Goal: Task Accomplishment & Management: Use online tool/utility

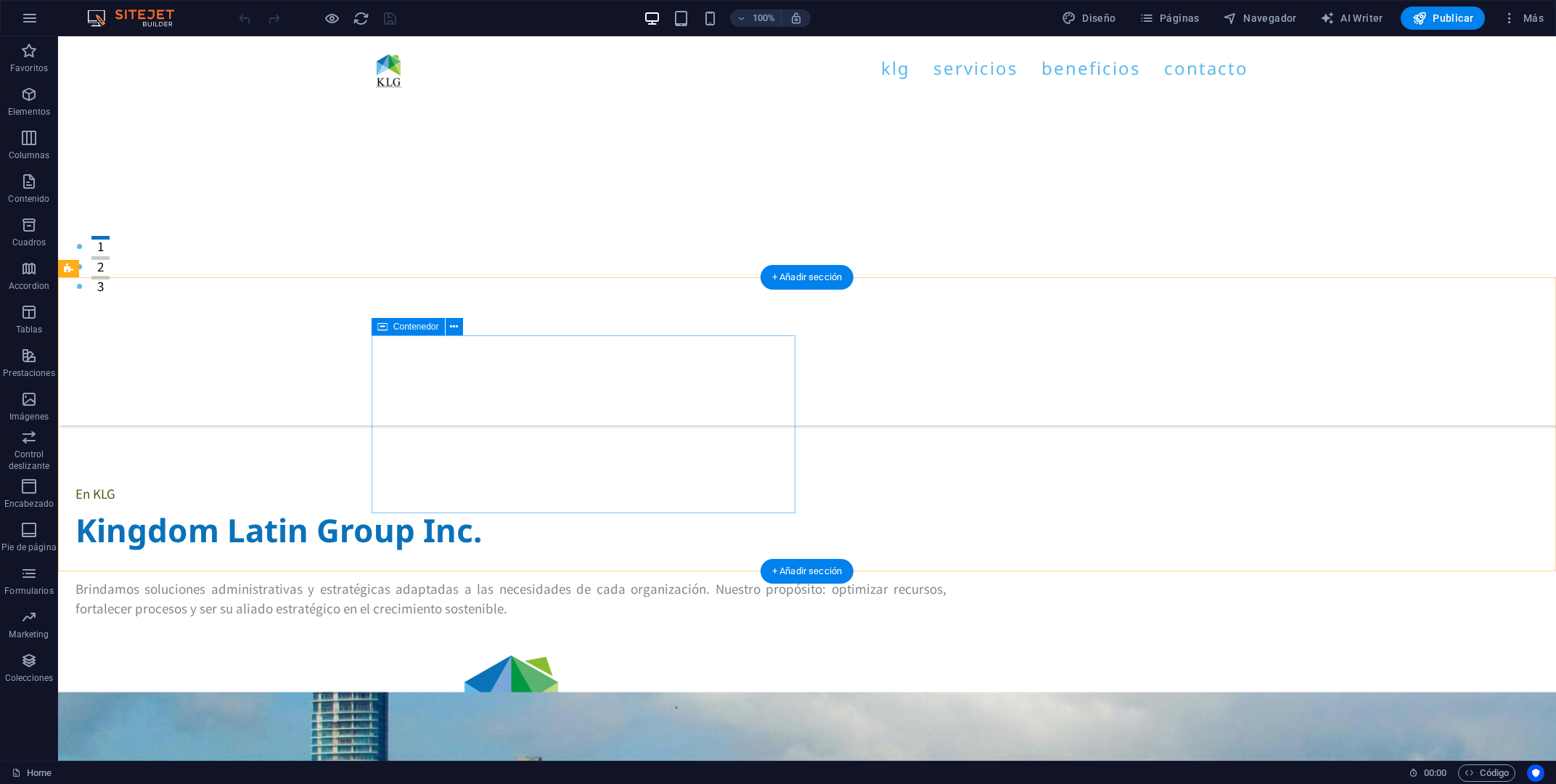
scroll to position [544, 0]
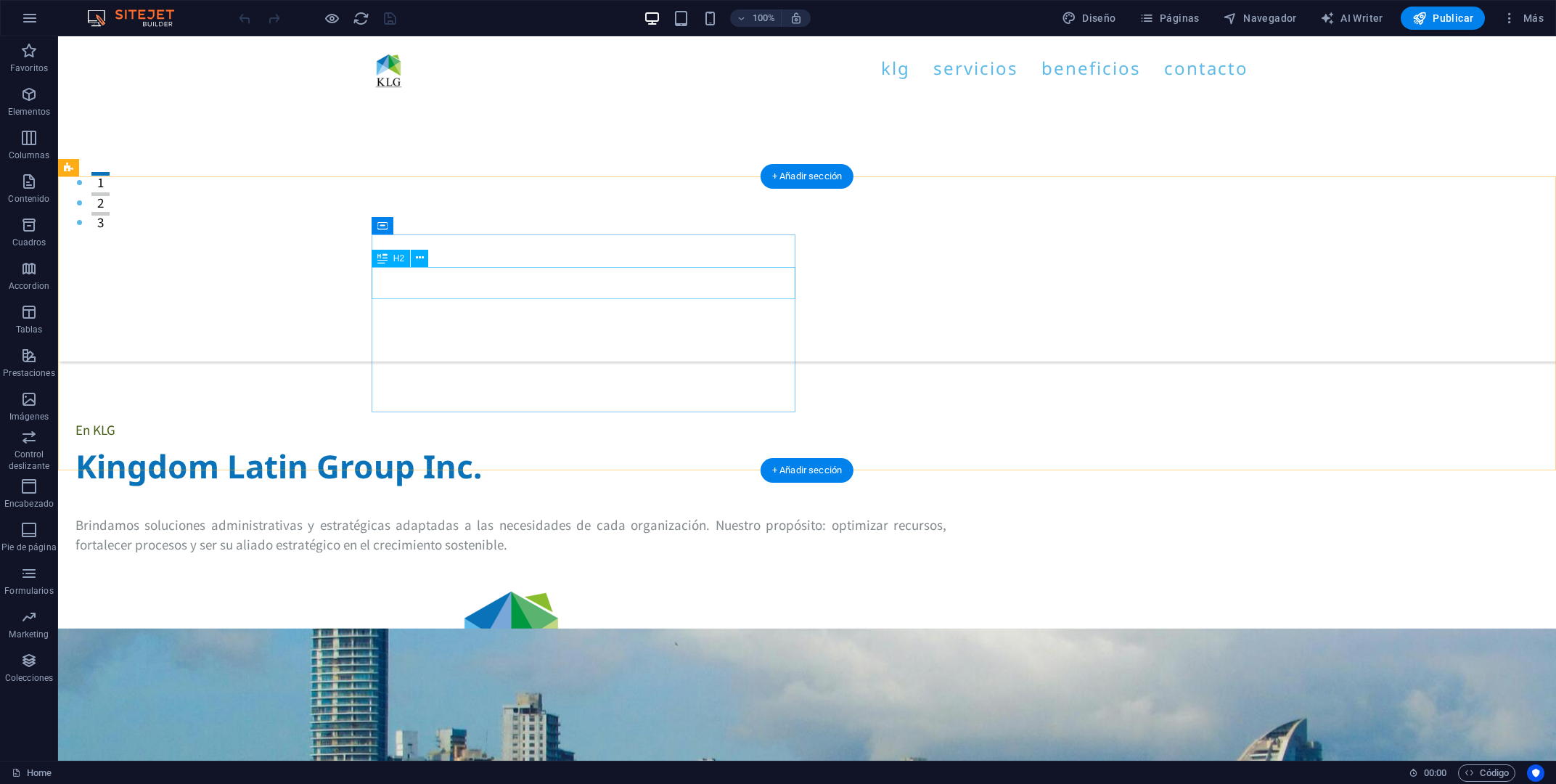
click at [534, 450] on div "Kingdom Latin Group Inc." at bounding box center [511, 466] width 871 height 32
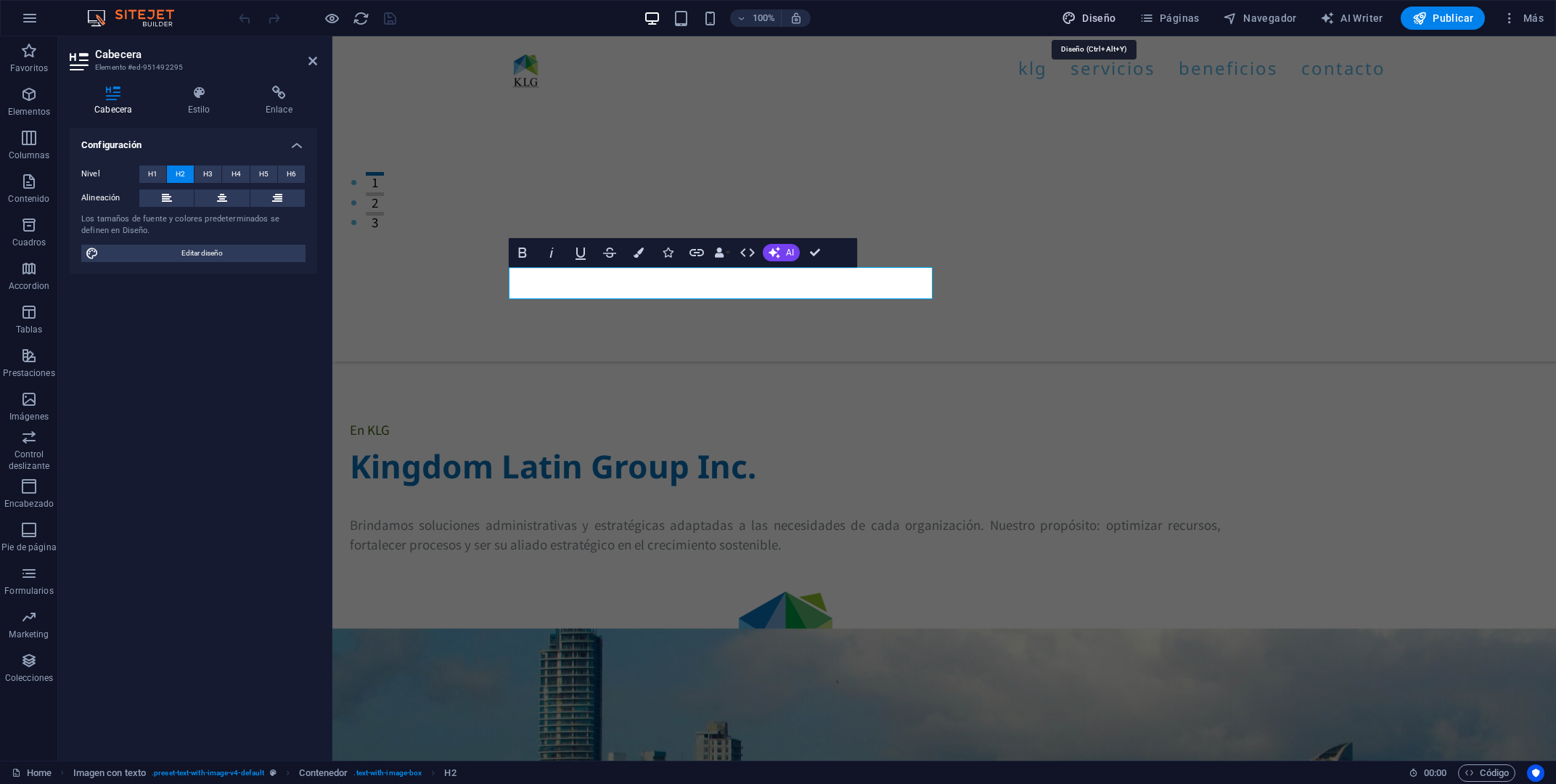
click at [1074, 12] on icon "button" at bounding box center [1069, 18] width 15 height 15
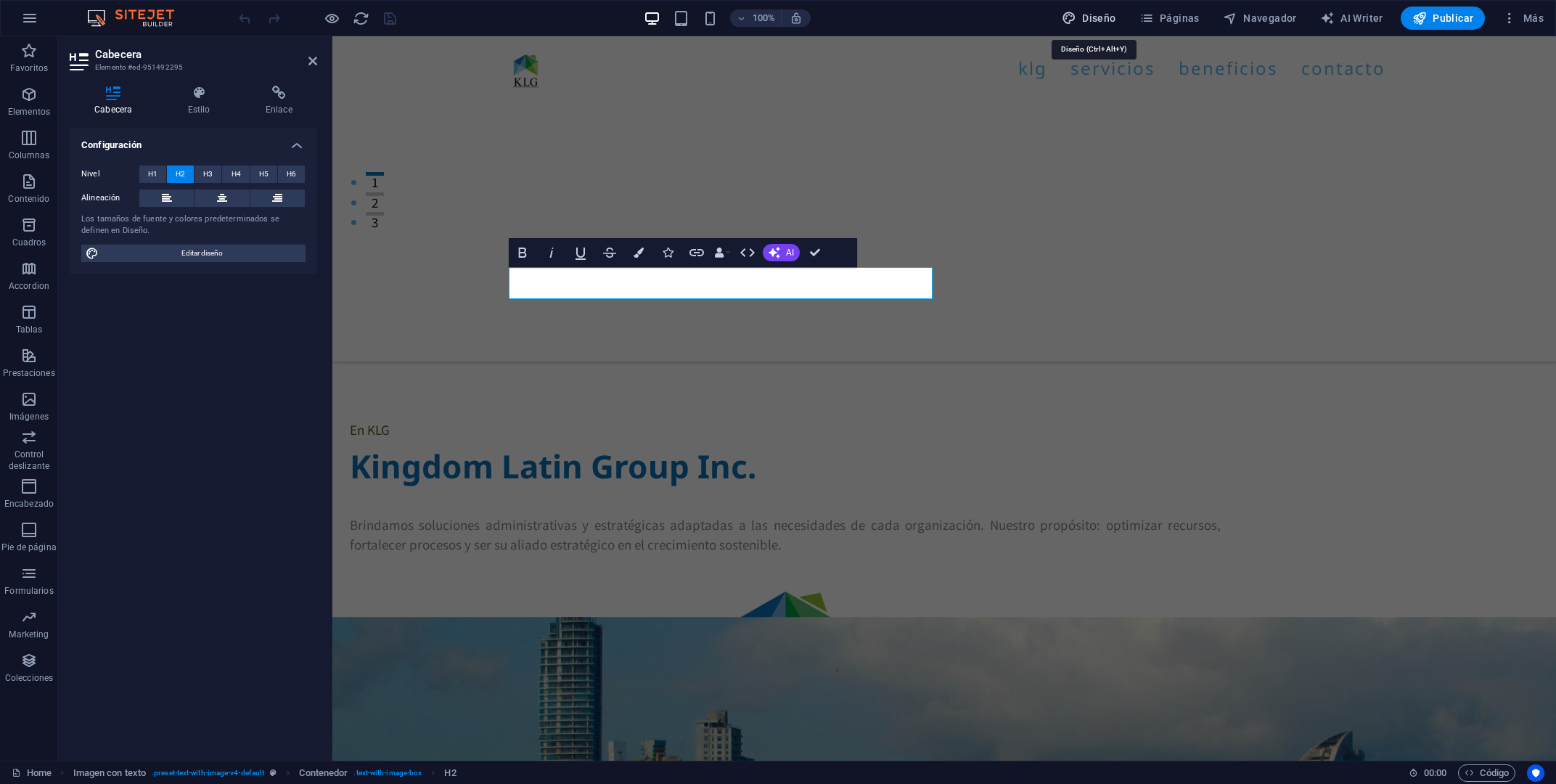
select select "px"
select select "400"
select select "px"
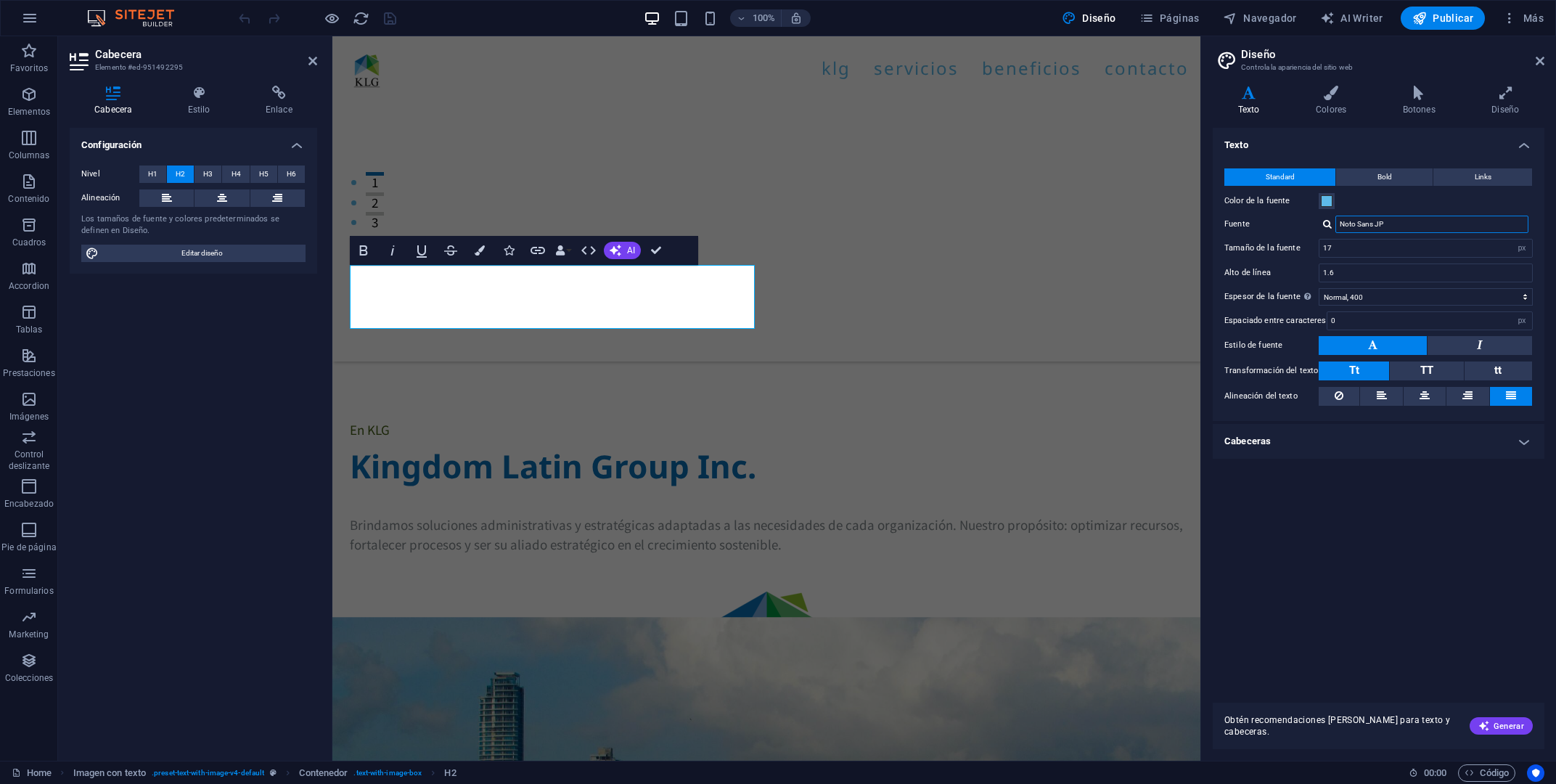
click at [1402, 224] on input "Noto Sans JP" at bounding box center [1432, 225] width 193 height 18
click at [1402, 244] on div "Noto Sans JP" at bounding box center [1435, 243] width 191 height 15
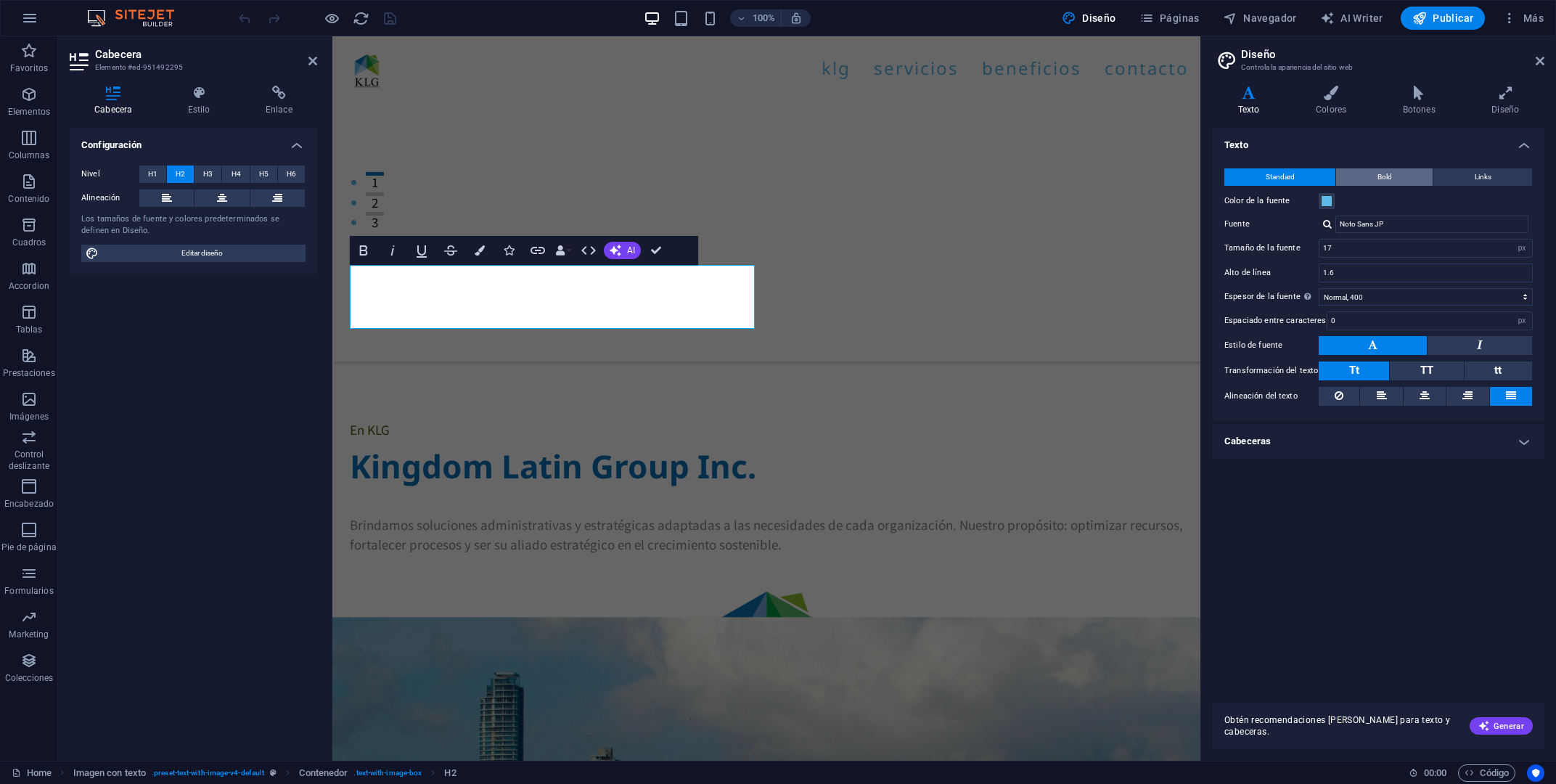
click at [1380, 174] on span "Bold" at bounding box center [1385, 177] width 15 height 18
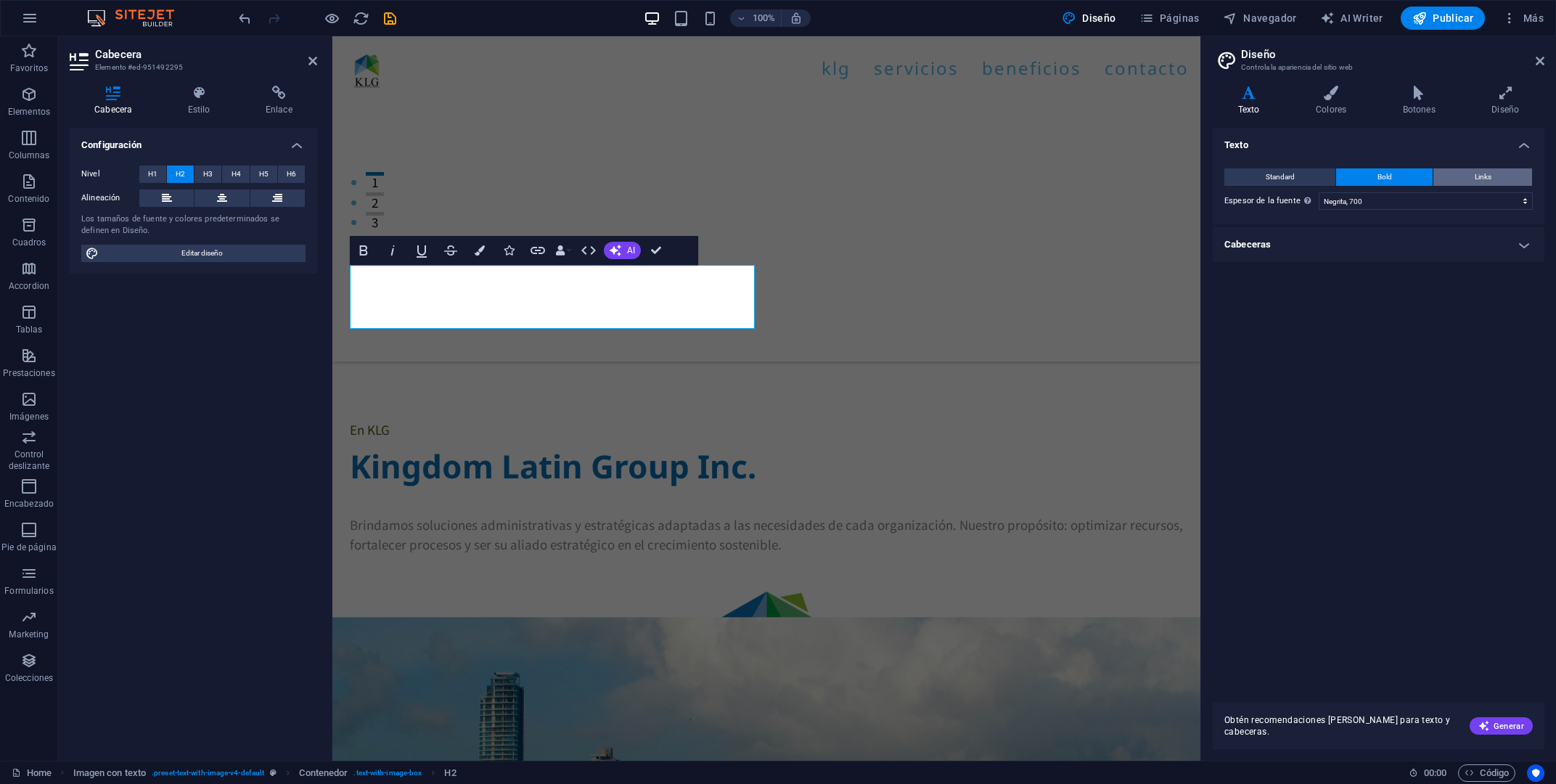
click at [1509, 174] on button "Links" at bounding box center [1483, 177] width 98 height 18
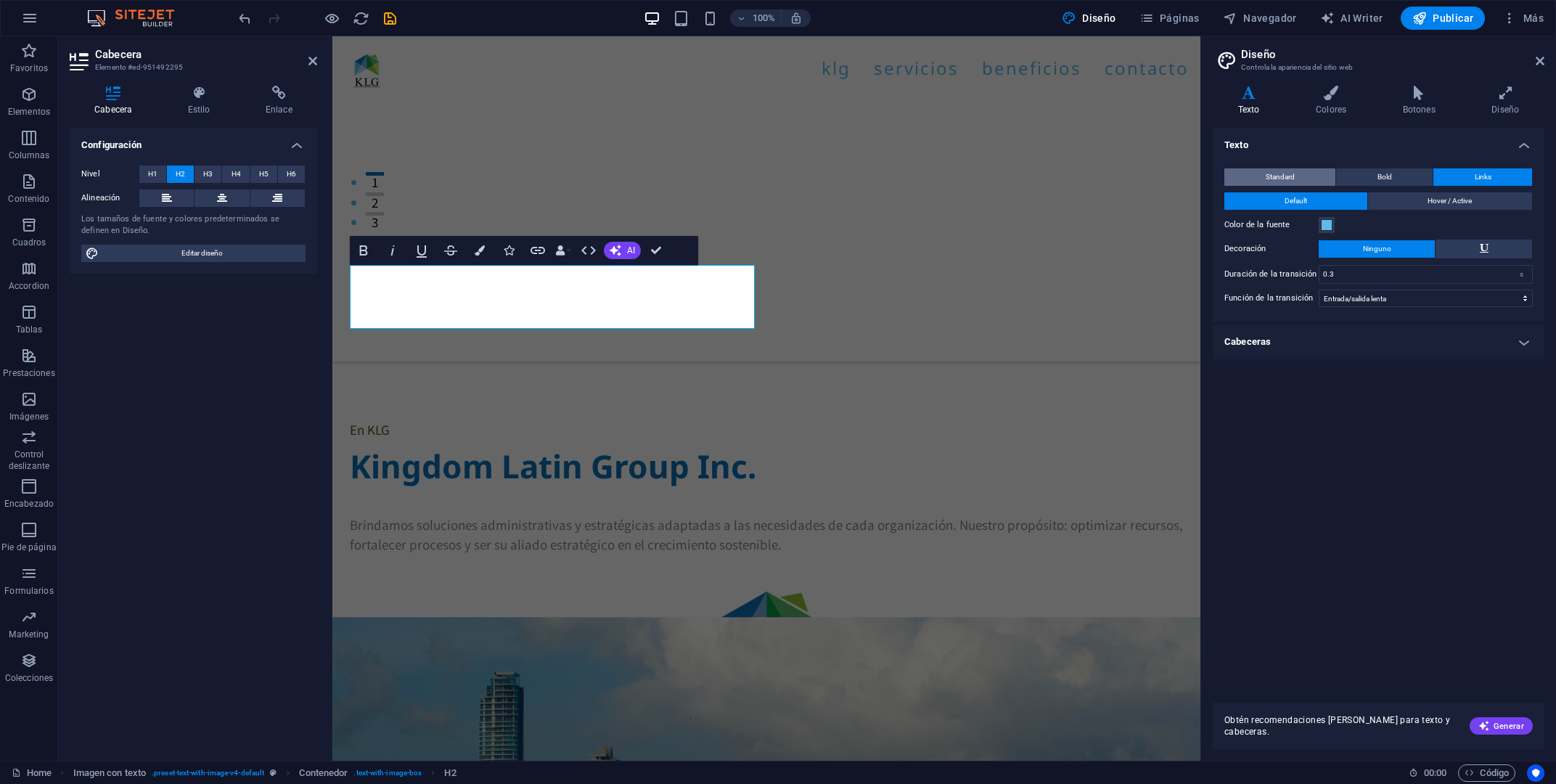
click at [1277, 174] on span "Standard" at bounding box center [1280, 177] width 29 height 18
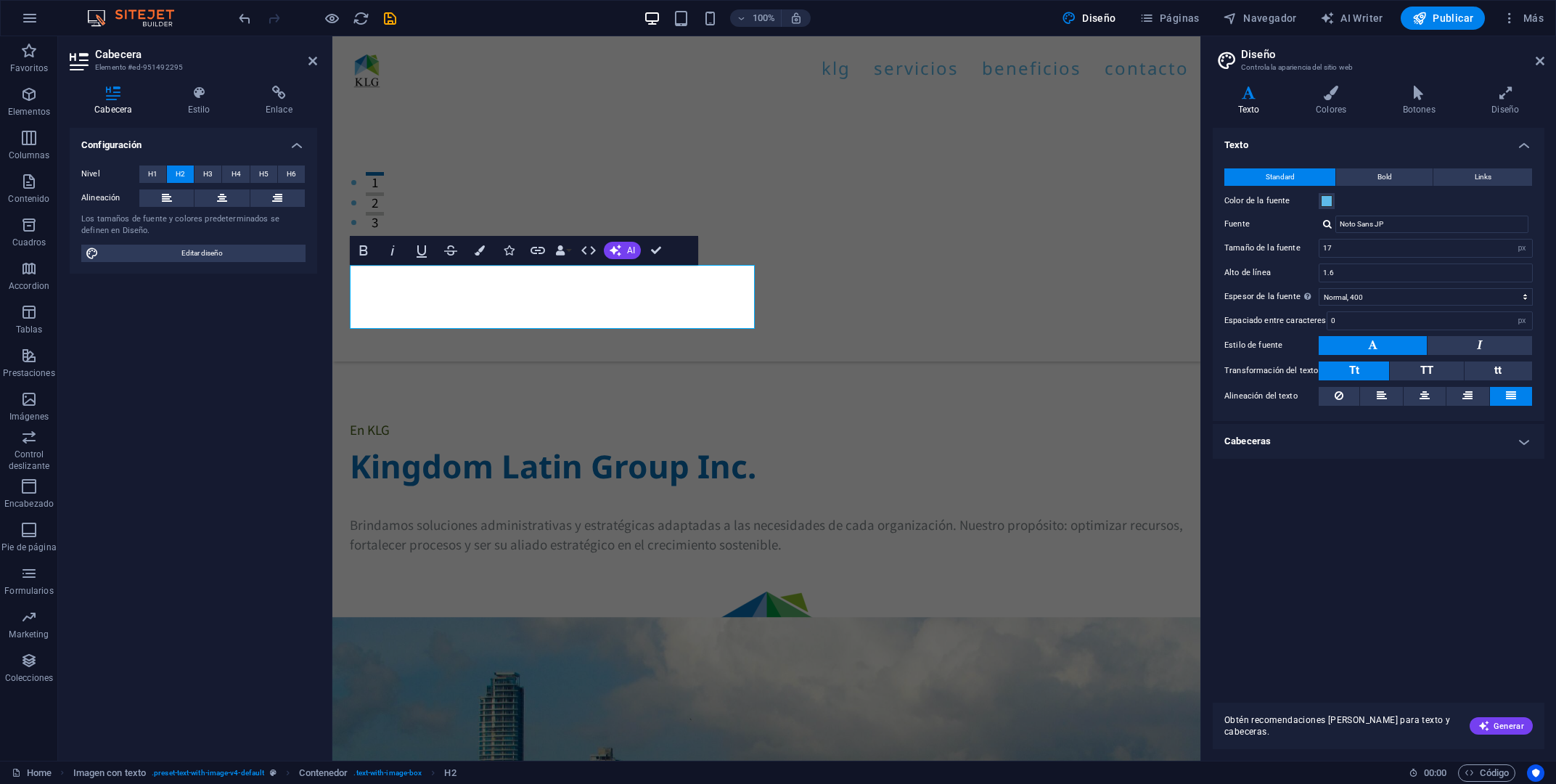
click at [1335, 437] on h4 "Cabeceras" at bounding box center [1379, 442] width 332 height 35
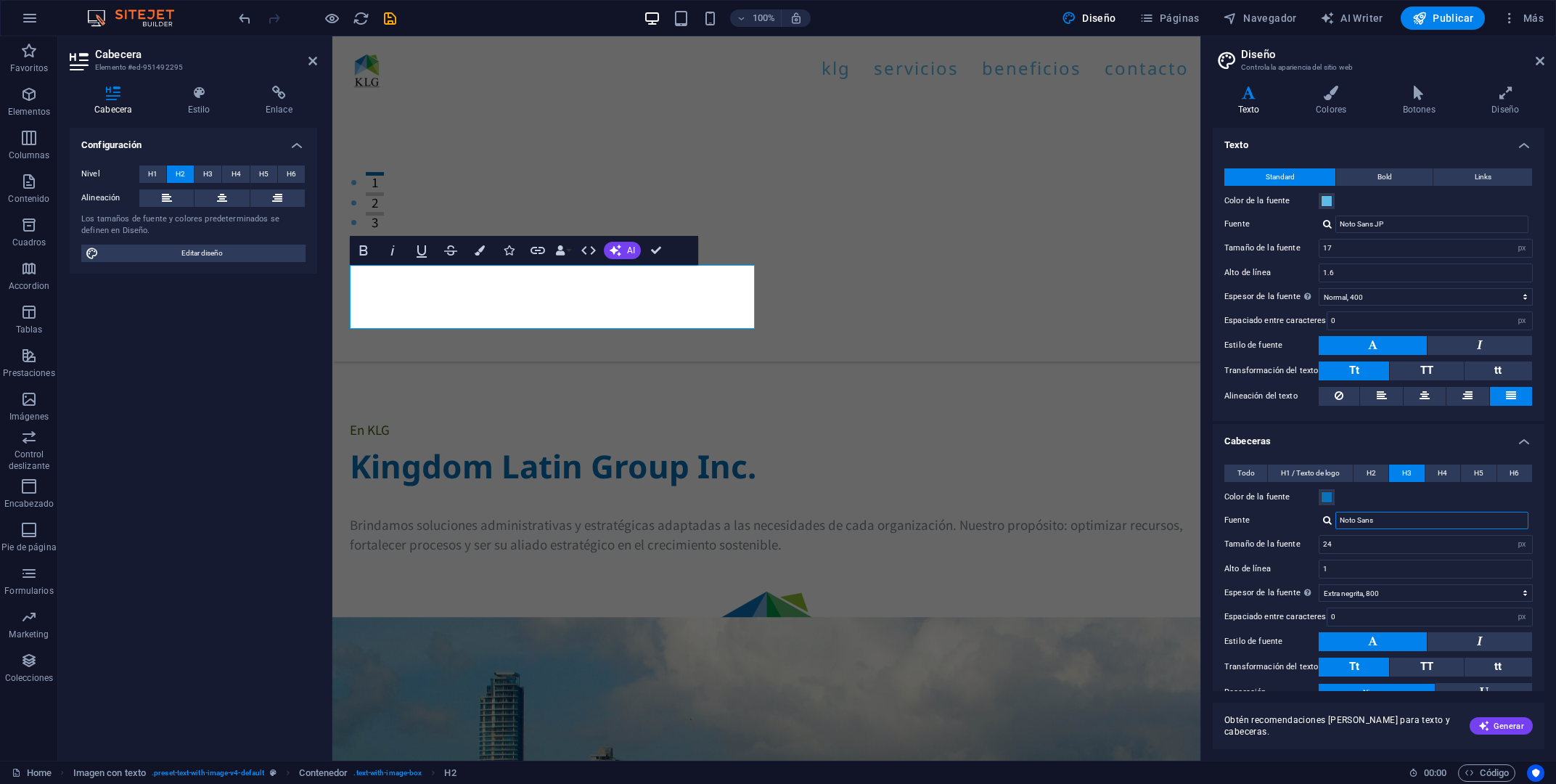
click at [1408, 520] on input "Noto Sans" at bounding box center [1432, 521] width 193 height 18
click at [1388, 521] on input "Noto Sans" at bounding box center [1432, 521] width 193 height 18
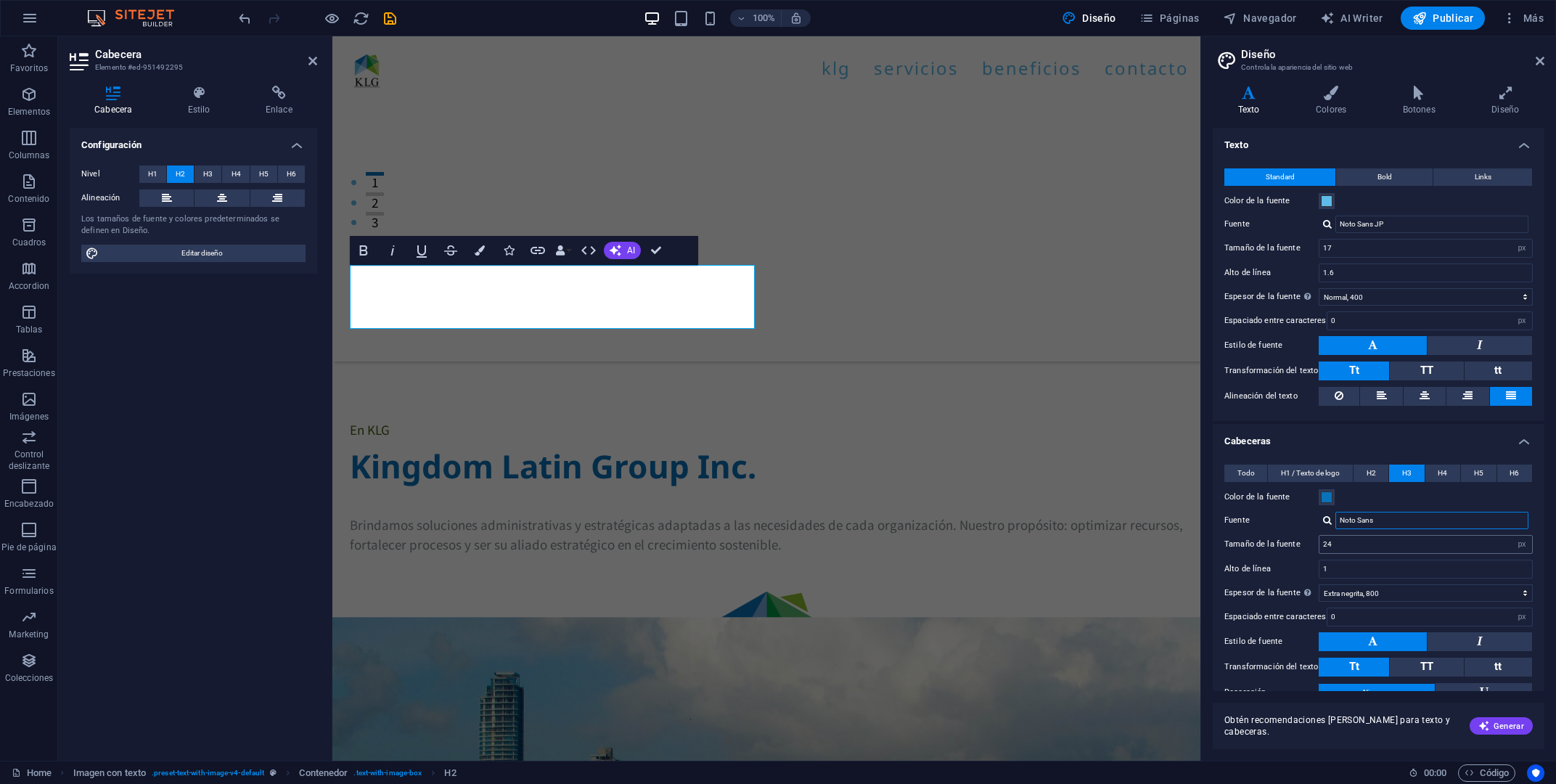
scroll to position [73, 0]
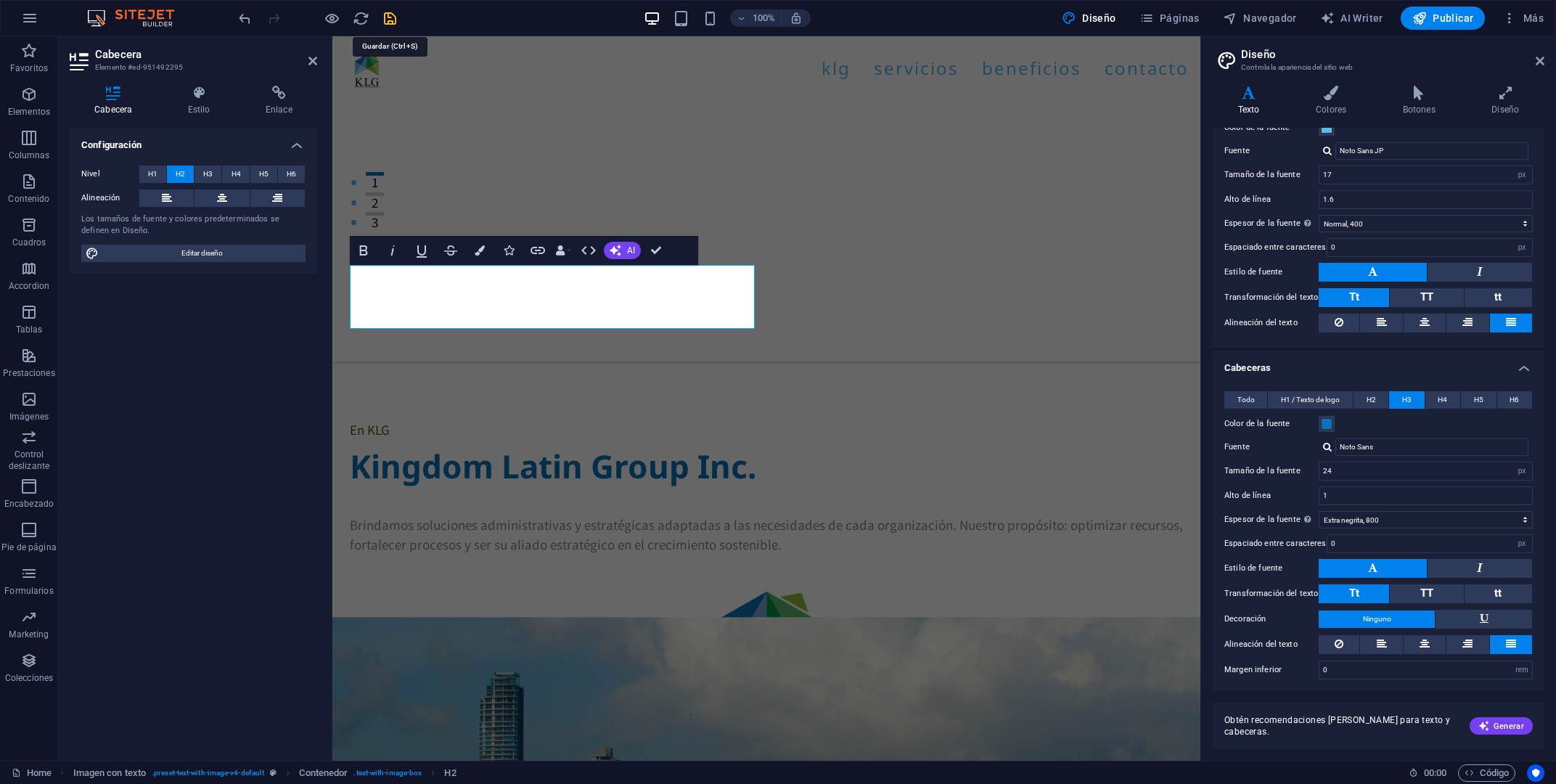
click at [393, 22] on icon "save" at bounding box center [390, 18] width 17 height 17
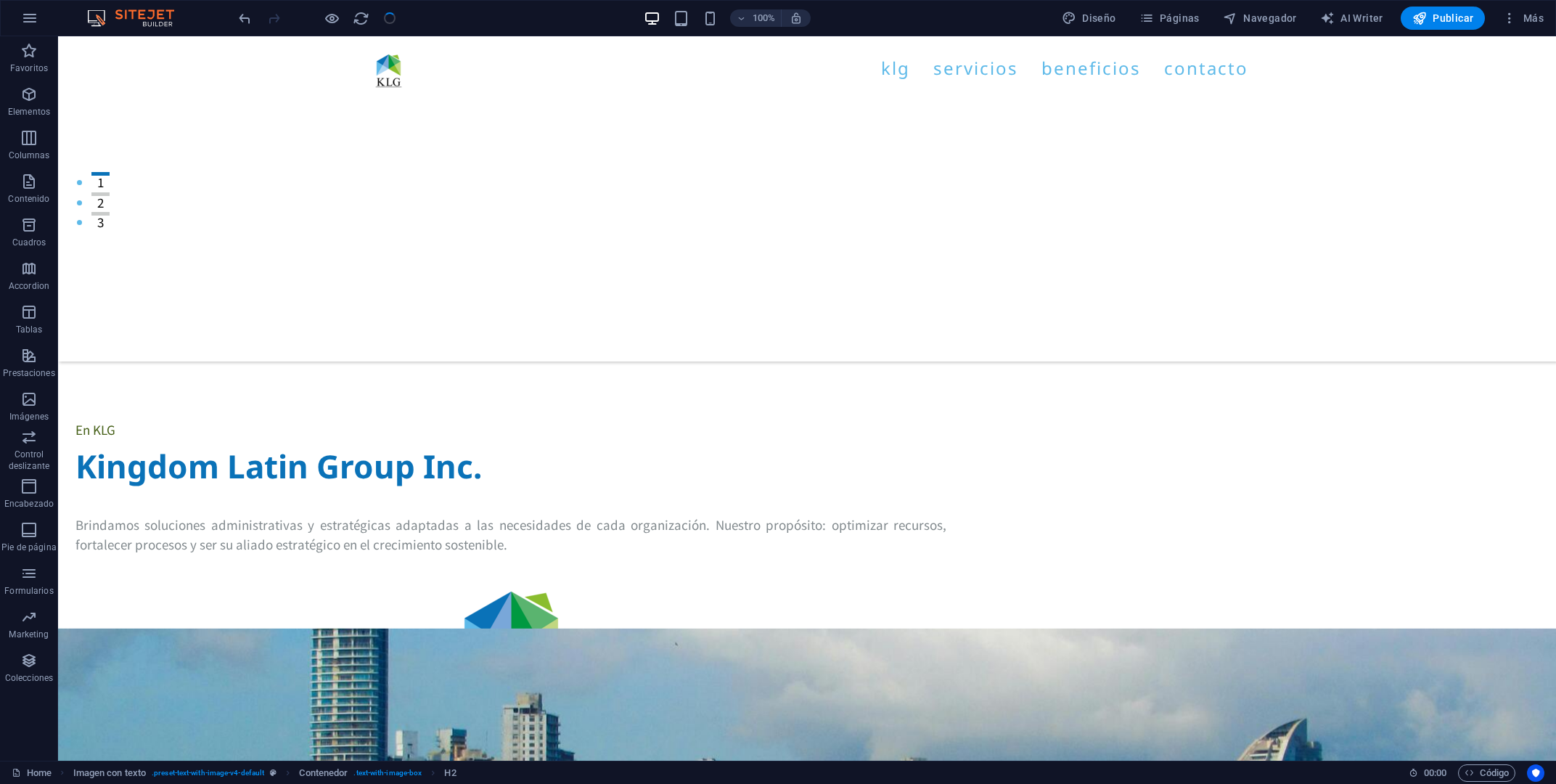
checkbox input "false"
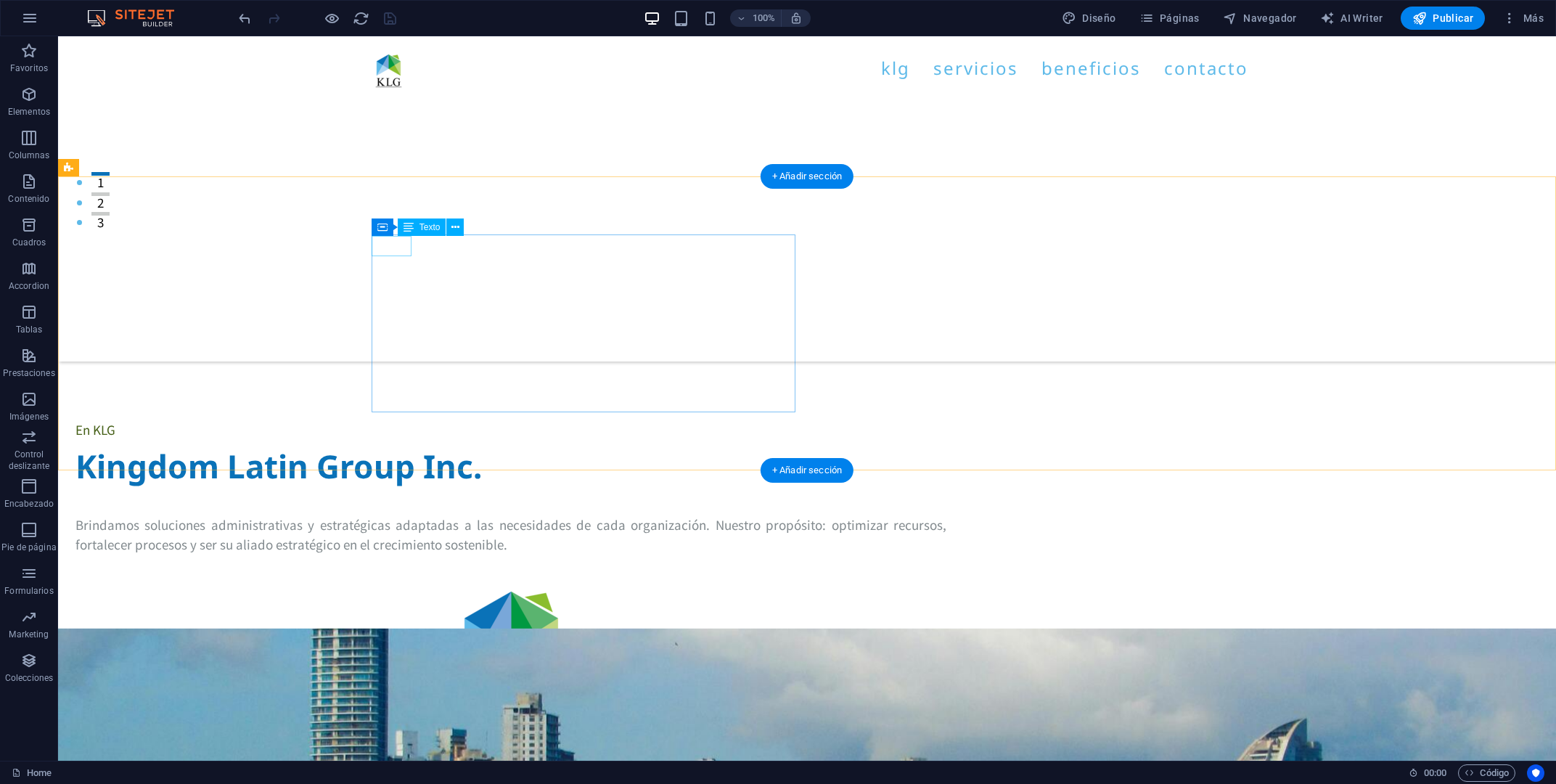
click at [408, 420] on div "En KLG" at bounding box center [511, 429] width 871 height 19
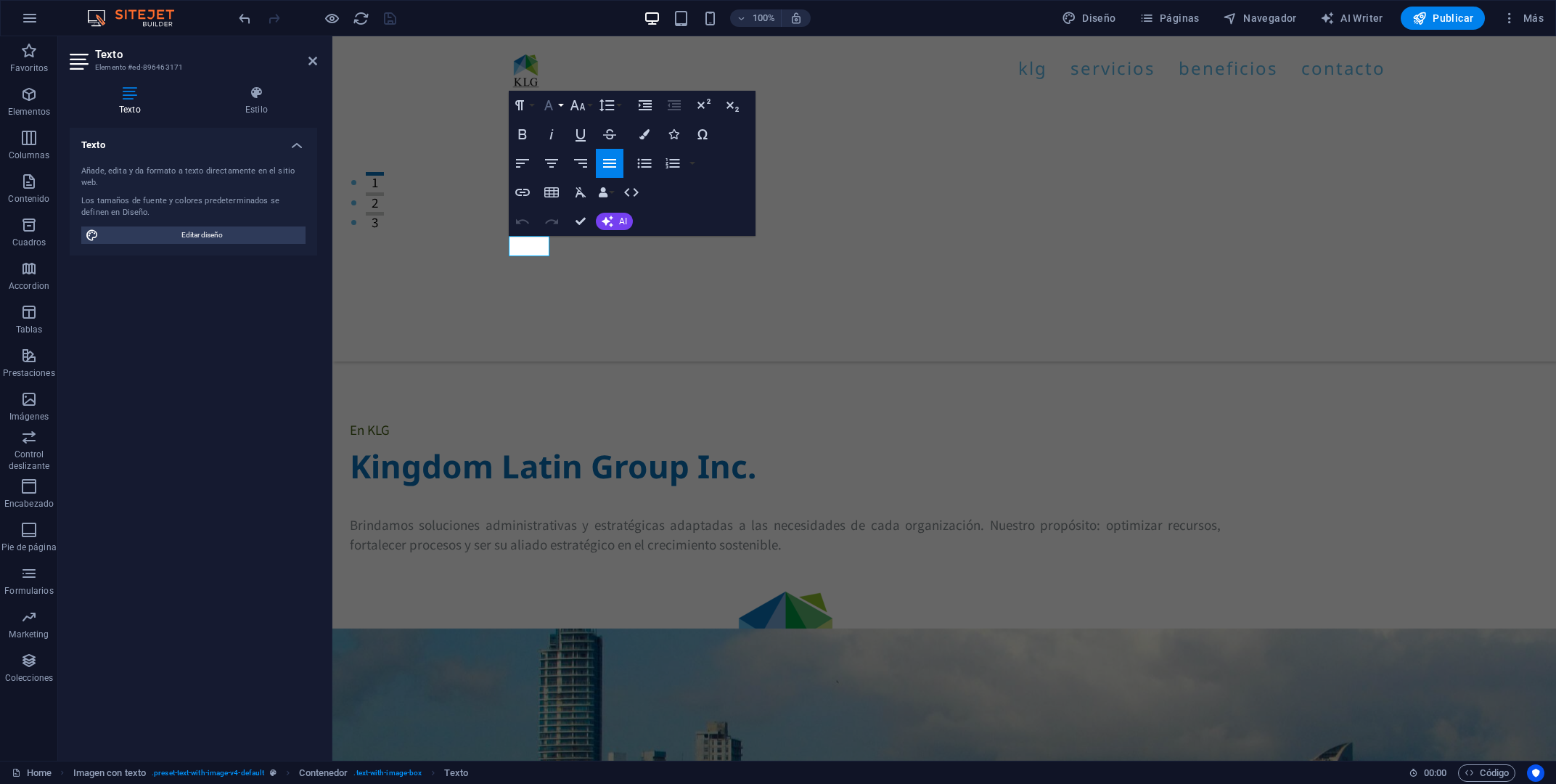
click at [562, 111] on button "Font Family" at bounding box center [551, 104] width 27 height 29
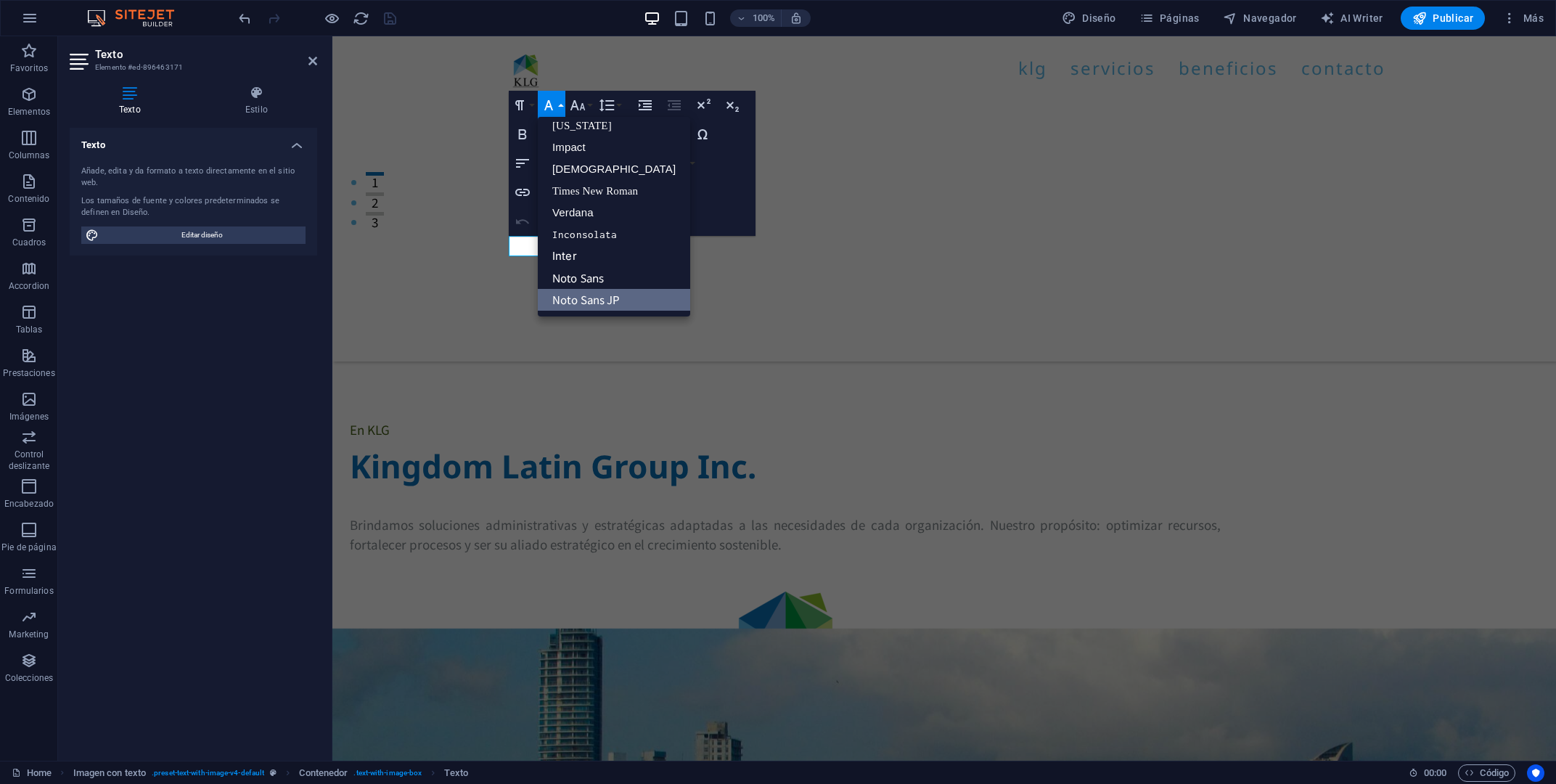
scroll to position [29, 0]
click at [597, 298] on link "Noto Sans JP" at bounding box center [615, 300] width 153 height 22
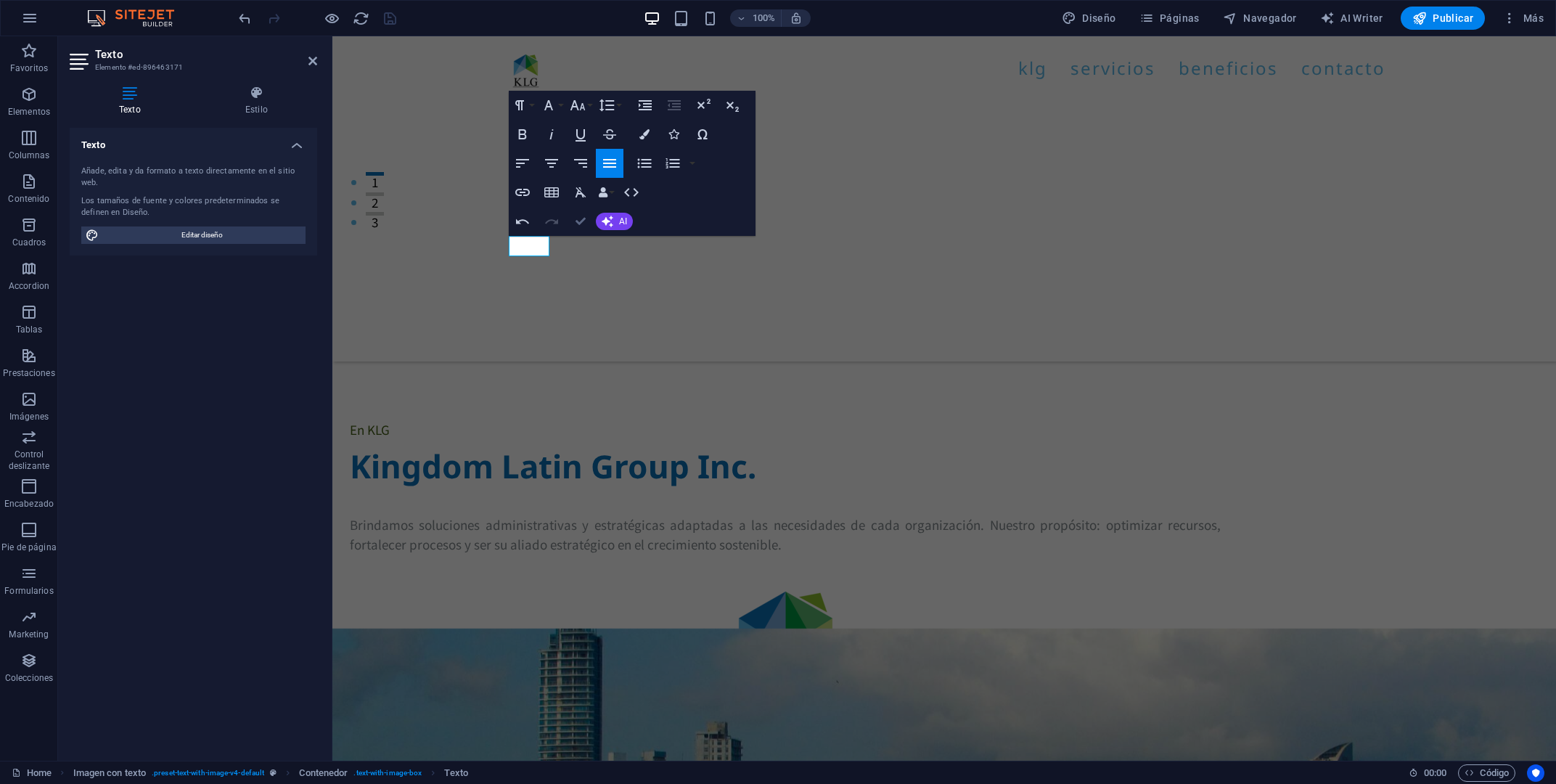
drag, startPoint x: 581, startPoint y: 217, endPoint x: 523, endPoint y: 195, distance: 62.0
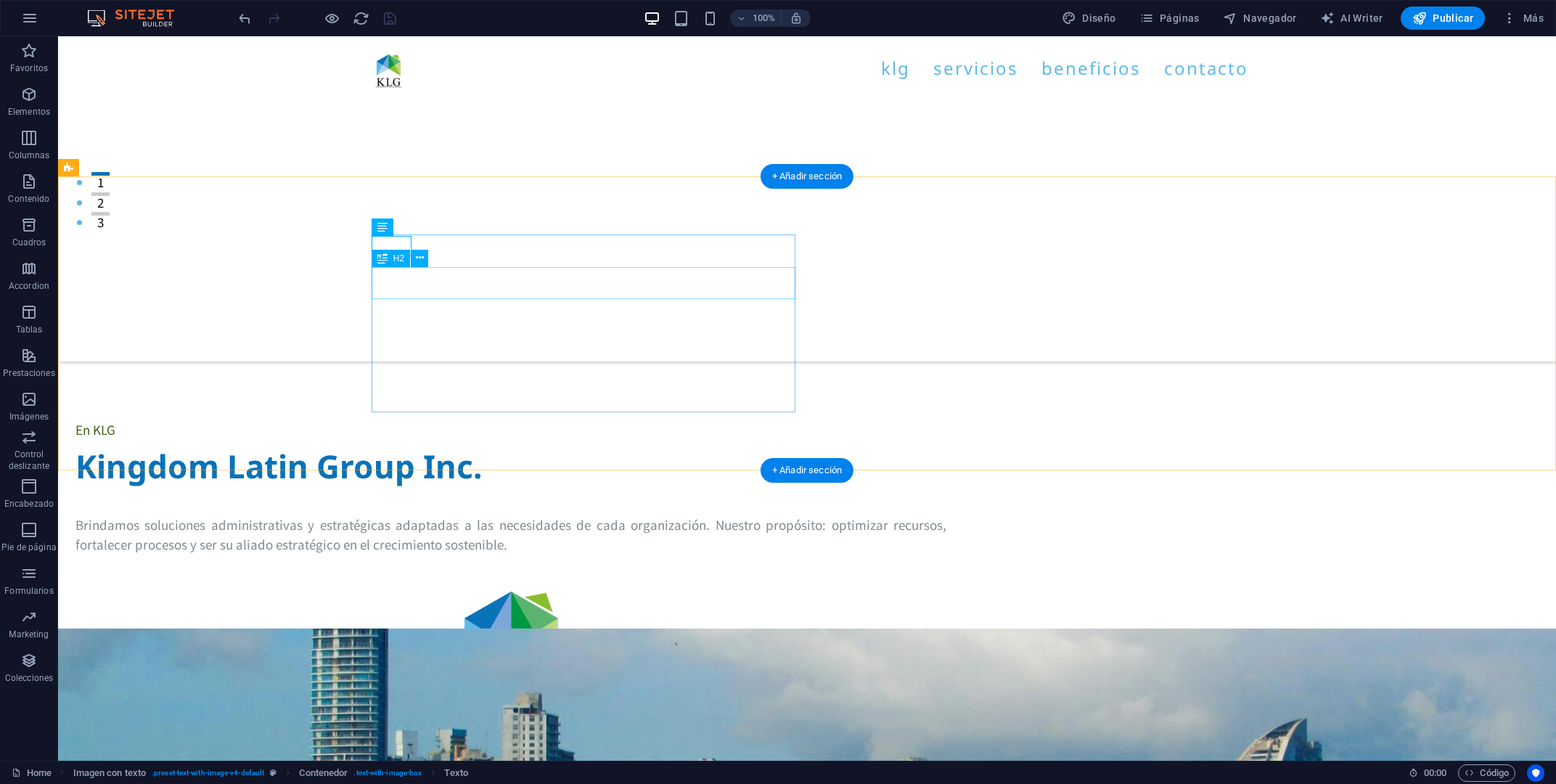
click at [585, 450] on div "Kingdom Latin Group Inc." at bounding box center [511, 466] width 871 height 32
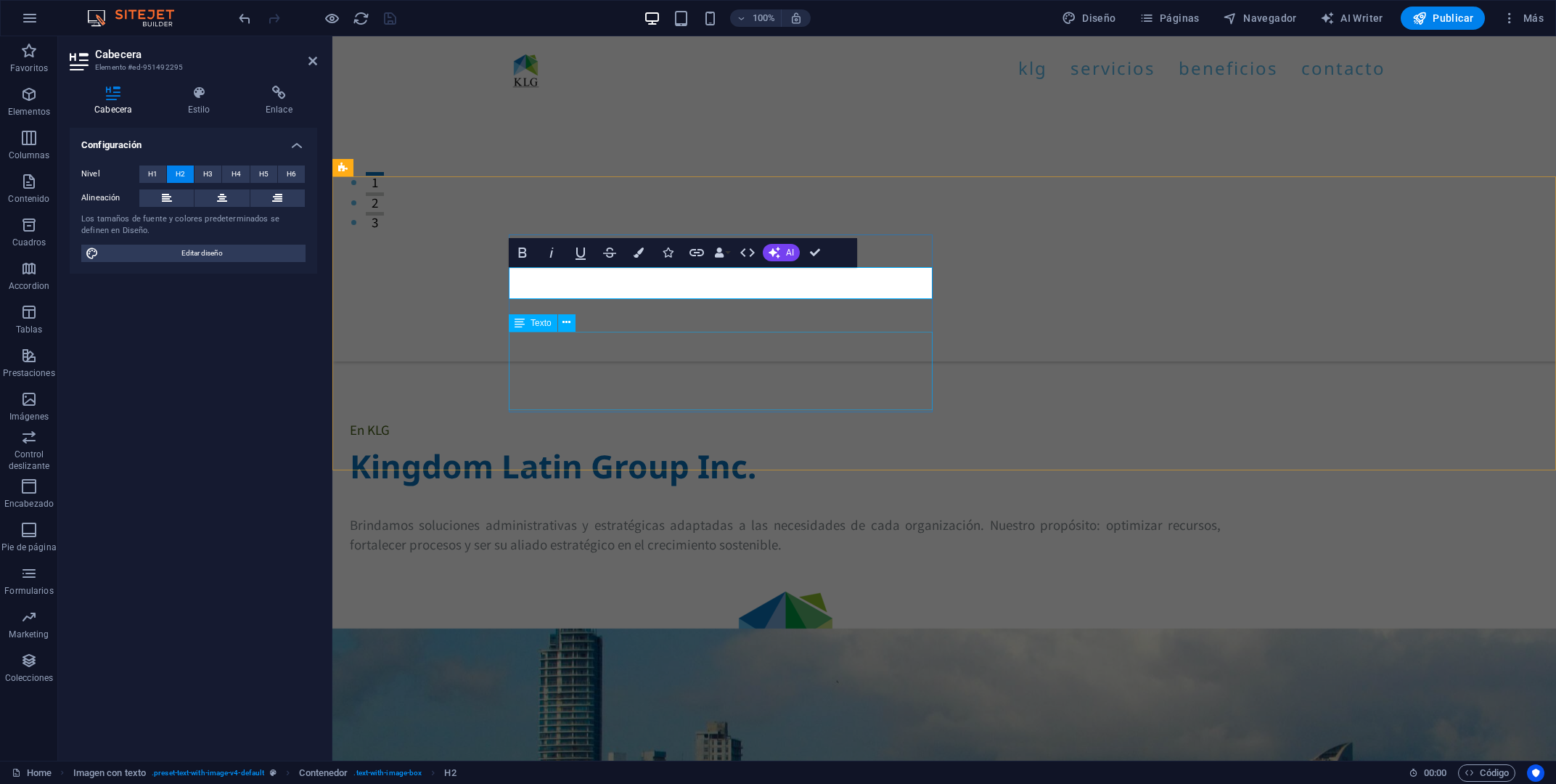
drag, startPoint x: 563, startPoint y: 338, endPoint x: 906, endPoint y: 381, distance: 345.7
click at [839, 514] on div "Brindamos soluciones administrativas y estratégicas adaptadas a las necesidades…" at bounding box center [785, 534] width 871 height 40
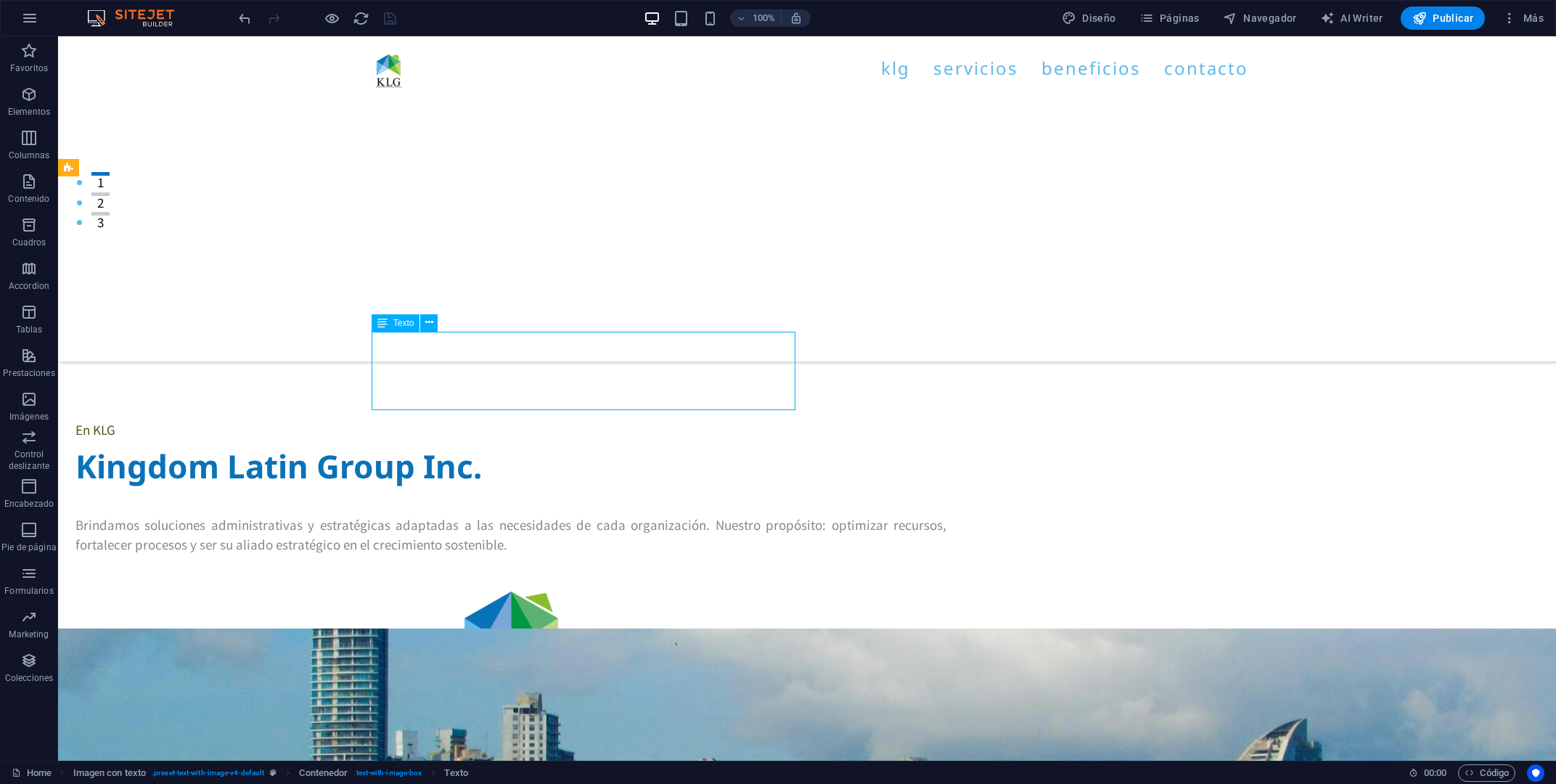
click at [634, 514] on div "Brindamos soluciones administrativas y estratégicas adaptadas a las necesidades…" at bounding box center [511, 534] width 871 height 40
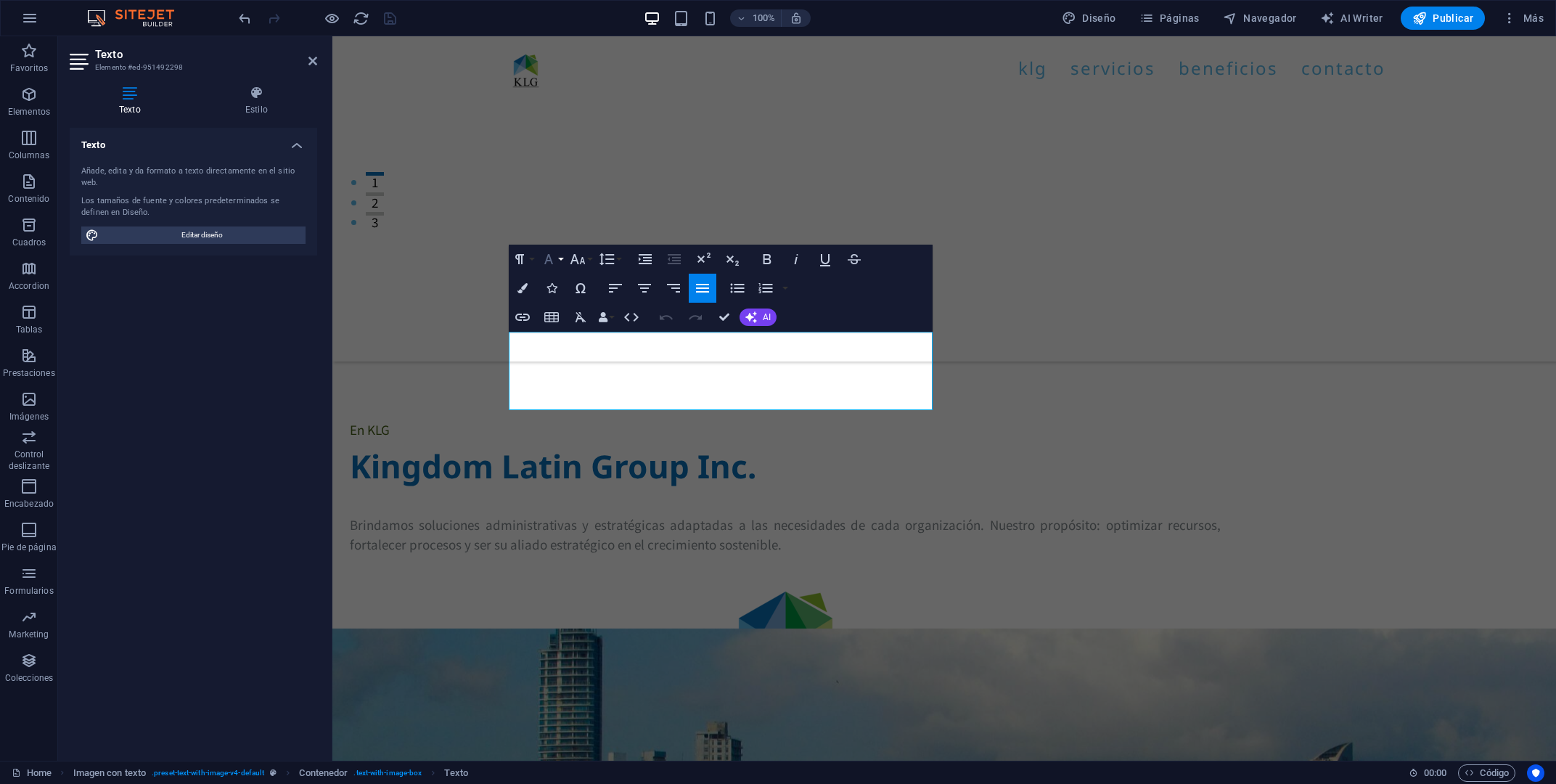
click at [561, 263] on button "Font Family" at bounding box center [551, 259] width 27 height 29
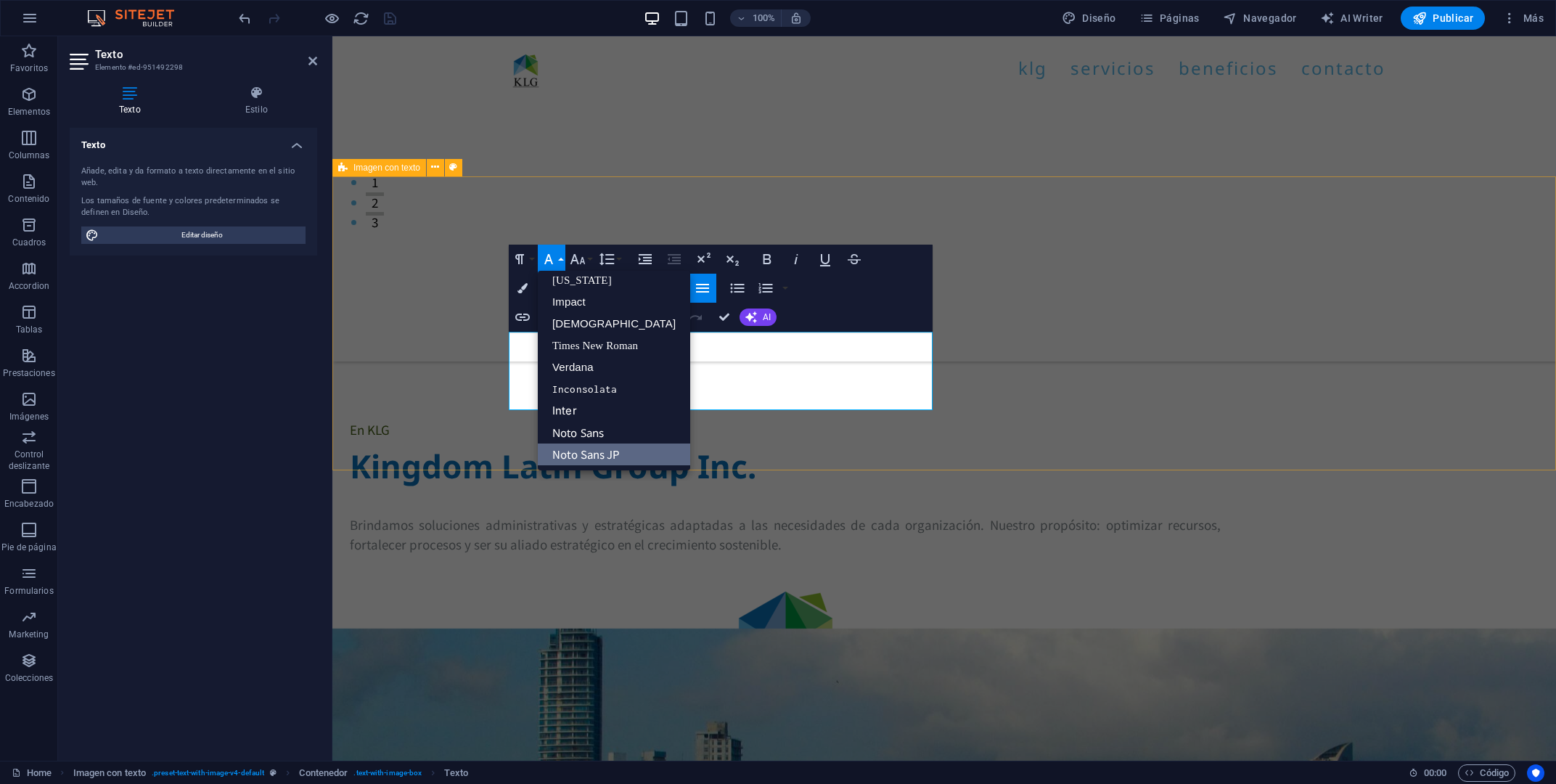
click at [1021, 427] on div "En KLG Kingdom Latin Group Inc. Brindamos soluciones administrativas y estratég…" at bounding box center [944, 582] width 1224 height 441
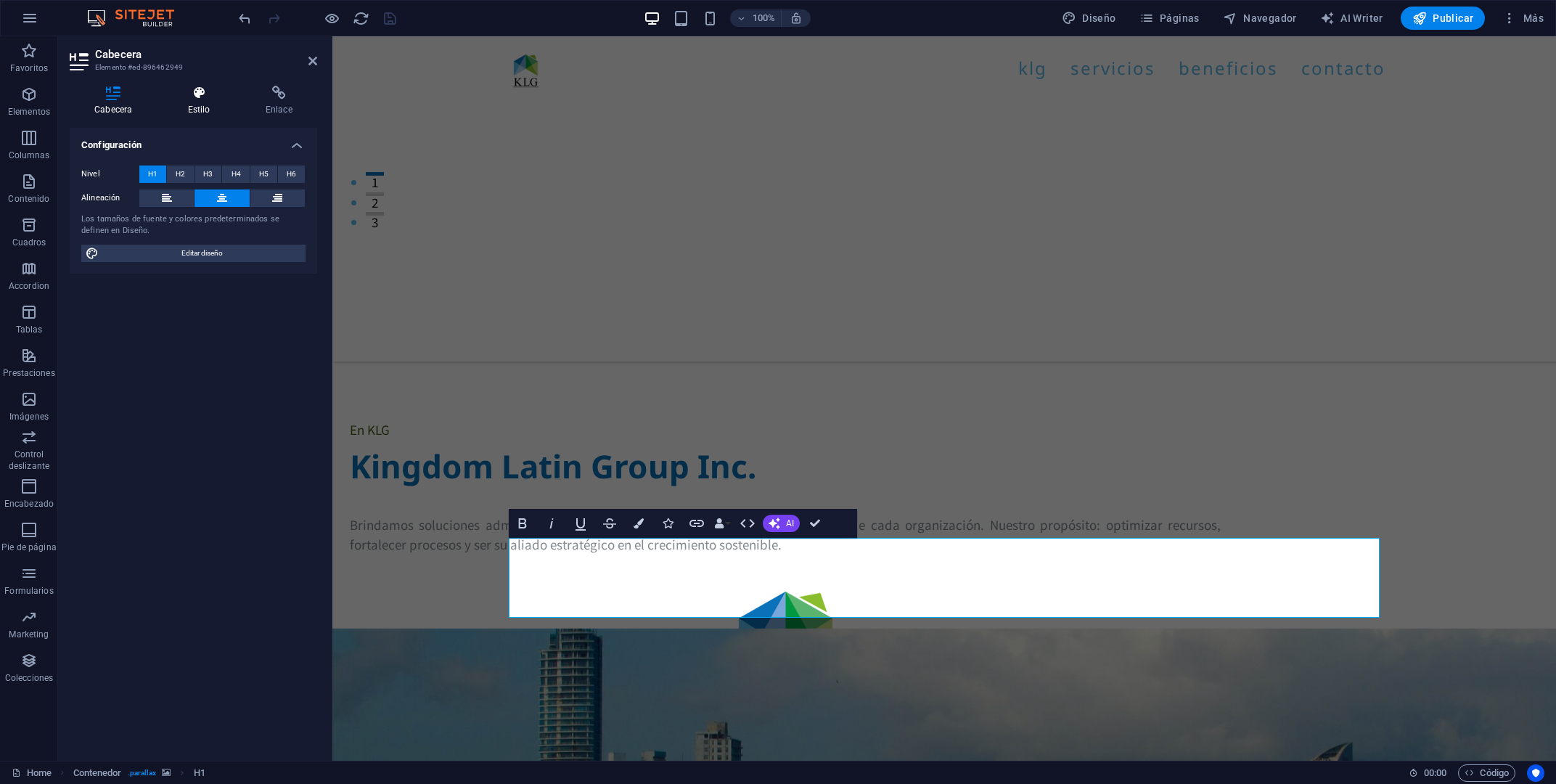
click at [186, 90] on icon at bounding box center [198, 93] width 72 height 15
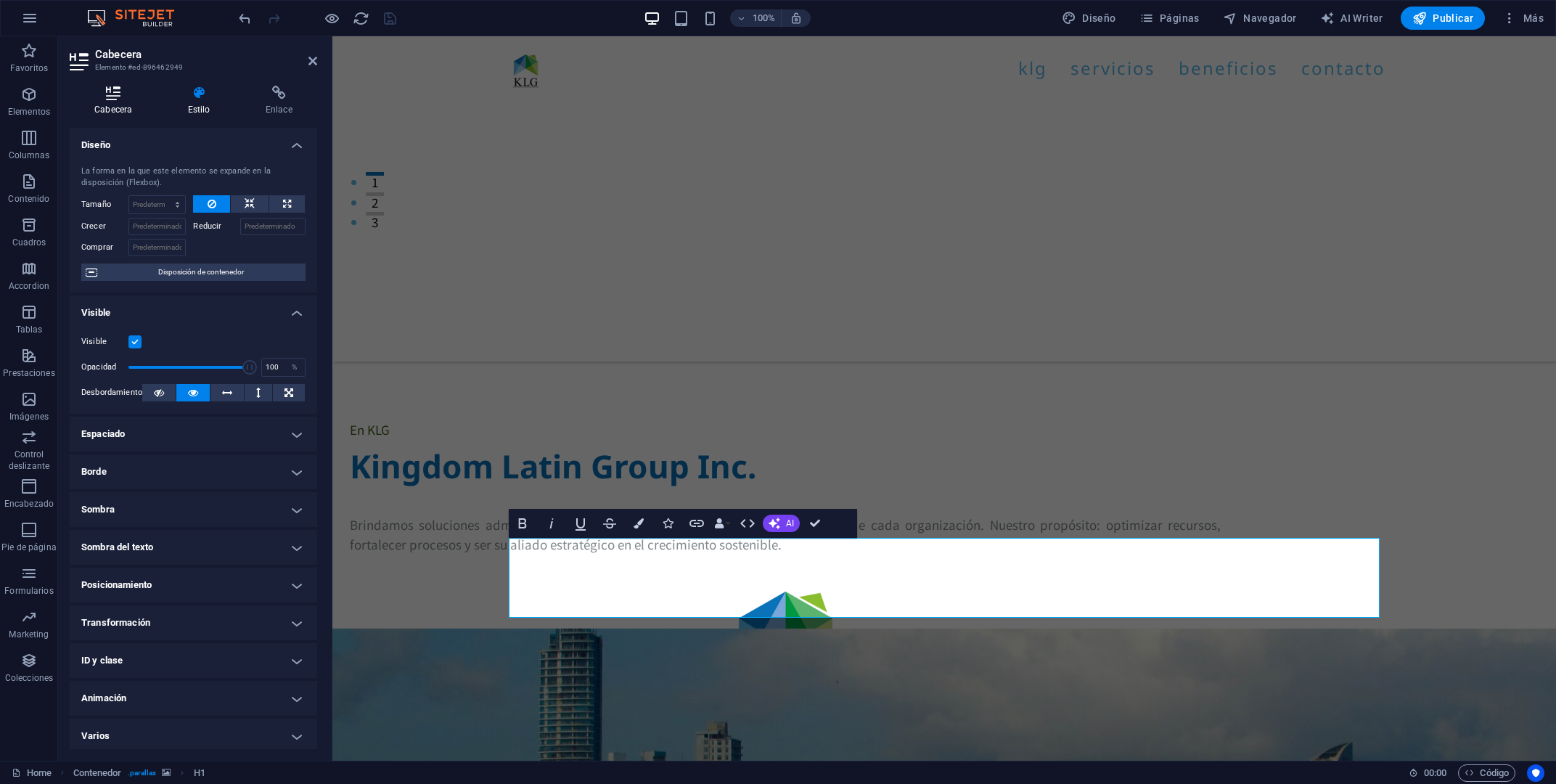
click at [126, 90] on icon at bounding box center [112, 93] width 87 height 15
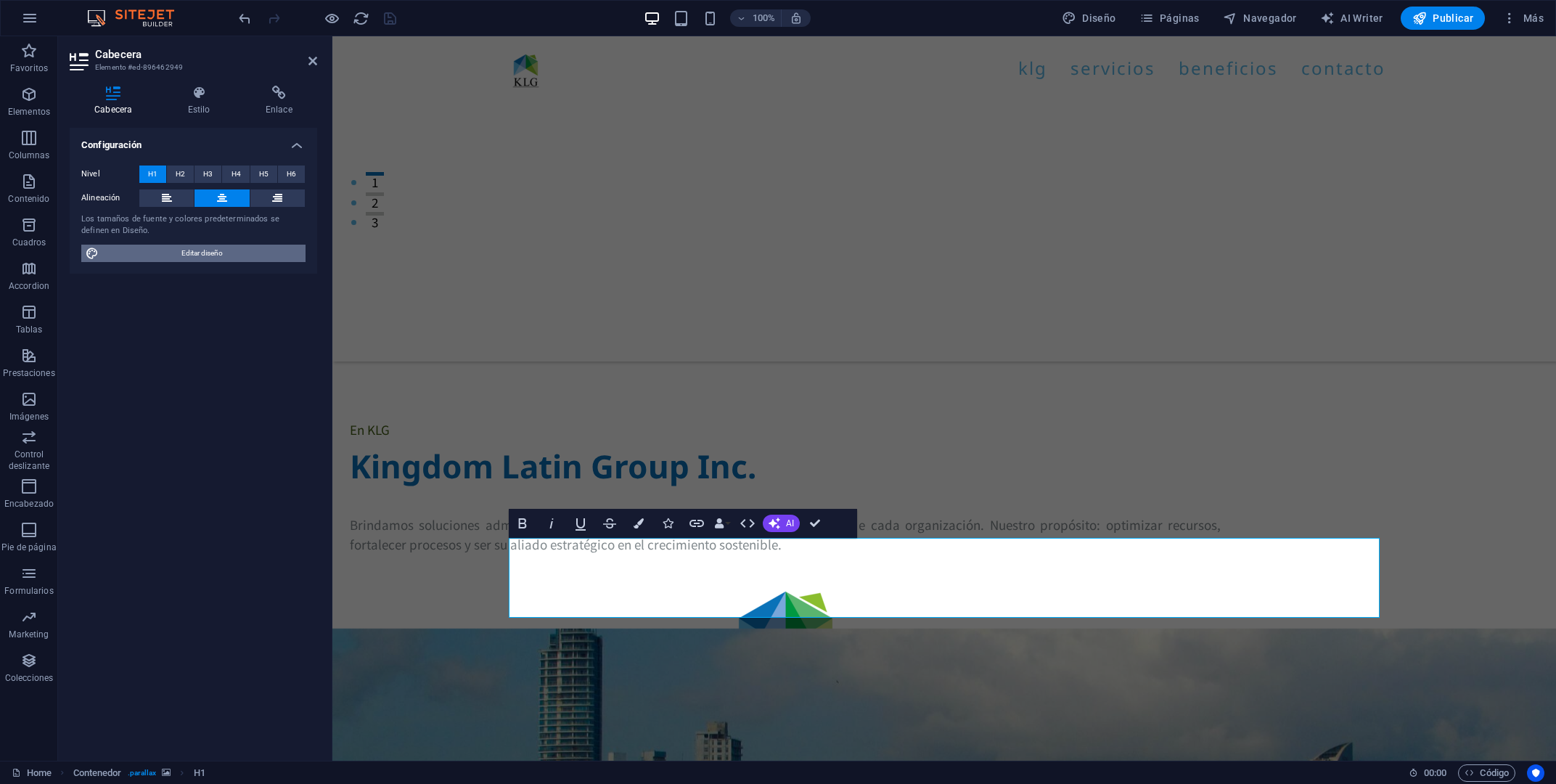
click at [178, 257] on span "Editar diseño" at bounding box center [202, 254] width 198 height 18
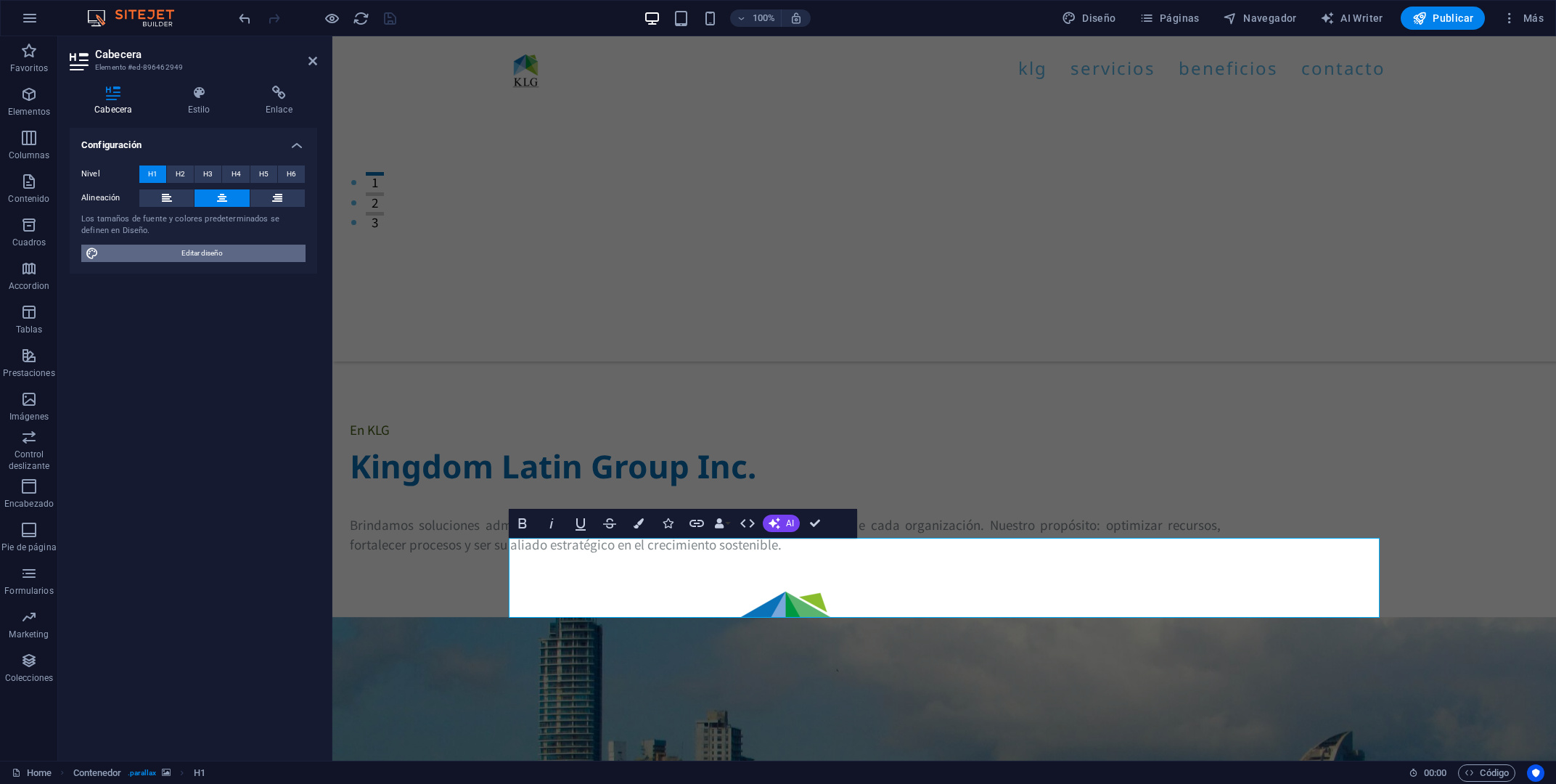
select select "px"
select select "400"
select select "px"
select select "800"
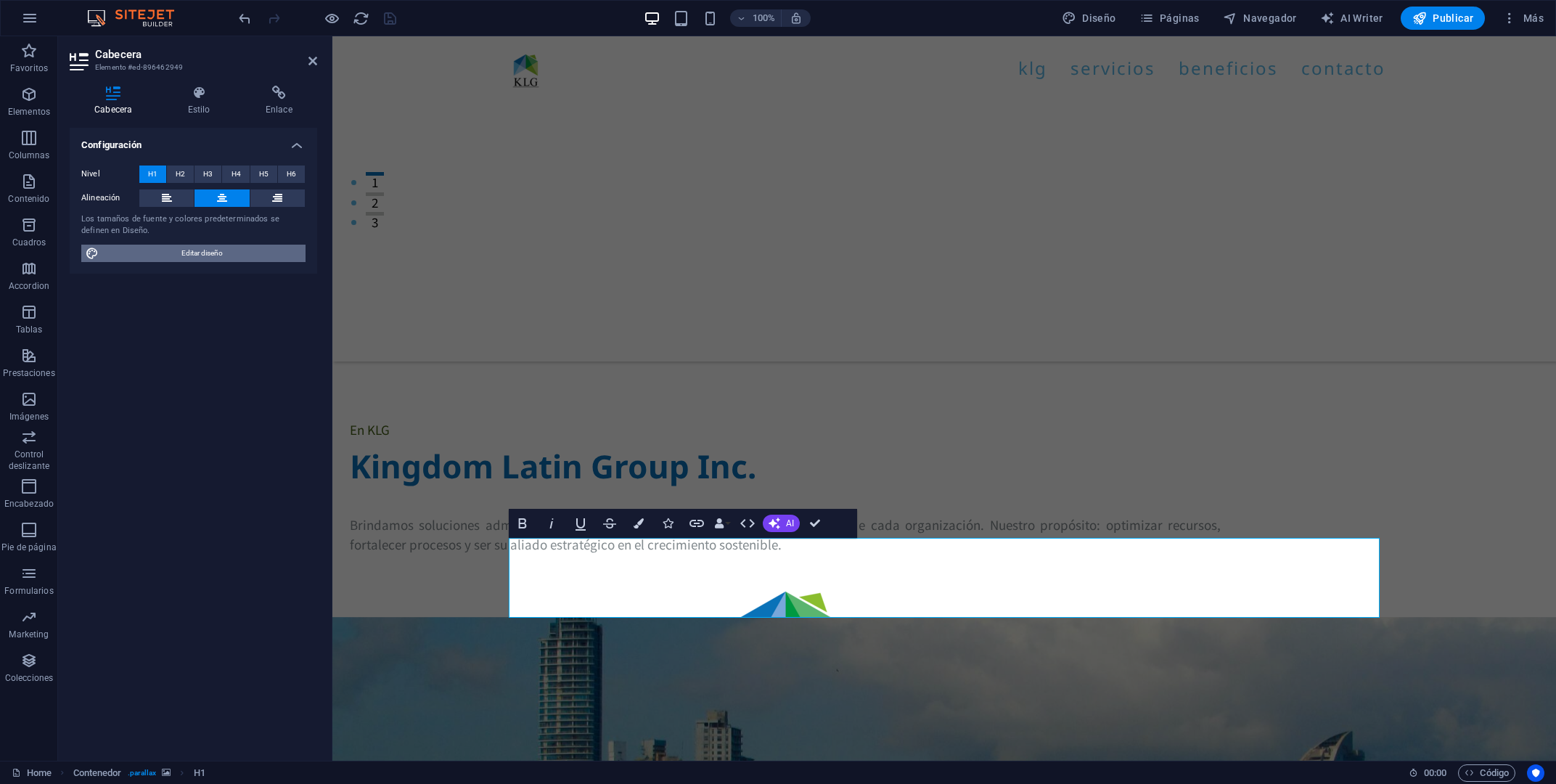
select select "px"
select select "rem"
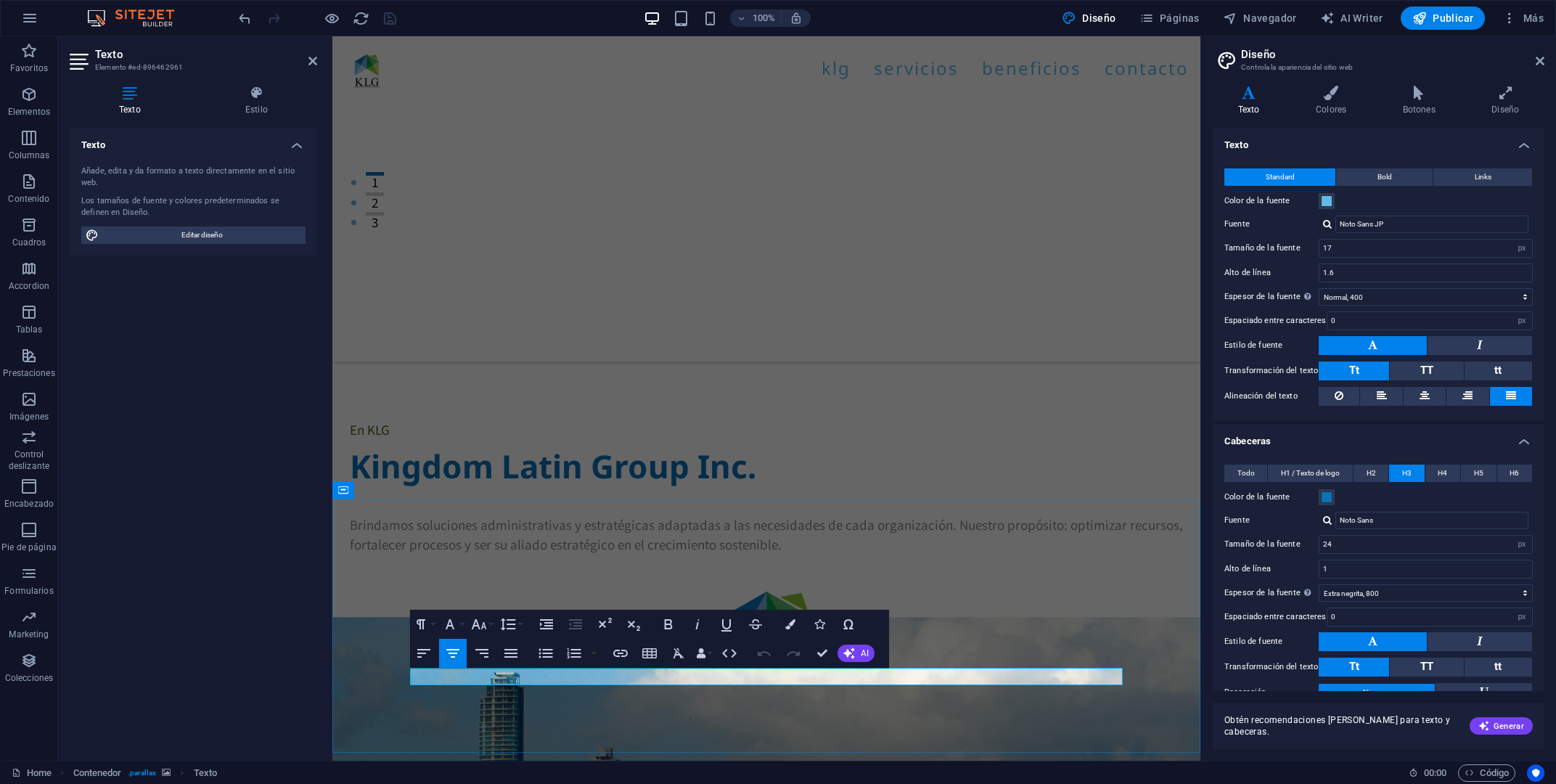
click at [137, 90] on icon at bounding box center [129, 93] width 120 height 15
click at [230, 241] on span "Editar diseño" at bounding box center [202, 235] width 198 height 18
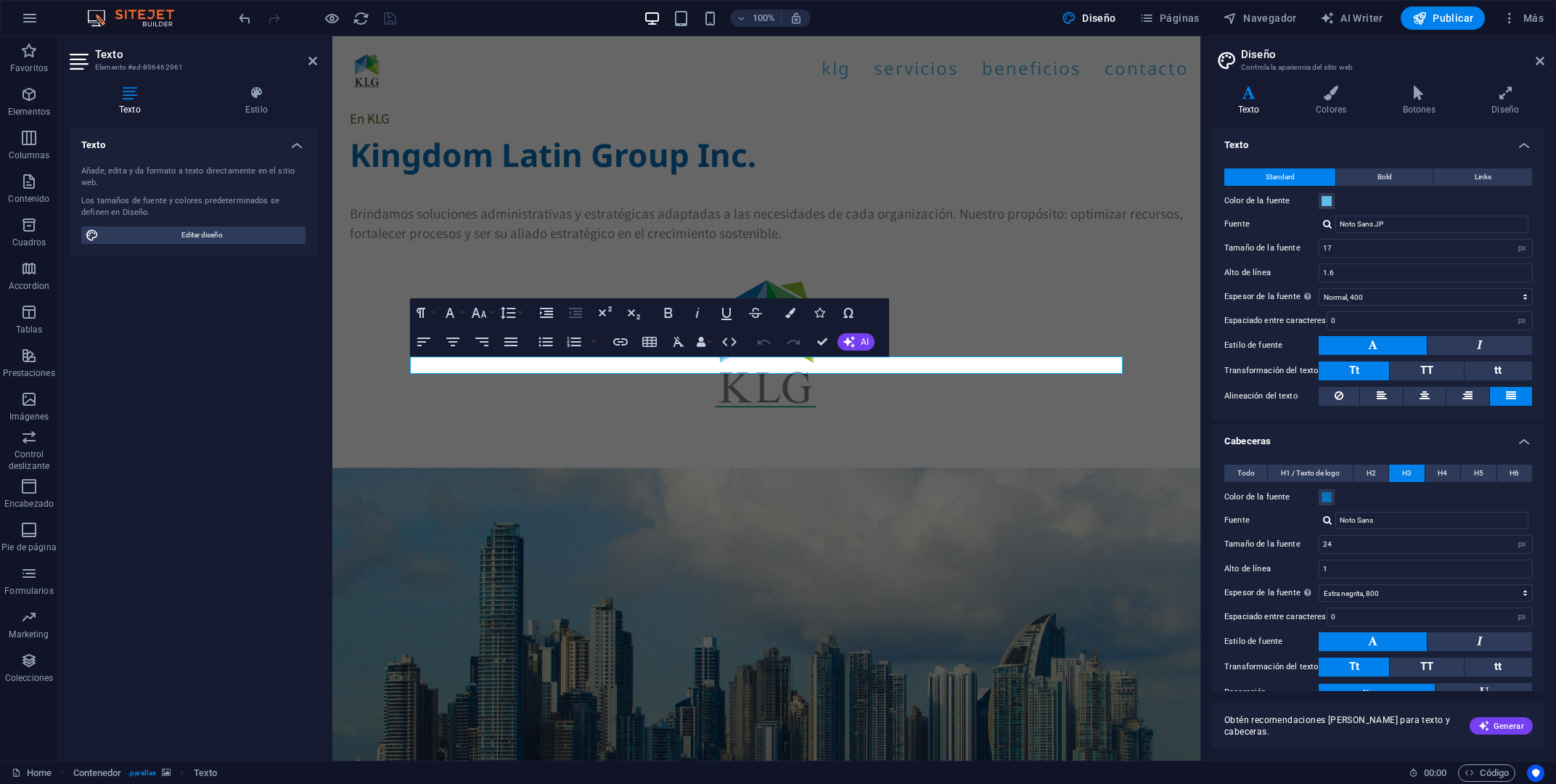
scroll to position [1011, 0]
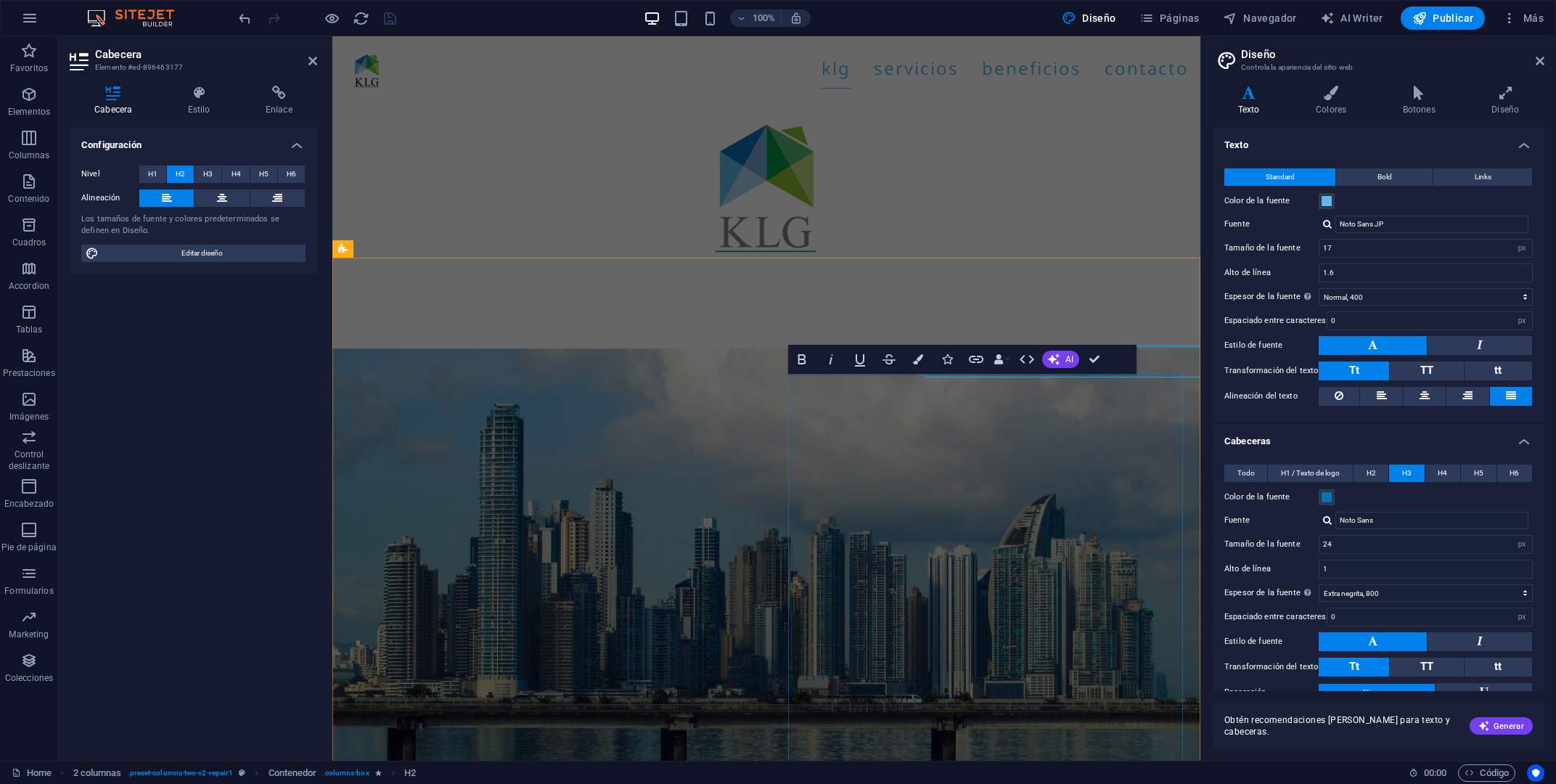
scroll to position [1039, 0]
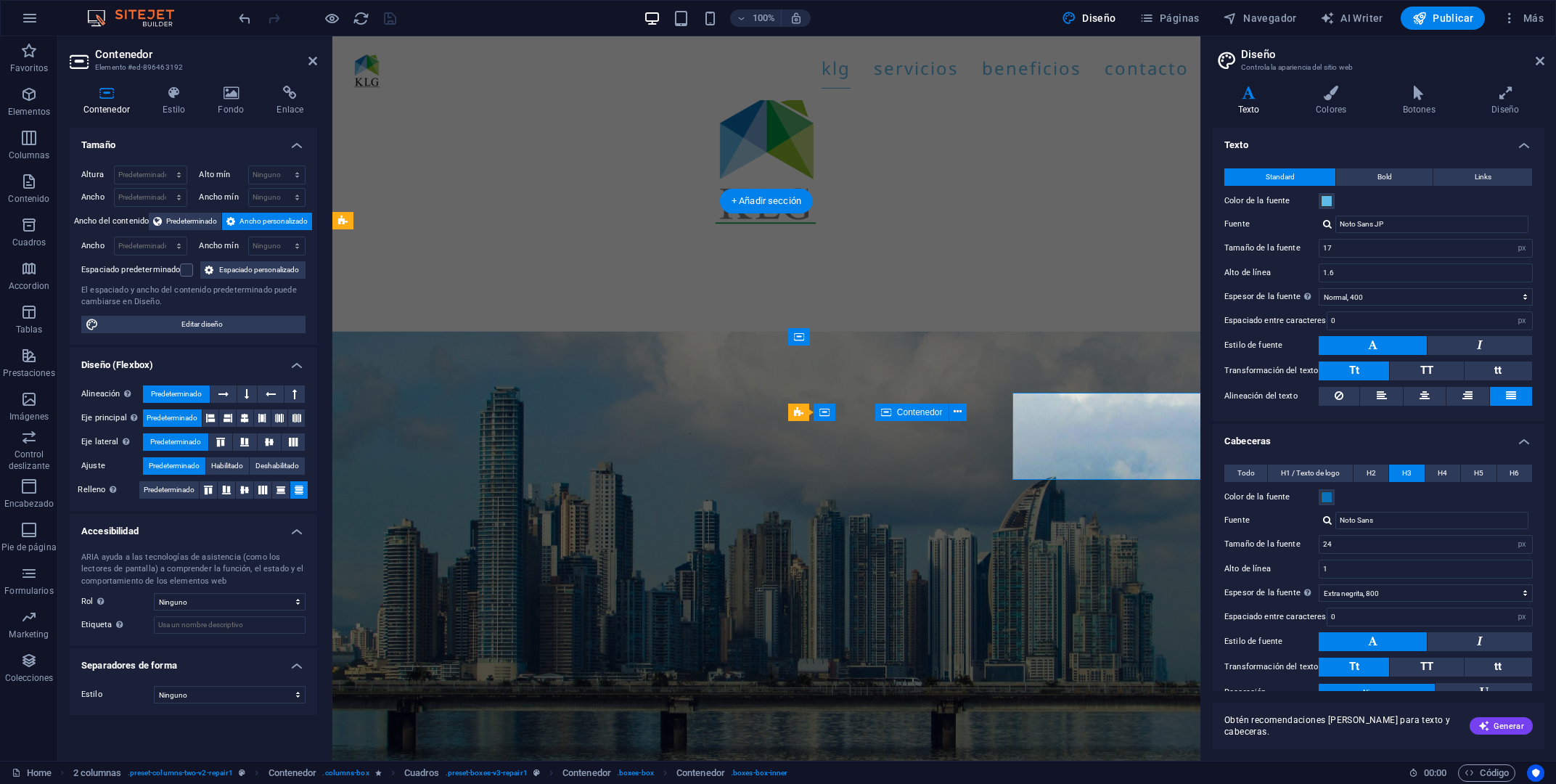
scroll to position [1068, 0]
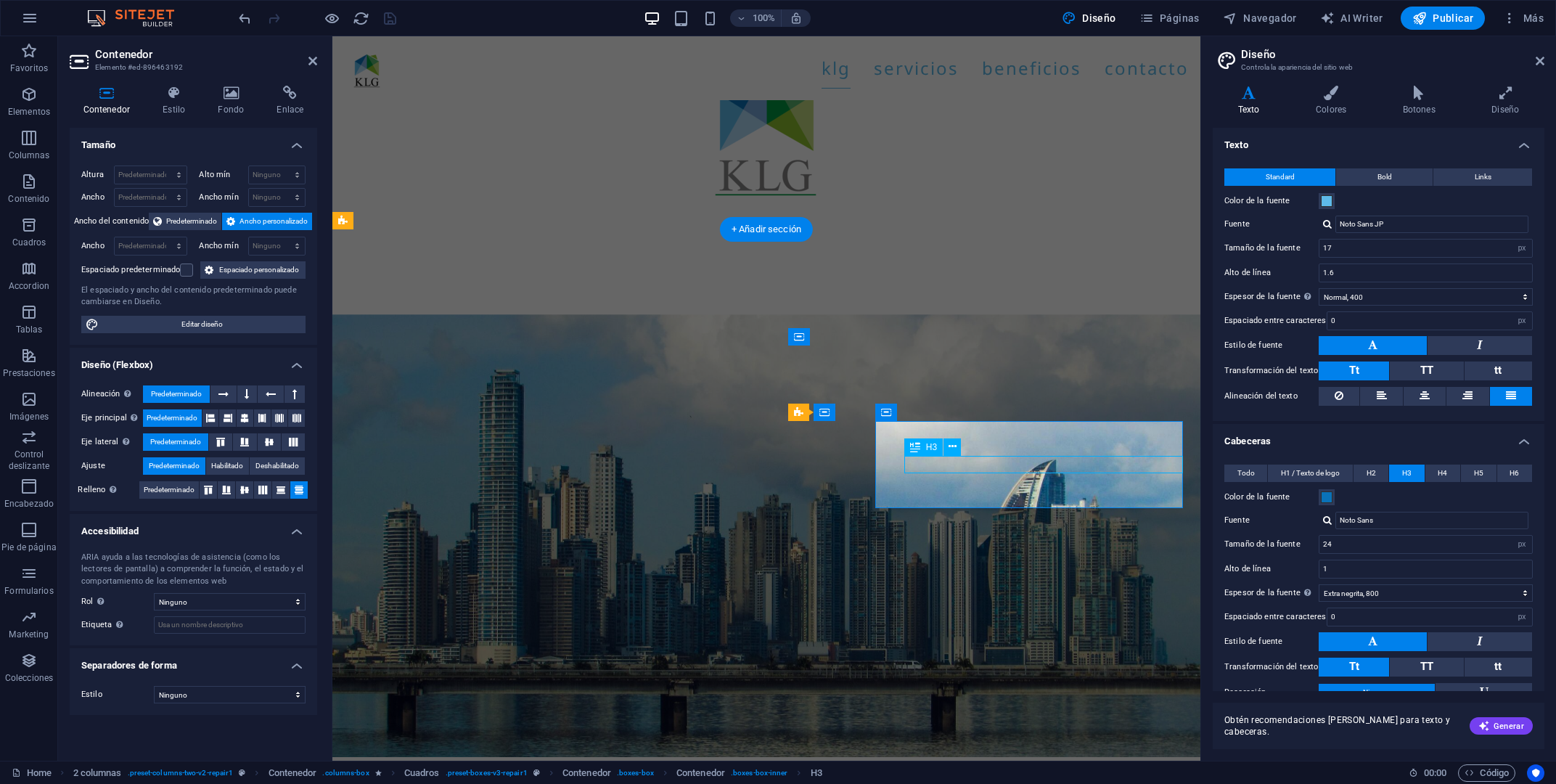
scroll to position [1096, 0]
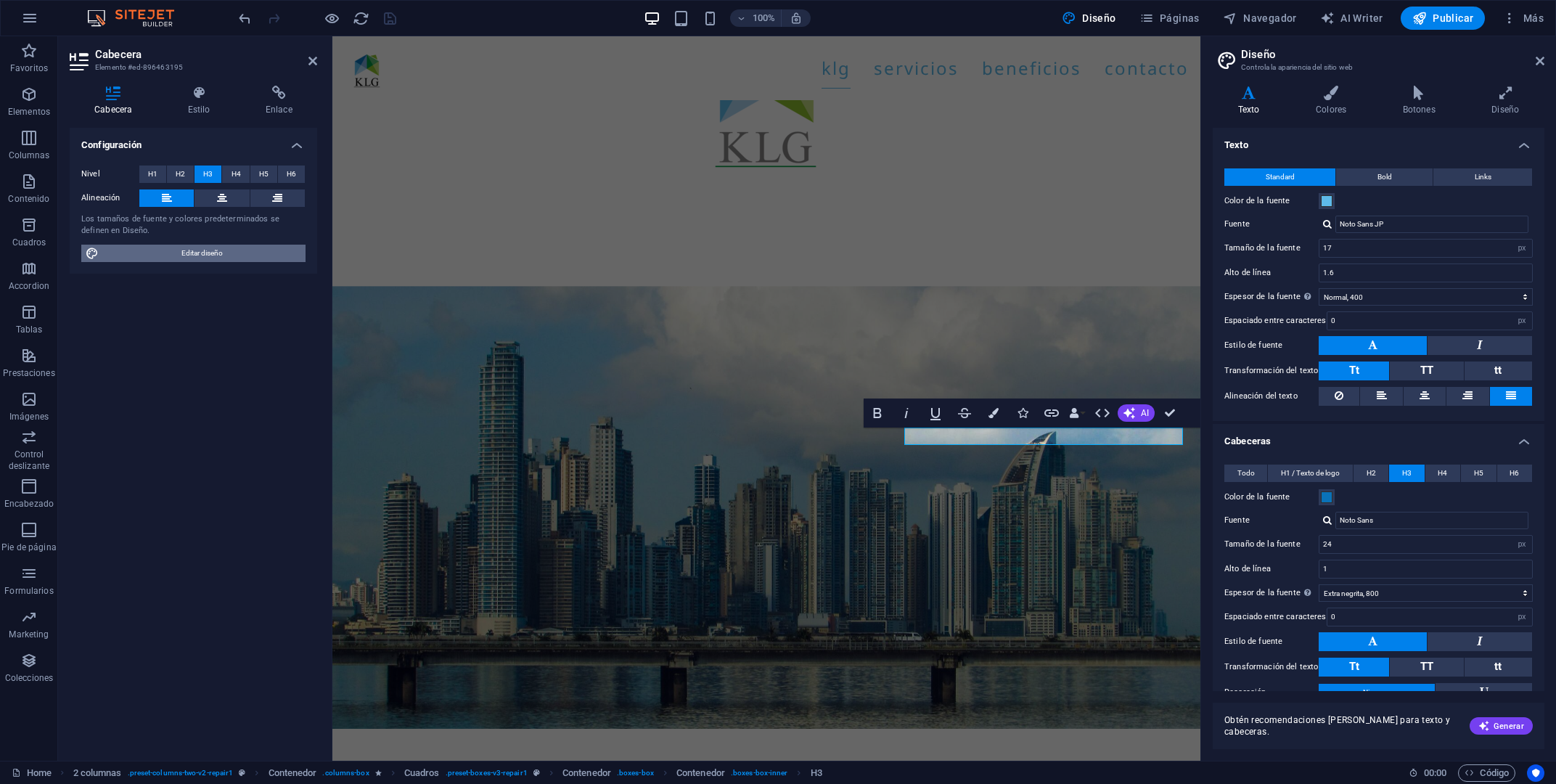
click at [216, 251] on span "Editar diseño" at bounding box center [202, 254] width 198 height 18
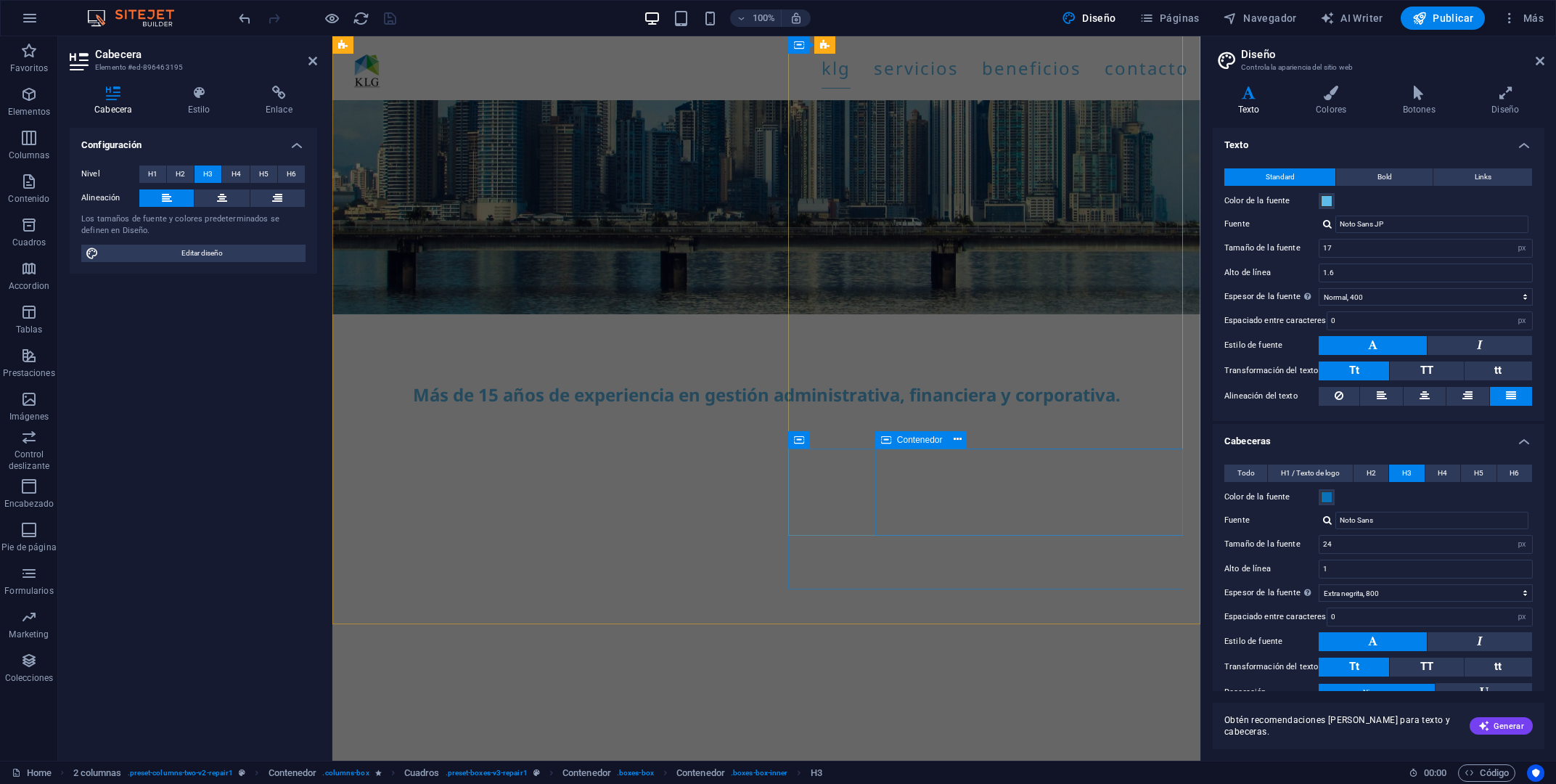
scroll to position [1719, 0]
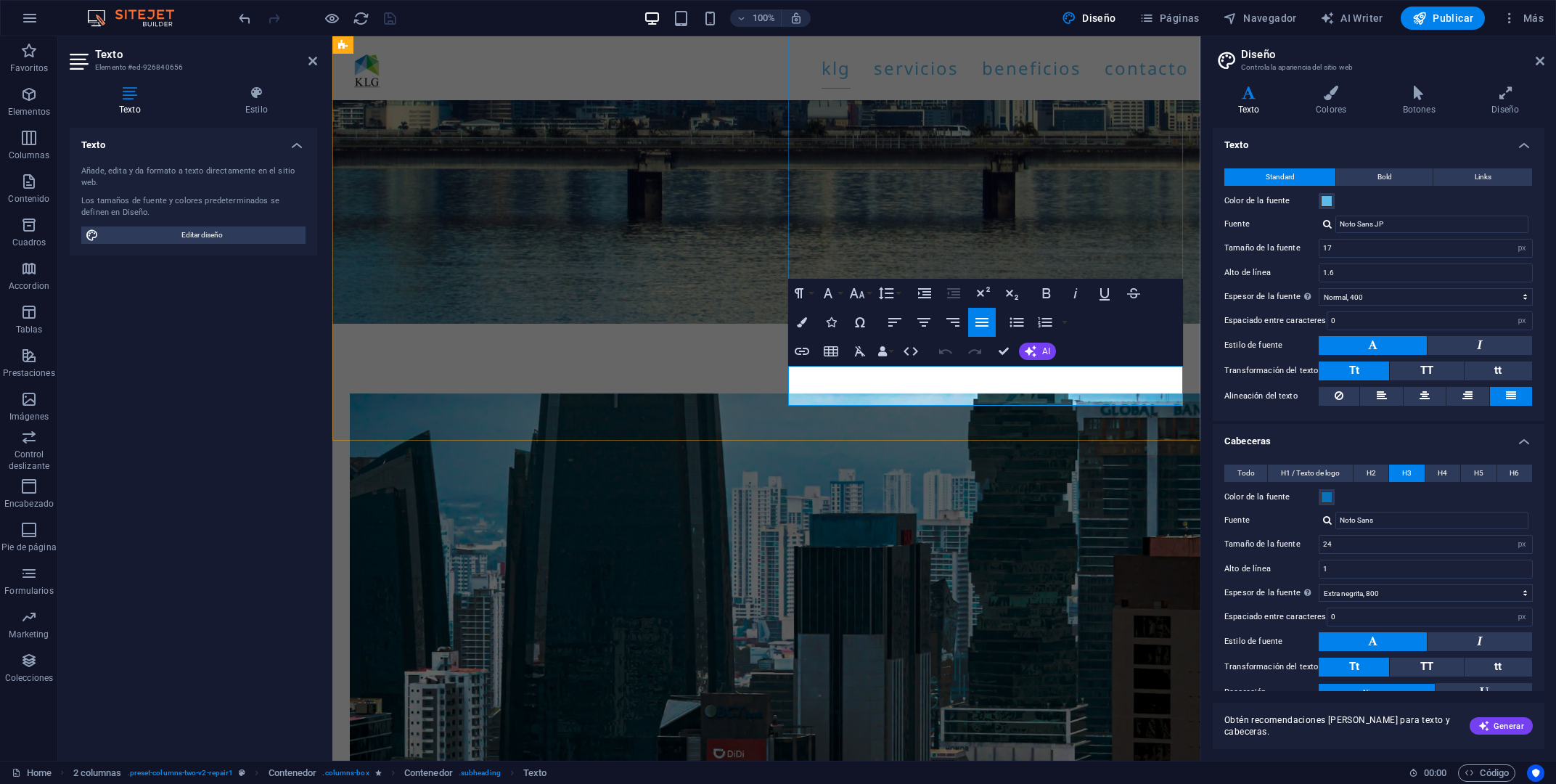
click at [241, 235] on span "Editar diseño" at bounding box center [202, 235] width 198 height 18
click at [838, 295] on button "Font Family" at bounding box center [831, 292] width 27 height 29
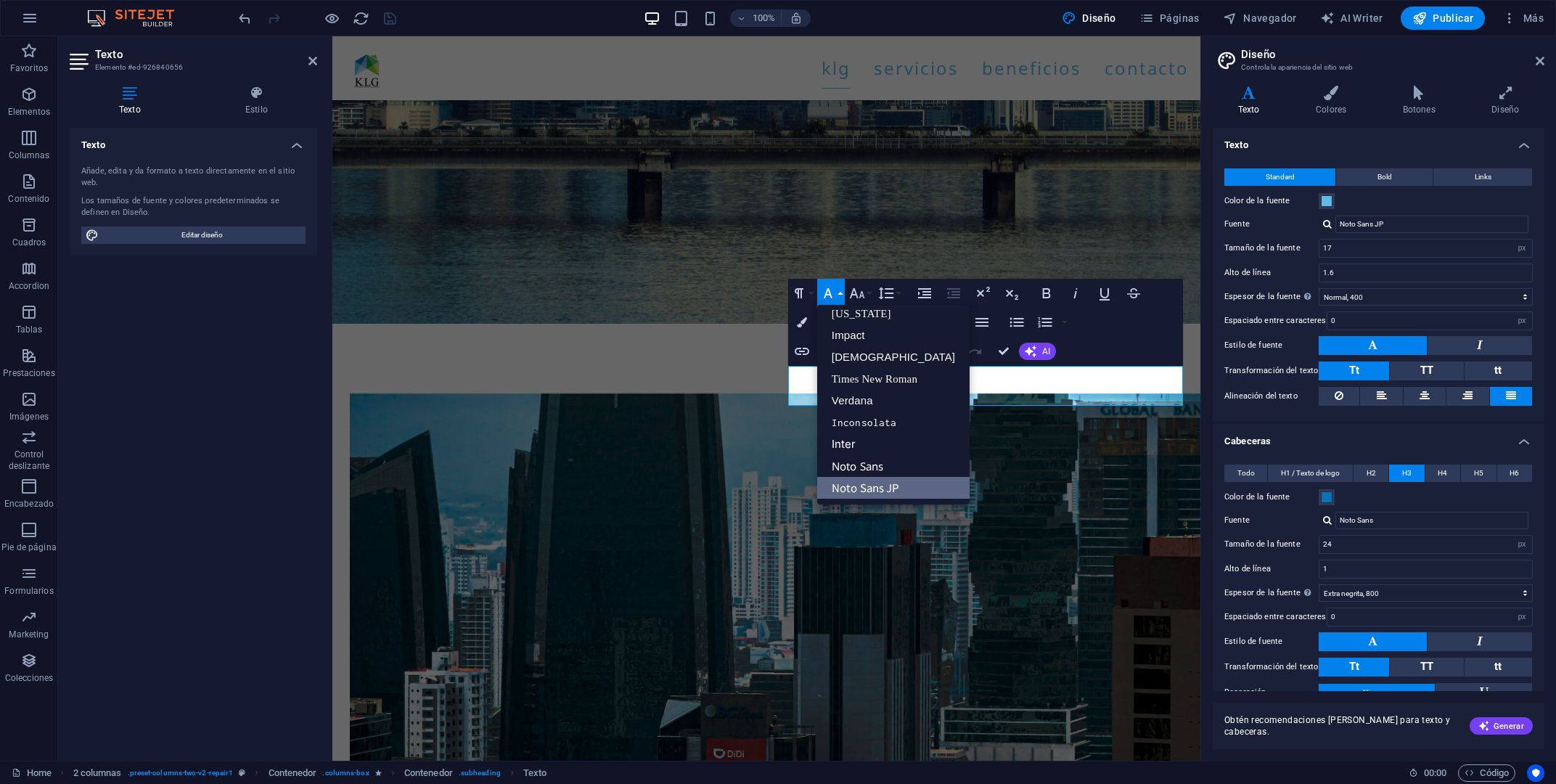
scroll to position [29, 0]
click at [869, 459] on link "Noto Sans" at bounding box center [894, 466] width 153 height 22
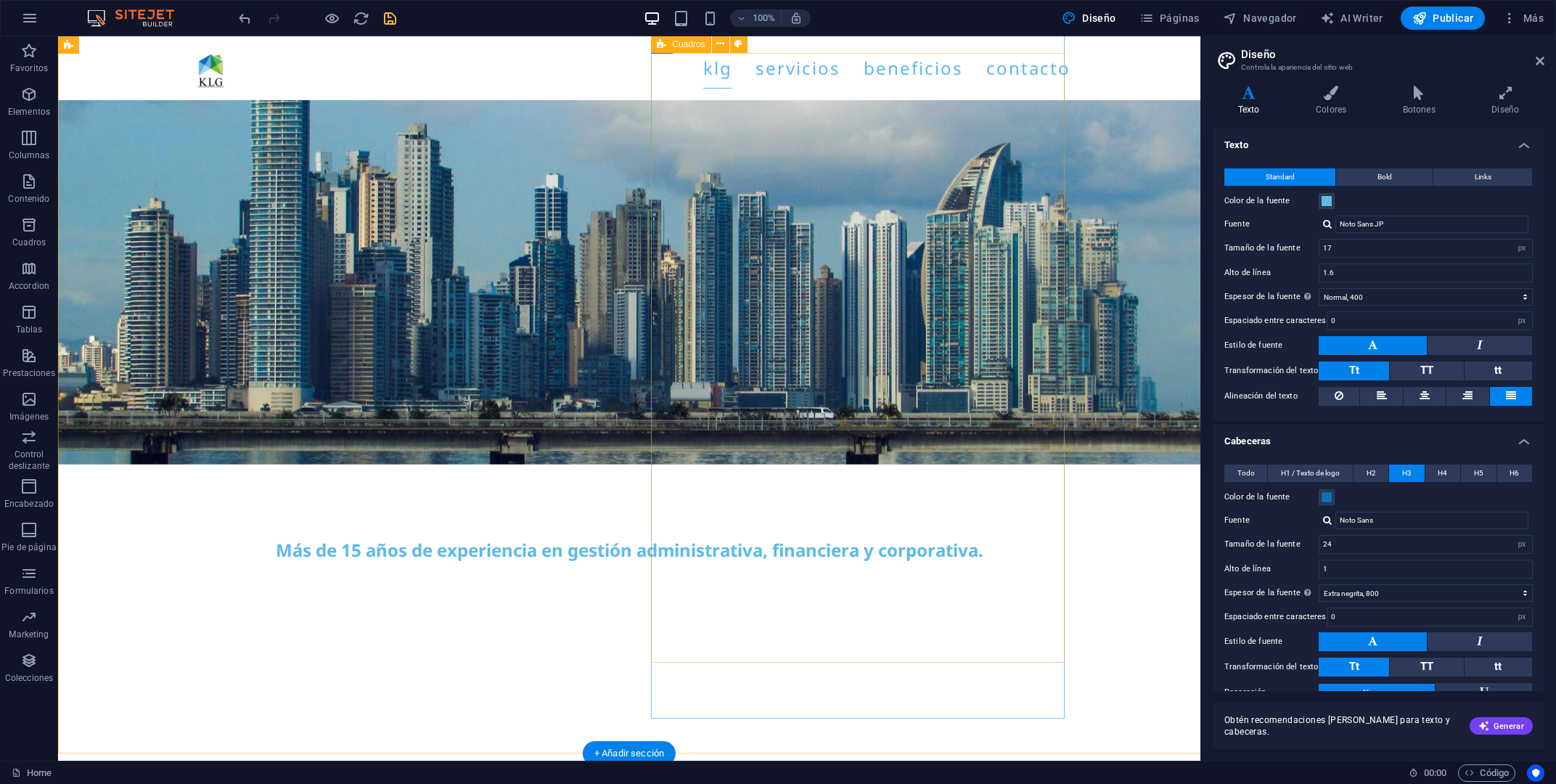
scroll to position [1719, 0]
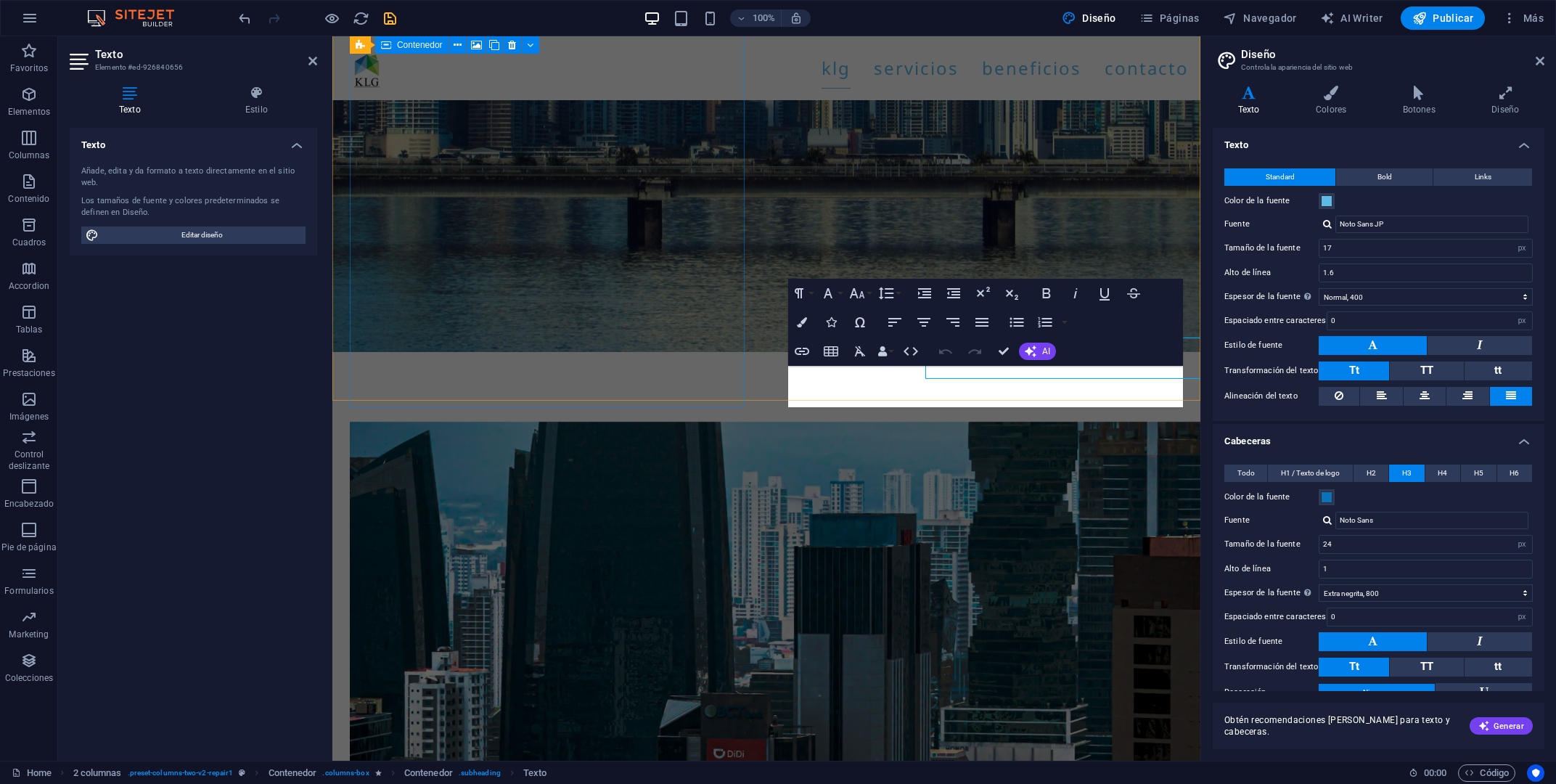
scroll to position [1747, 0]
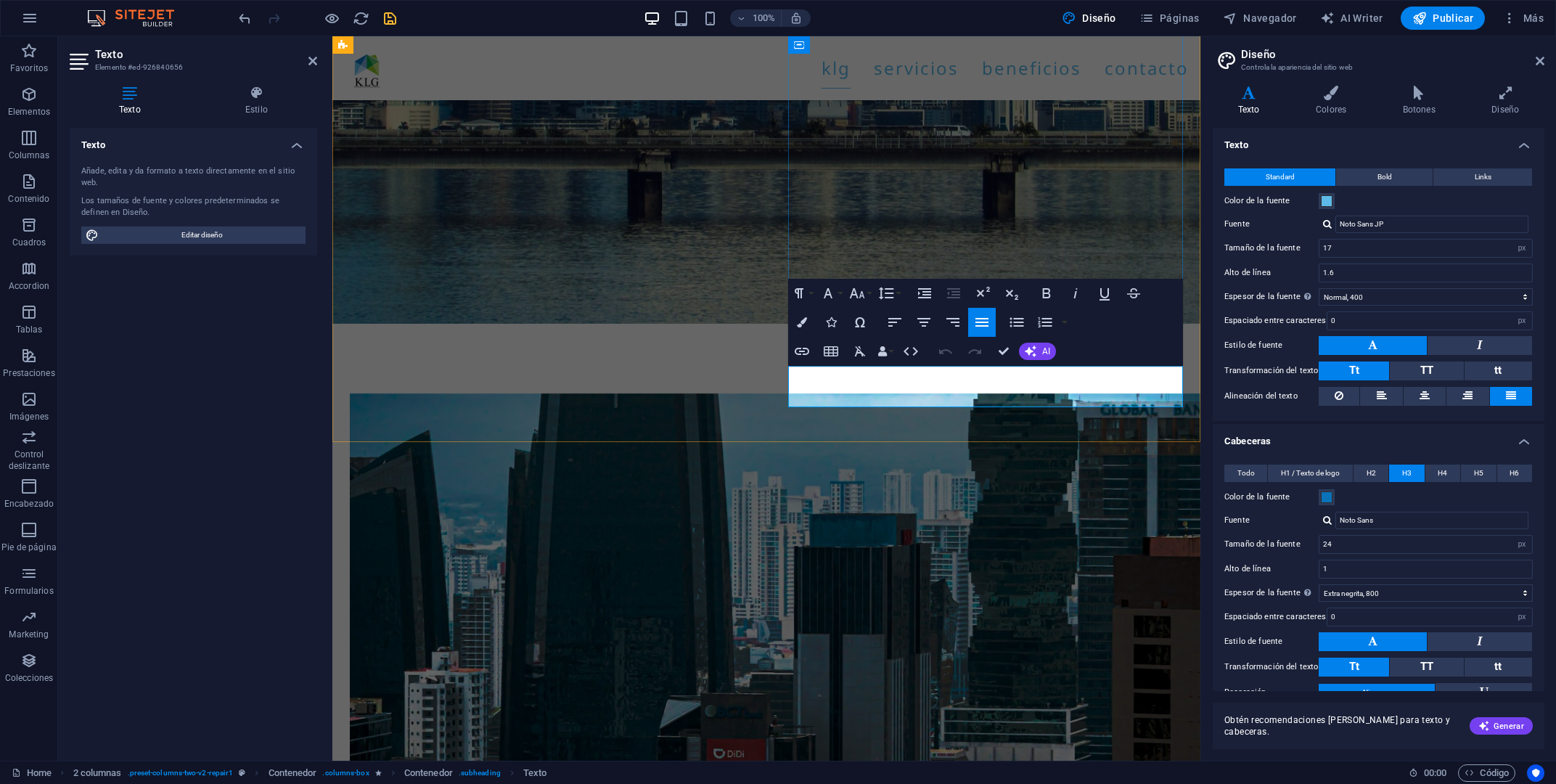
drag, startPoint x: 789, startPoint y: 375, endPoint x: 1091, endPoint y: 399, distance: 303.0
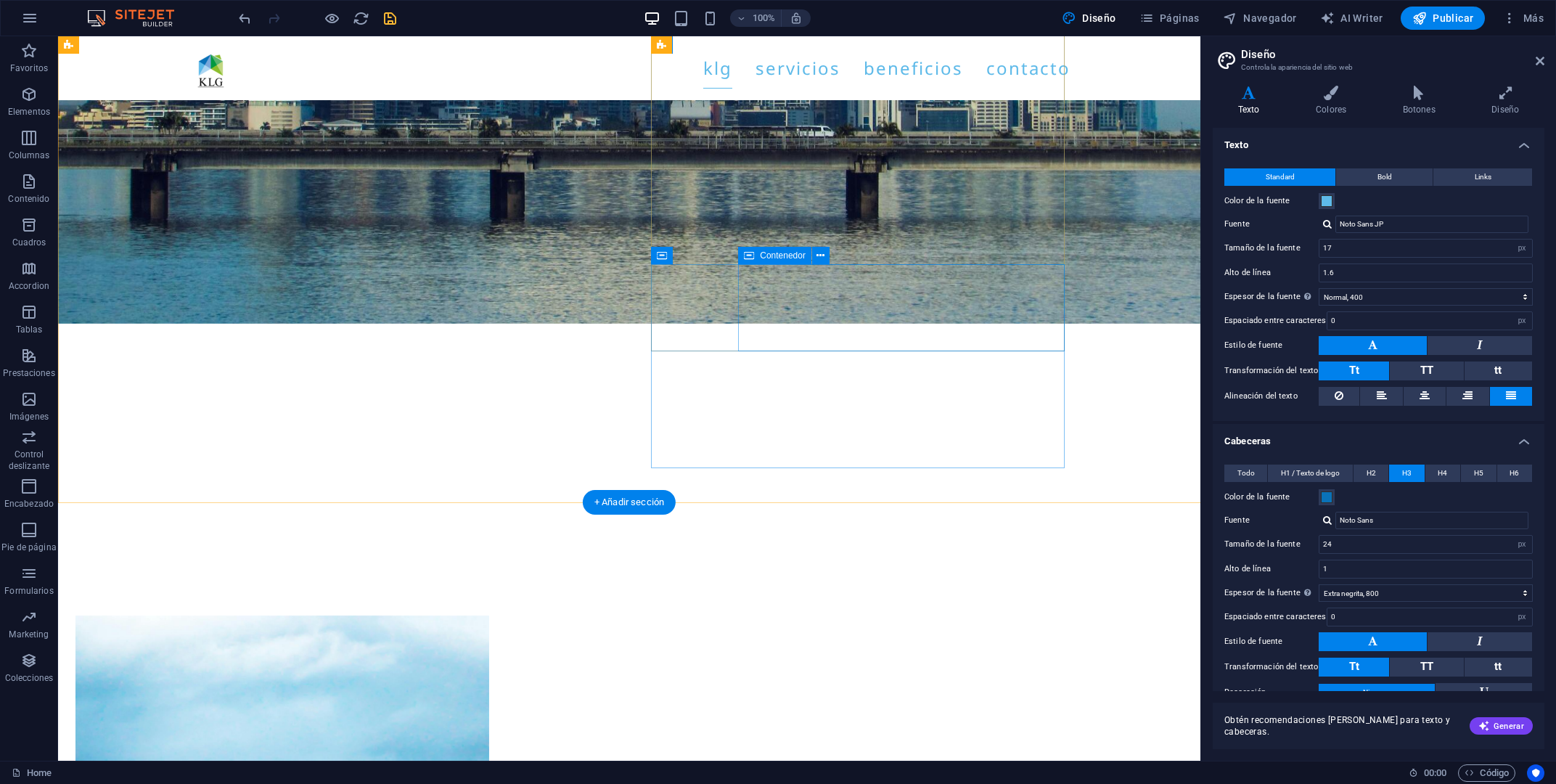
scroll to position [1719, 0]
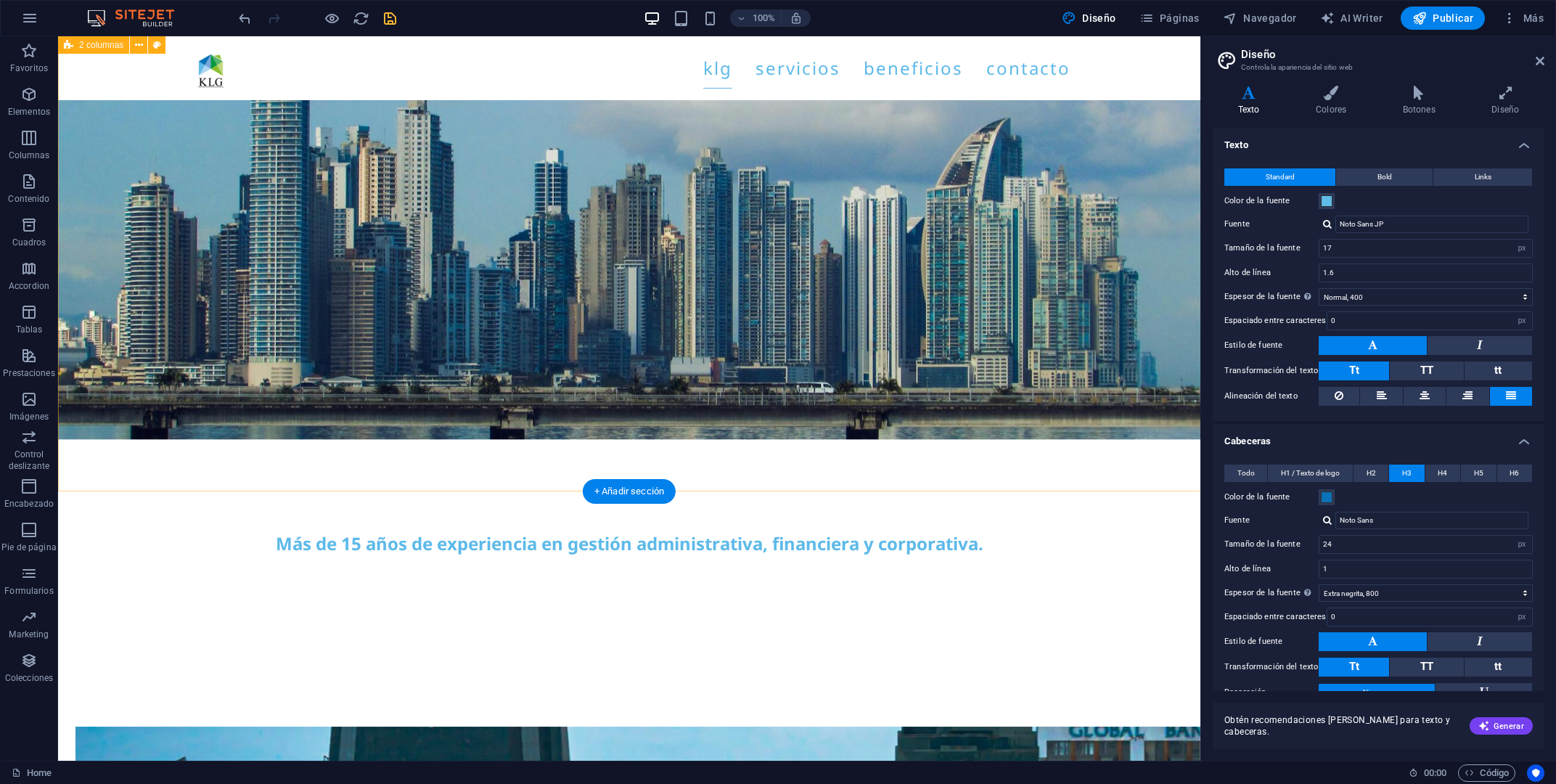
scroll to position [1329, 0]
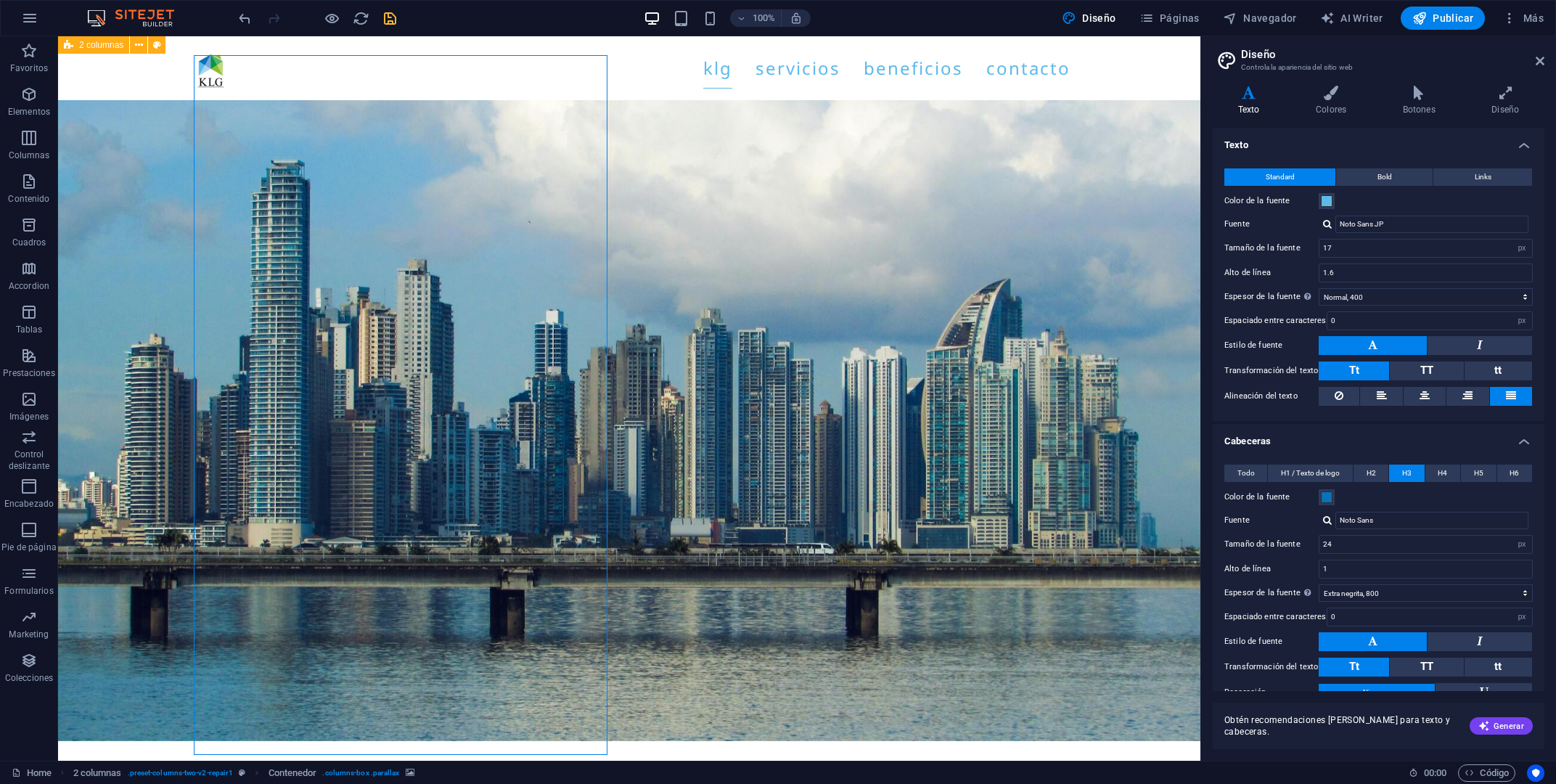
select select "px"
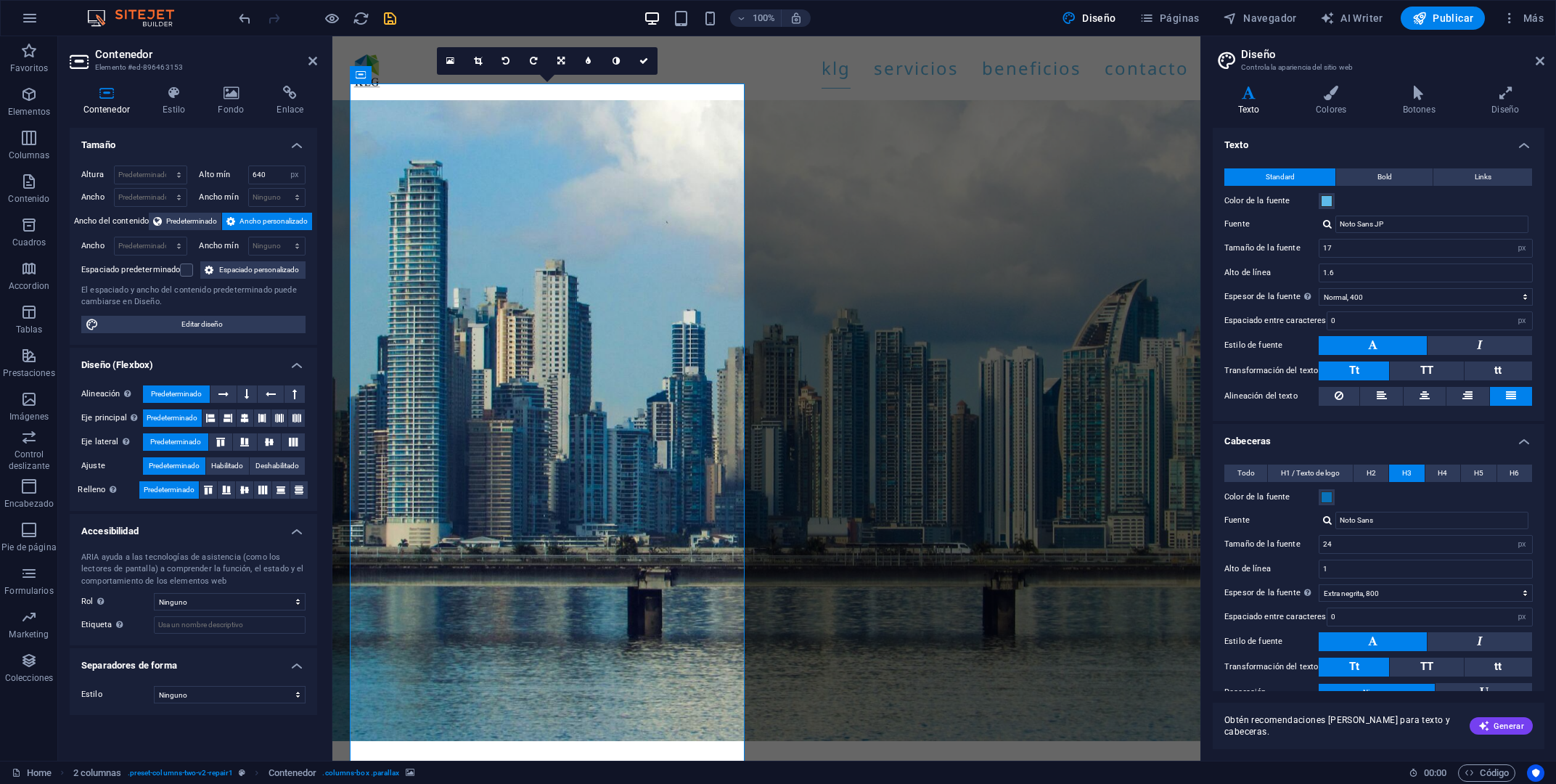
click at [236, 83] on div "Contenedor Estilo Fondo Enlace Tamaño Altura Predeterminado px rem % vh vw Alto…" at bounding box center [193, 417] width 270 height 687
click at [236, 99] on icon at bounding box center [231, 93] width 53 height 15
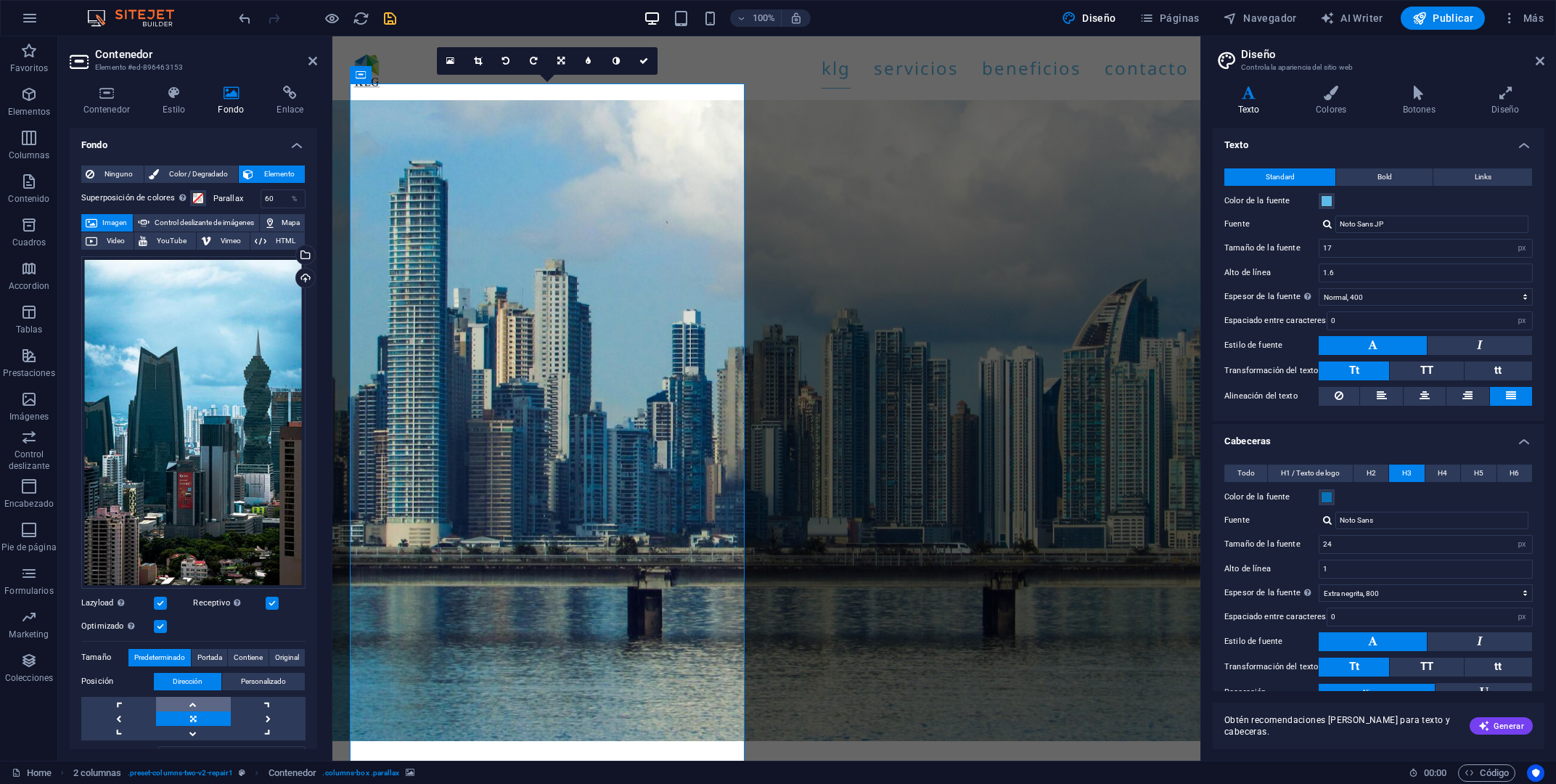
click at [199, 701] on link at bounding box center [193, 704] width 75 height 15
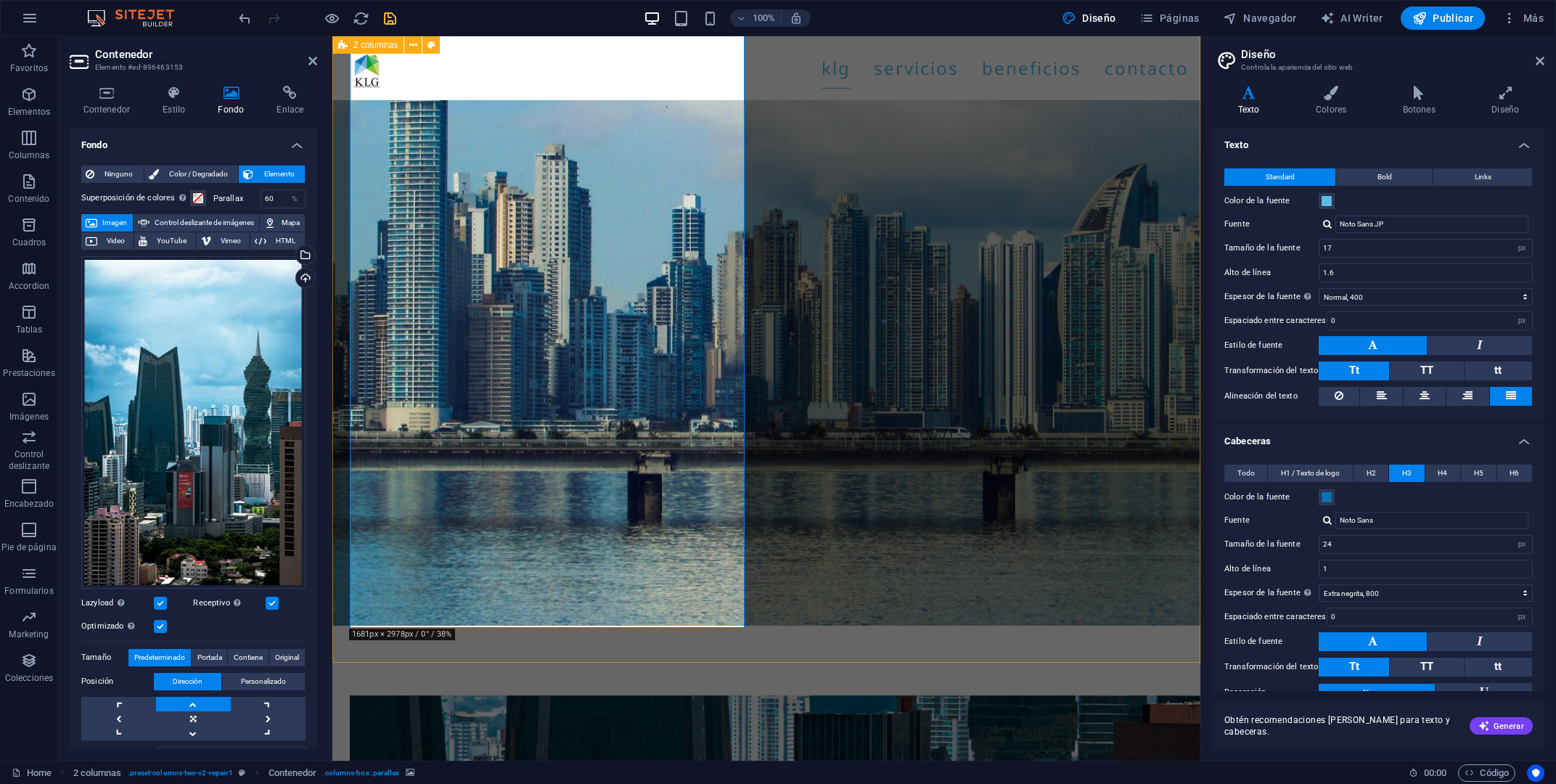
scroll to position [1485, 0]
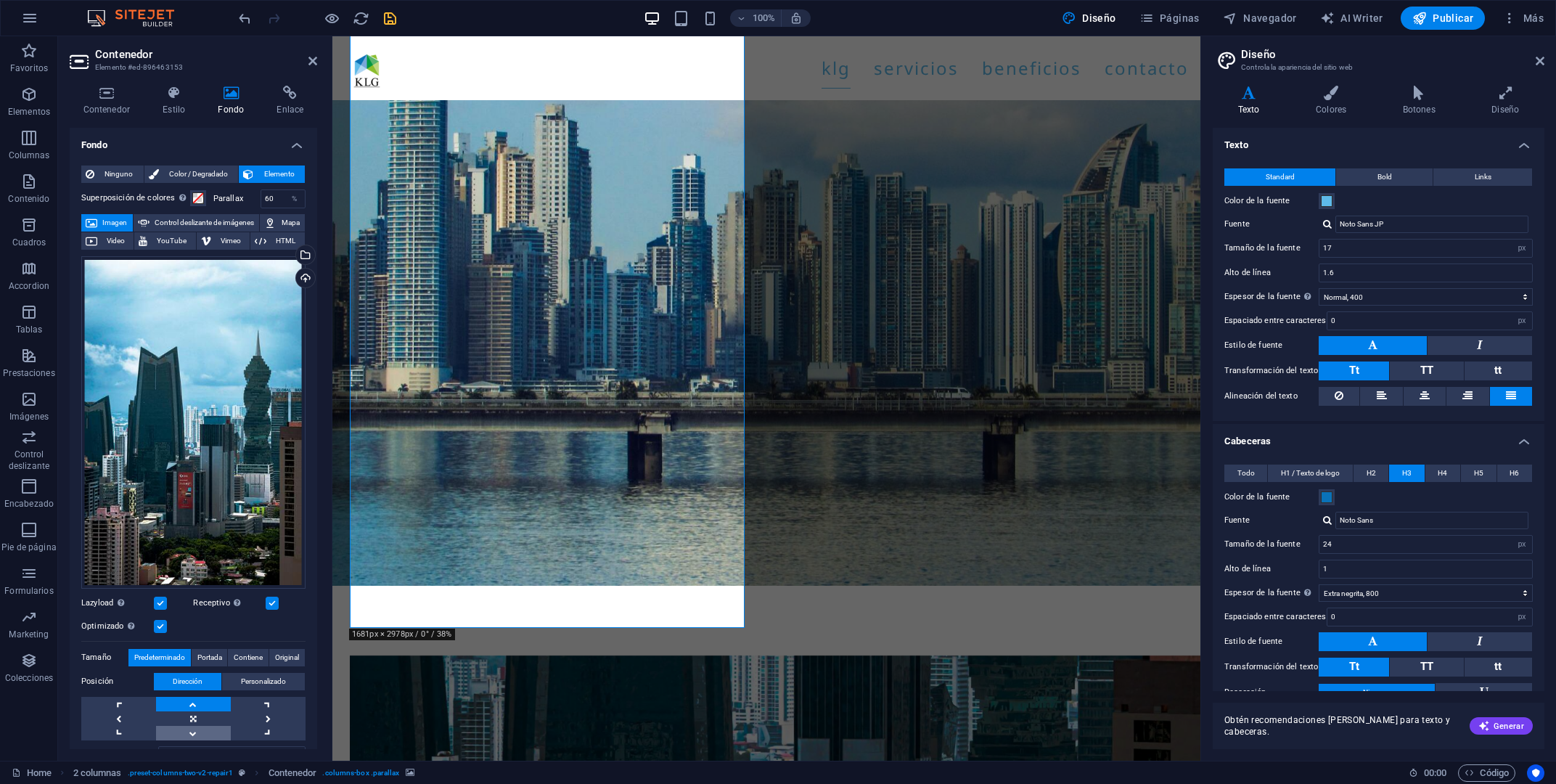
click at [197, 735] on link at bounding box center [193, 733] width 75 height 15
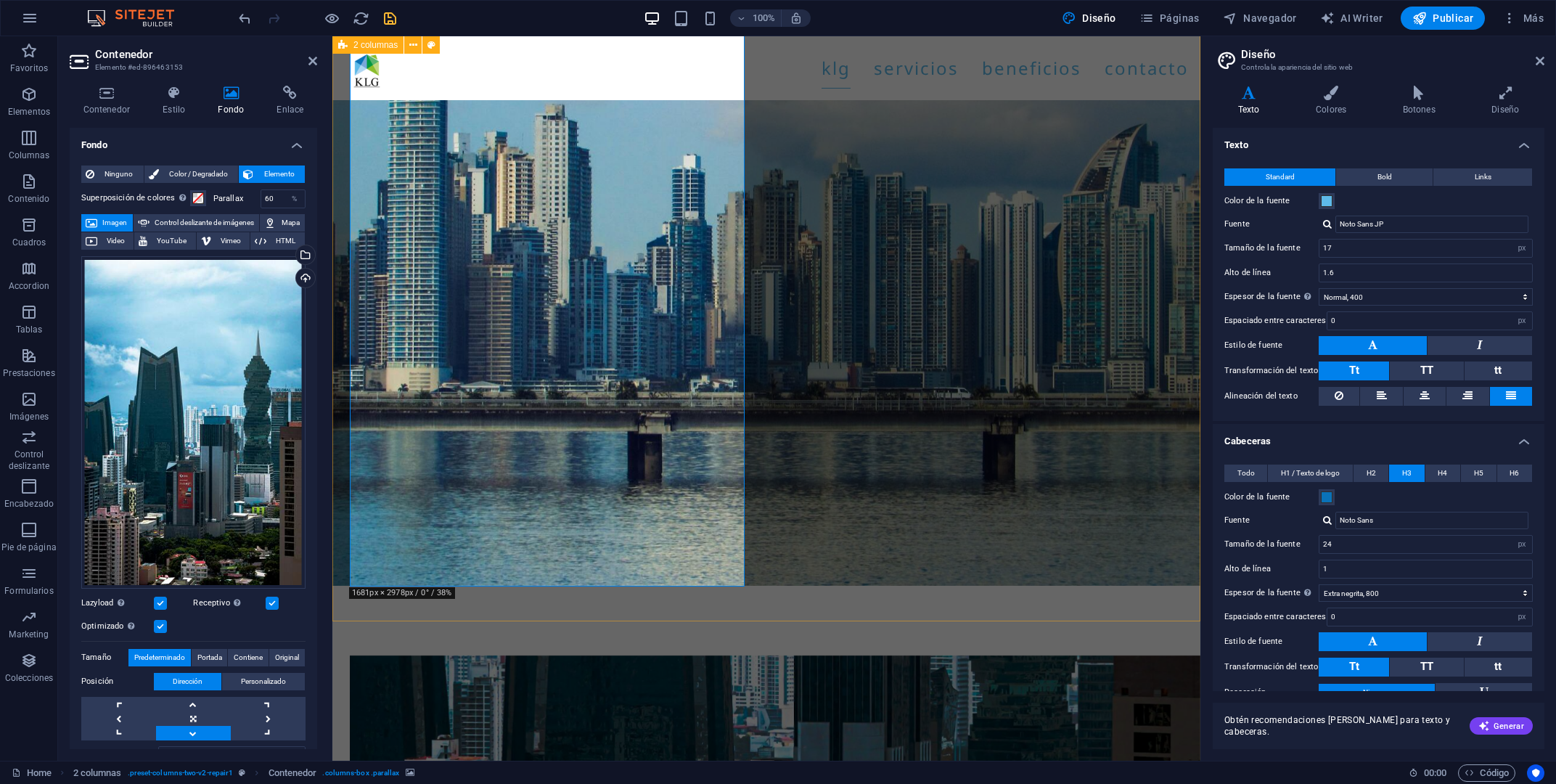
scroll to position [1563, 0]
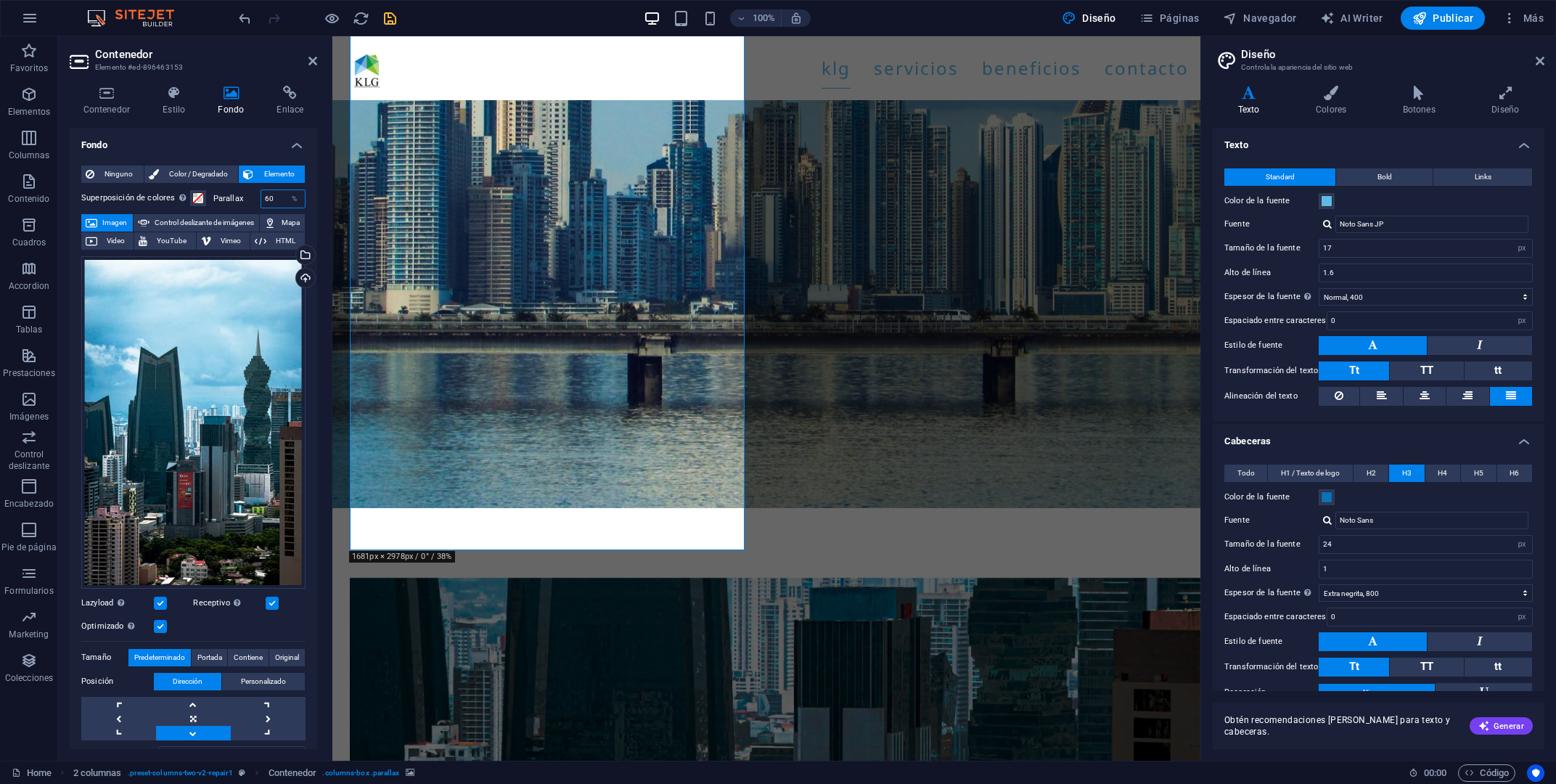
drag, startPoint x: 271, startPoint y: 195, endPoint x: 253, endPoint y: 196, distance: 18.0
click at [262, 196] on input "60" at bounding box center [284, 199] width 44 height 18
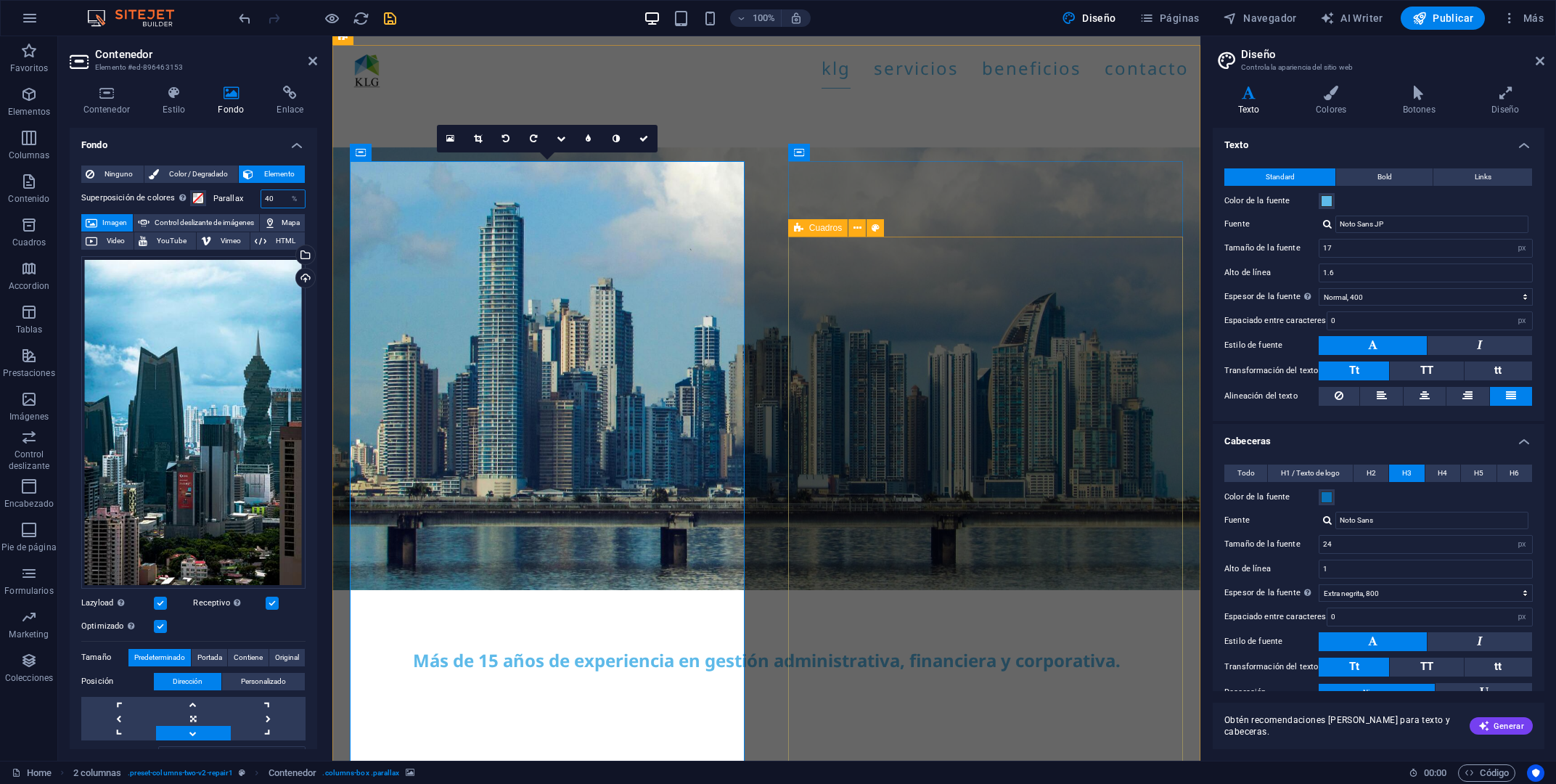
scroll to position [1252, 0]
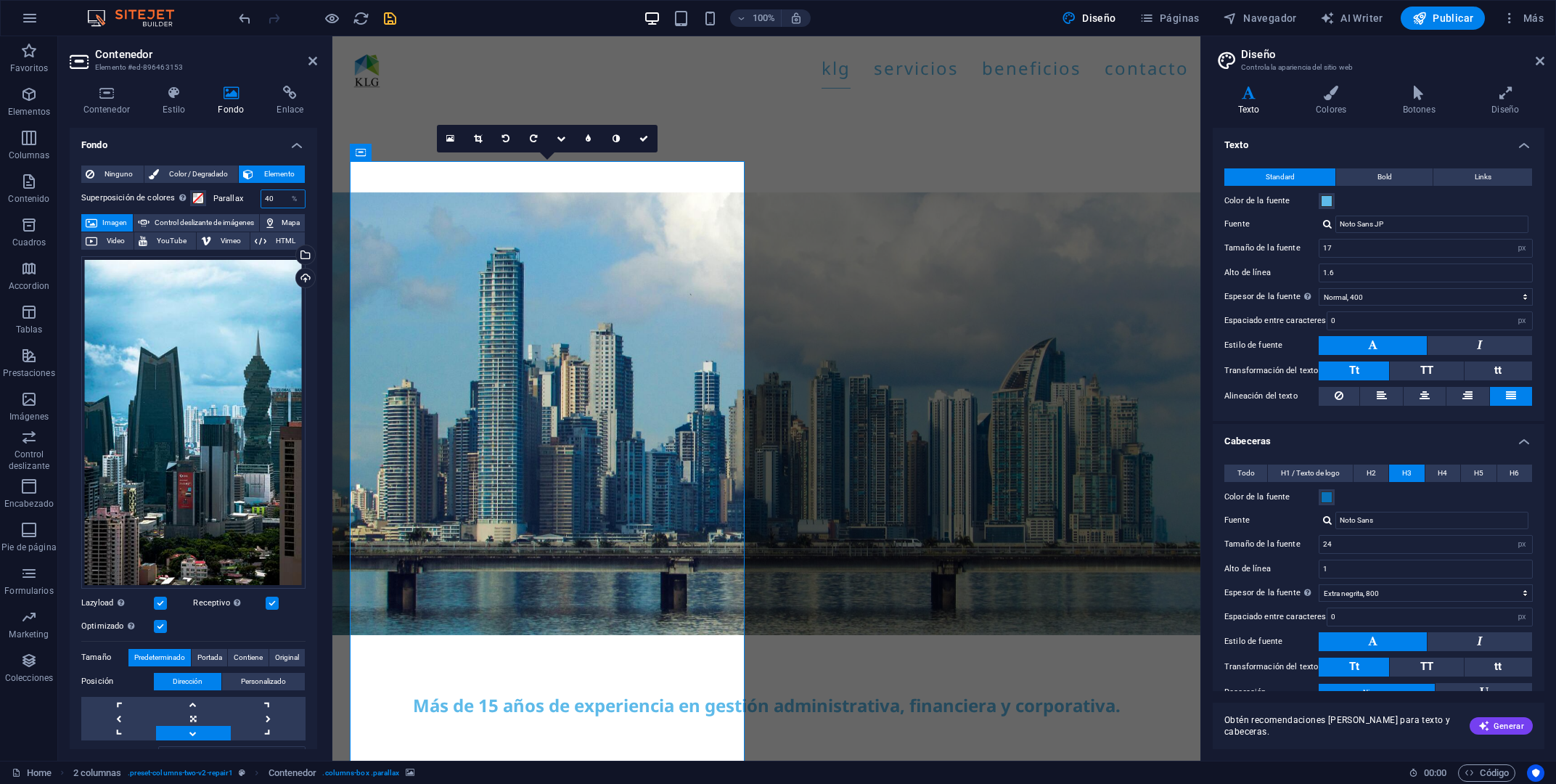
drag, startPoint x: 272, startPoint y: 198, endPoint x: 236, endPoint y: 201, distance: 36.1
click at [262, 201] on input "40" at bounding box center [284, 199] width 44 height 18
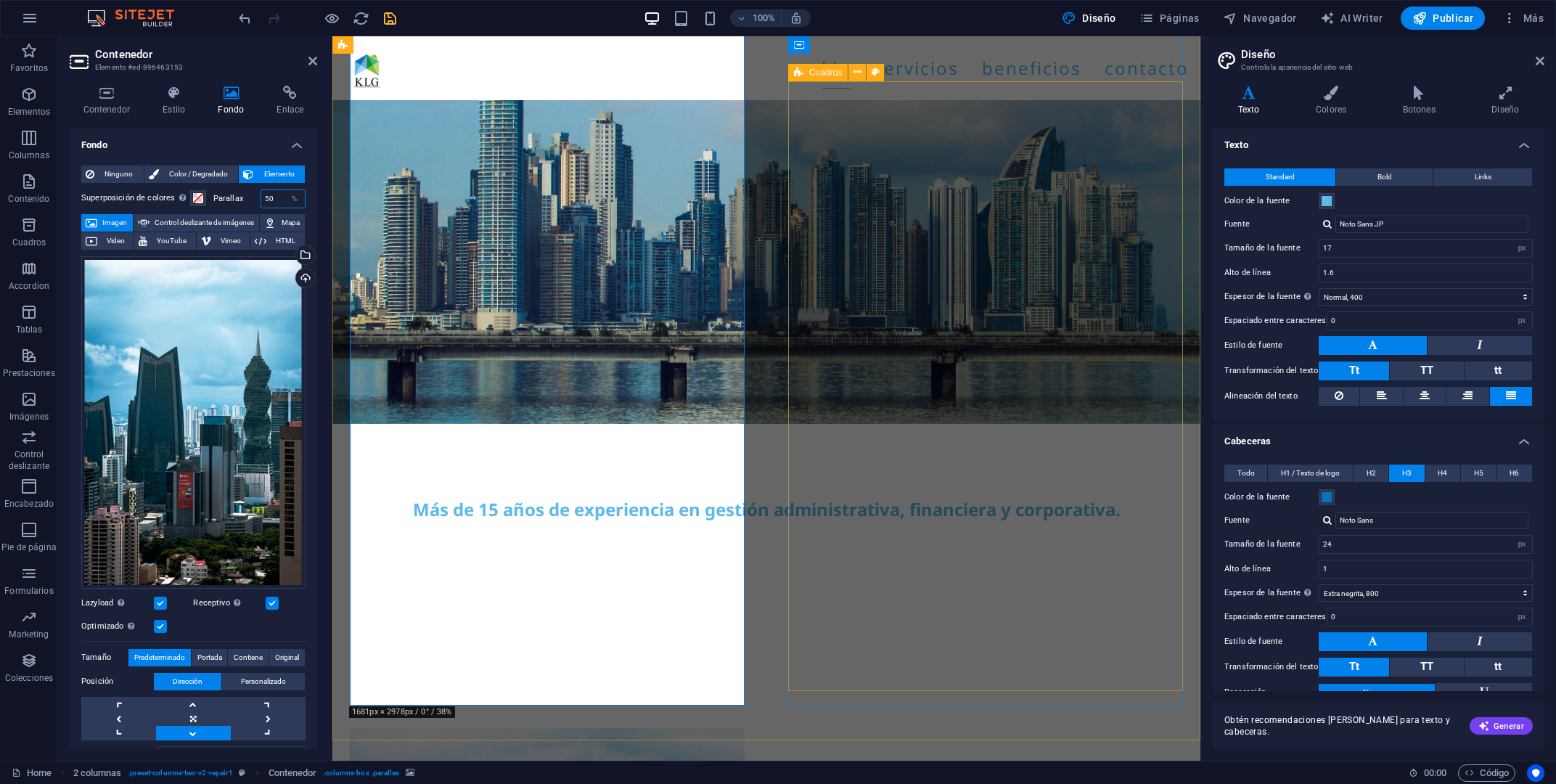
scroll to position [1407, 0]
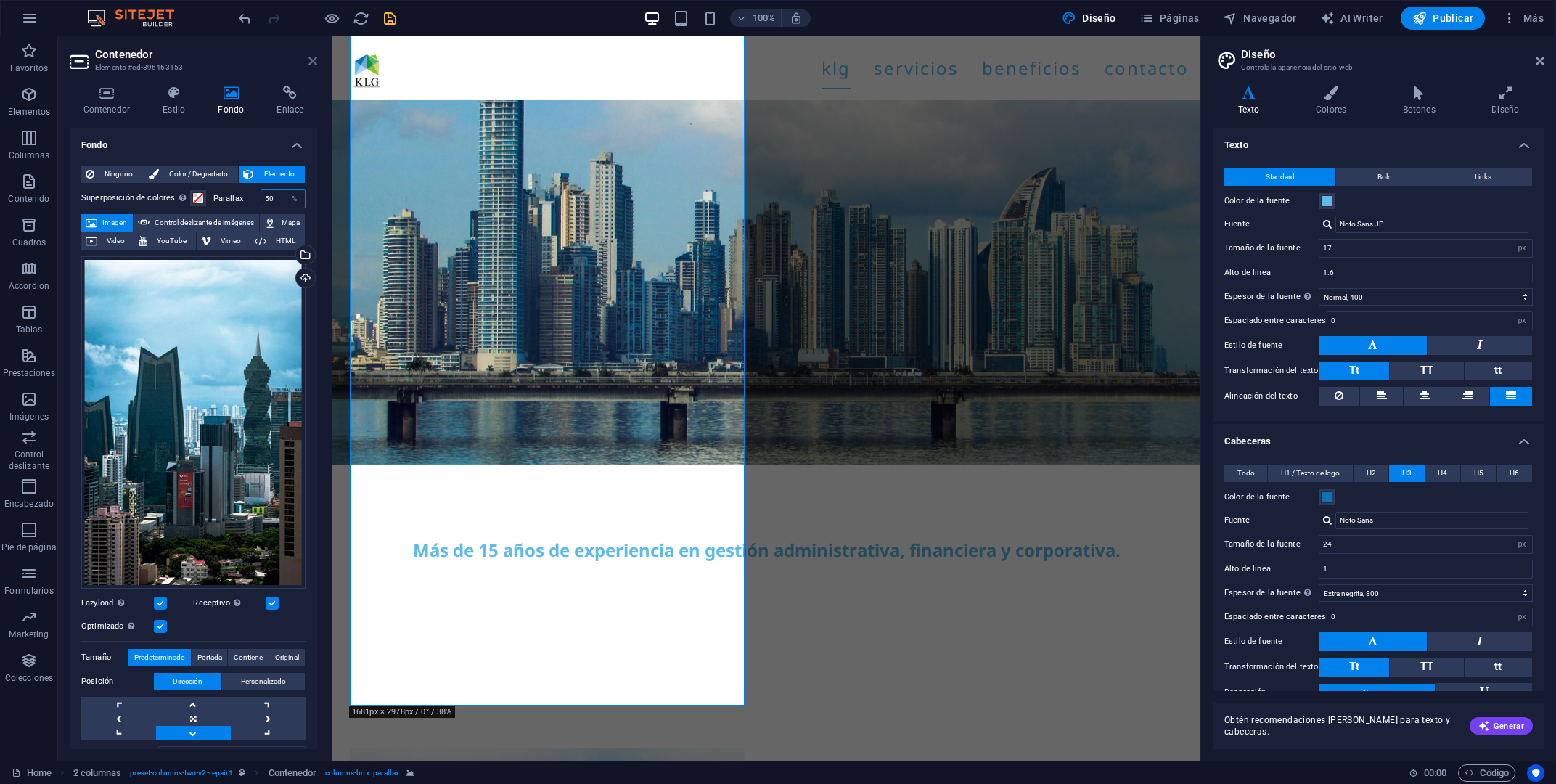
type input "50"
click at [312, 62] on icon at bounding box center [313, 61] width 9 height 11
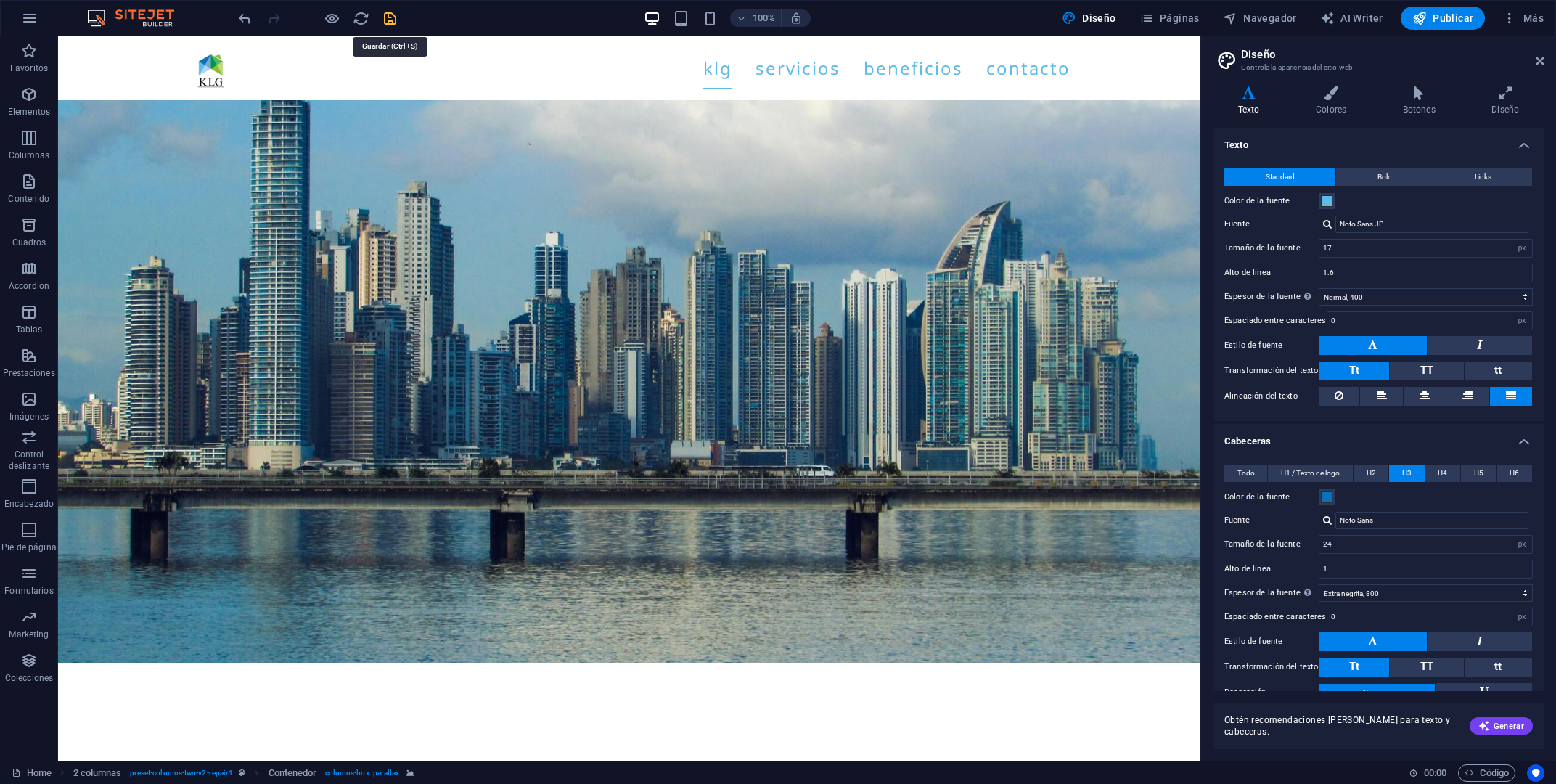
drag, startPoint x: 384, startPoint y: 20, endPoint x: 601, endPoint y: 270, distance: 331.0
click at [384, 20] on icon "save" at bounding box center [390, 18] width 17 height 17
checkbox input "false"
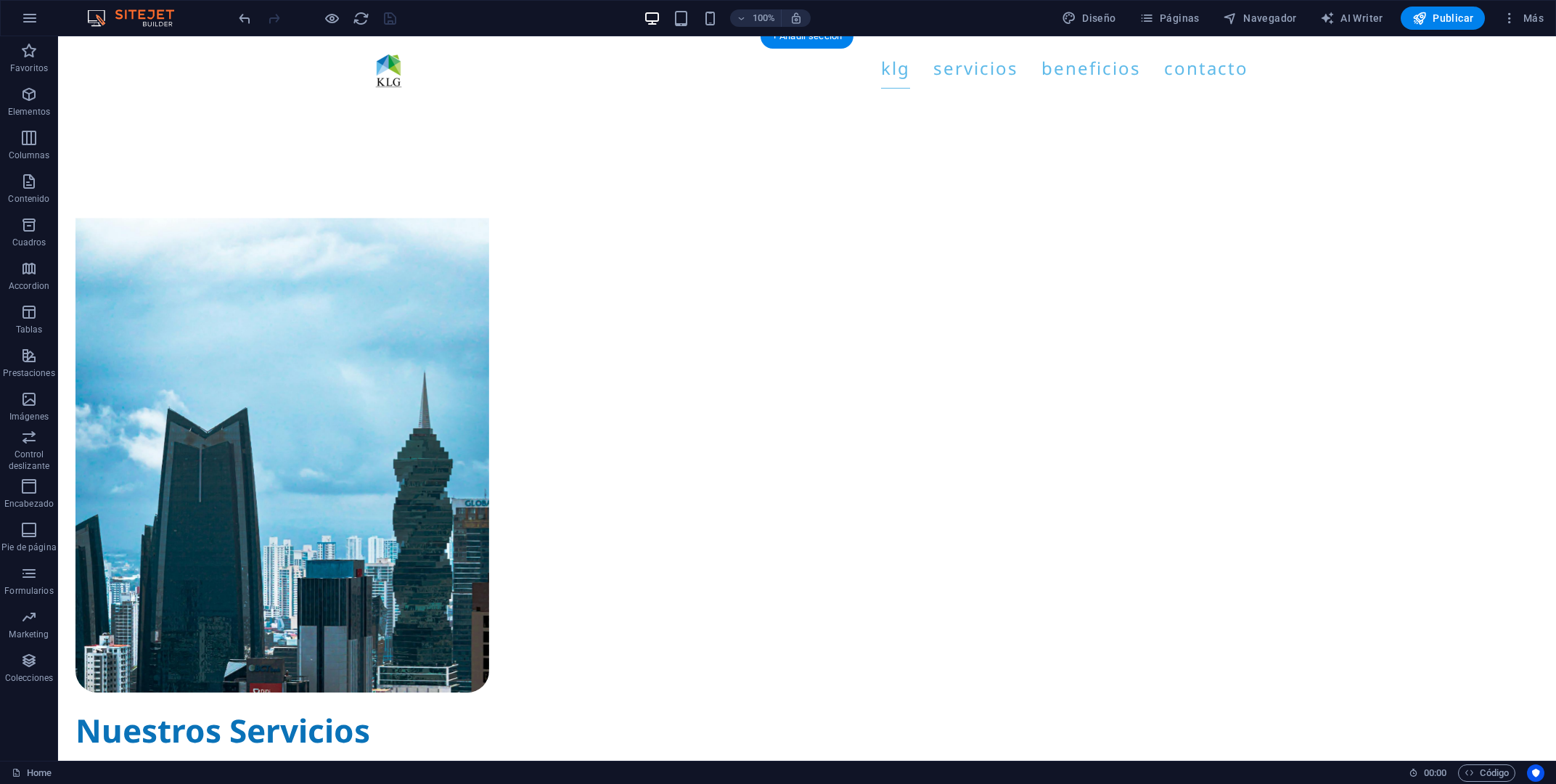
scroll to position [2185, 0]
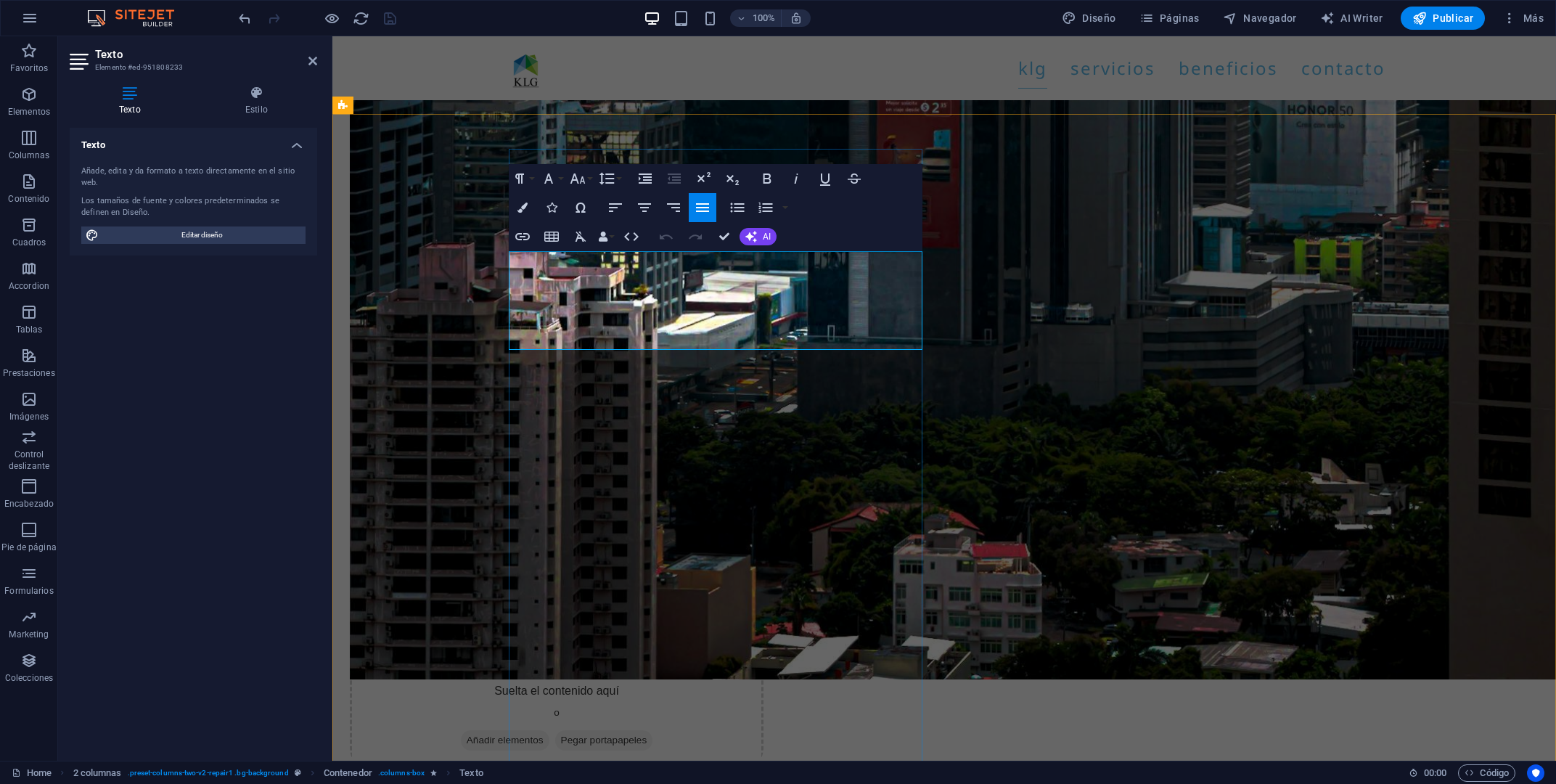
click at [544, 183] on icon "button" at bounding box center [549, 178] width 18 height 18
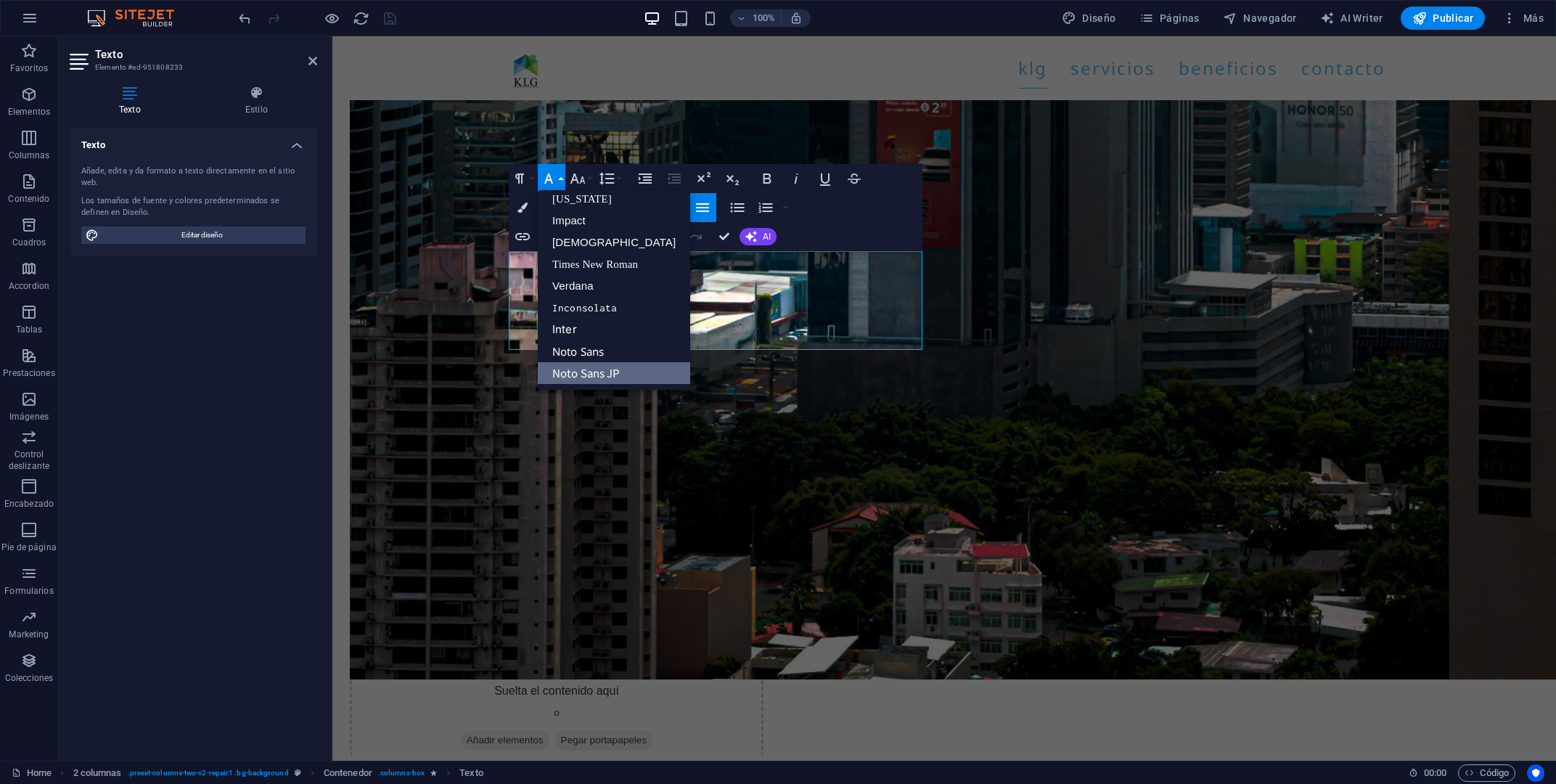
scroll to position [29, 0]
click at [600, 349] on link "Noto Sans" at bounding box center [615, 352] width 153 height 22
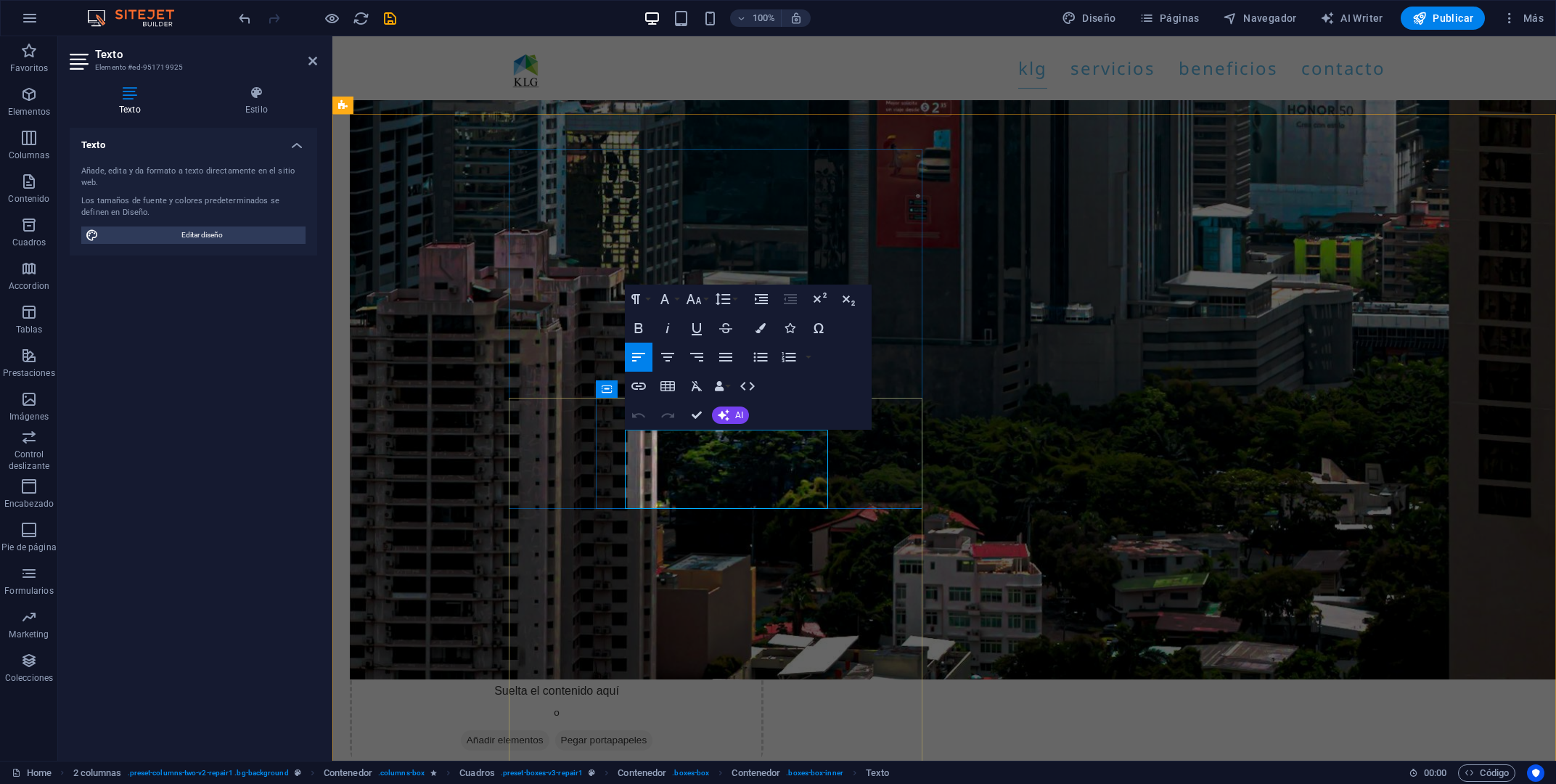
click at [670, 299] on icon "button" at bounding box center [665, 299] width 18 height 18
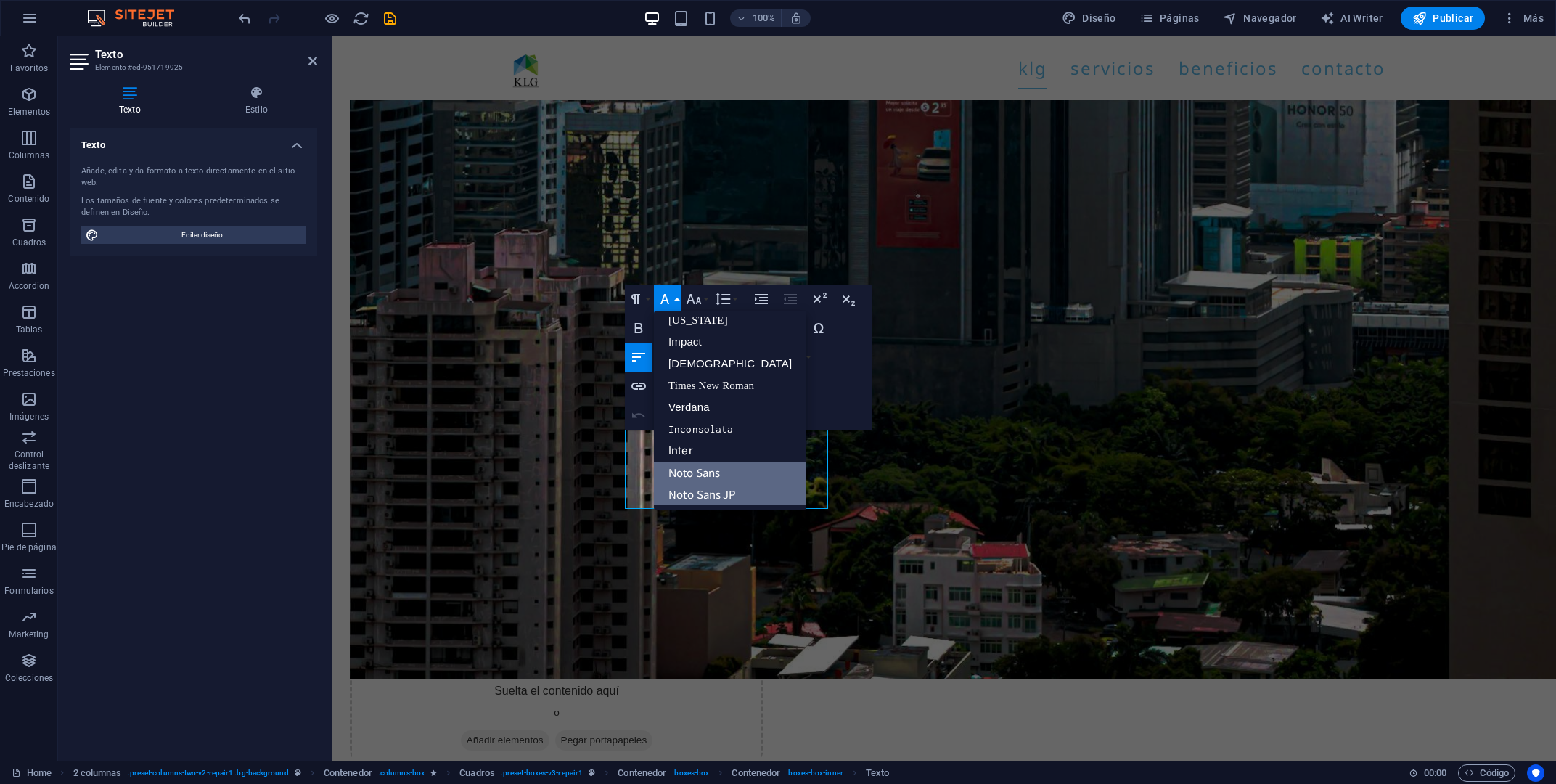
click at [700, 468] on link "Noto Sans" at bounding box center [731, 472] width 153 height 22
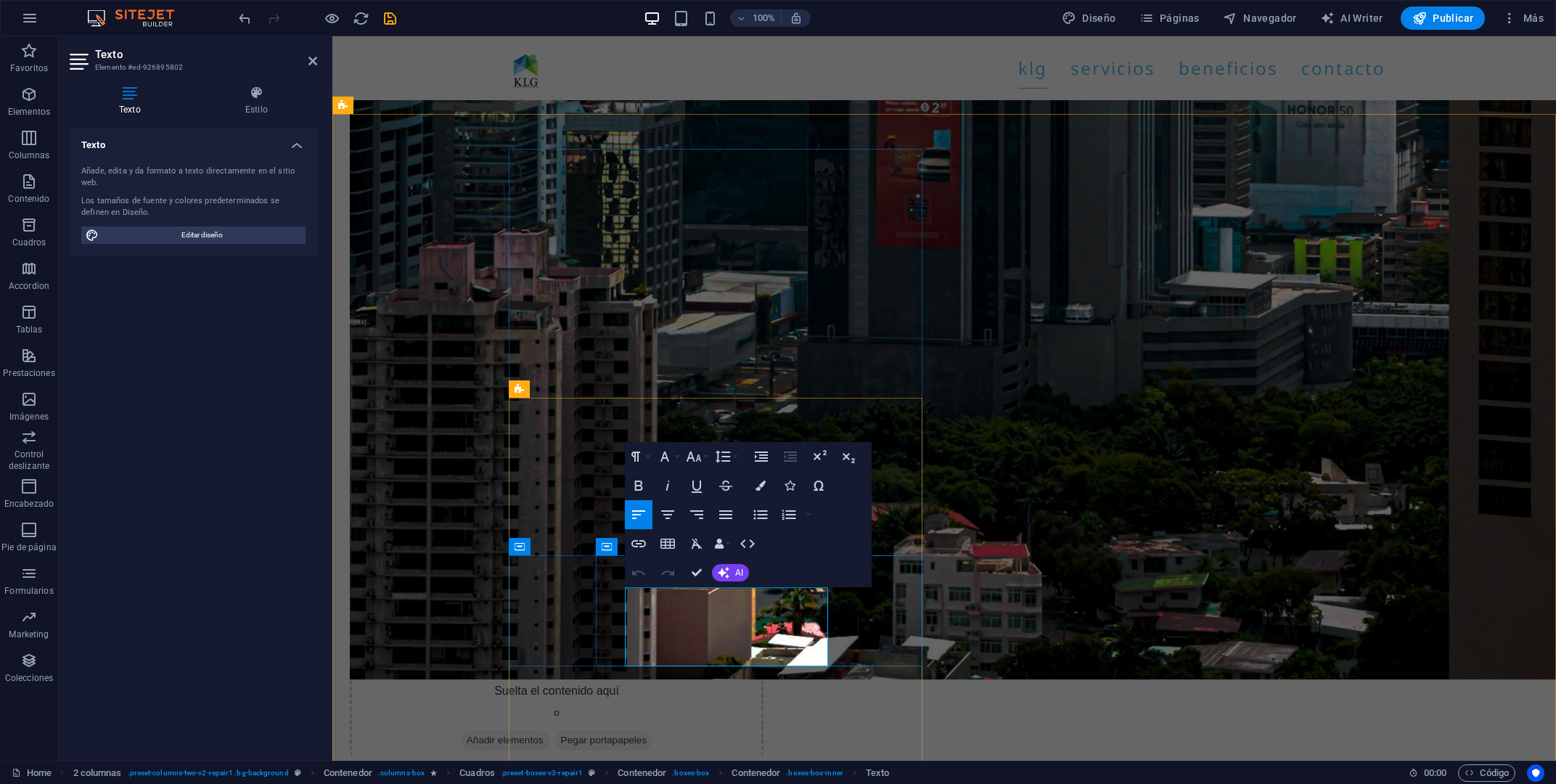
click at [679, 456] on button "Font Family" at bounding box center [667, 456] width 27 height 29
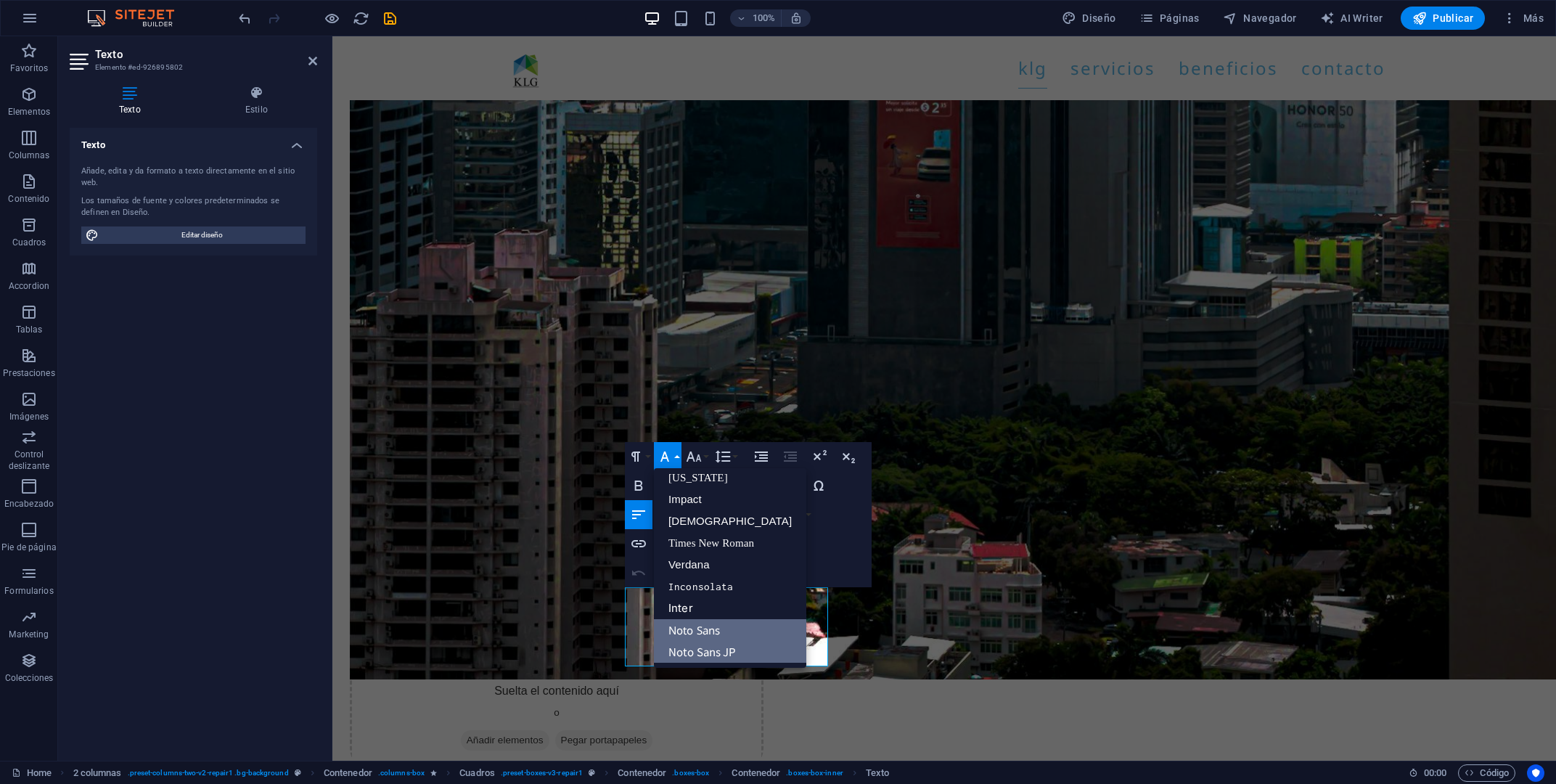
click at [709, 625] on link "Noto Sans" at bounding box center [731, 629] width 153 height 22
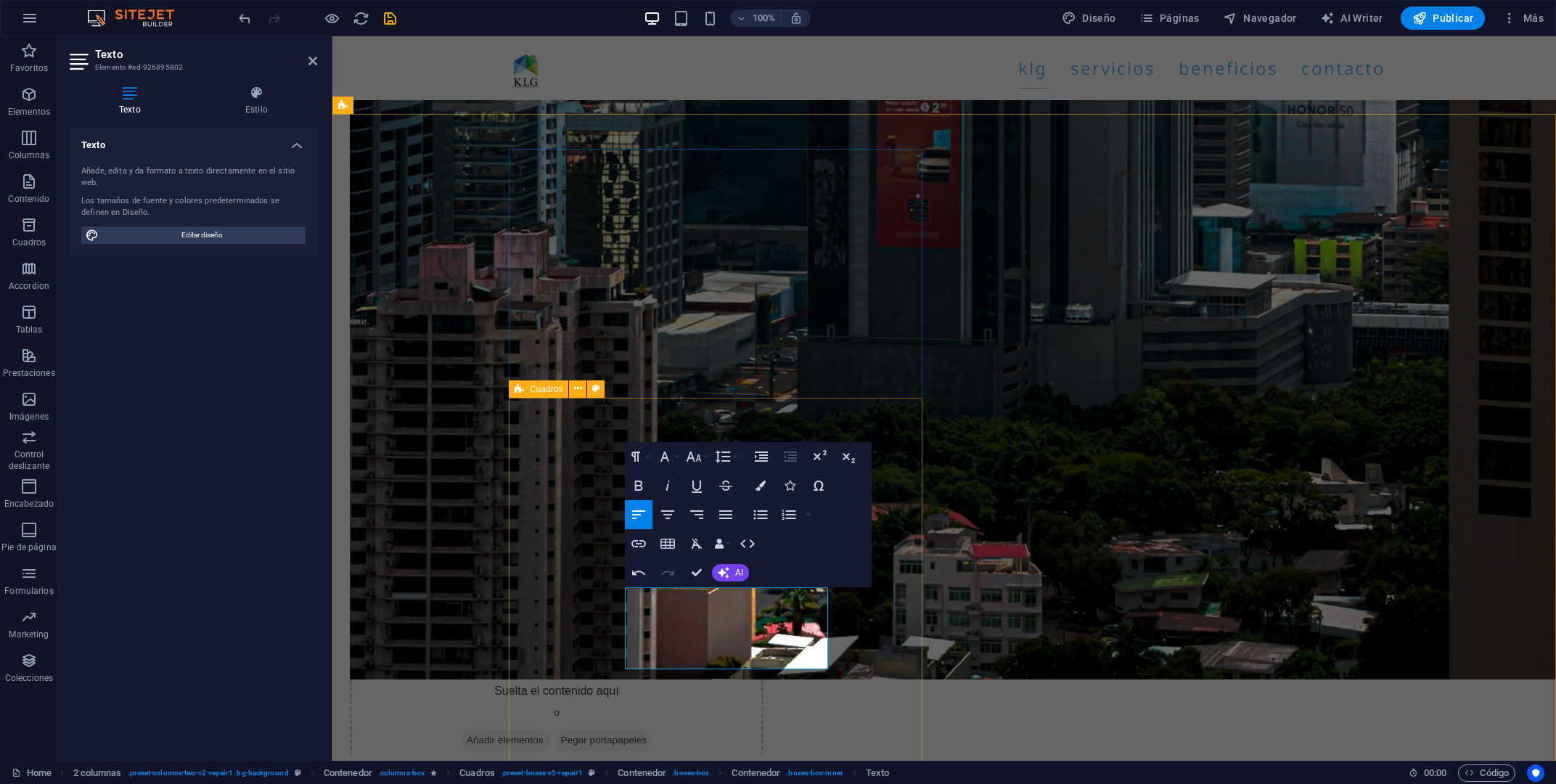
scroll to position [2419, 0]
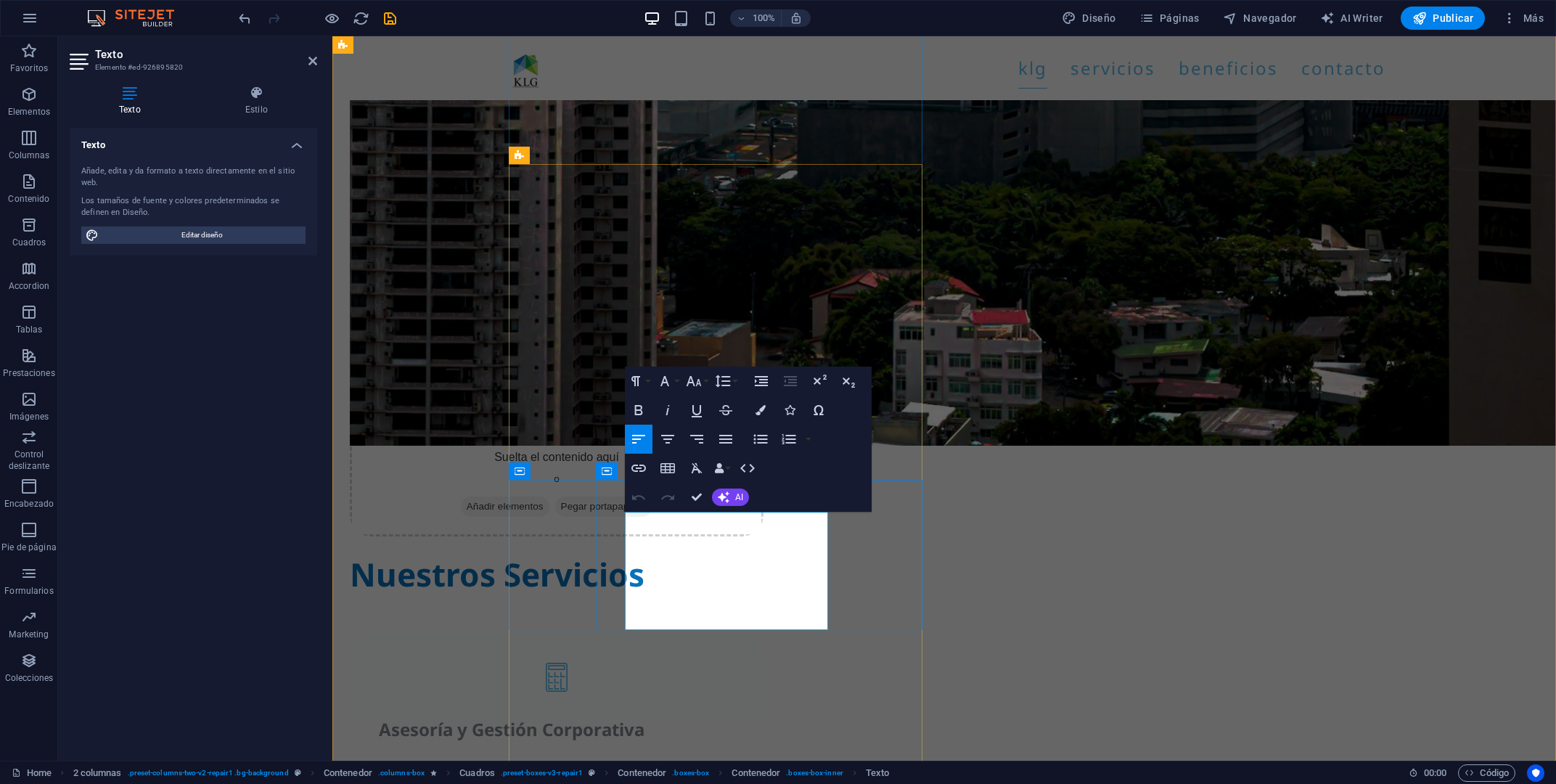
click at [679, 379] on button "Font Family" at bounding box center [667, 380] width 27 height 29
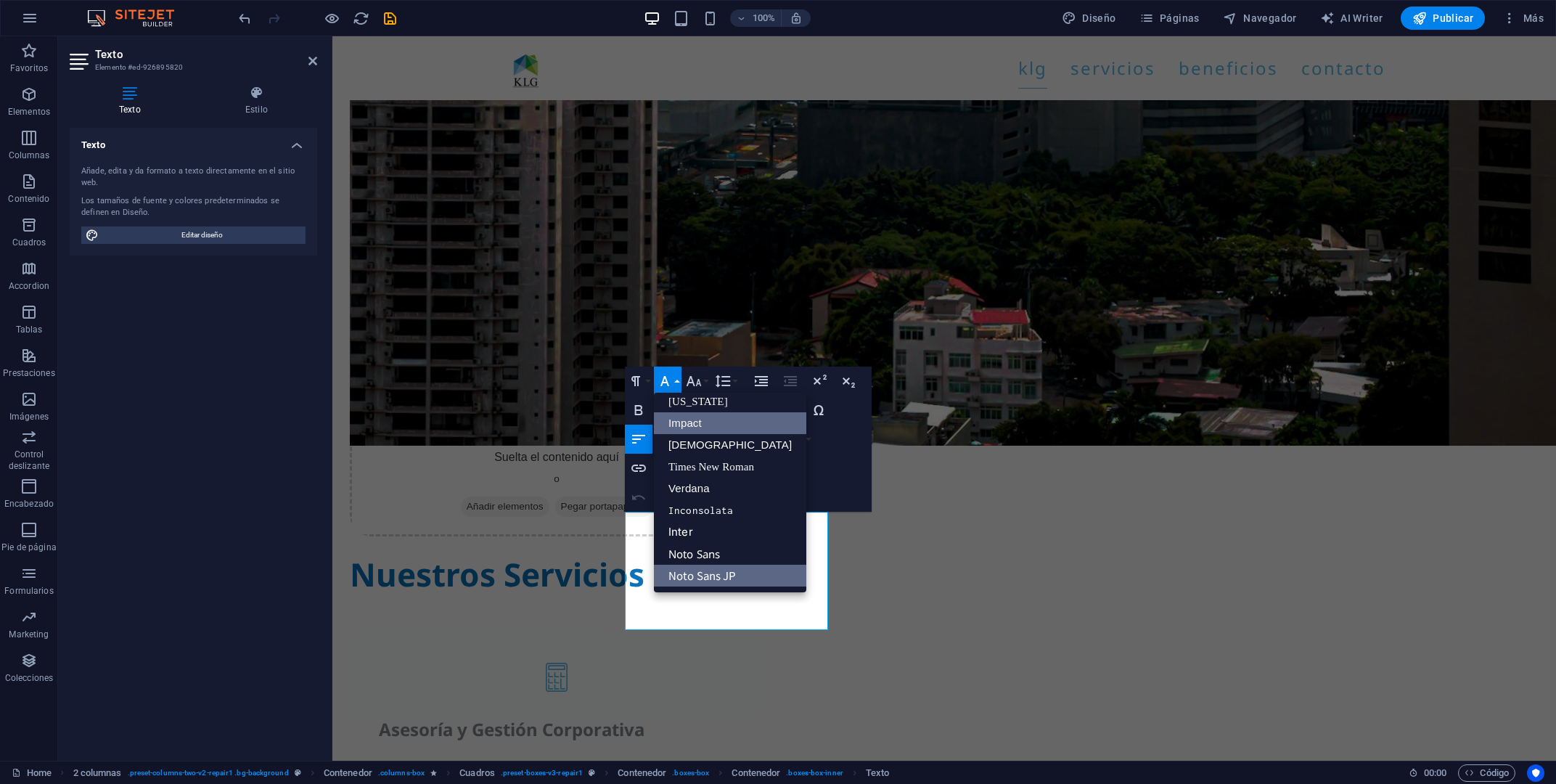
scroll to position [29, 0]
click at [710, 550] on link "Noto Sans" at bounding box center [731, 554] width 153 height 22
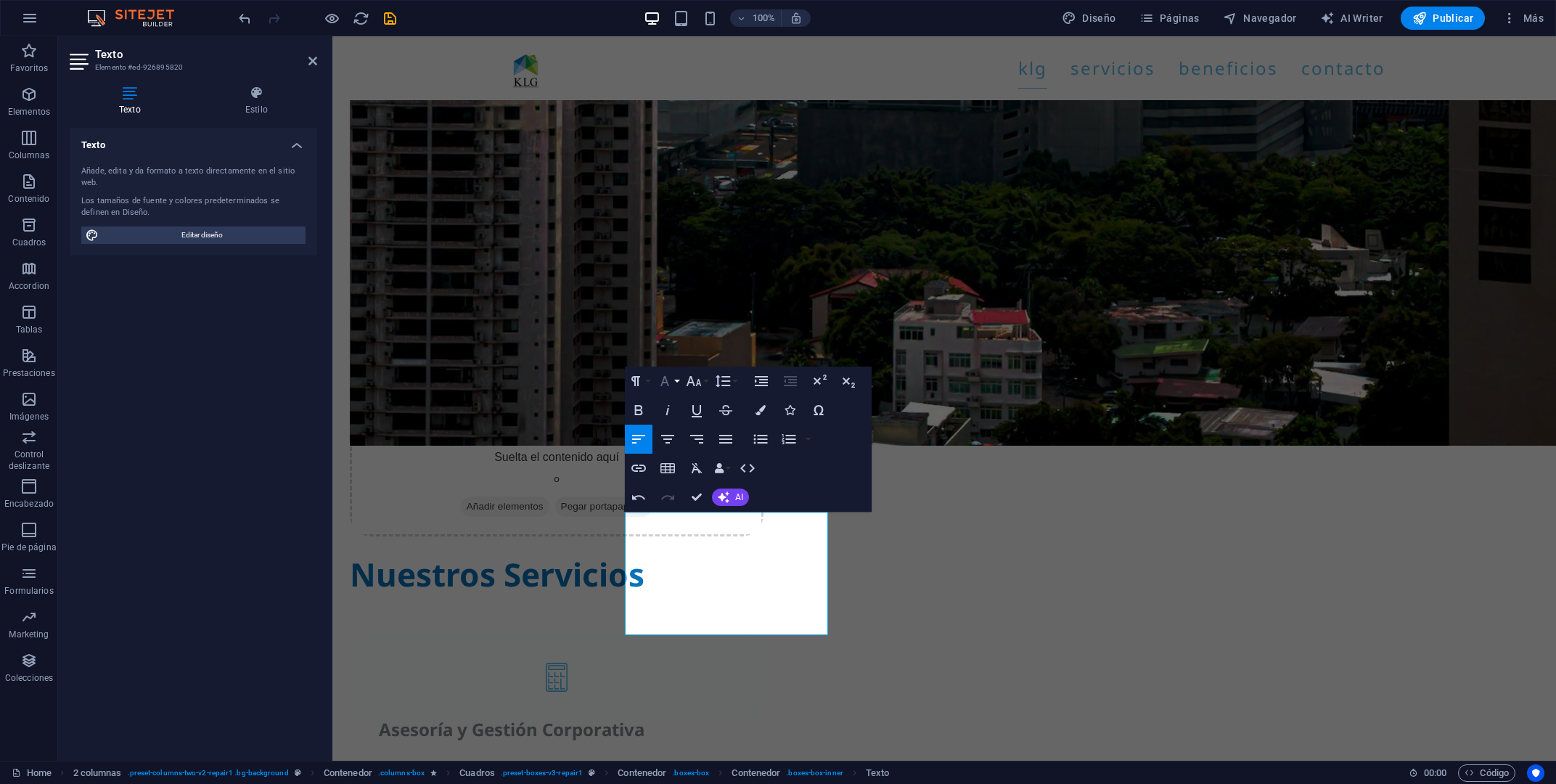
click at [674, 382] on button "Font Family" at bounding box center [667, 380] width 27 height 29
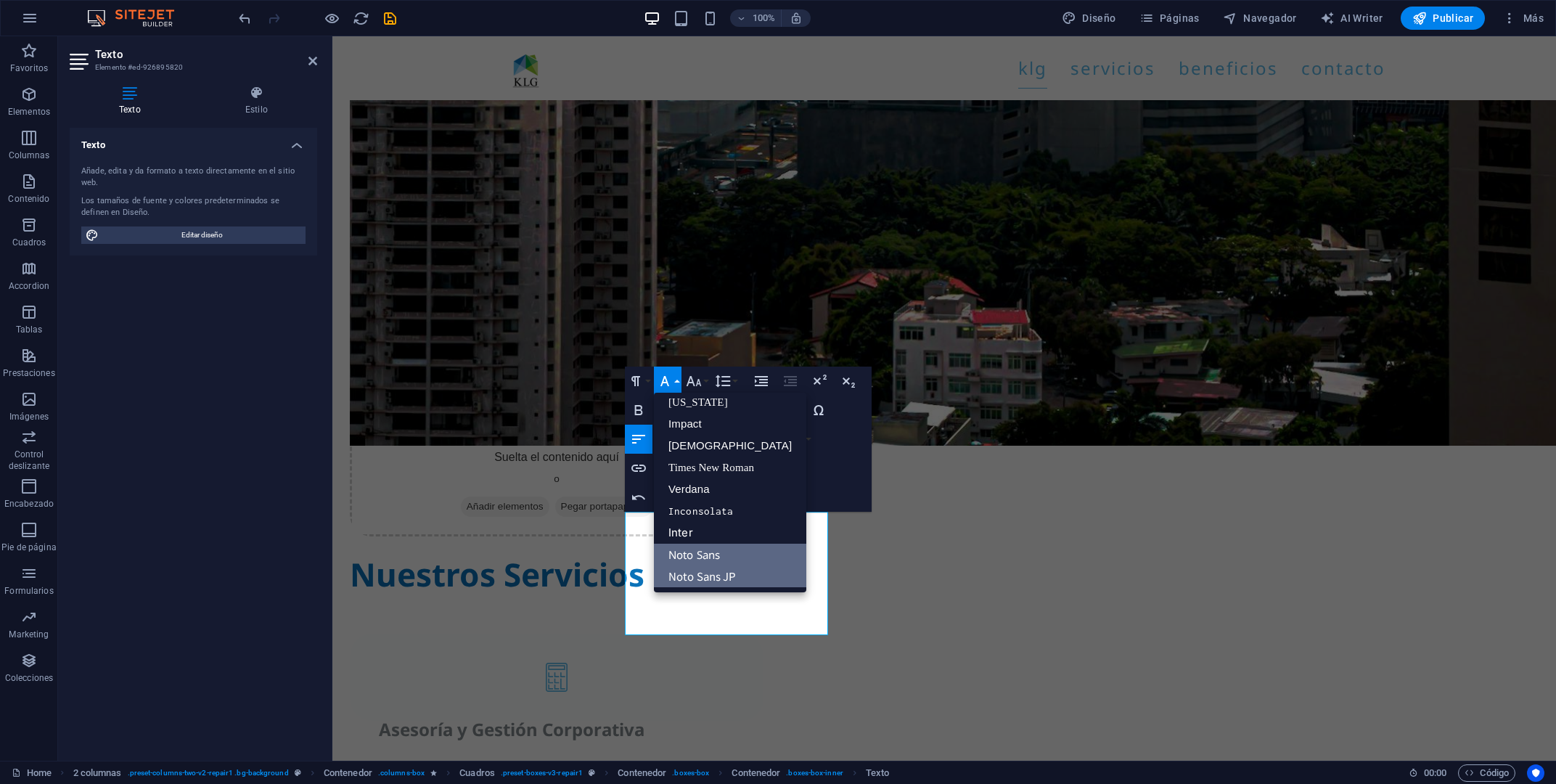
click at [706, 580] on link "Noto Sans JP" at bounding box center [731, 576] width 153 height 22
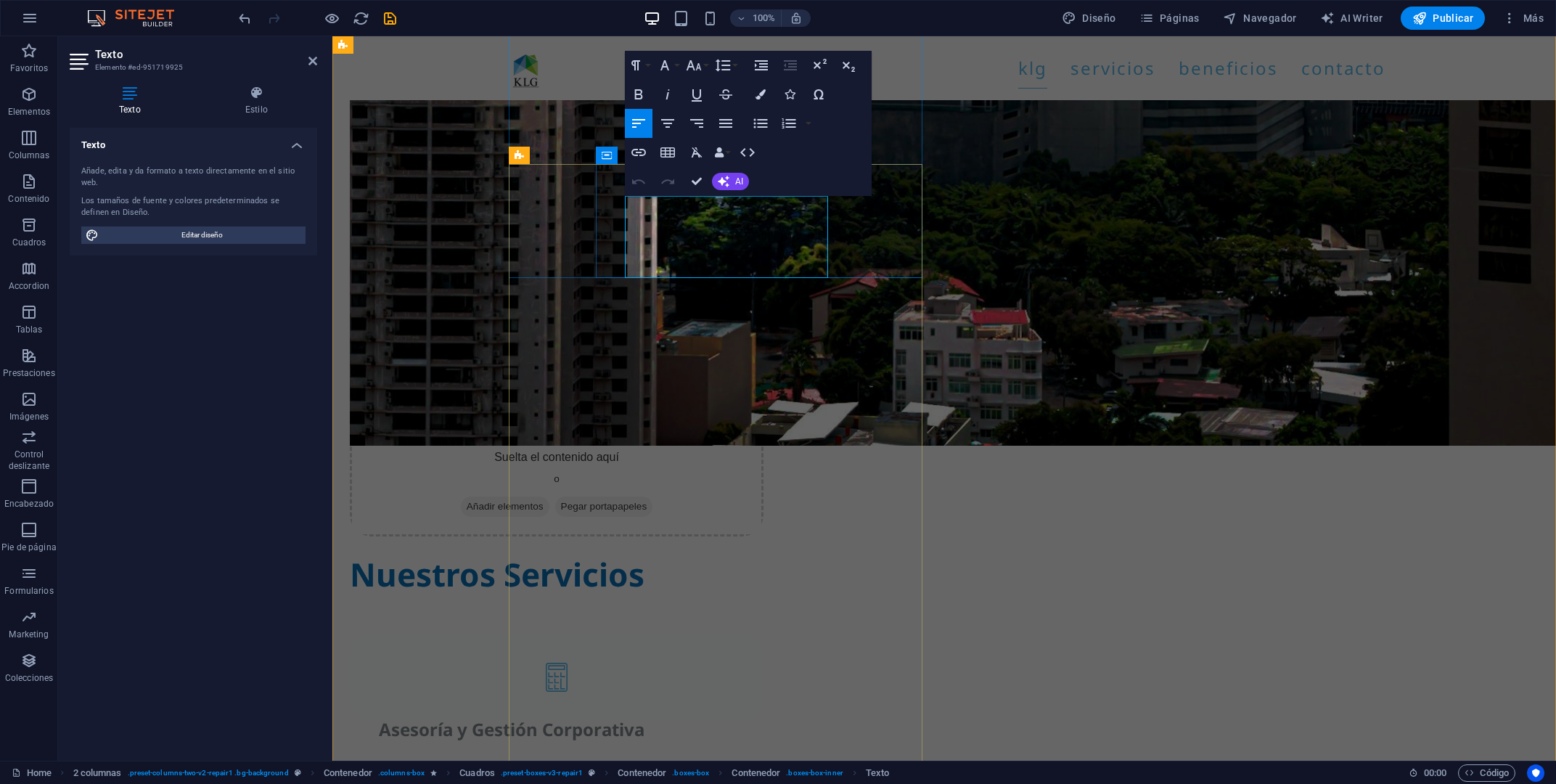
click at [676, 63] on button "Font Family" at bounding box center [667, 65] width 27 height 29
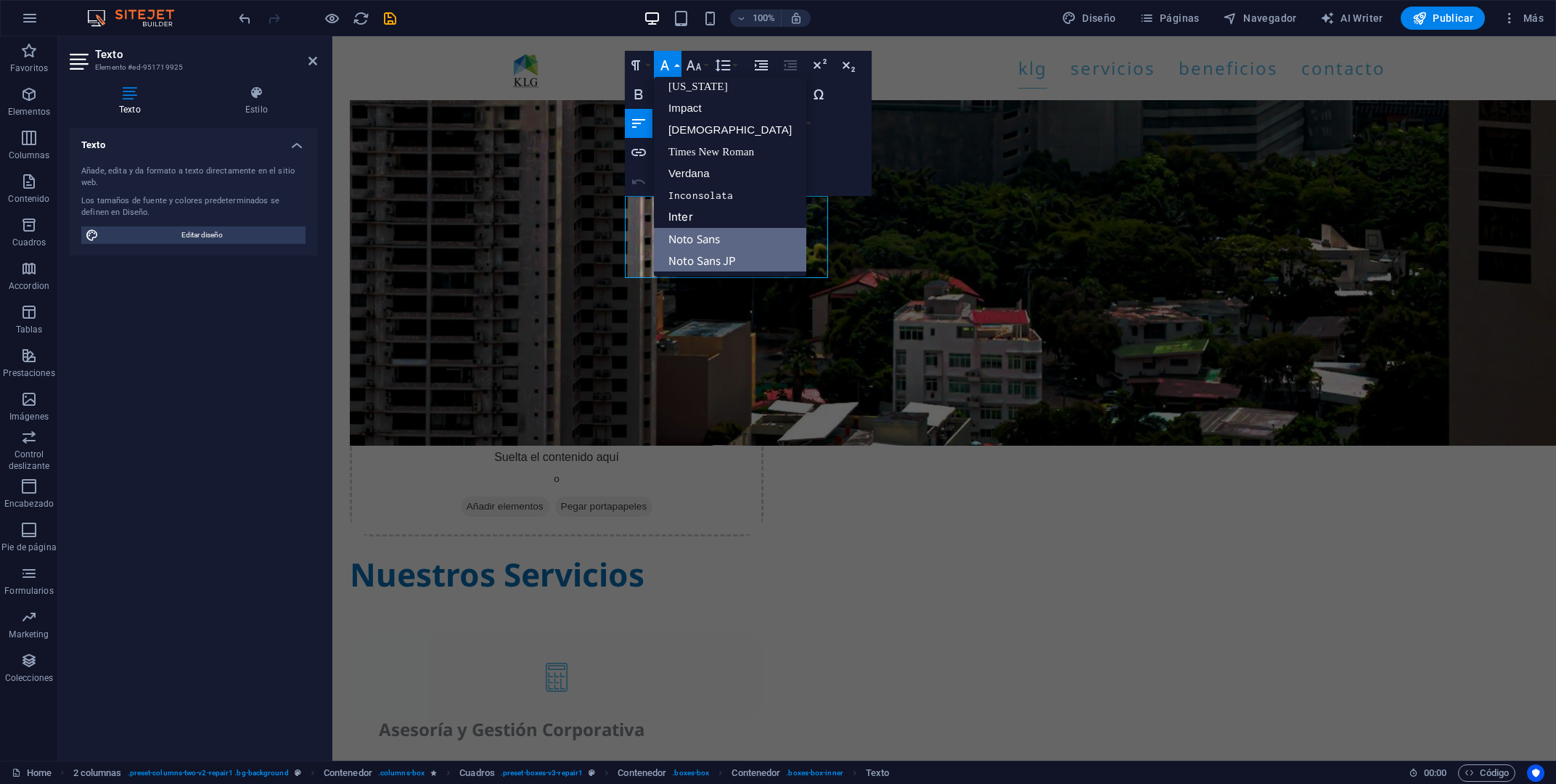
click at [702, 255] on link "Noto Sans JP" at bounding box center [731, 260] width 153 height 22
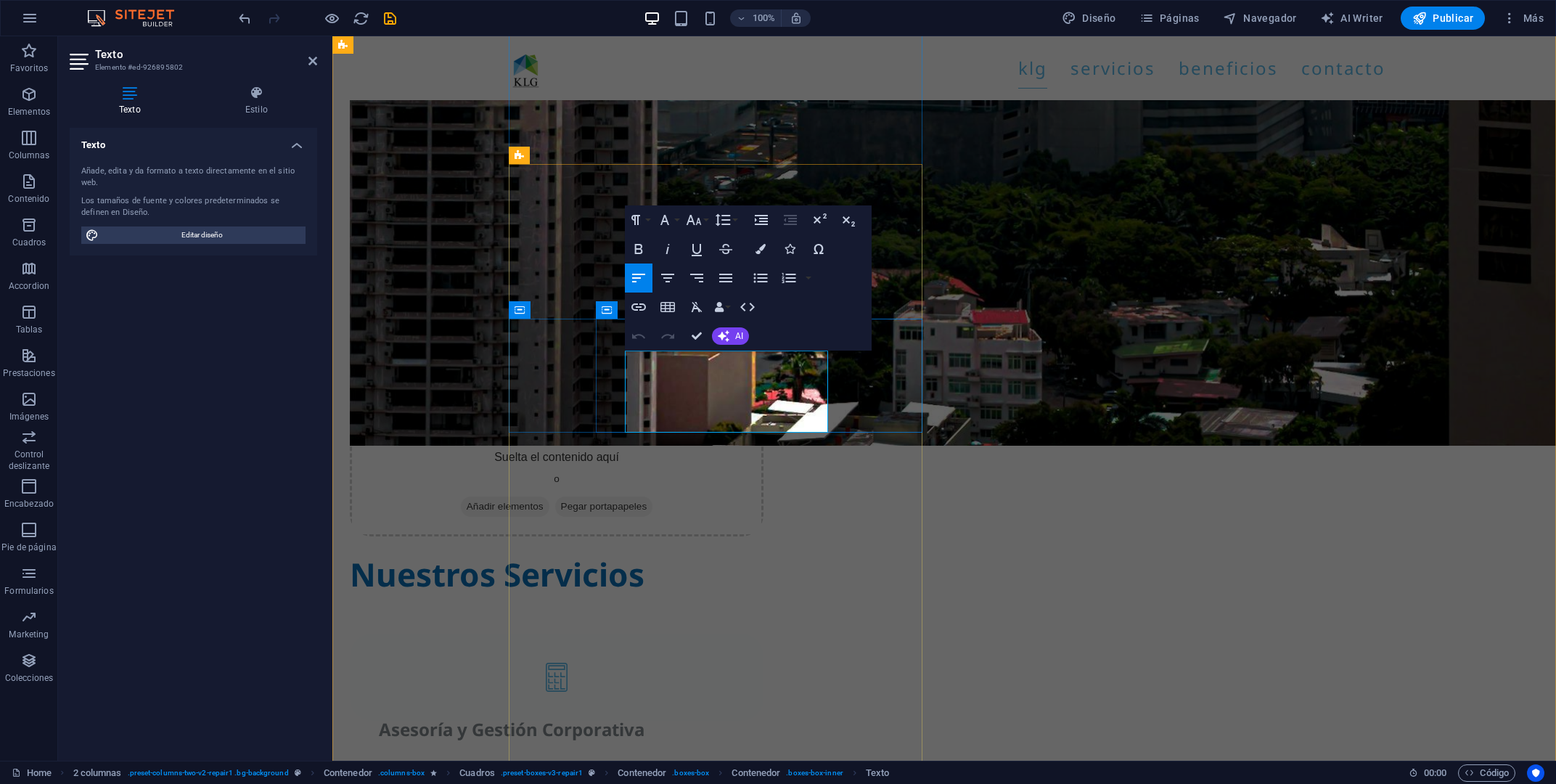
click at [672, 224] on icon "button" at bounding box center [665, 220] width 18 height 18
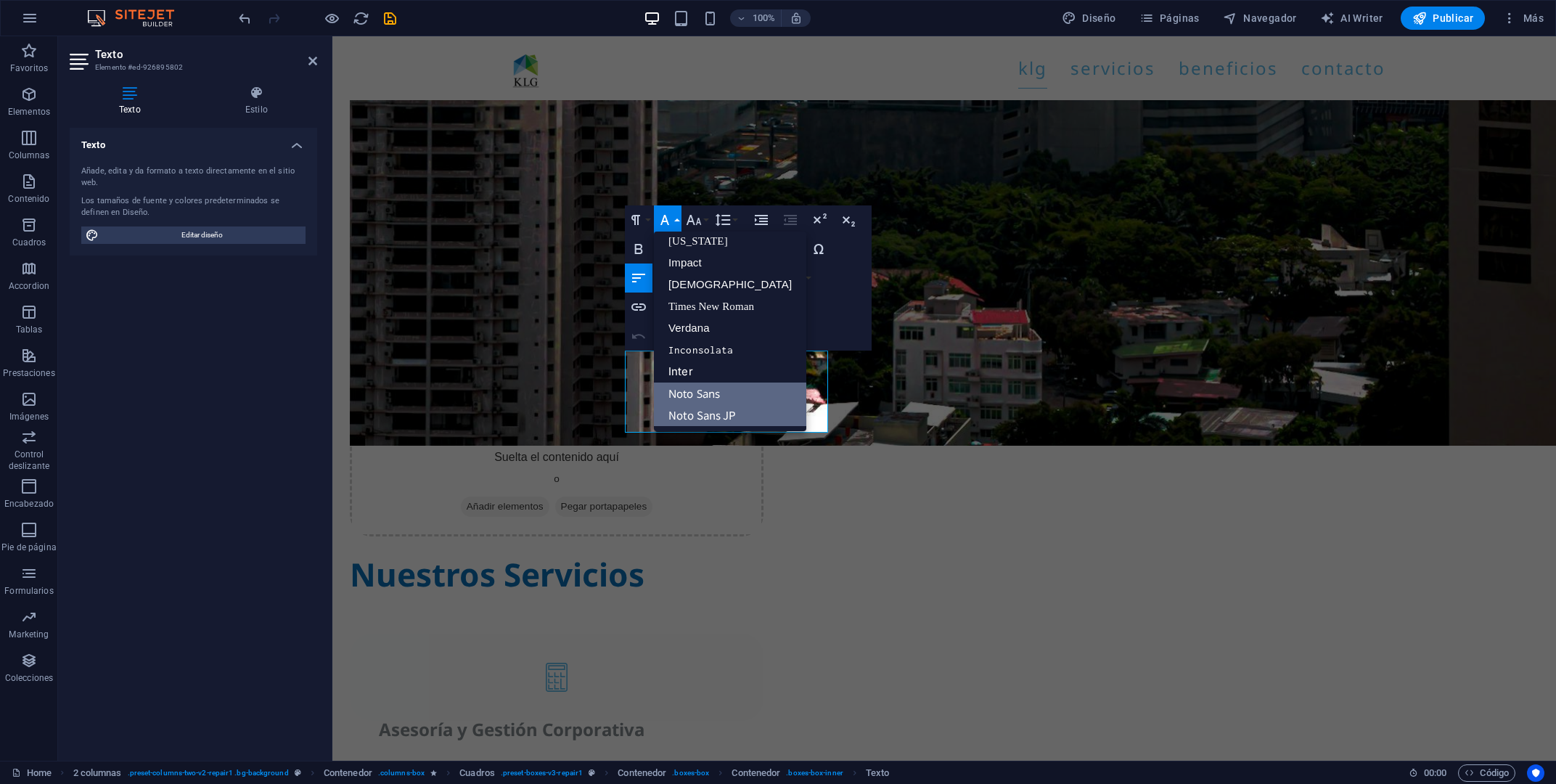
click at [702, 414] on link "Noto Sans JP" at bounding box center [731, 414] width 153 height 22
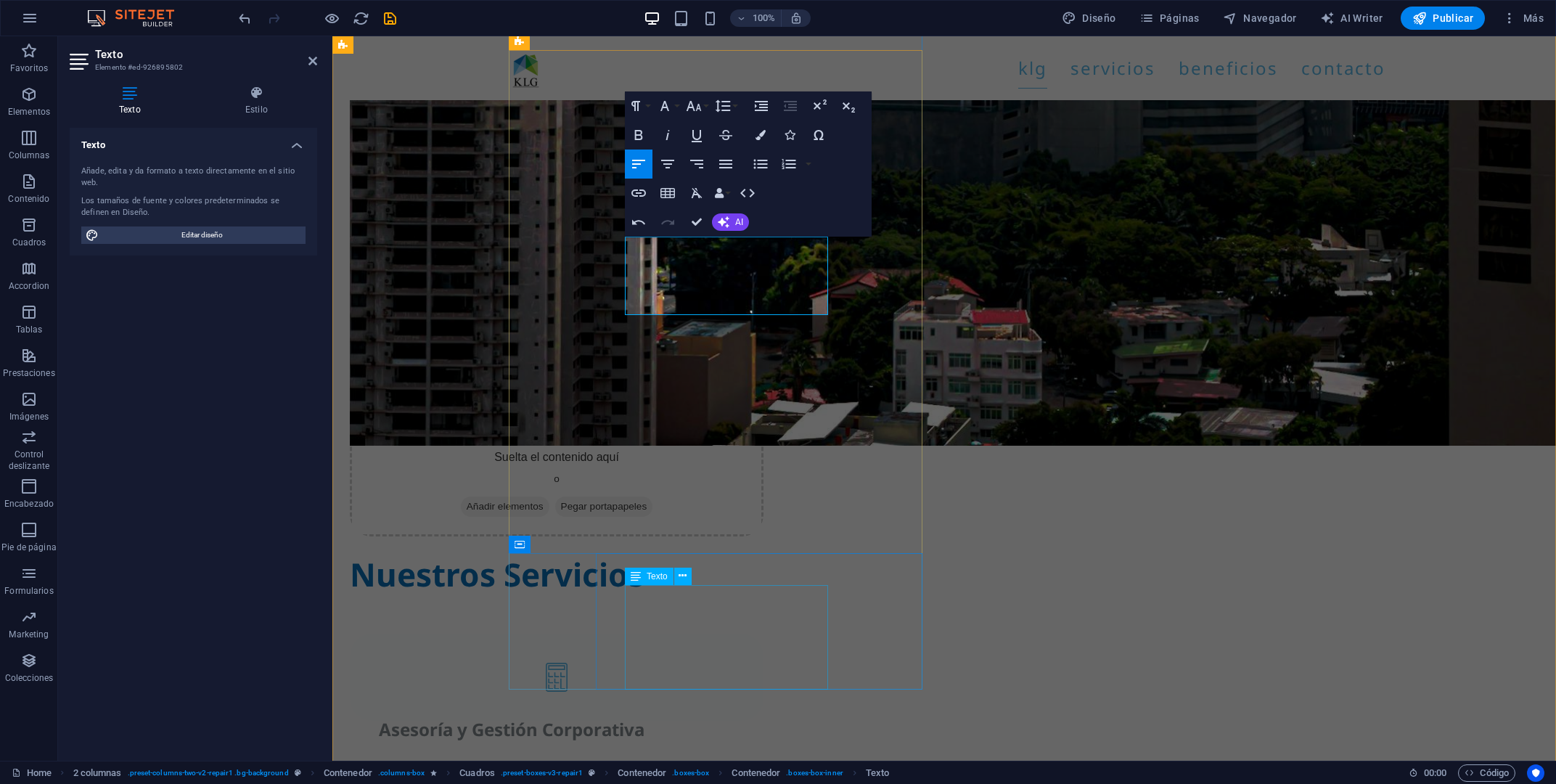
scroll to position [2652, 0]
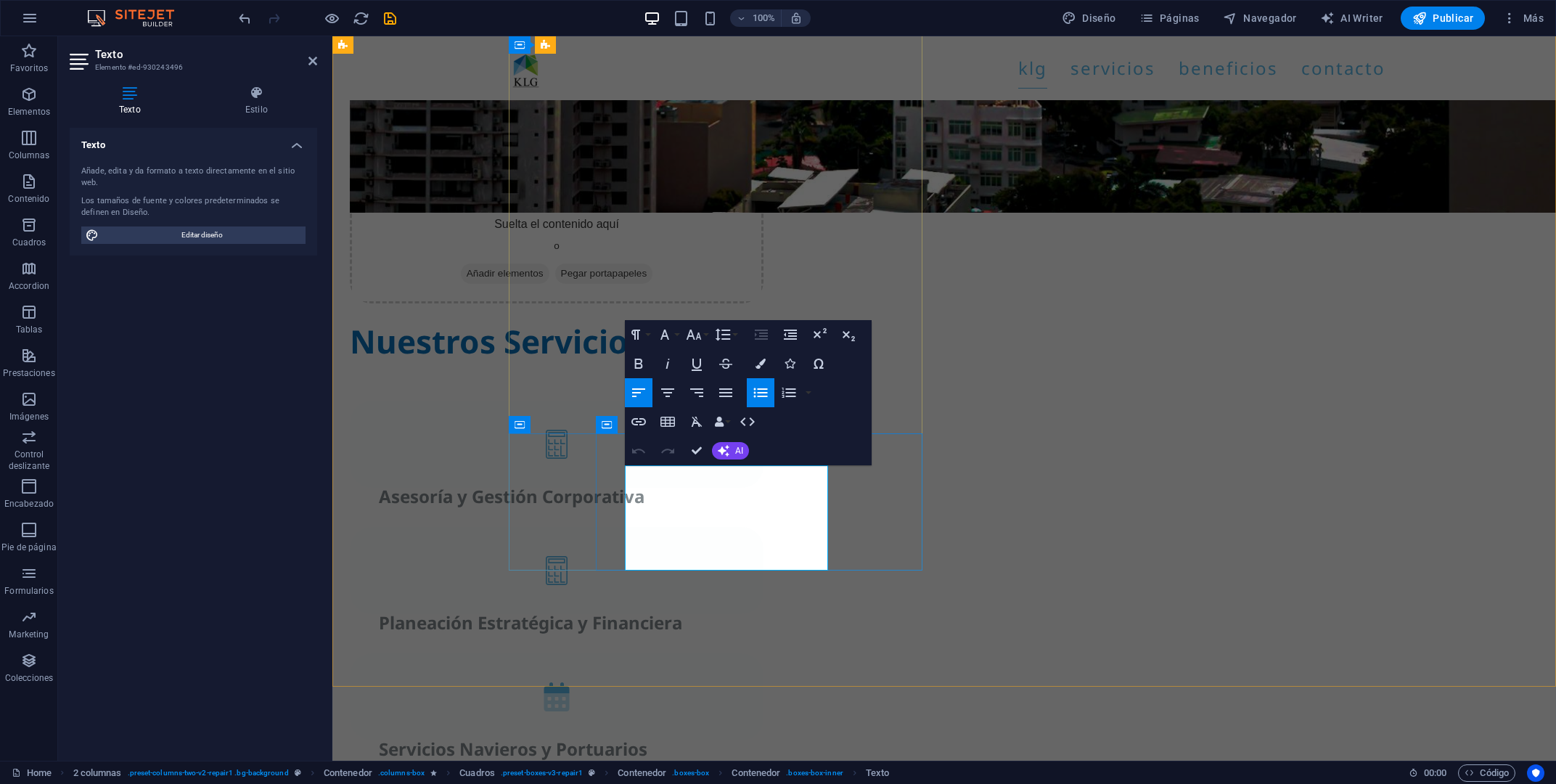
drag, startPoint x: 643, startPoint y: 475, endPoint x: 789, endPoint y: 565, distance: 171.5
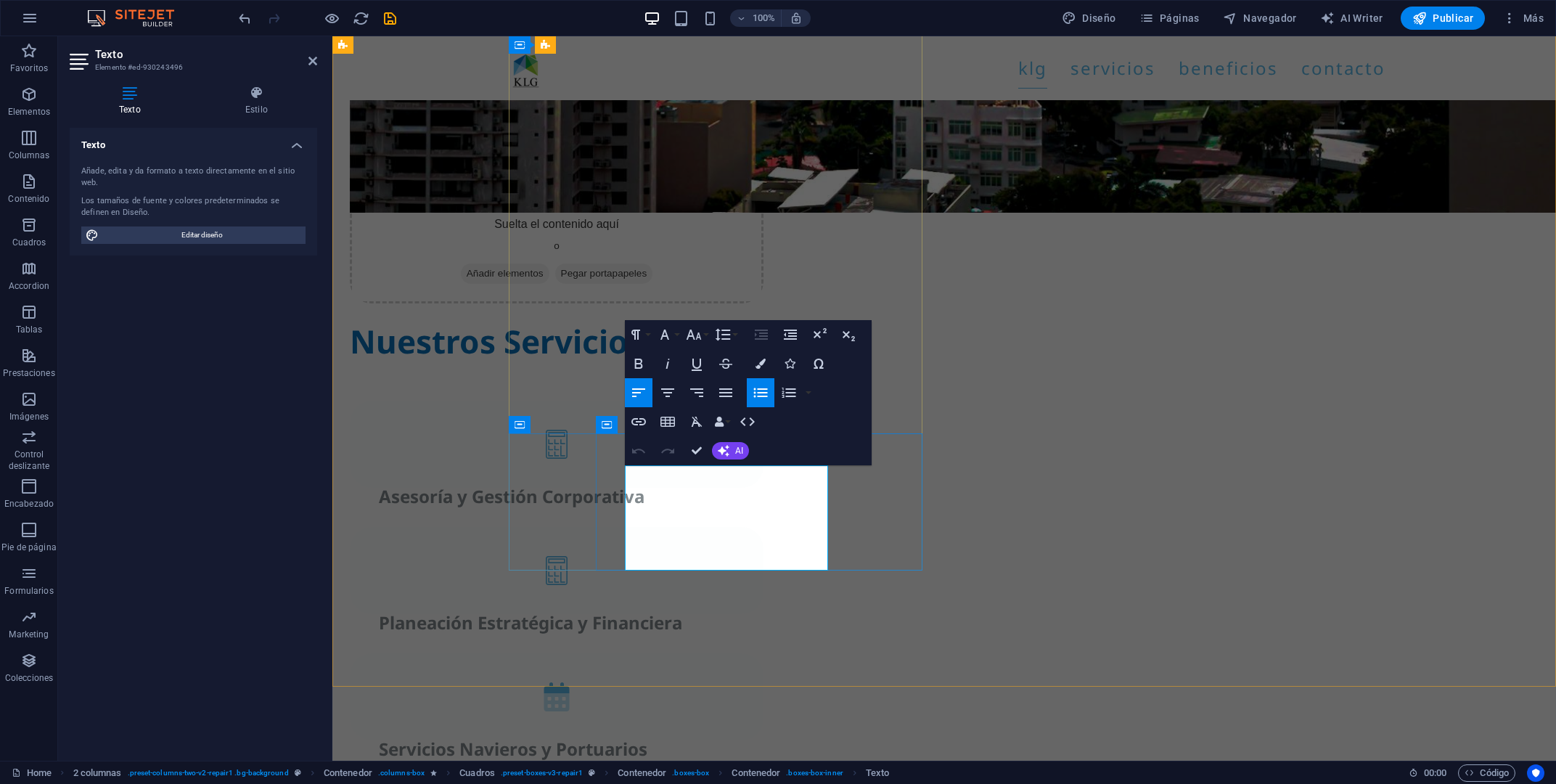
click at [676, 333] on button "Font Family" at bounding box center [667, 334] width 27 height 29
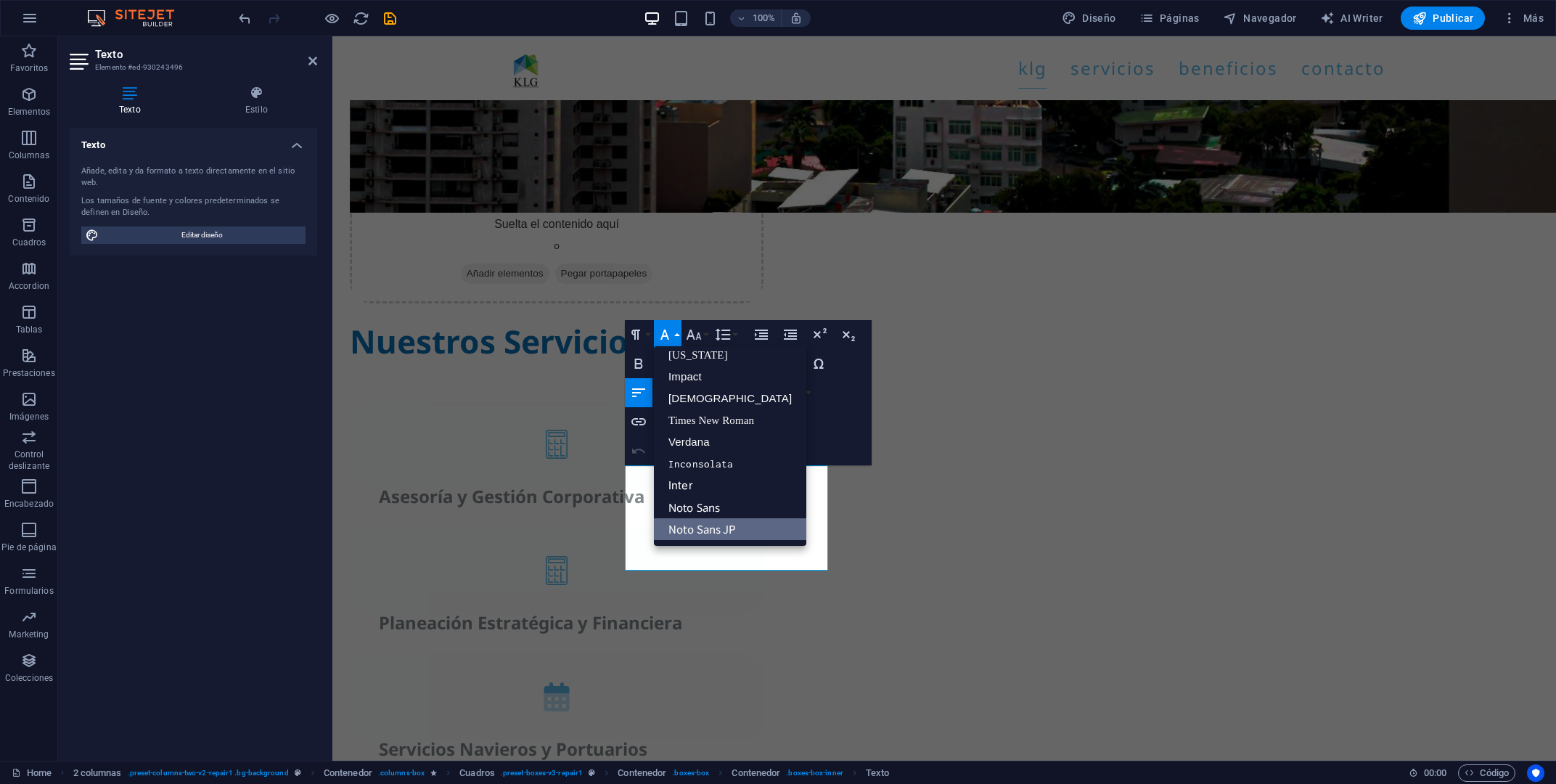
scroll to position [29, 0]
click at [713, 528] on link "Noto Sans JP" at bounding box center [731, 529] width 153 height 22
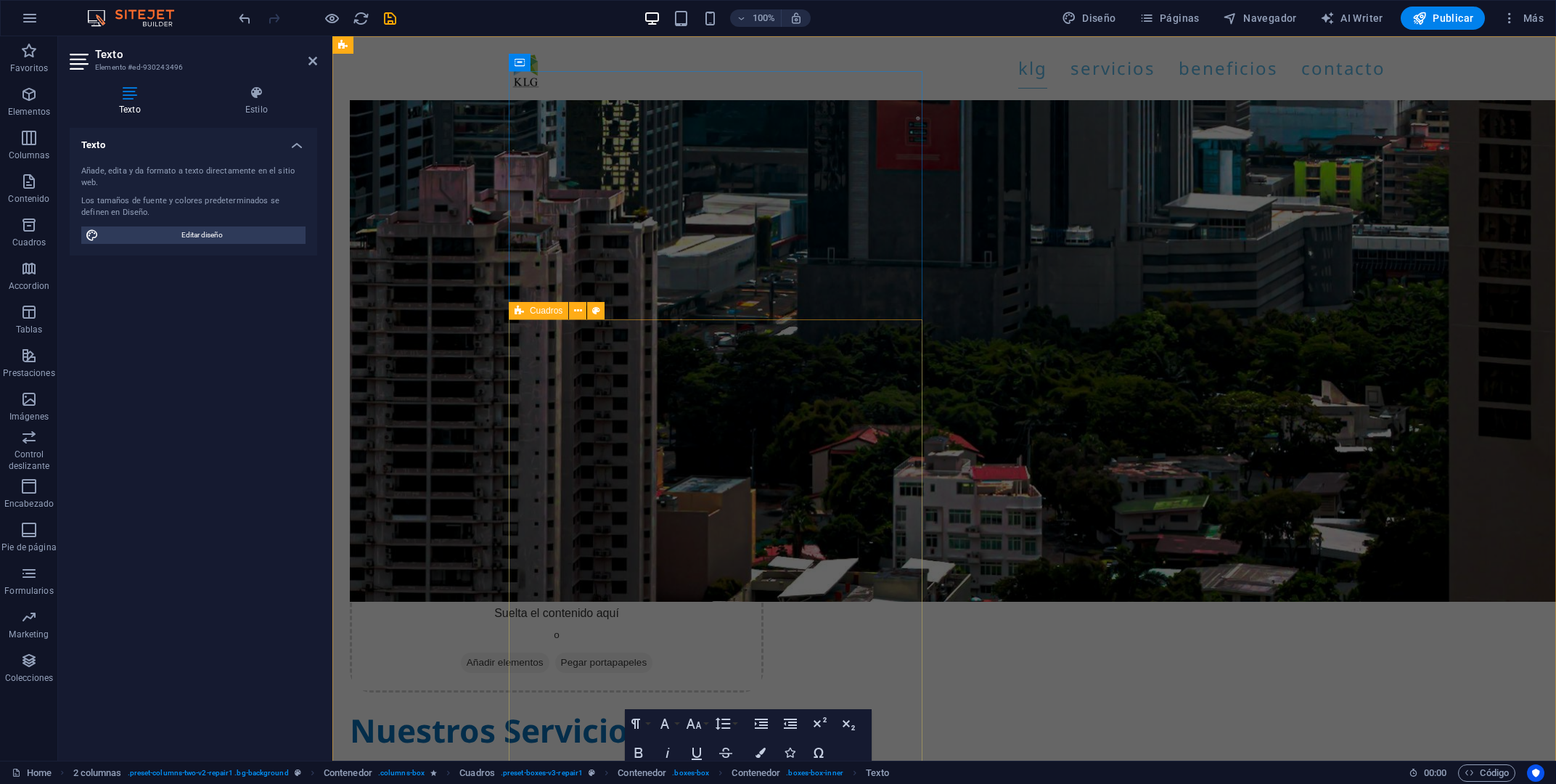
scroll to position [2030, 0]
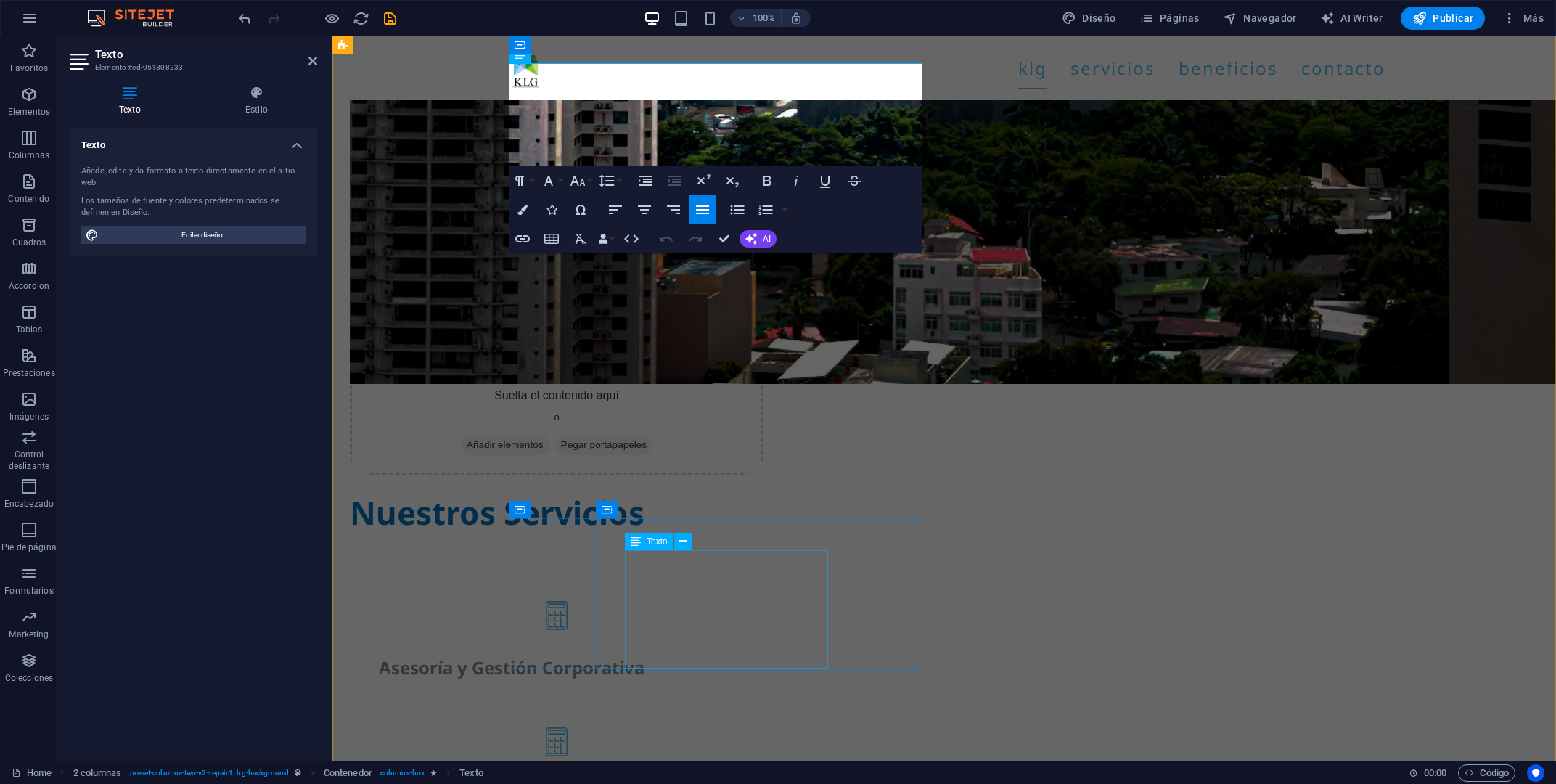
scroll to position [2089, 0]
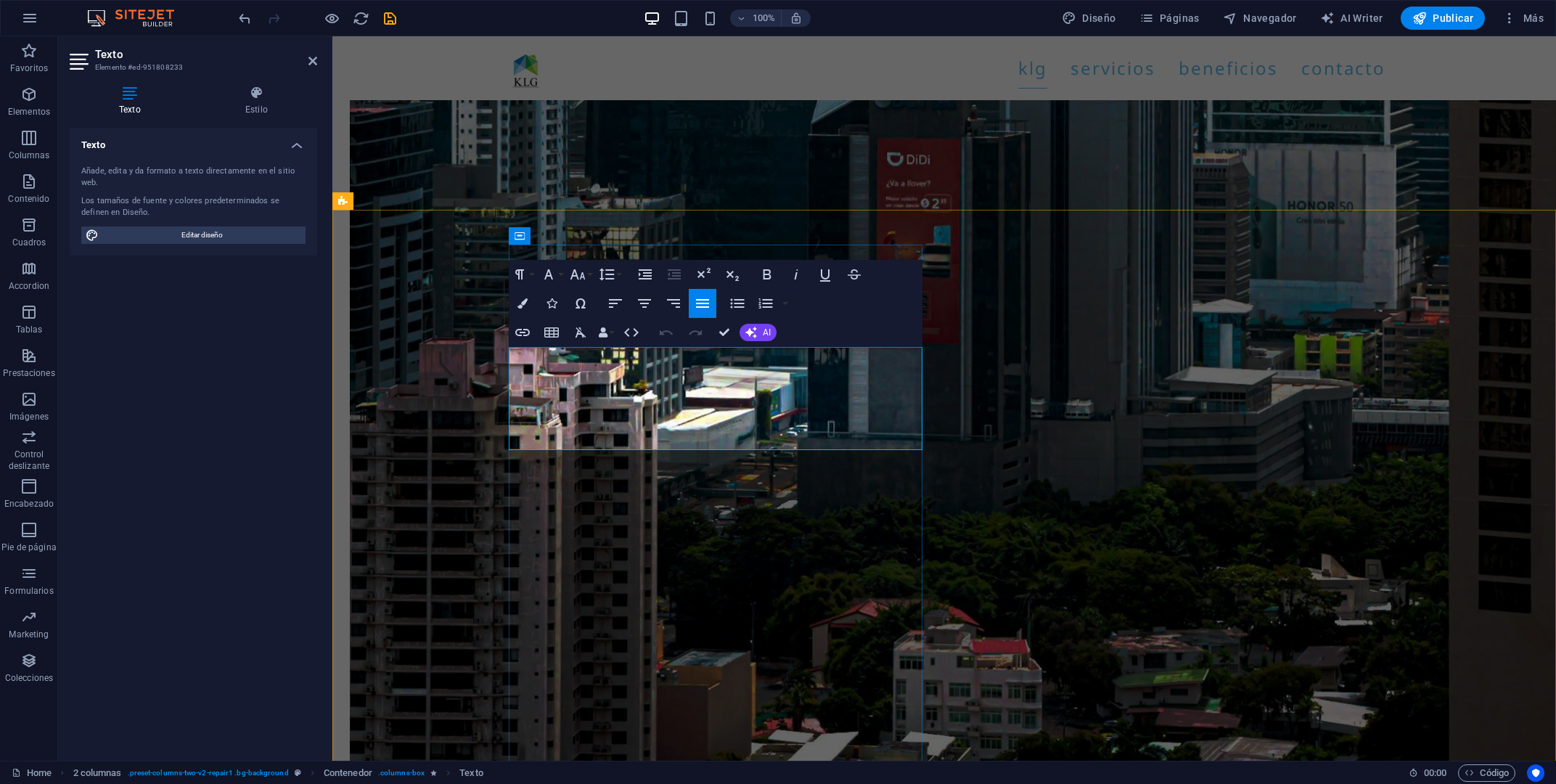
click at [564, 274] on button "Font Family" at bounding box center [551, 274] width 27 height 29
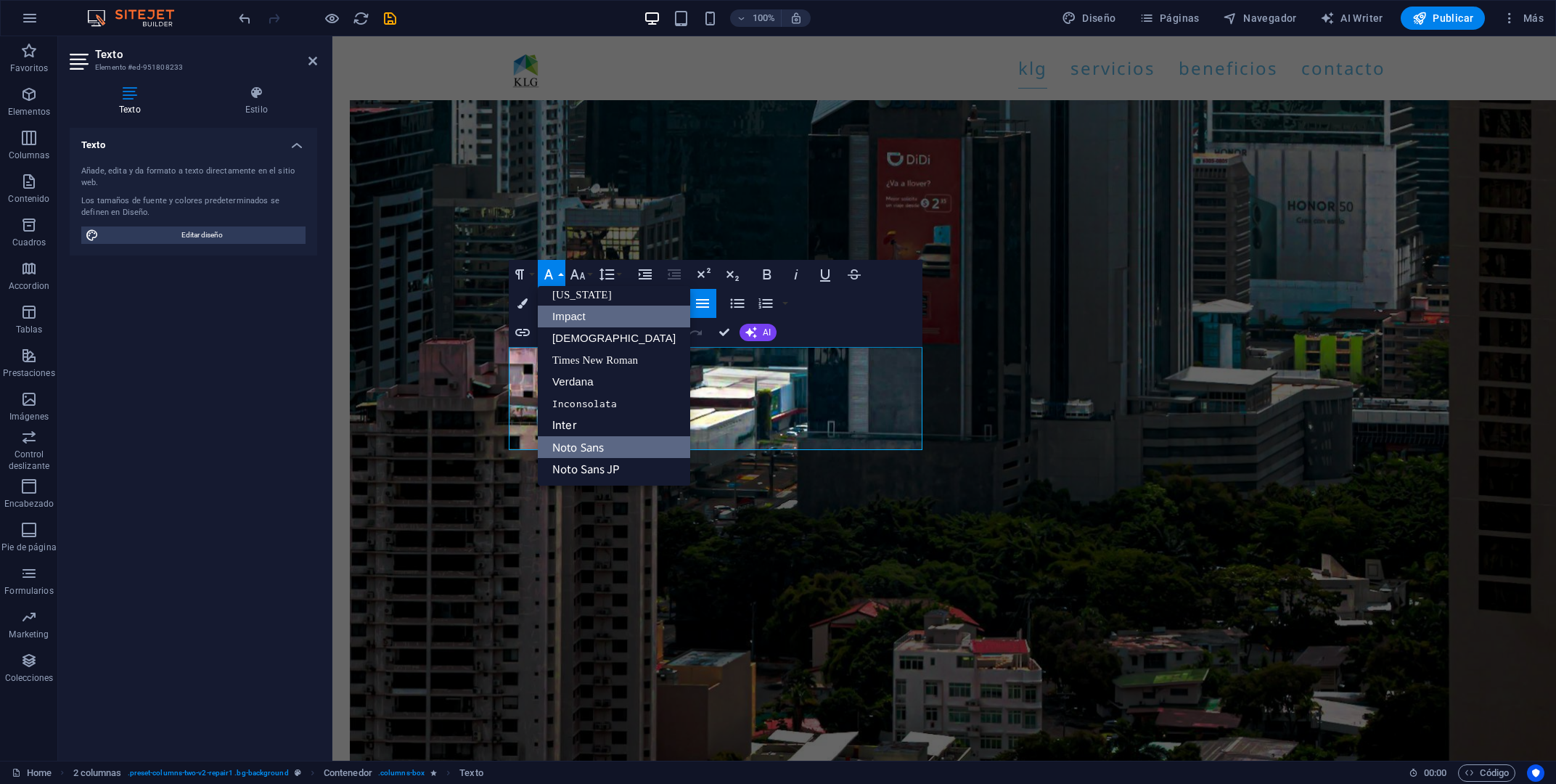
scroll to position [29, 0]
click at [606, 467] on link "Noto Sans JP" at bounding box center [615, 469] width 153 height 22
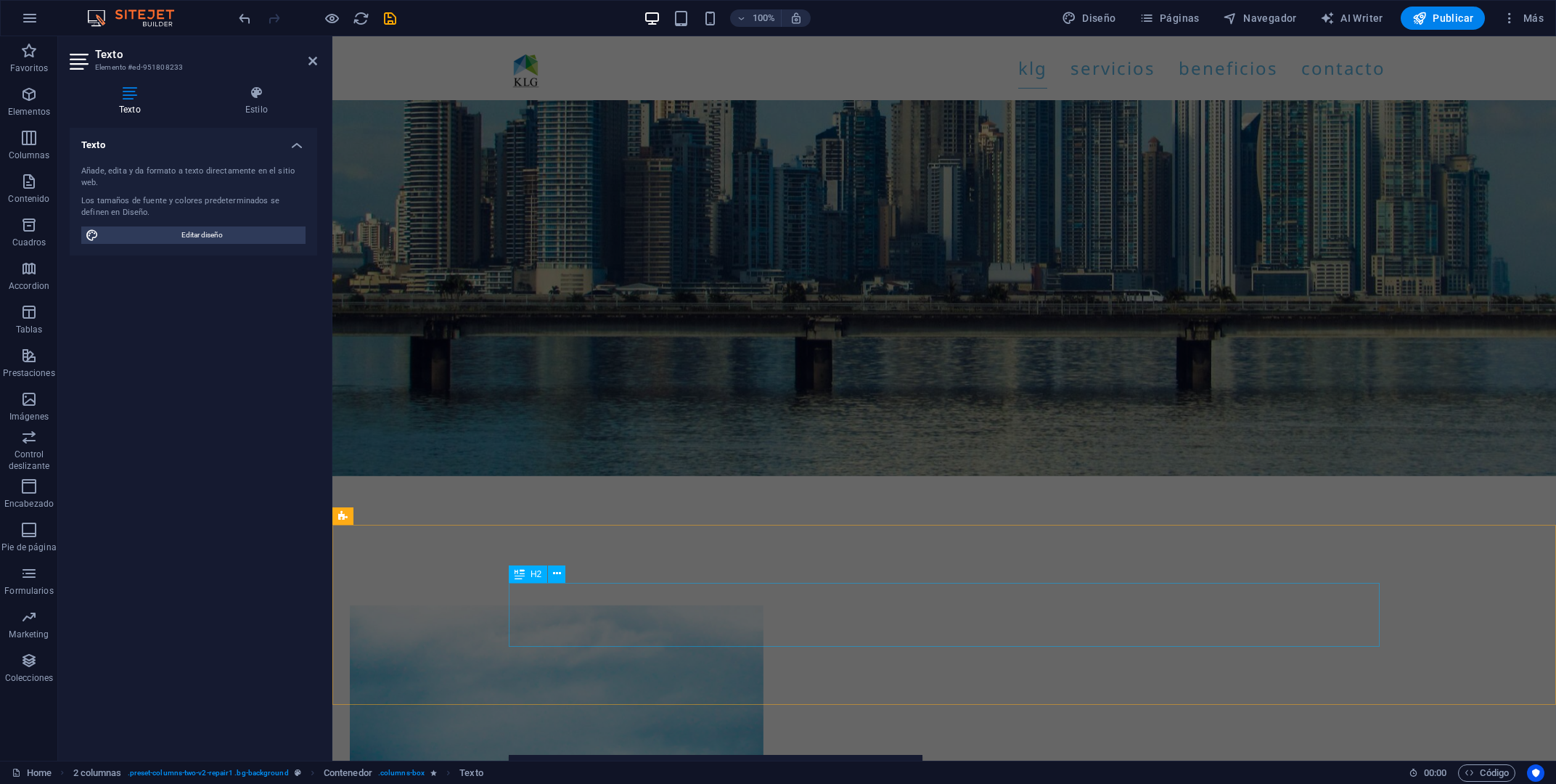
scroll to position [1467, 0]
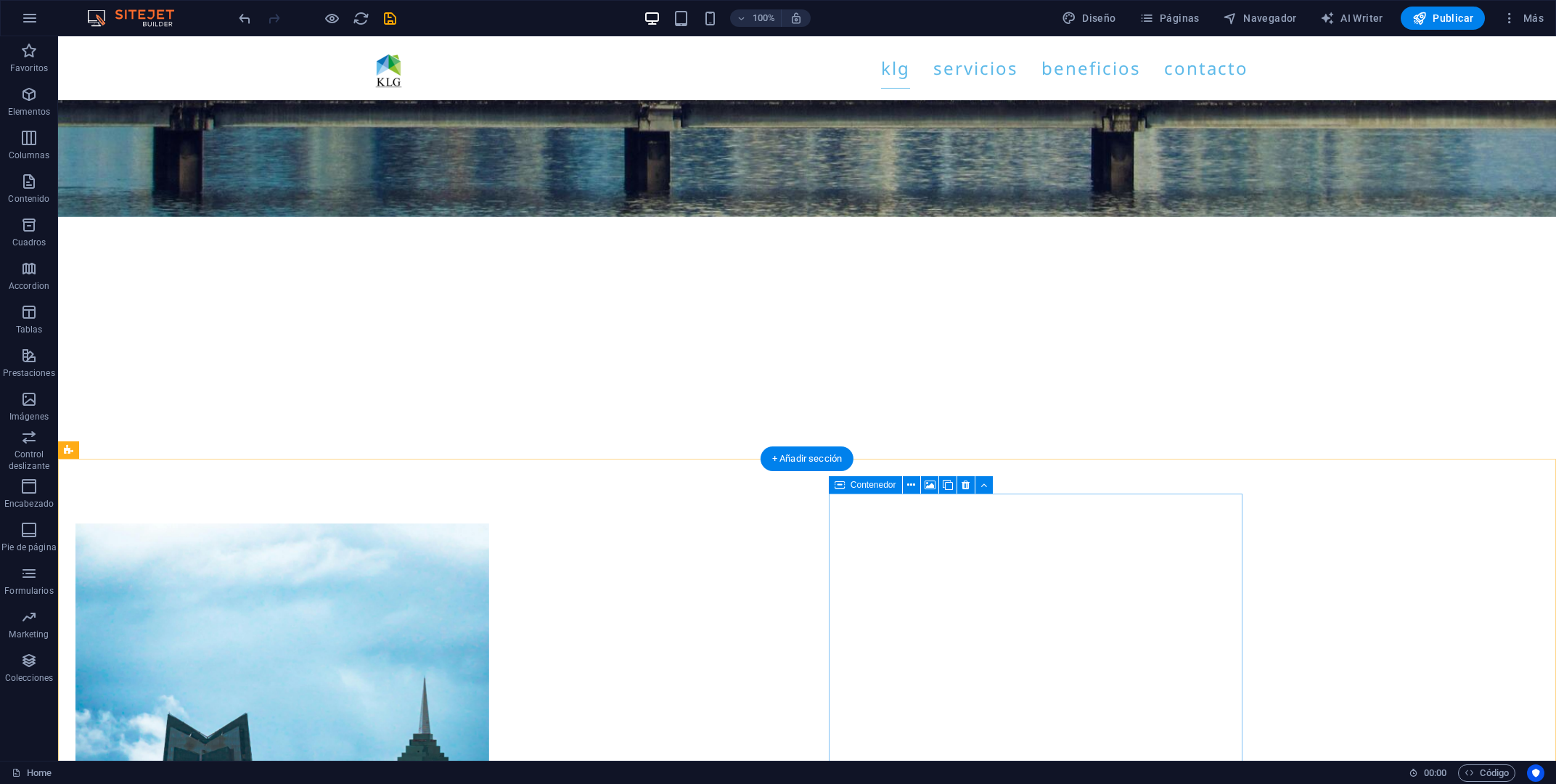
scroll to position [1776, 0]
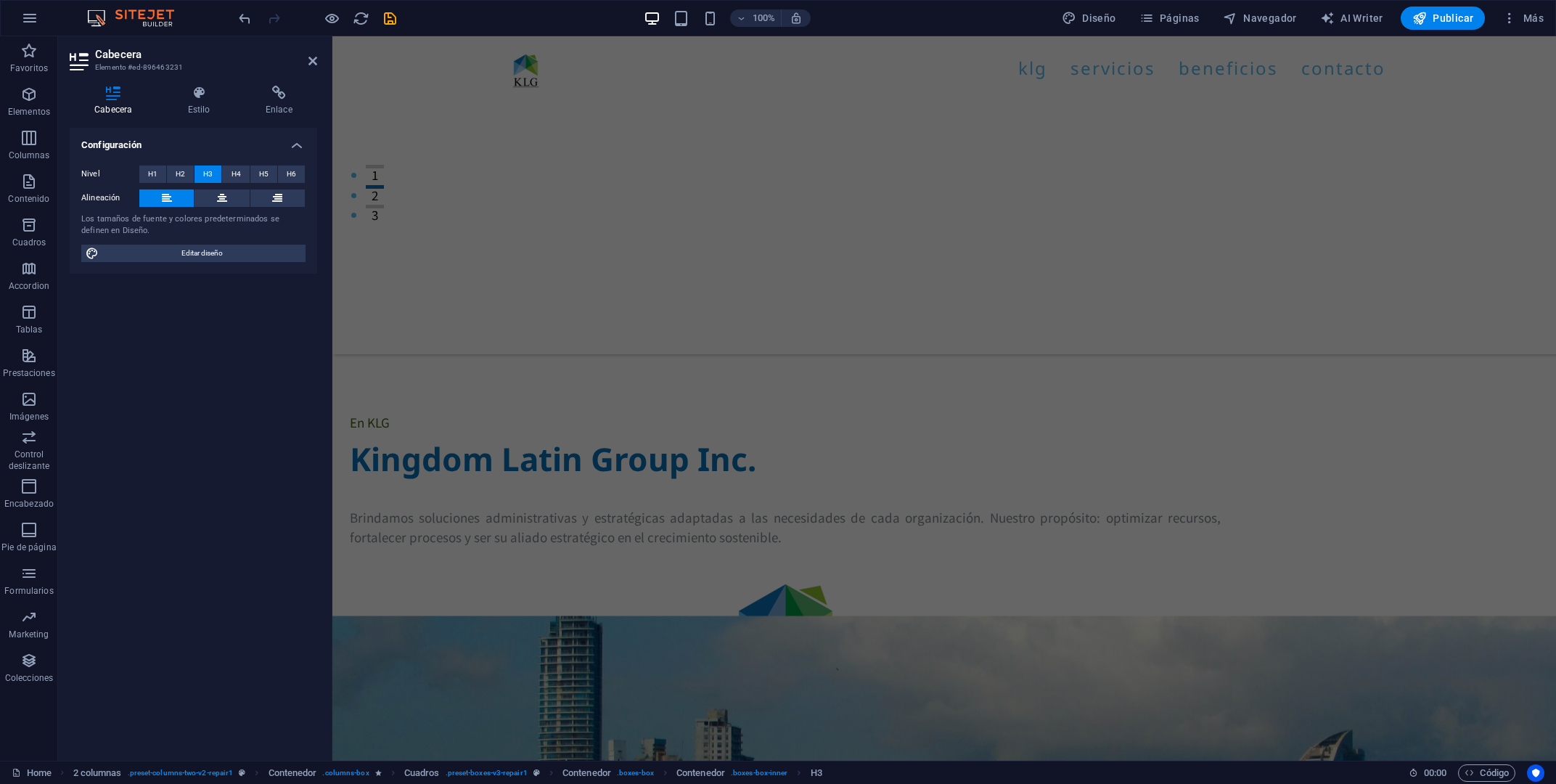
scroll to position [531, 0]
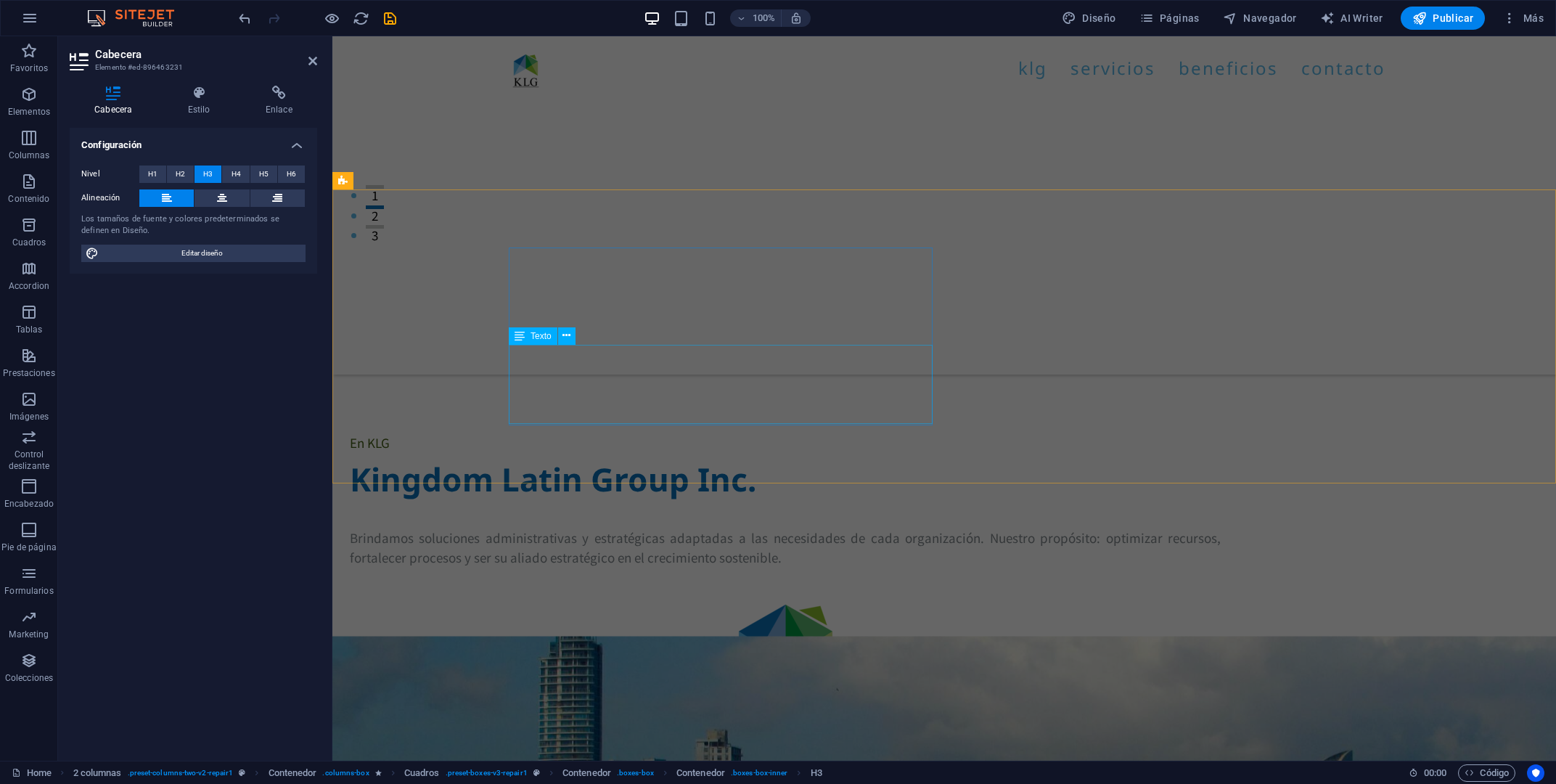
click at [764, 528] on div "Brindamos soluciones administrativas y estratégicas adaptadas a las necesidades…" at bounding box center [785, 547] width 871 height 40
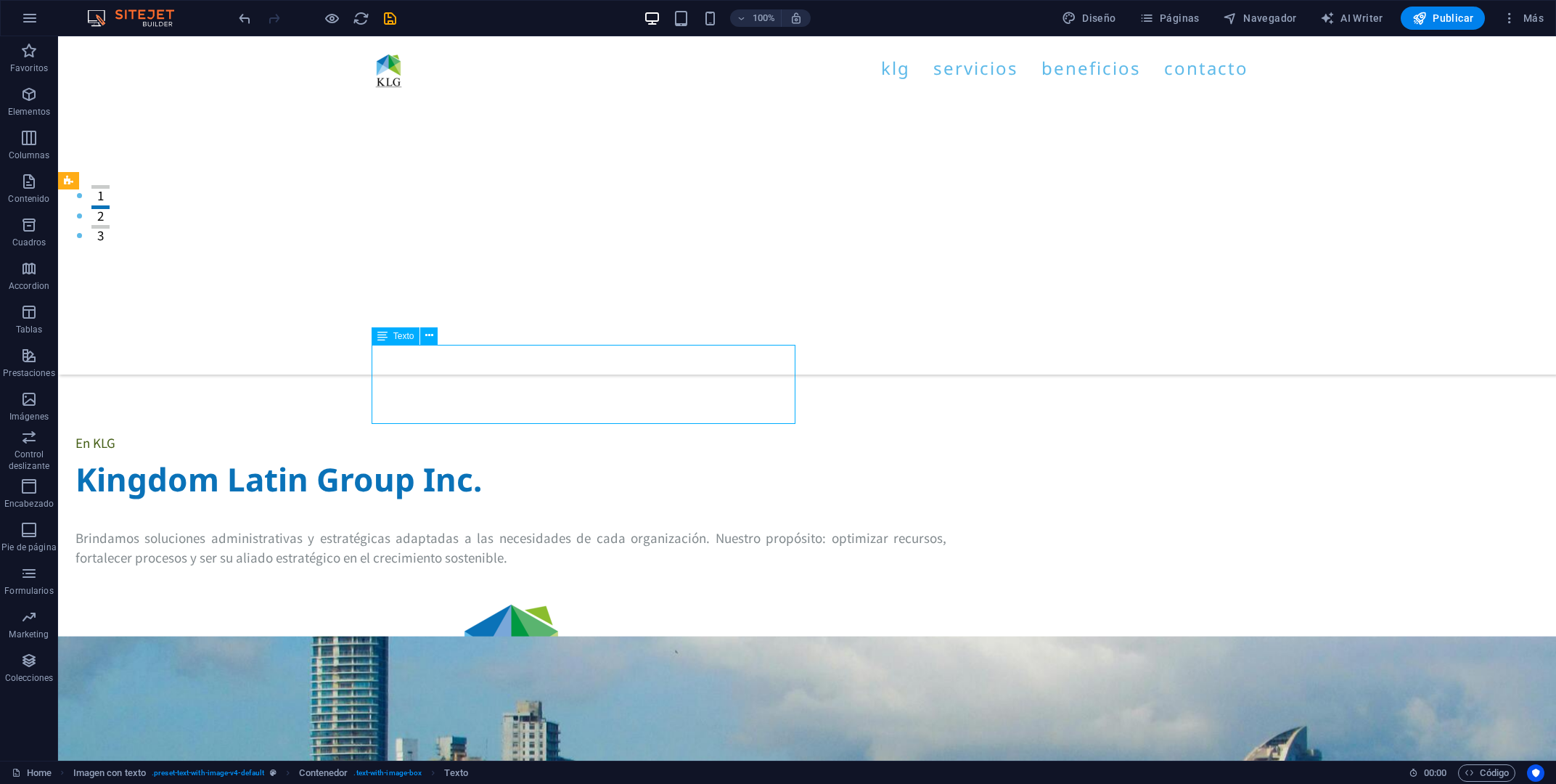
click at [765, 528] on div "Brindamos soluciones administrativas y estratégicas adaptadas a las necesidades…" at bounding box center [511, 547] width 871 height 40
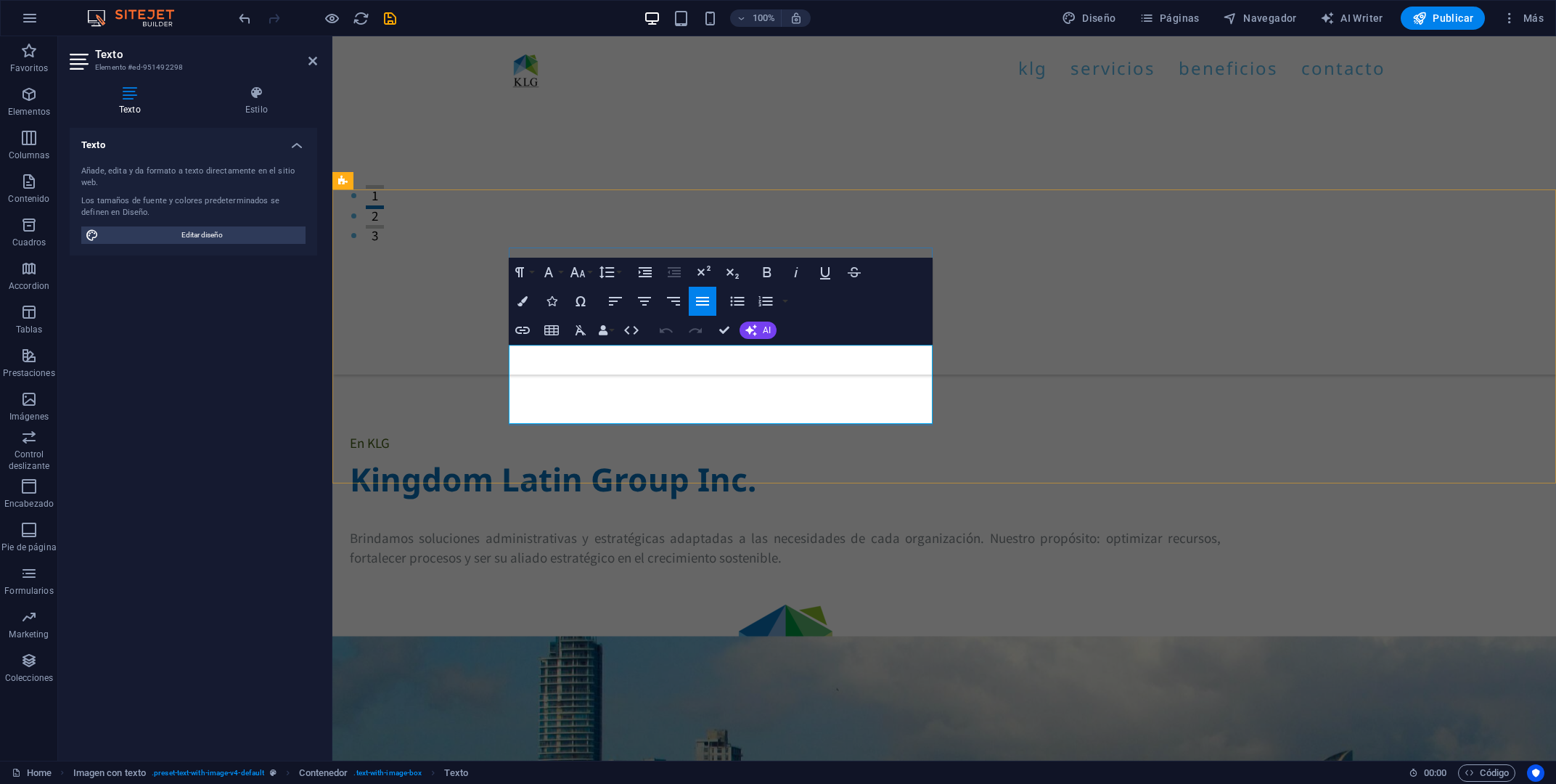
click at [764, 529] on span "Brindamos soluciones administrativas y estratégicas adaptadas a las necesidades…" at bounding box center [785, 547] width 871 height 38
click at [564, 268] on button "Font Family" at bounding box center [551, 271] width 27 height 29
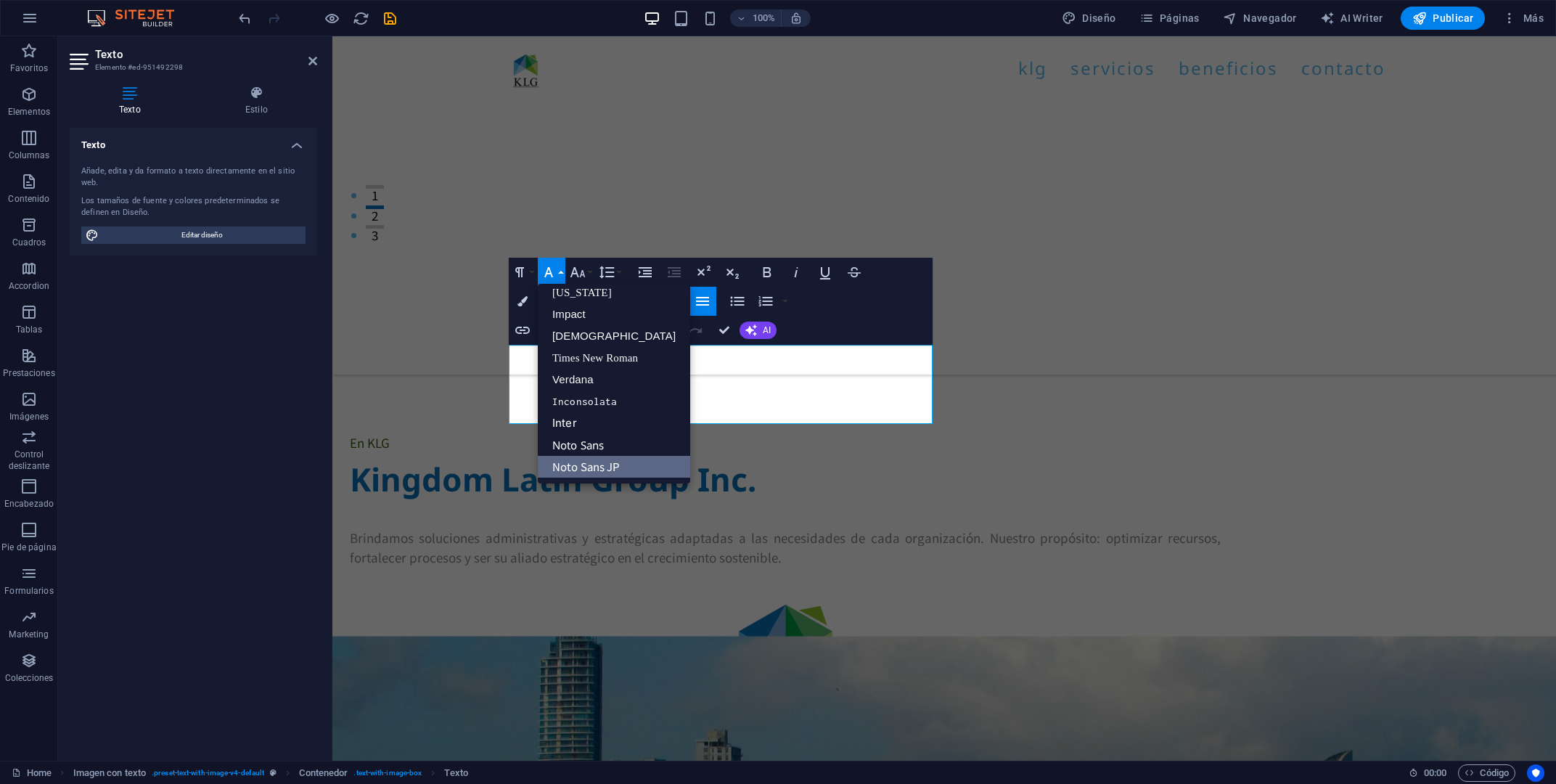
scroll to position [29, 0]
click at [614, 461] on link "Noto Sans JP" at bounding box center [615, 467] width 153 height 22
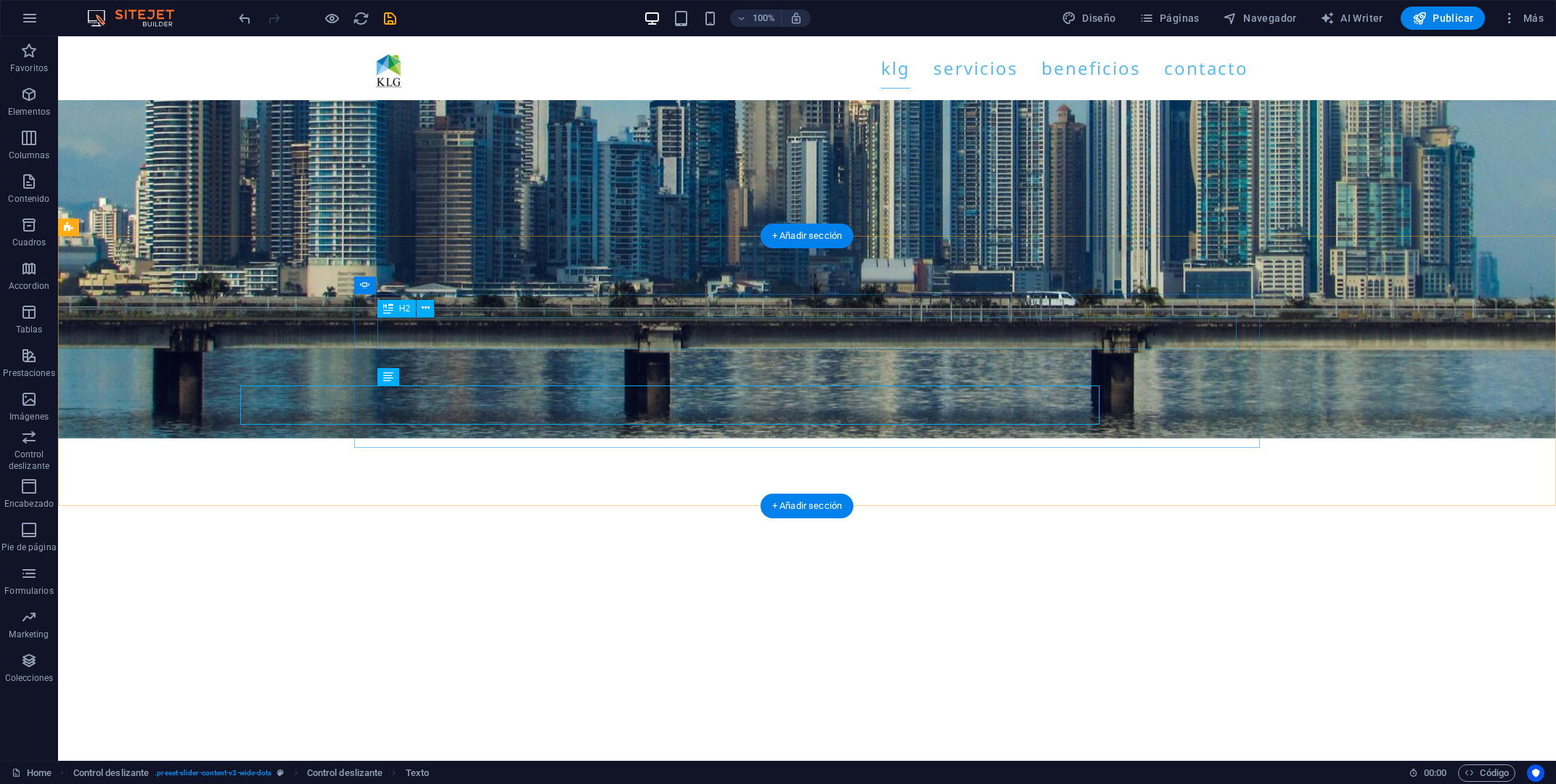
scroll to position [3104, 0]
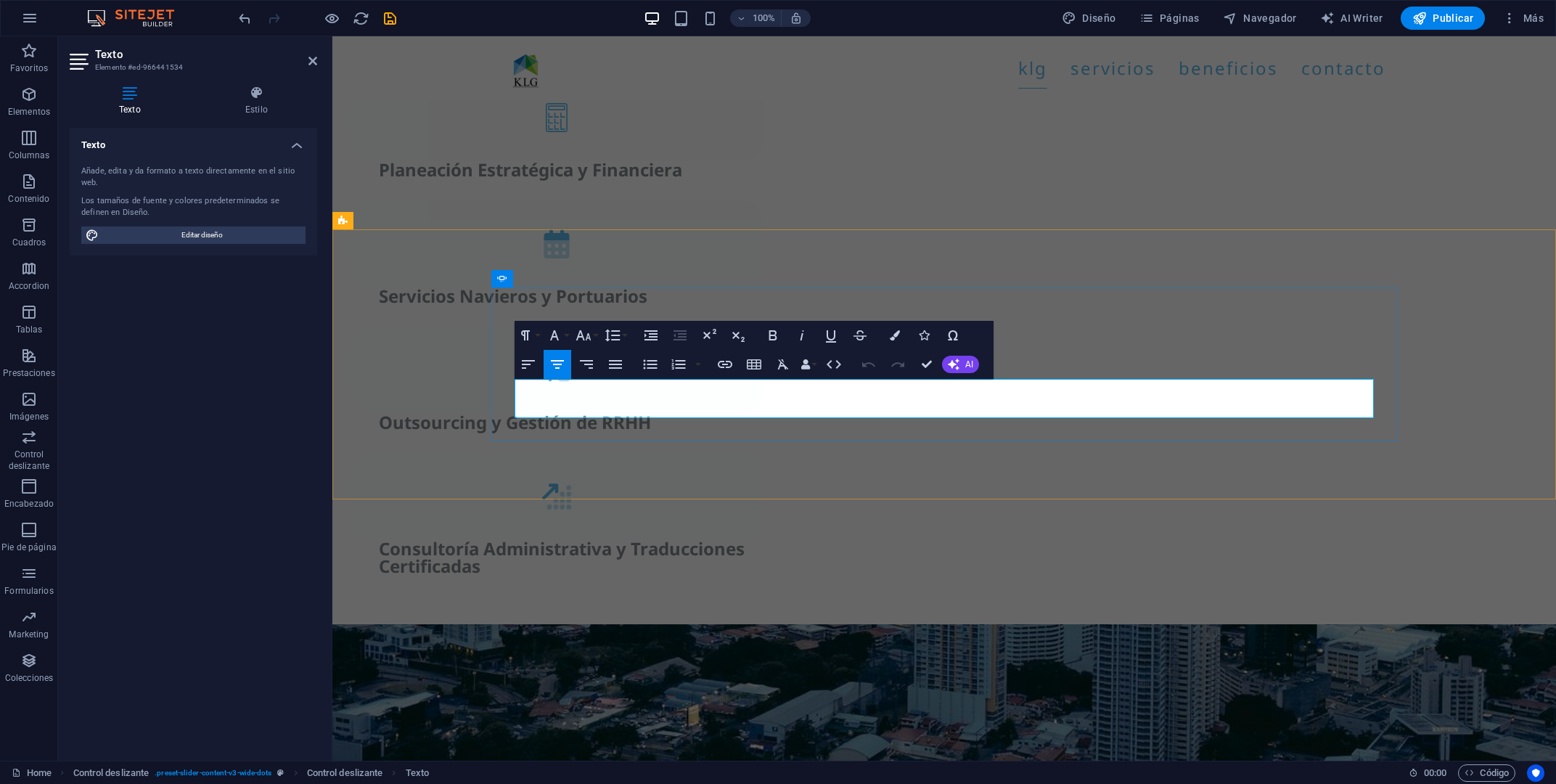
click at [571, 334] on button "Font Family" at bounding box center [557, 334] width 27 height 29
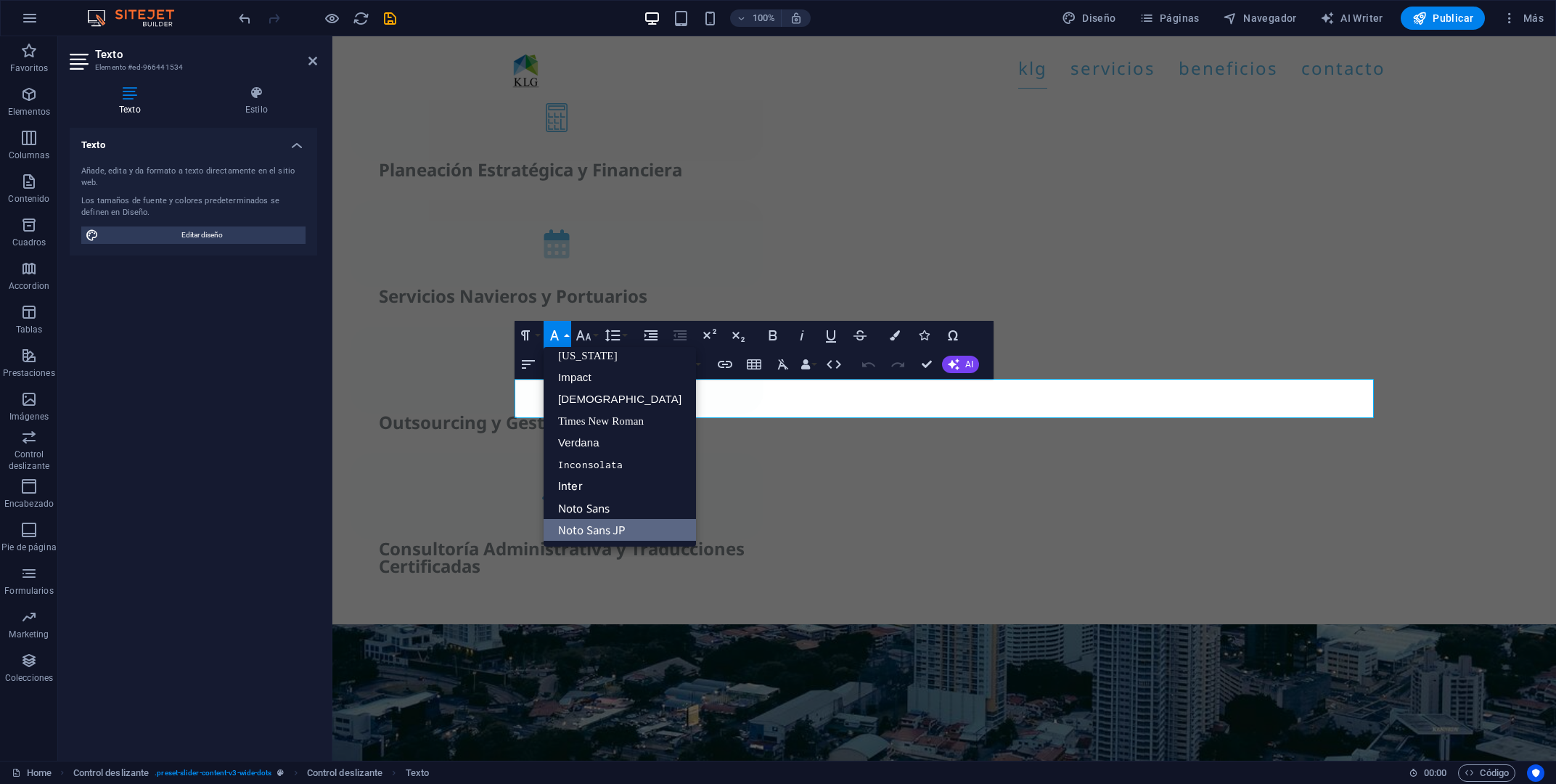
scroll to position [29, 0]
click at [630, 521] on link "Noto Sans JP" at bounding box center [620, 530] width 153 height 22
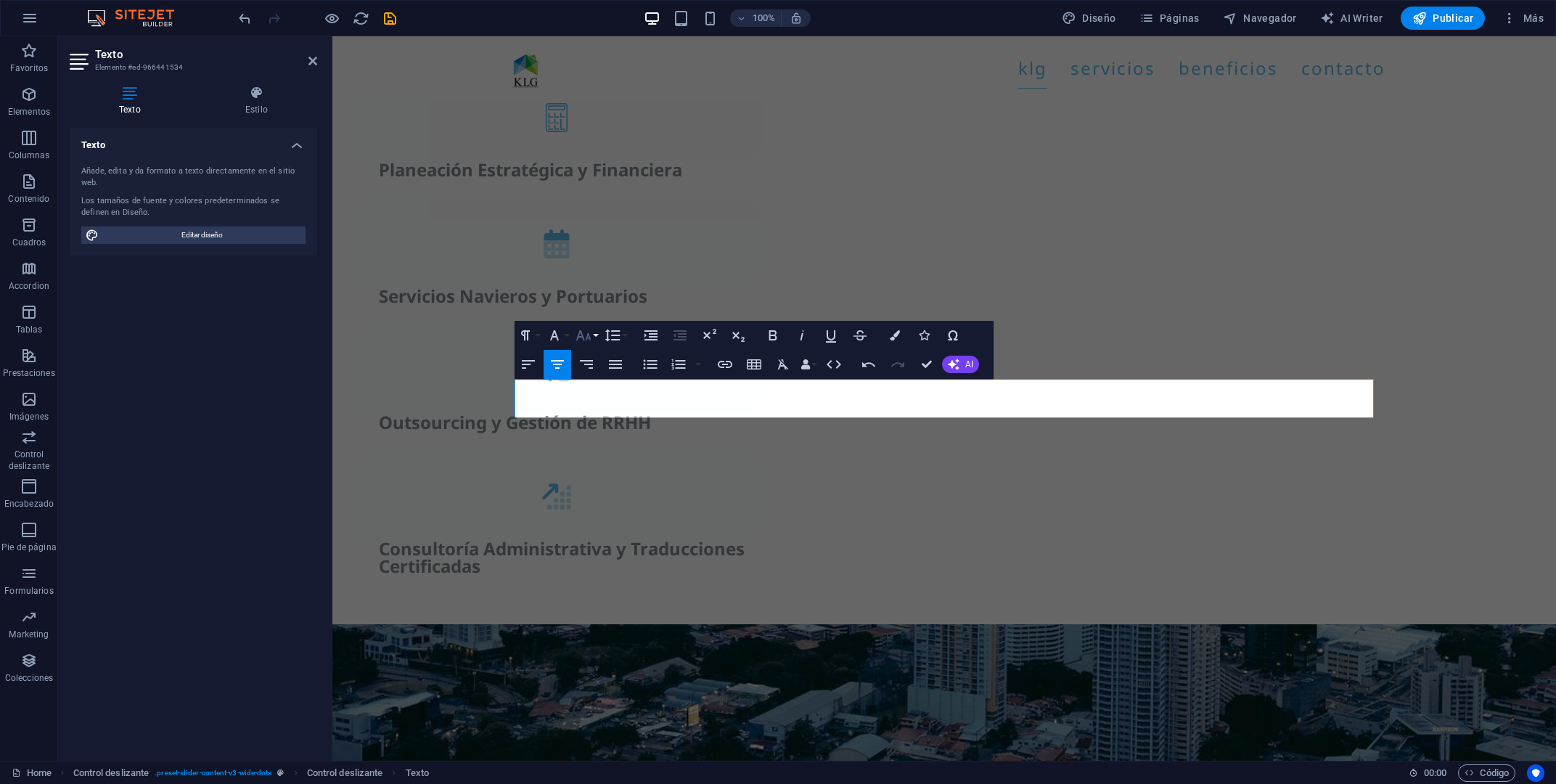
click at [588, 333] on icon "button" at bounding box center [584, 335] width 18 height 18
click at [593, 333] on button "Font Size" at bounding box center [586, 334] width 27 height 29
click at [593, 453] on link "12" at bounding box center [599, 450] width 53 height 22
click at [594, 333] on button "Font Size" at bounding box center [586, 334] width 27 height 29
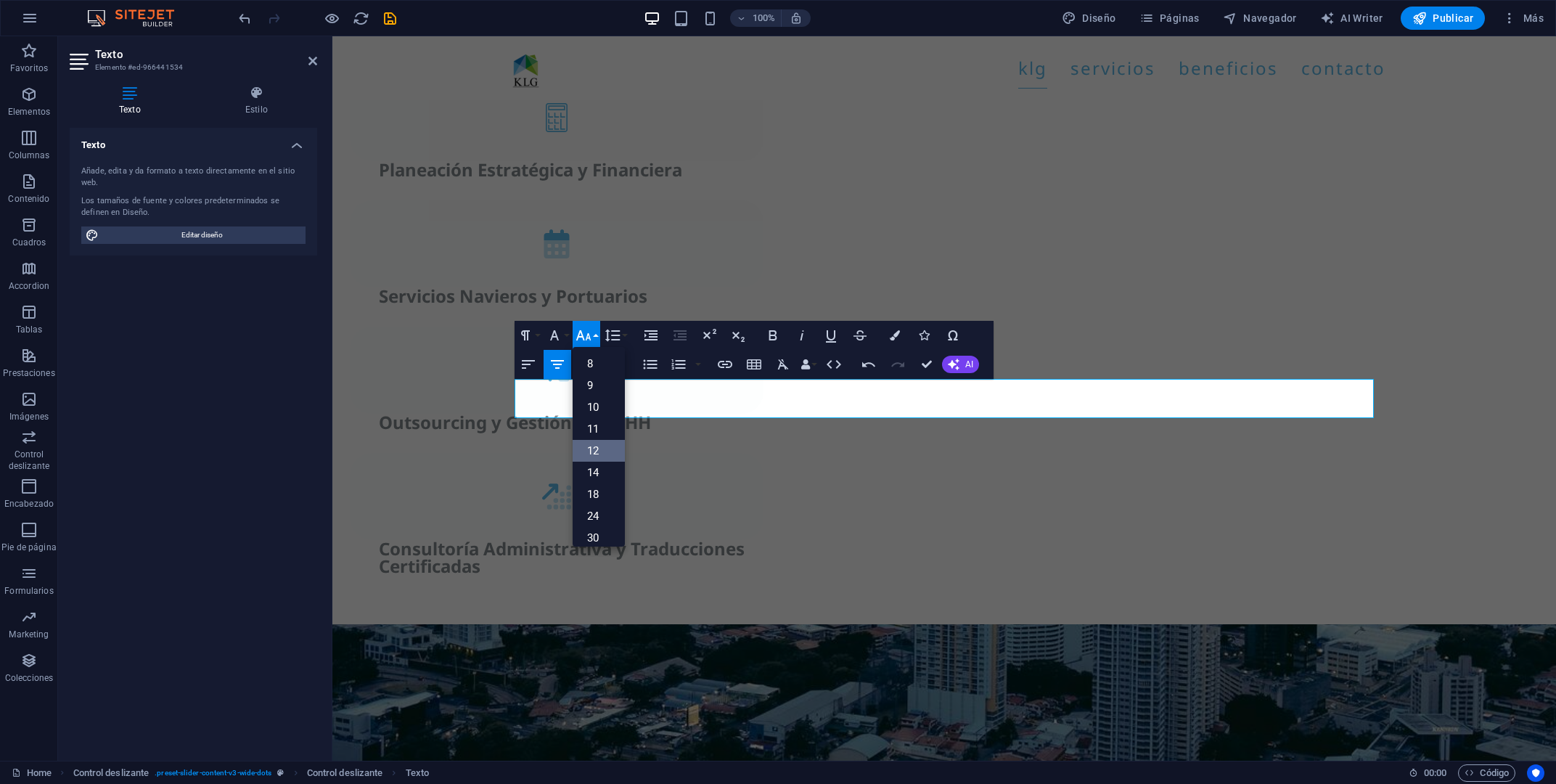
scroll to position [104, 0]
click at [598, 433] on link "30" at bounding box center [599, 434] width 53 height 22
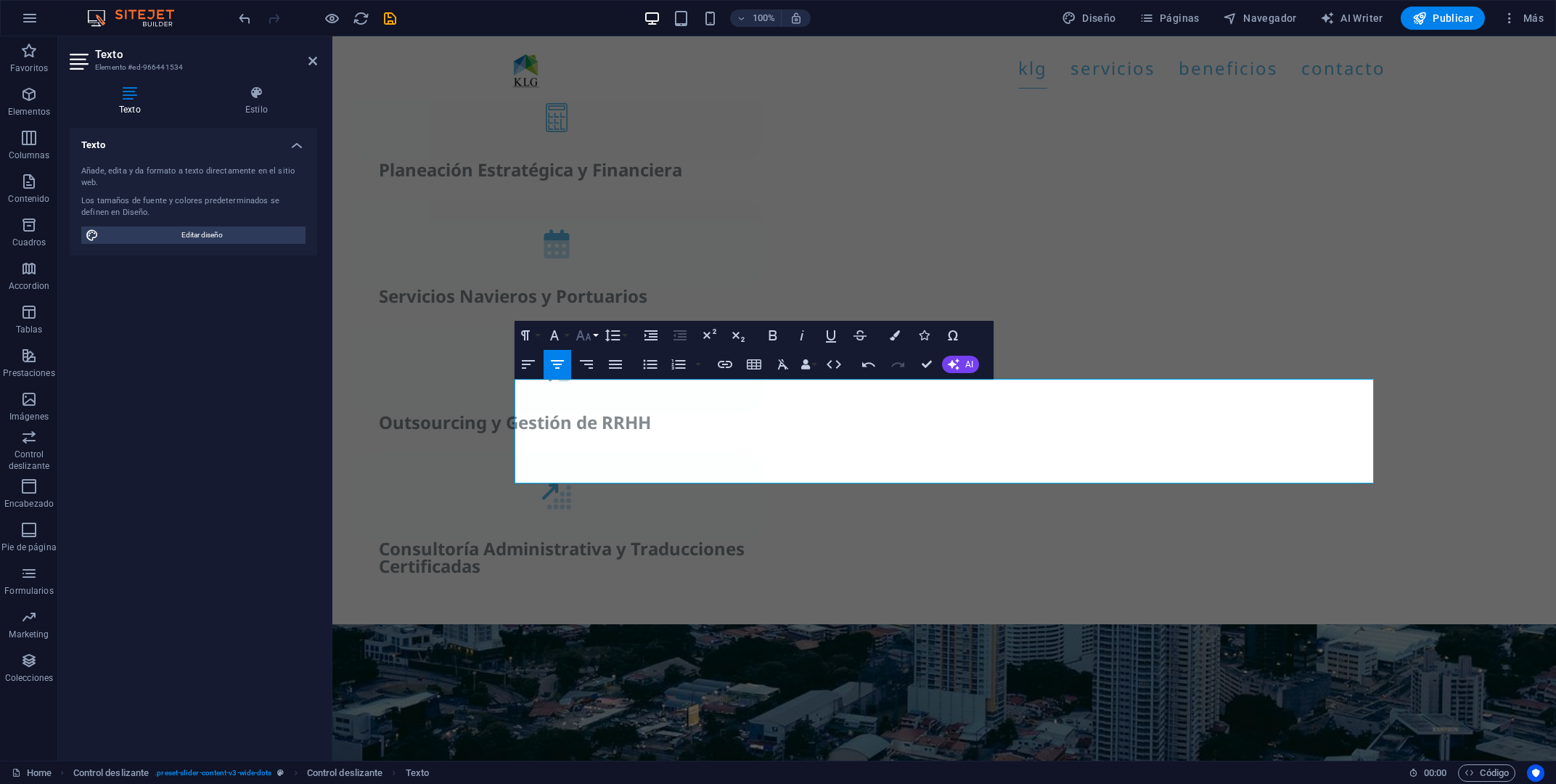
click at [596, 332] on button "Font Size" at bounding box center [586, 334] width 27 height 29
click at [603, 395] on link "24" at bounding box center [599, 399] width 53 height 22
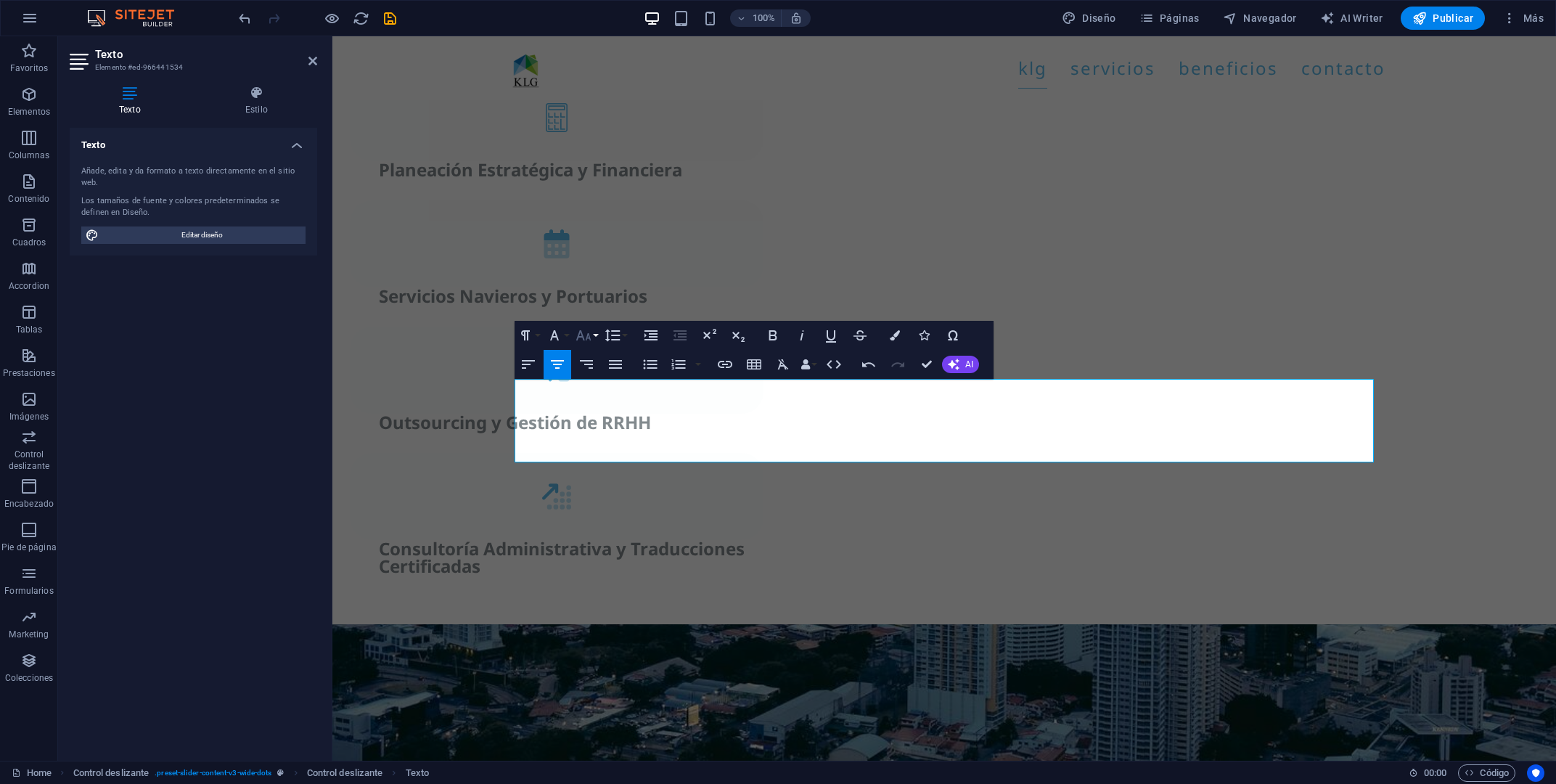
click at [597, 334] on button "Font Size" at bounding box center [586, 334] width 27 height 29
click at [602, 381] on link "18" at bounding box center [599, 378] width 53 height 22
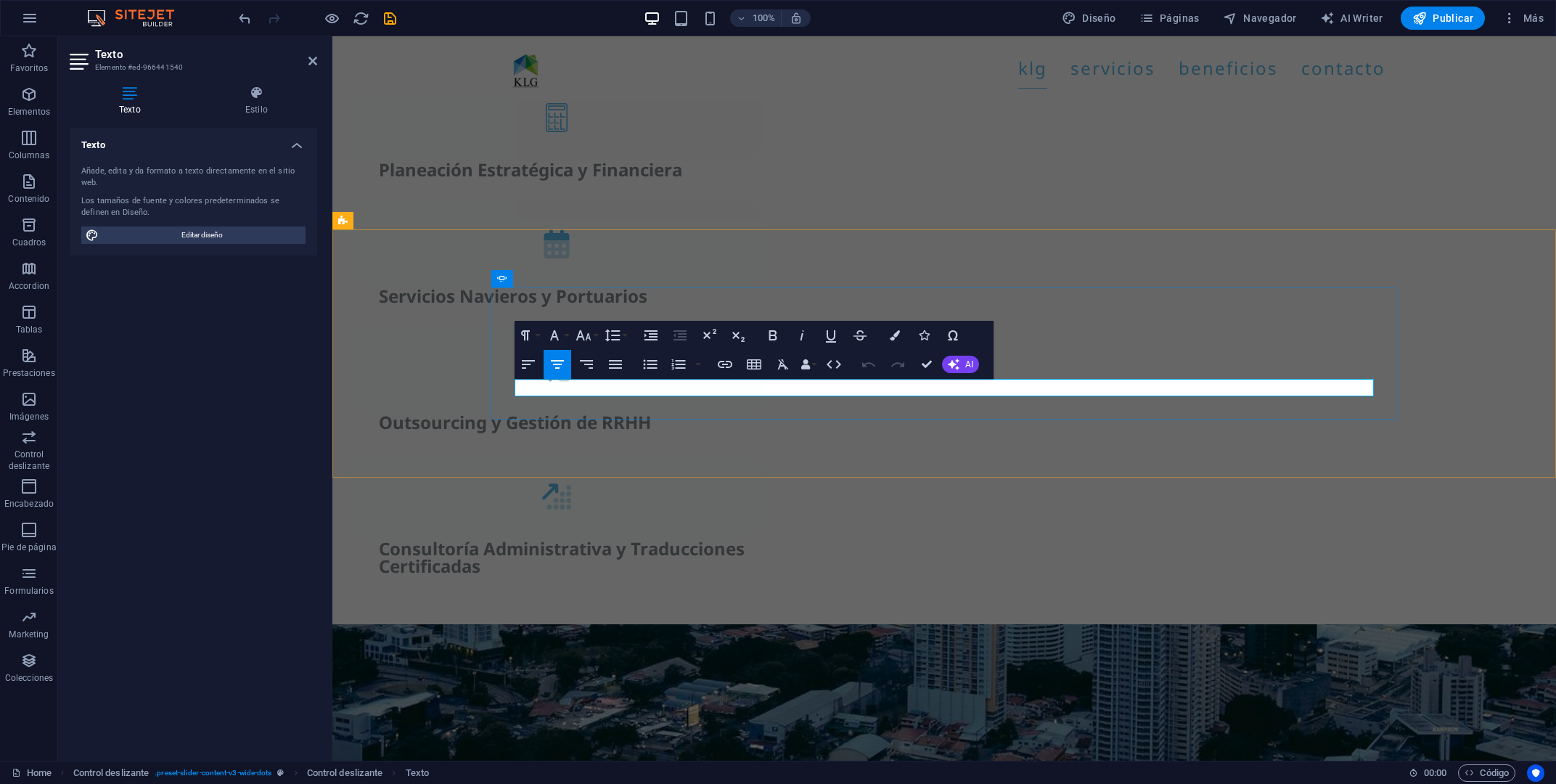
click at [593, 333] on button "Font Size" at bounding box center [586, 334] width 27 height 29
click at [600, 376] on link "18" at bounding box center [599, 378] width 53 height 22
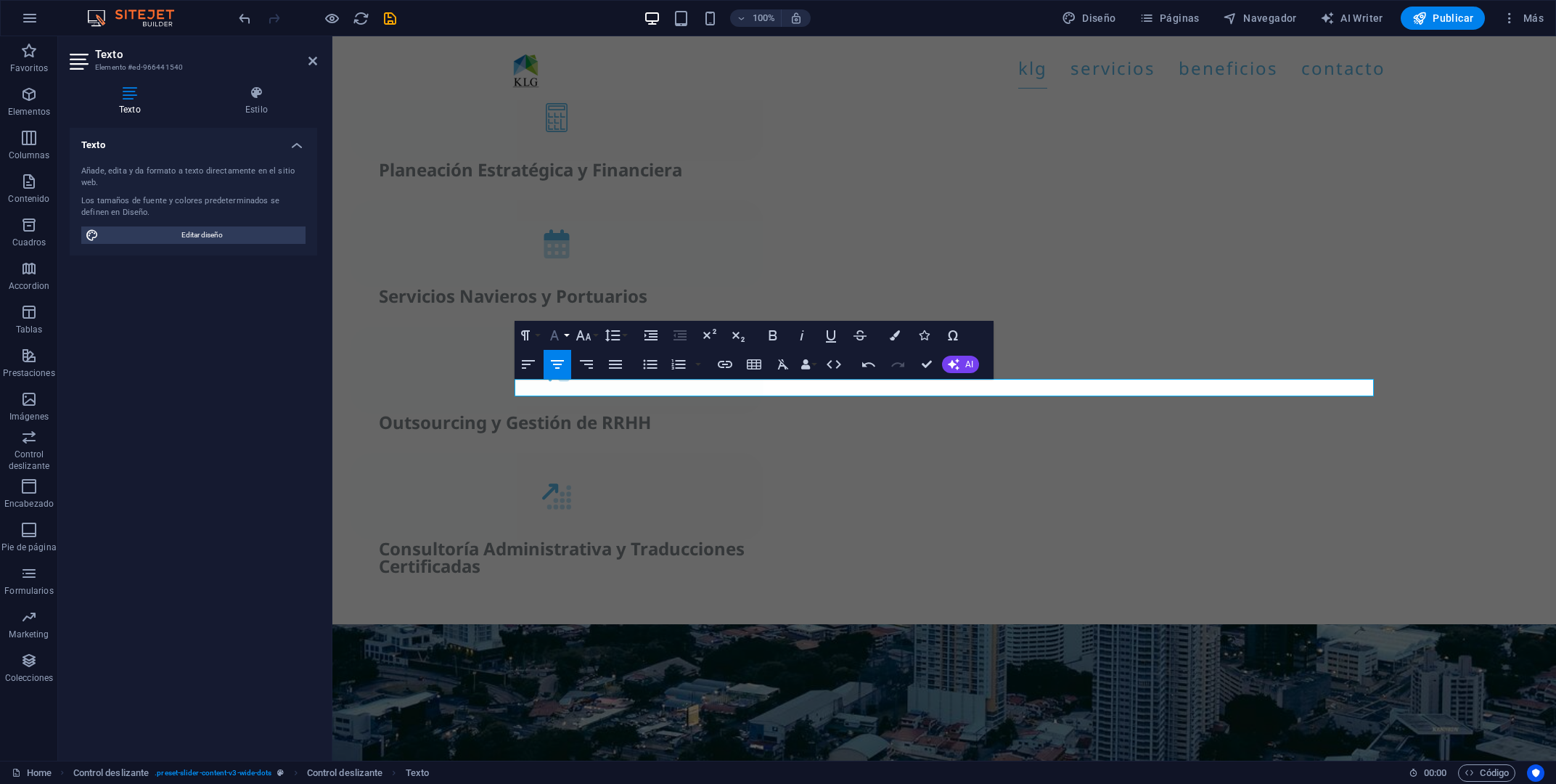
click at [565, 339] on button "Font Family" at bounding box center [557, 334] width 27 height 29
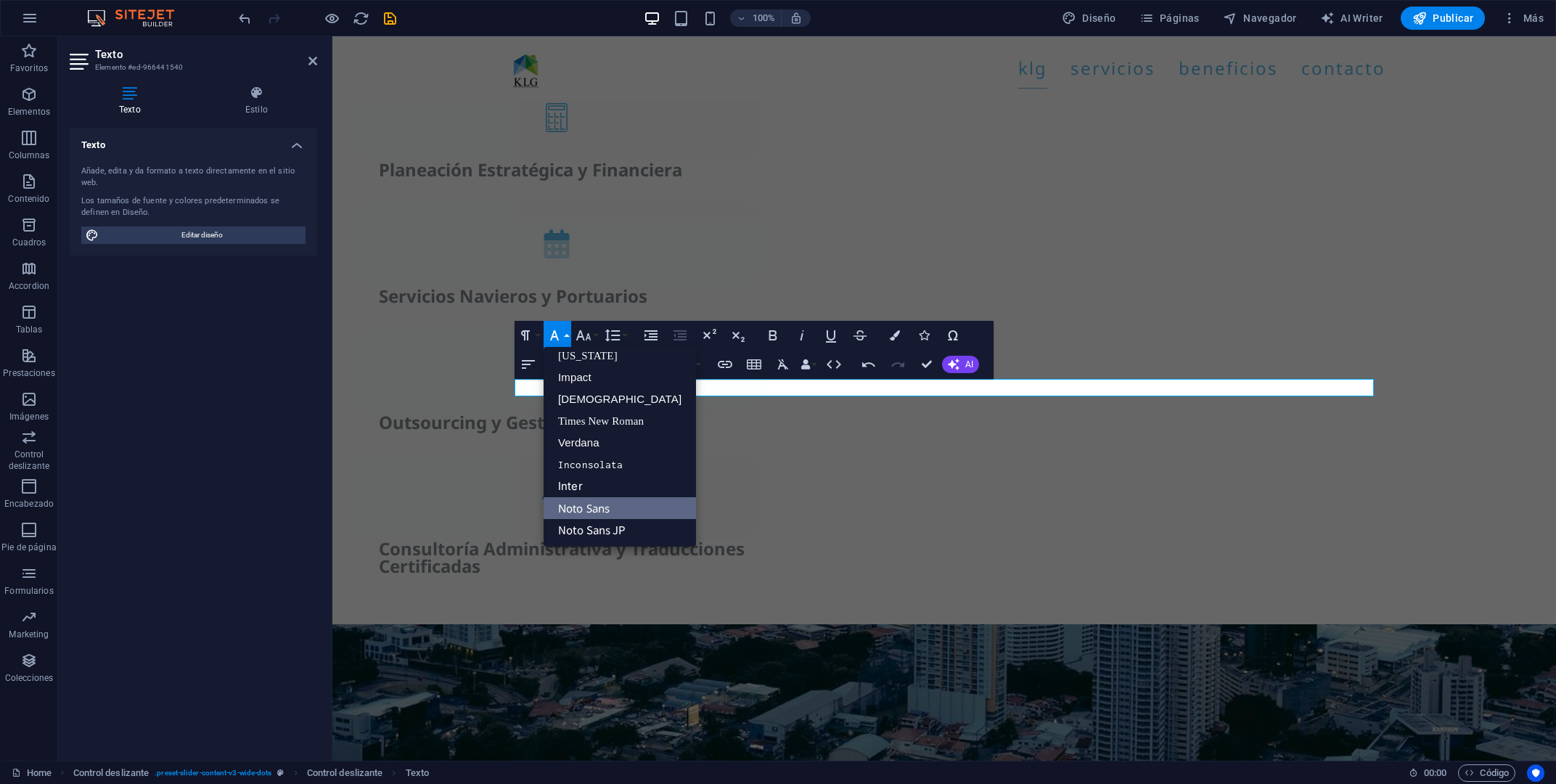
scroll to position [29, 0]
click at [630, 530] on link "Noto Sans JP" at bounding box center [620, 530] width 153 height 22
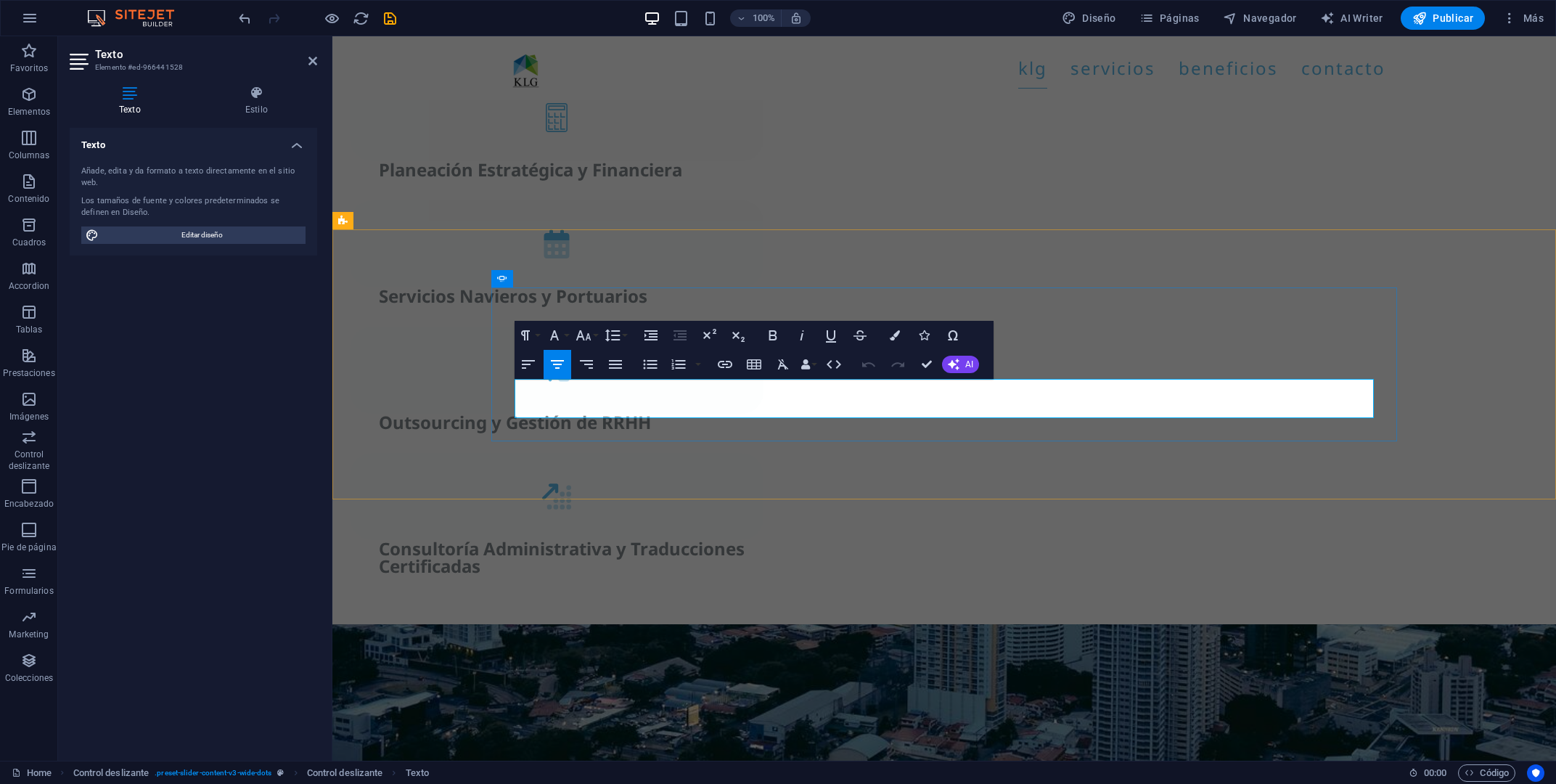
drag, startPoint x: 522, startPoint y: 392, endPoint x: 1164, endPoint y: 414, distance: 642.4
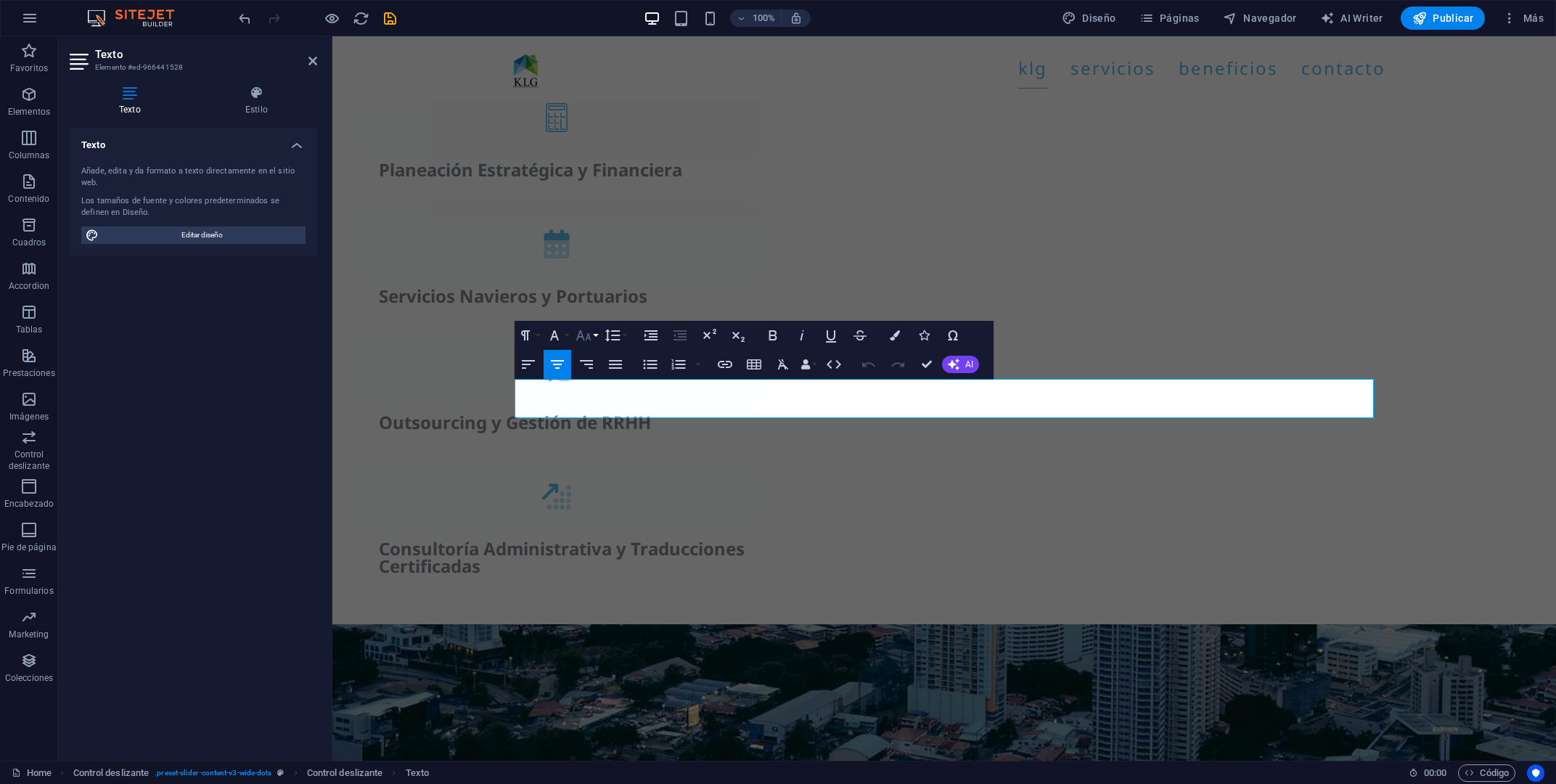
click at [597, 335] on button "Font Size" at bounding box center [586, 334] width 27 height 29
click at [602, 486] on link "18" at bounding box center [599, 494] width 53 height 22
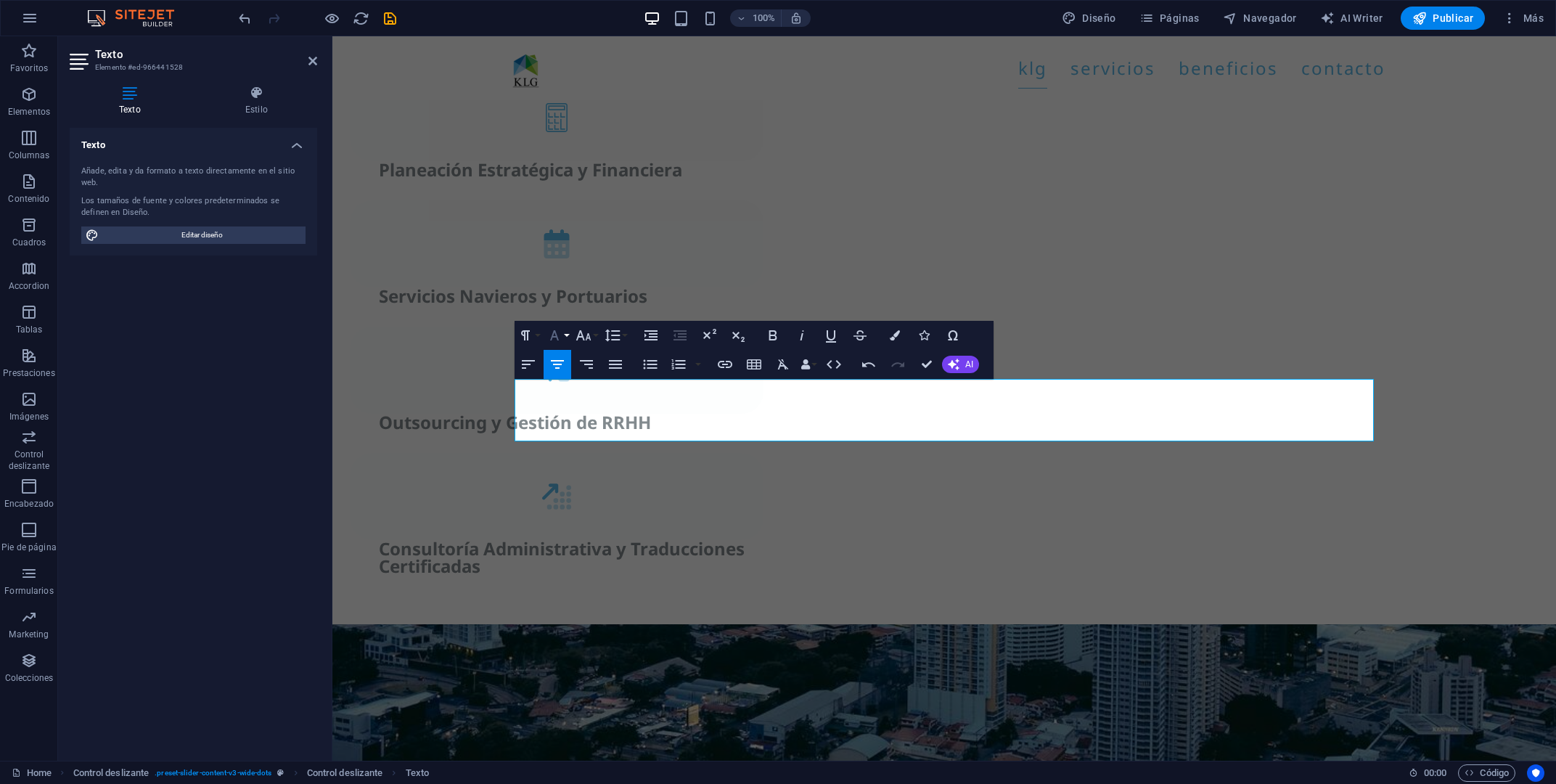
click at [569, 329] on button "Font Family" at bounding box center [557, 334] width 27 height 29
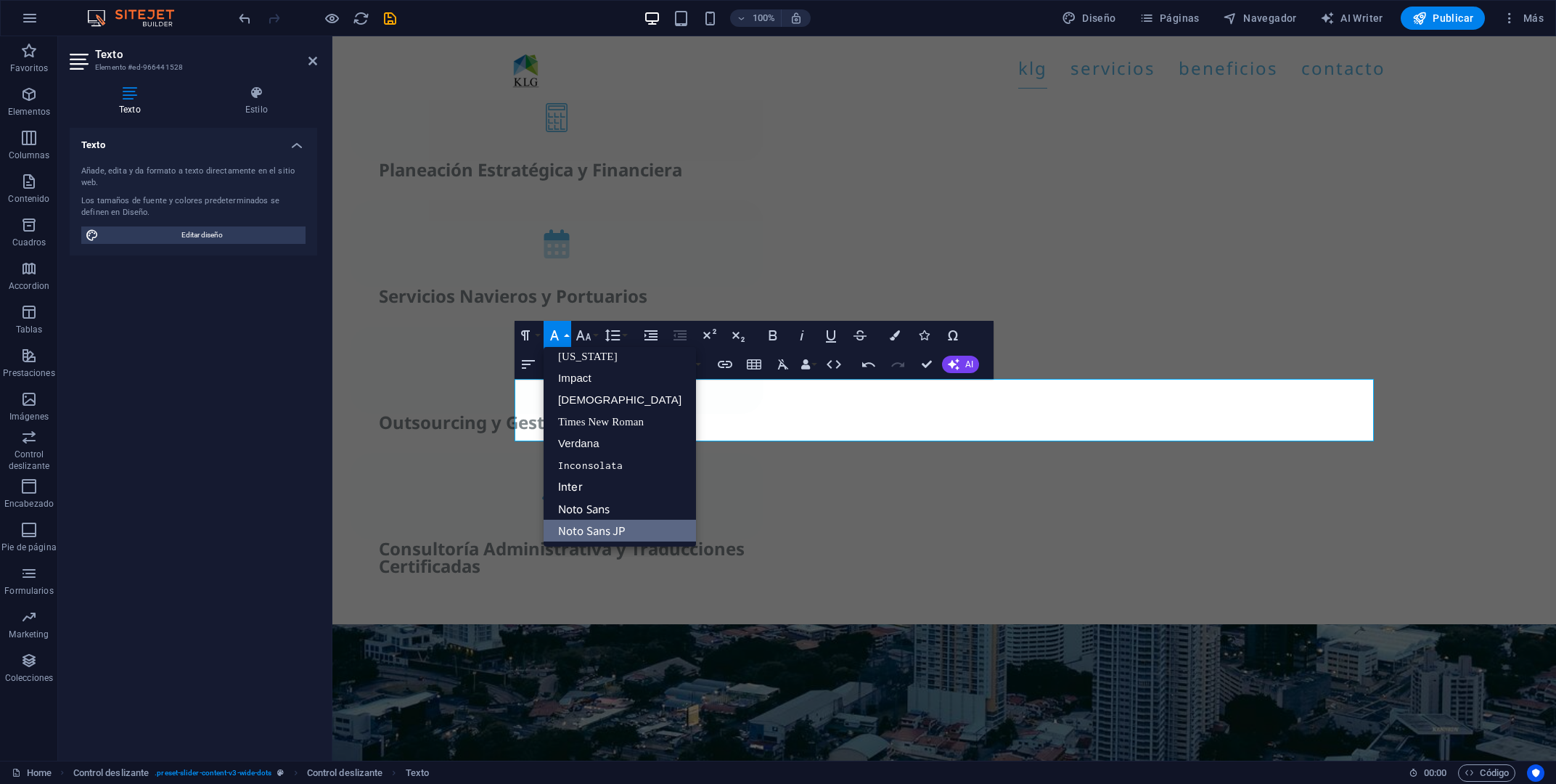
drag, startPoint x: 634, startPoint y: 529, endPoint x: 397, endPoint y: 457, distance: 247.7
click at [634, 529] on link "Noto Sans JP" at bounding box center [620, 530] width 153 height 22
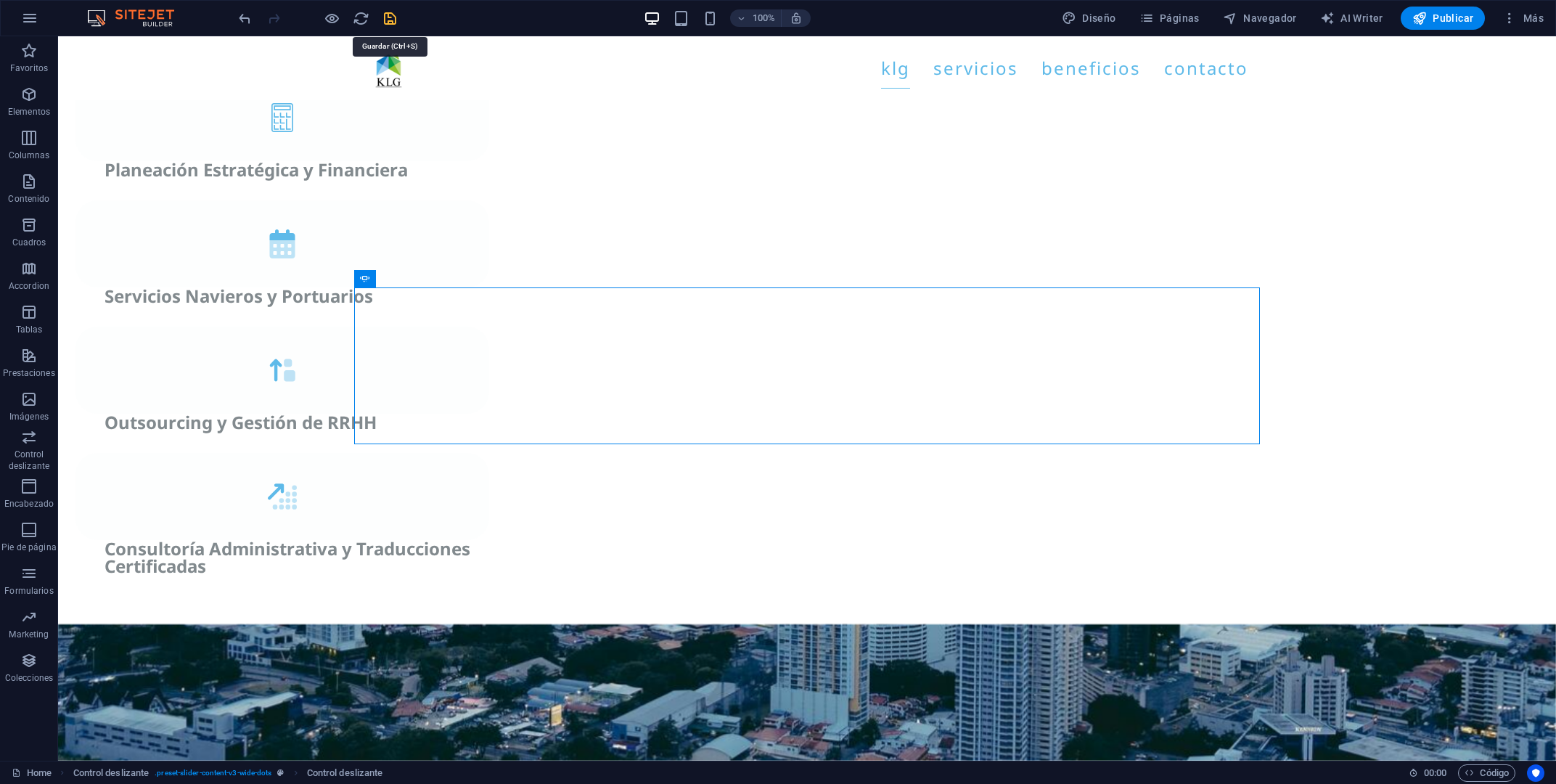
click at [385, 13] on icon "save" at bounding box center [390, 18] width 17 height 17
checkbox input "false"
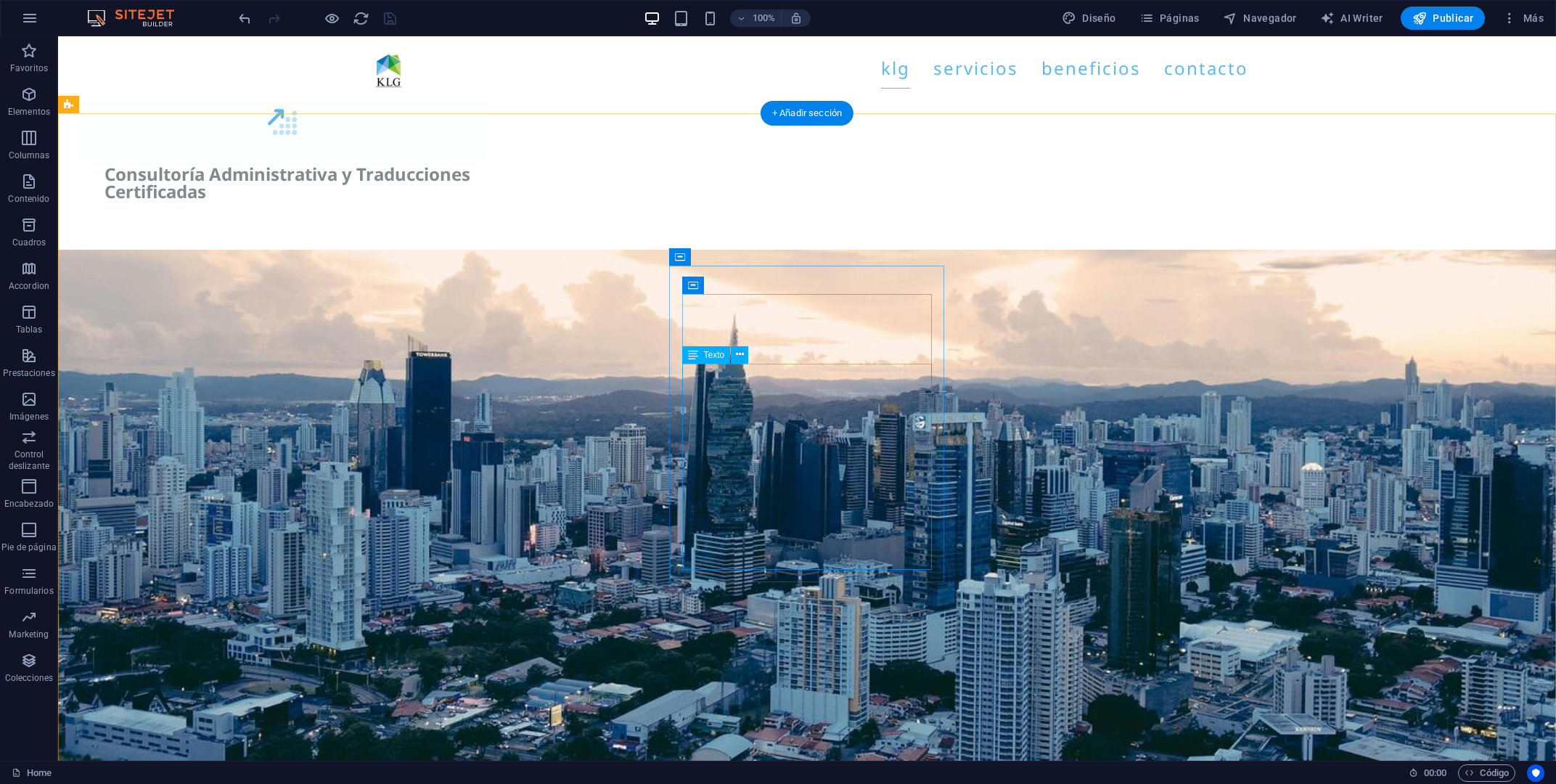
scroll to position [3493, 0]
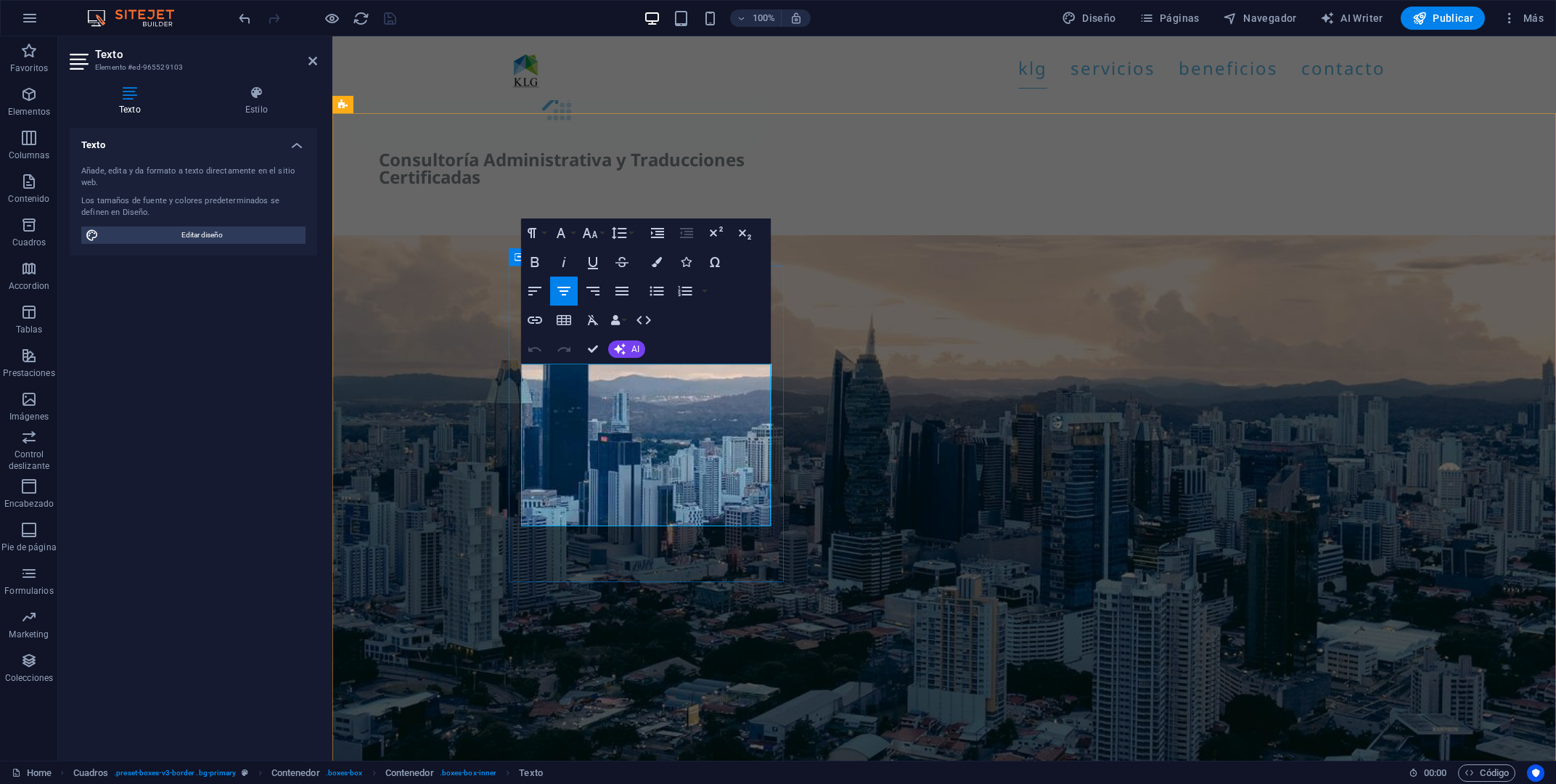
drag, startPoint x: 535, startPoint y: 373, endPoint x: 760, endPoint y: 536, distance: 277.8
click at [575, 230] on button "Font Family" at bounding box center [564, 233] width 27 height 29
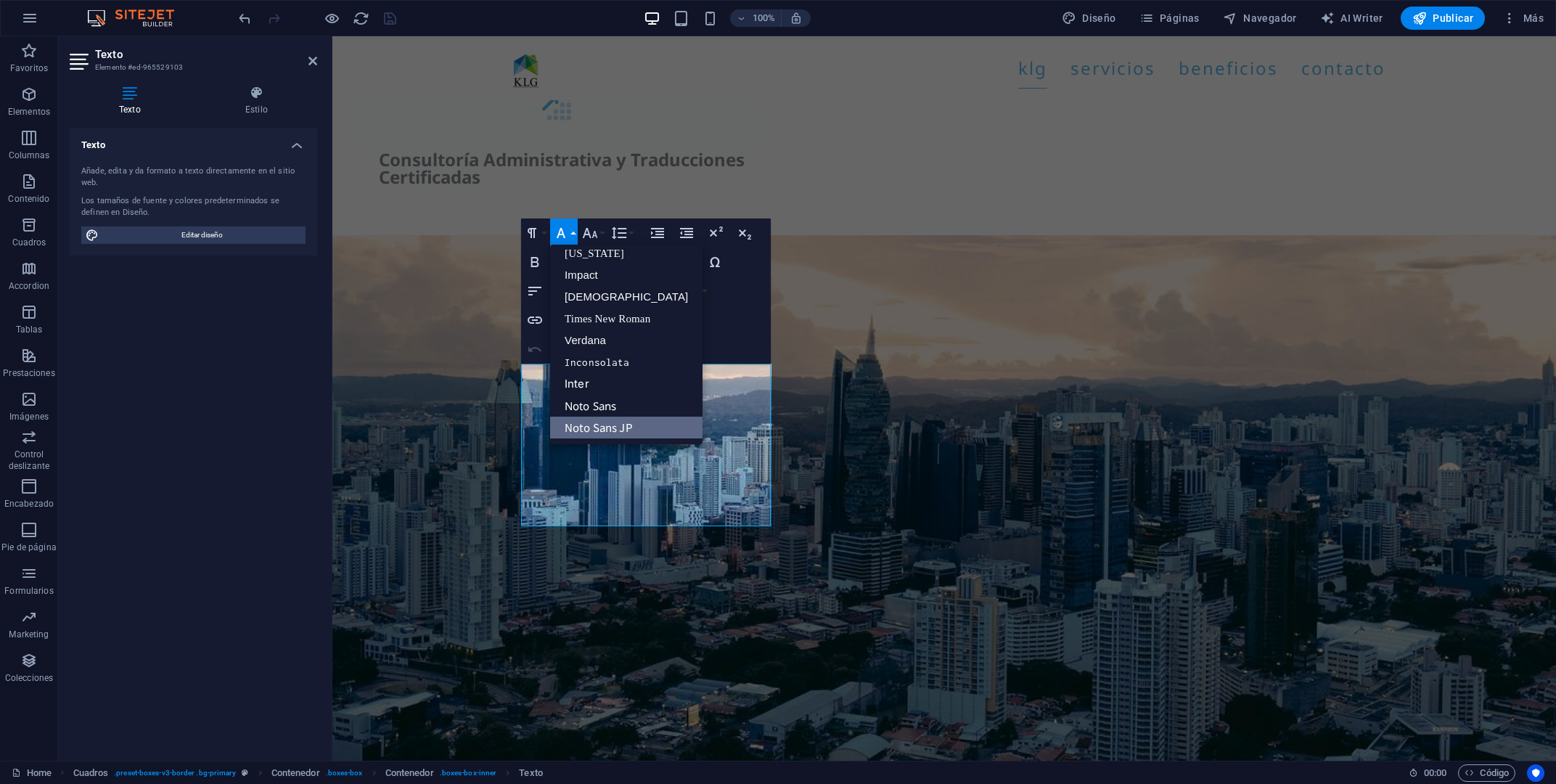
scroll to position [29, 0]
click at [609, 427] on link "Noto Sans JP" at bounding box center [627, 428] width 153 height 22
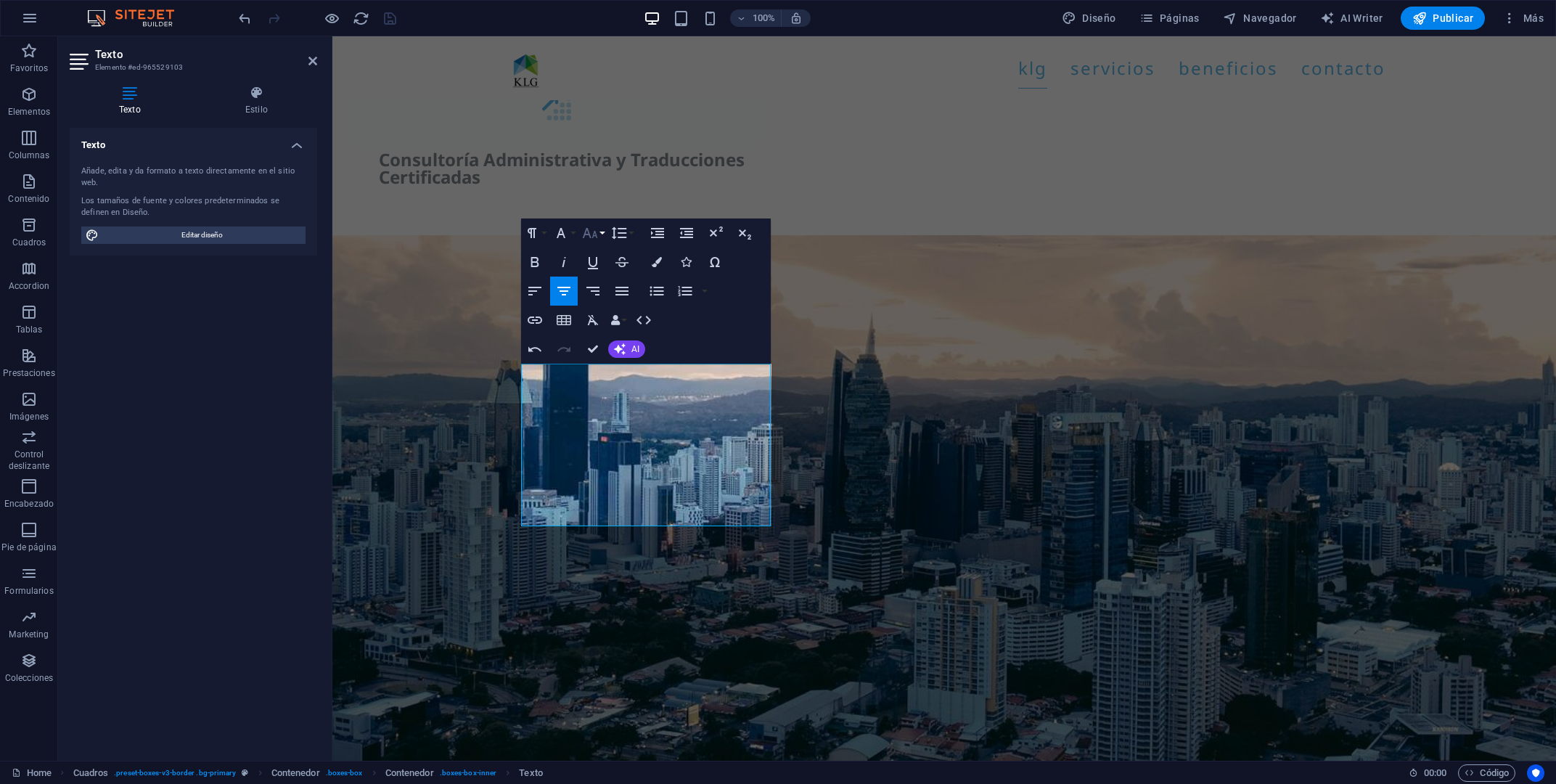
click at [601, 233] on button "Font Size" at bounding box center [593, 233] width 27 height 29
click at [612, 388] on link "18" at bounding box center [606, 392] width 53 height 22
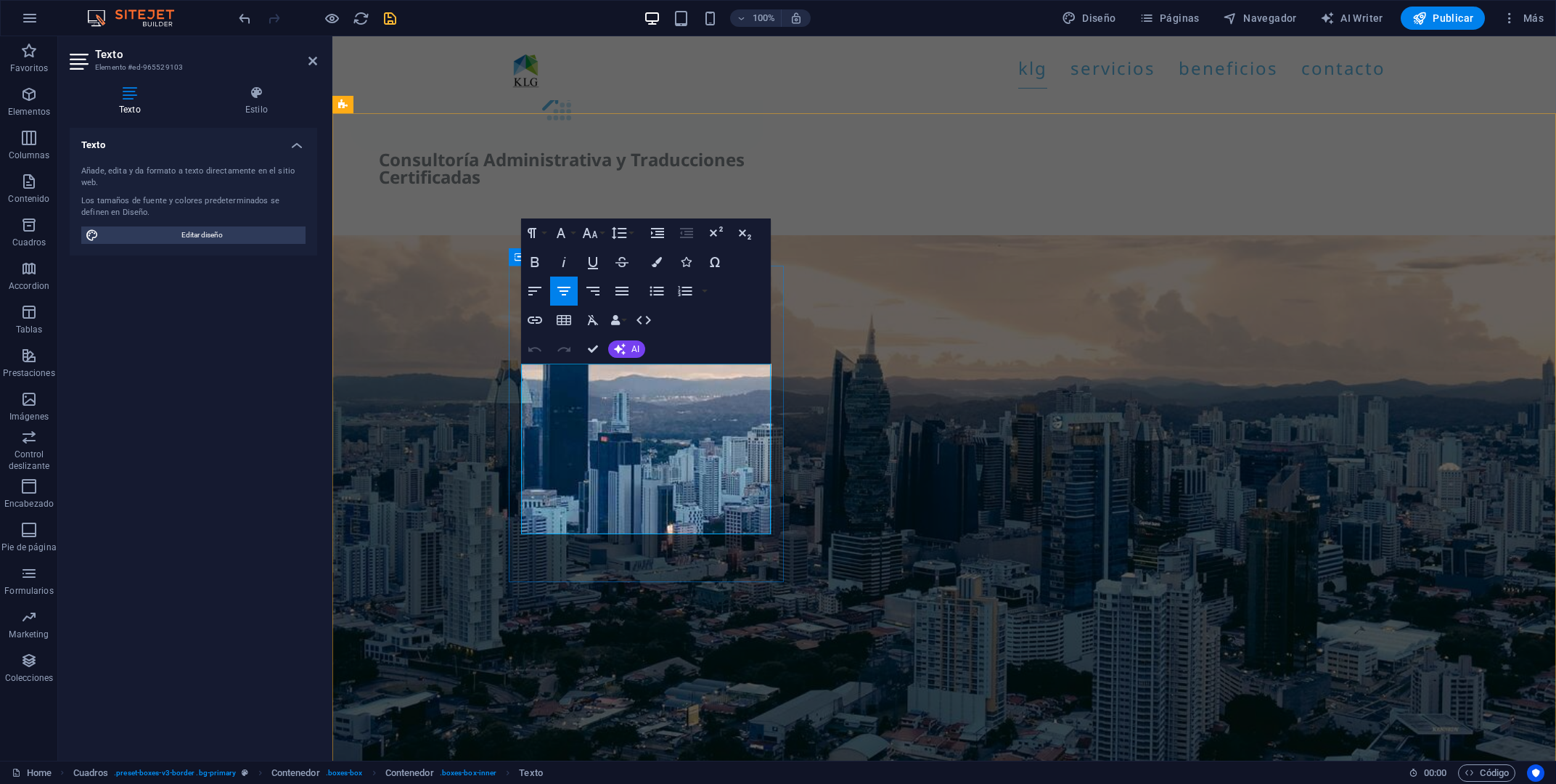
drag, startPoint x: 562, startPoint y: 401, endPoint x: 738, endPoint y: 539, distance: 223.7
click at [657, 260] on icon "button" at bounding box center [657, 263] width 11 height 11
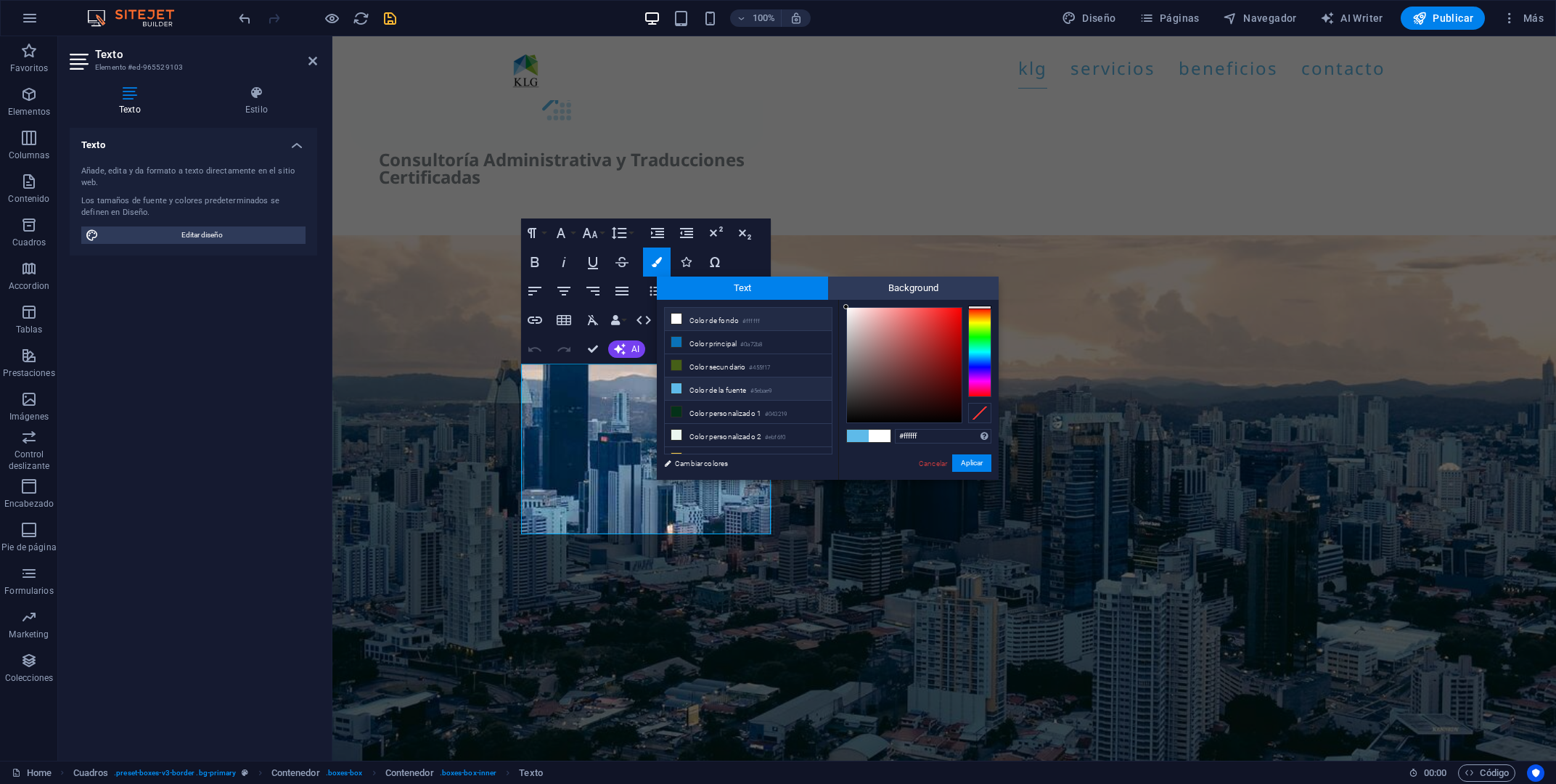
click at [745, 319] on li "Color de fondo #ffffff" at bounding box center [748, 319] width 167 height 23
click at [967, 464] on button "Aplicar" at bounding box center [972, 463] width 40 height 18
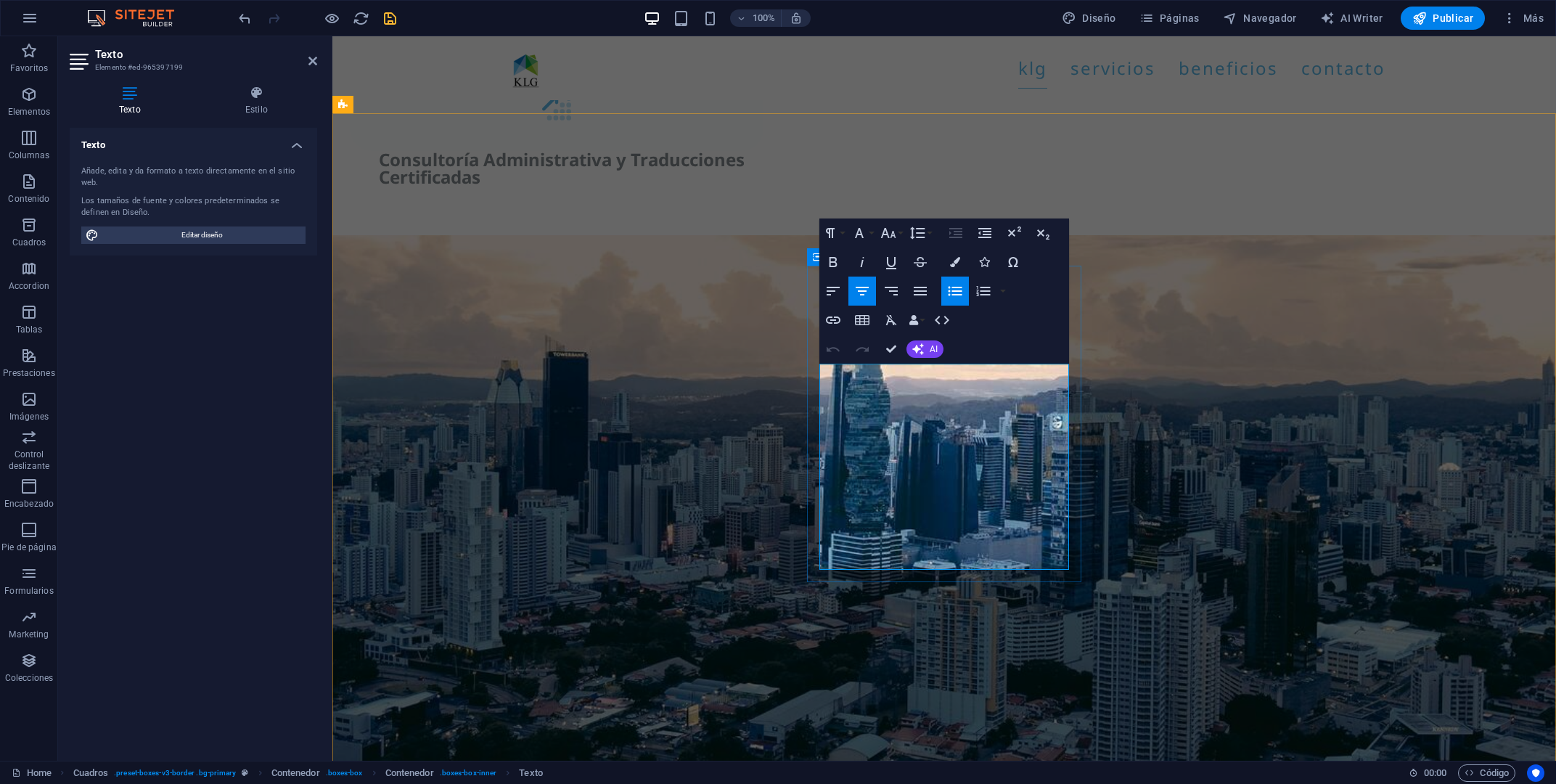
drag, startPoint x: 846, startPoint y: 376, endPoint x: 1034, endPoint y: 534, distance: 245.6
drag, startPoint x: 848, startPoint y: 373, endPoint x: 1038, endPoint y: 569, distance: 273.0
click at [875, 233] on button "Font Family" at bounding box center [861, 233] width 27 height 29
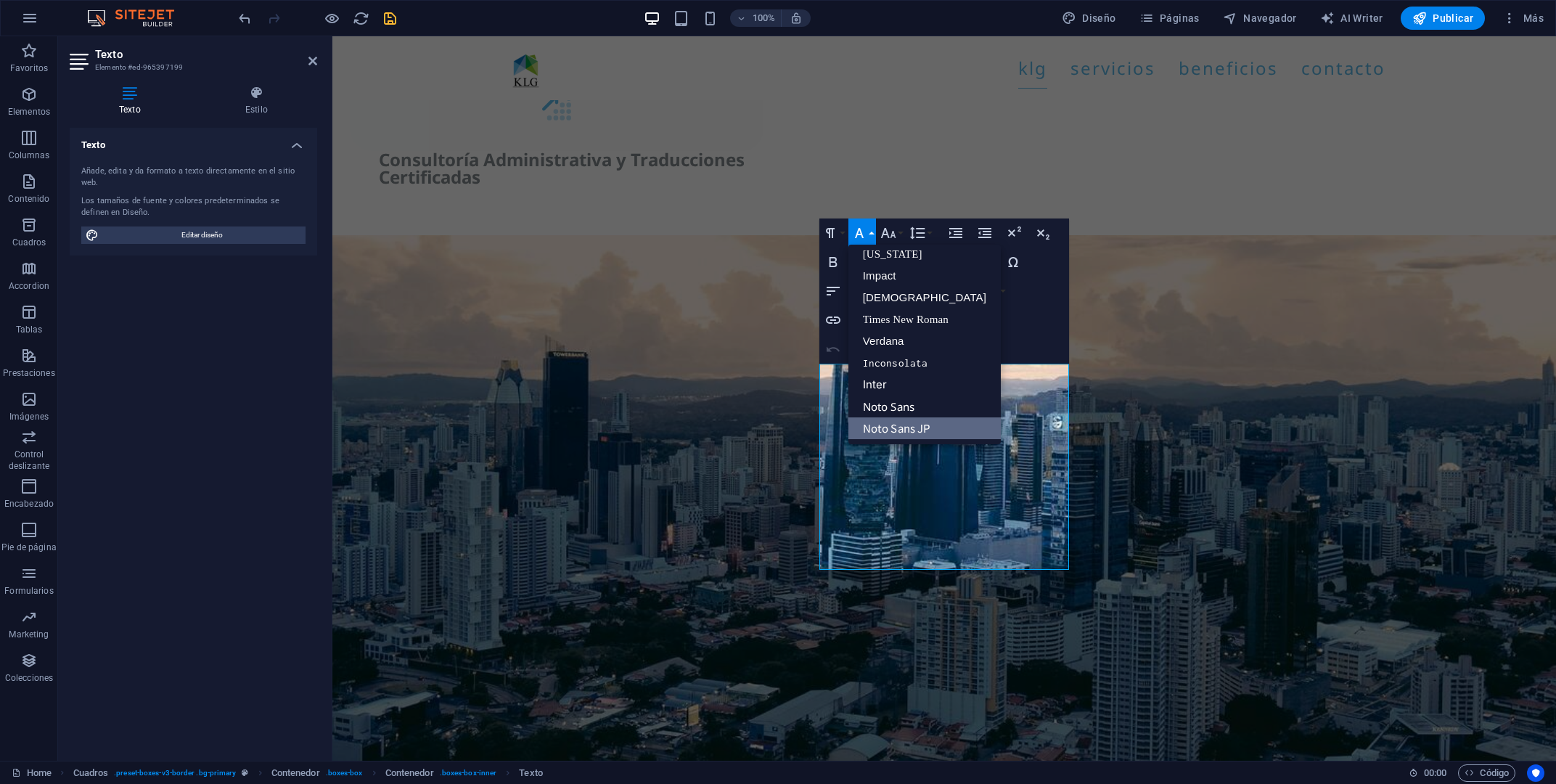
click at [911, 432] on link "Noto Sans JP" at bounding box center [925, 428] width 153 height 22
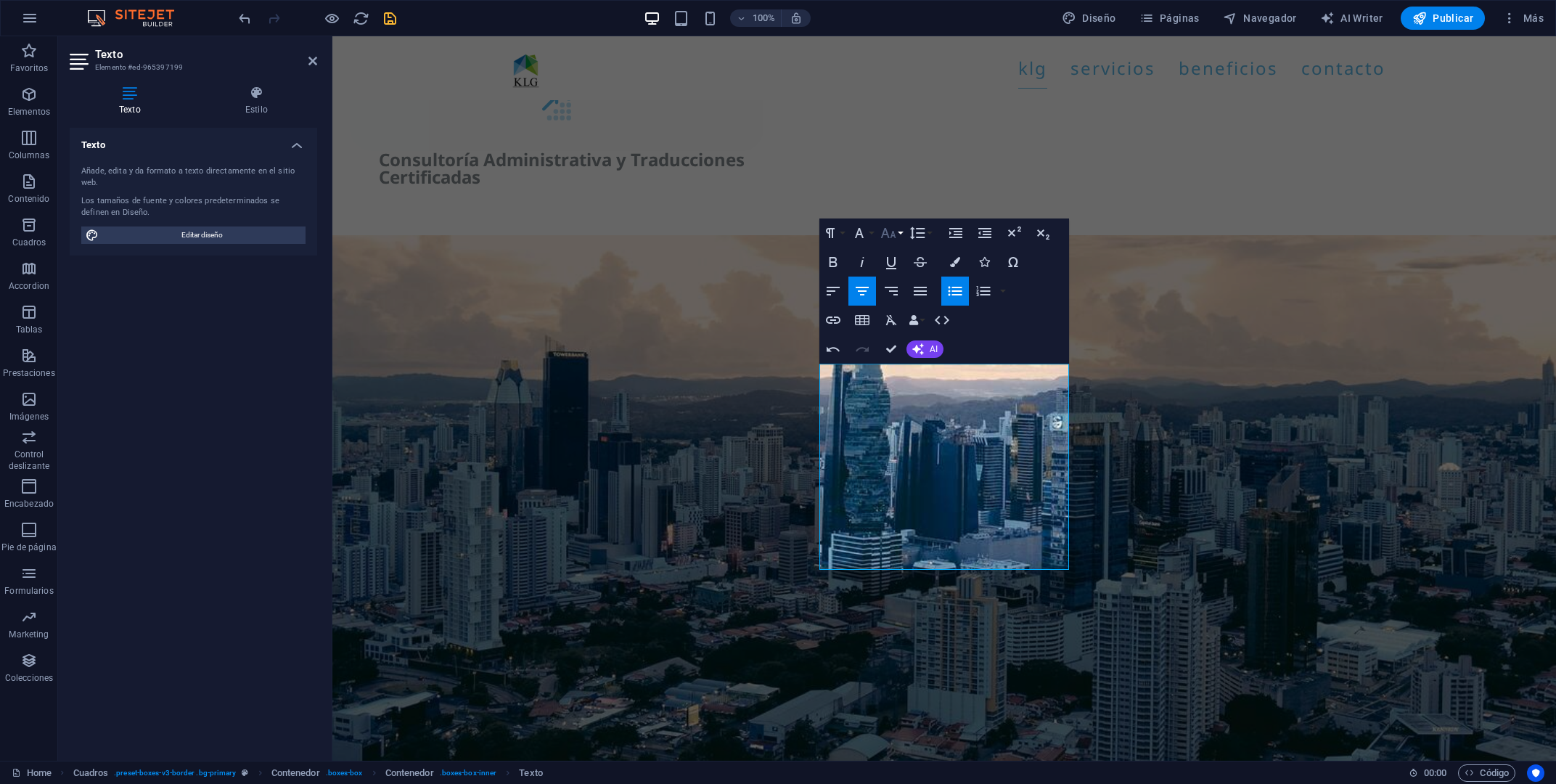
click at [901, 234] on button "Font Size" at bounding box center [890, 233] width 27 height 29
click at [904, 394] on link "18" at bounding box center [904, 392] width 53 height 22
click at [957, 262] on icon "button" at bounding box center [955, 263] width 11 height 11
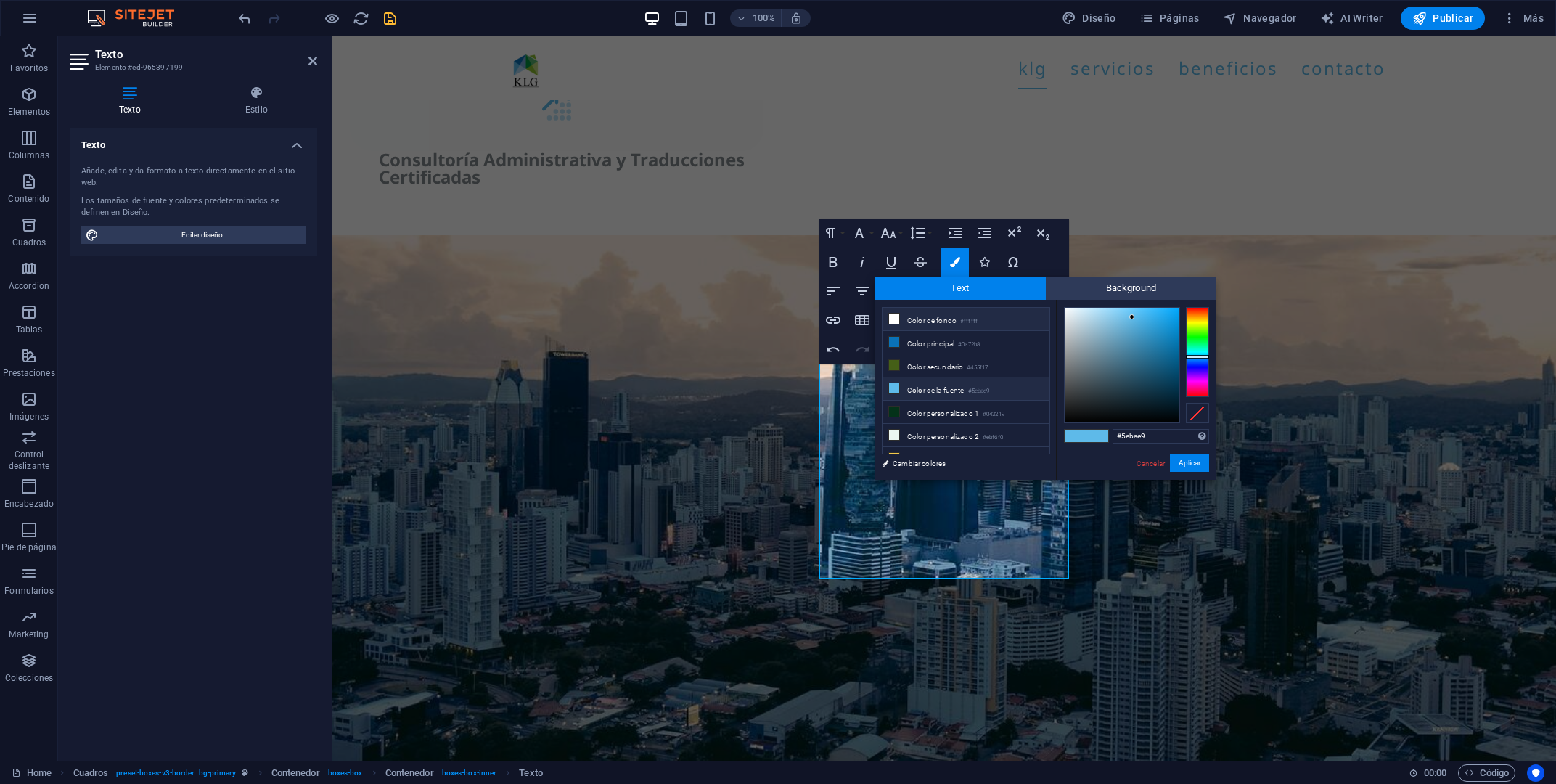
click at [953, 319] on li "Color de fondo #ffffff" at bounding box center [966, 319] width 167 height 23
type input "#ffffff"
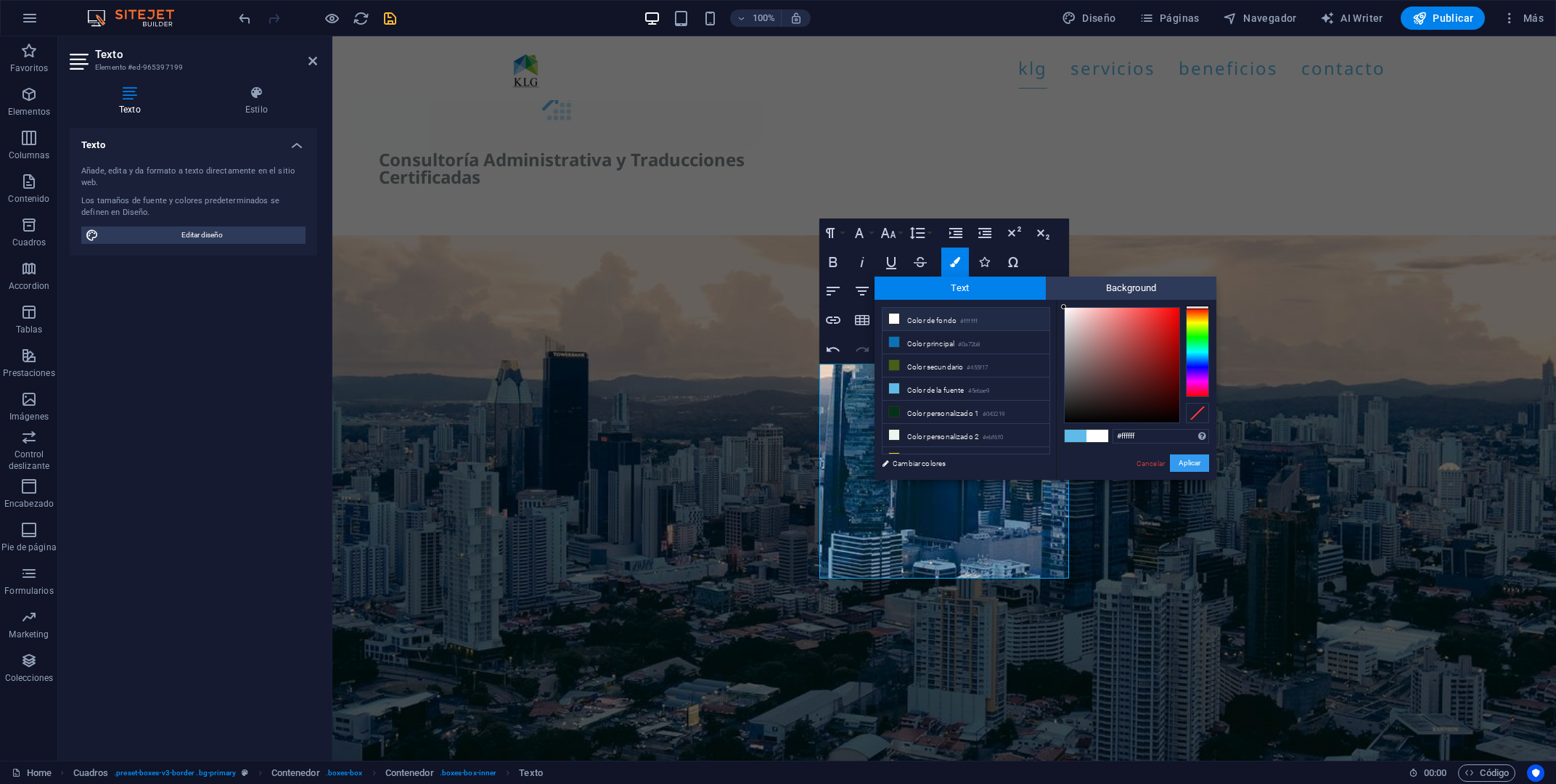
click at [1179, 461] on button "Aplicar" at bounding box center [1190, 463] width 40 height 18
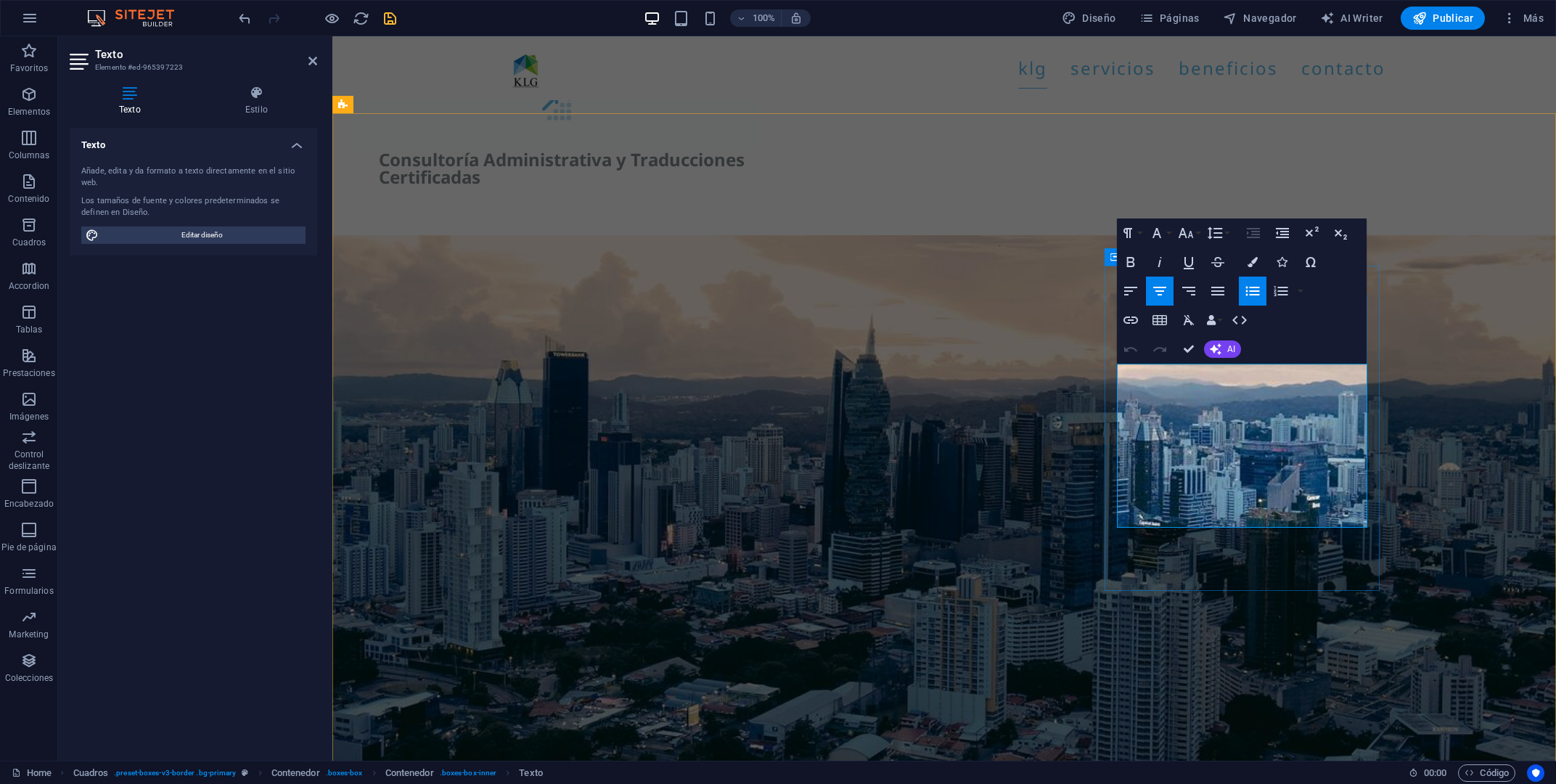
drag, startPoint x: 1138, startPoint y: 375, endPoint x: 1355, endPoint y: 532, distance: 267.8
click at [1166, 229] on icon "button" at bounding box center [1157, 233] width 18 height 18
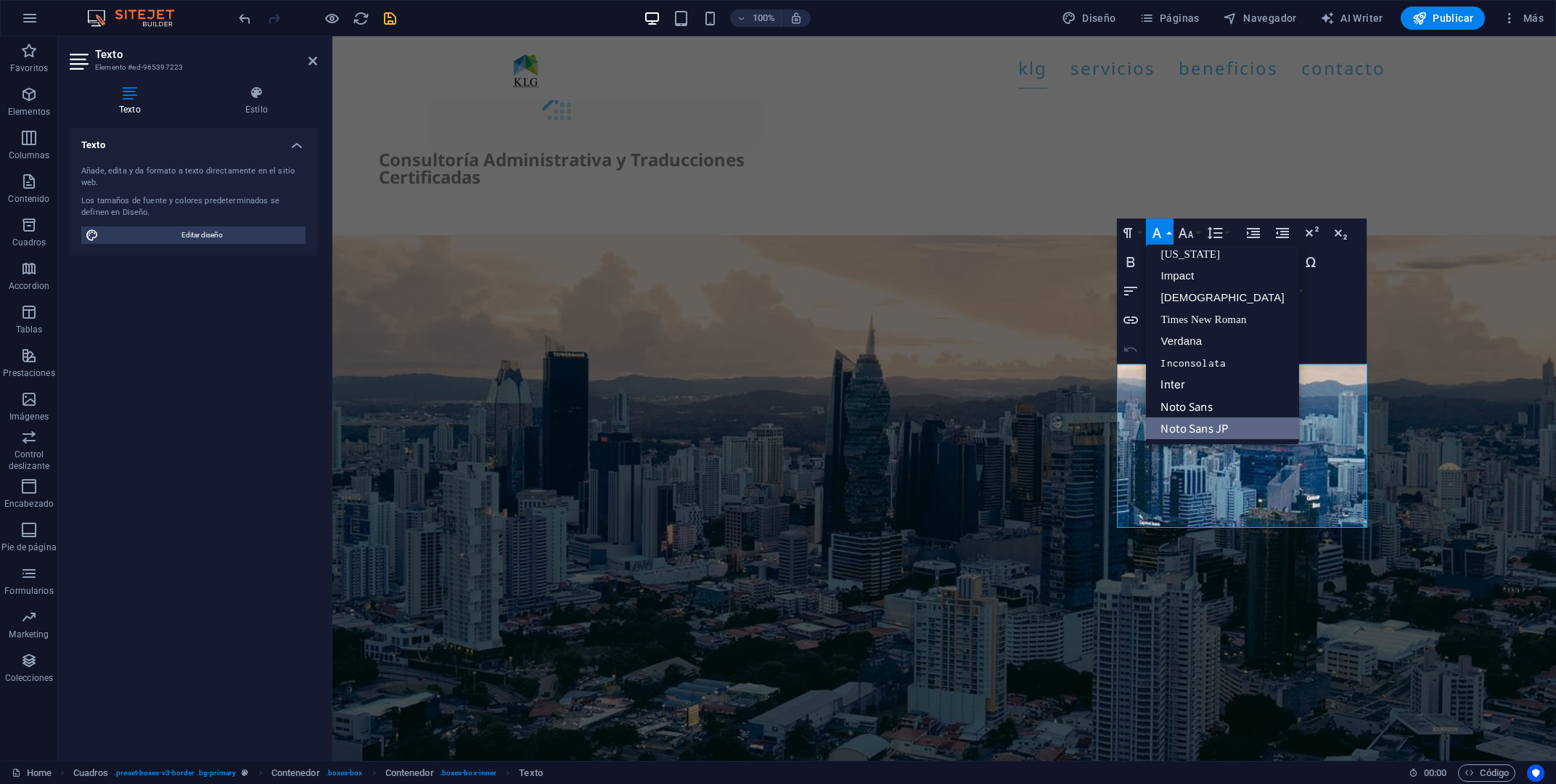
click at [1212, 426] on link "Noto Sans JP" at bounding box center [1222, 428] width 153 height 22
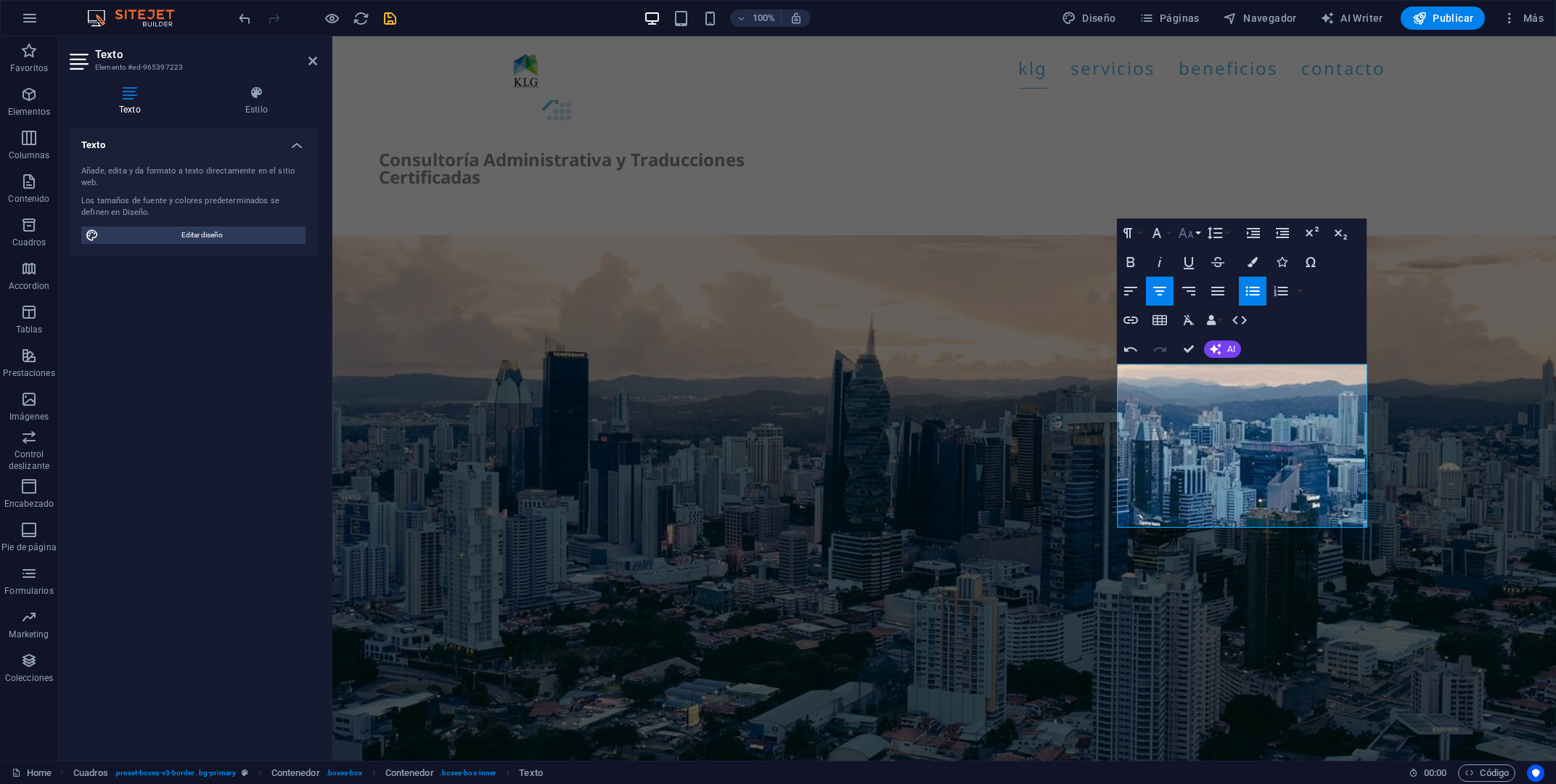
click at [1196, 229] on button "Font Size" at bounding box center [1188, 233] width 27 height 29
click at [1202, 390] on link "18" at bounding box center [1201, 392] width 53 height 22
click at [1258, 257] on icon "button" at bounding box center [1253, 263] width 11 height 11
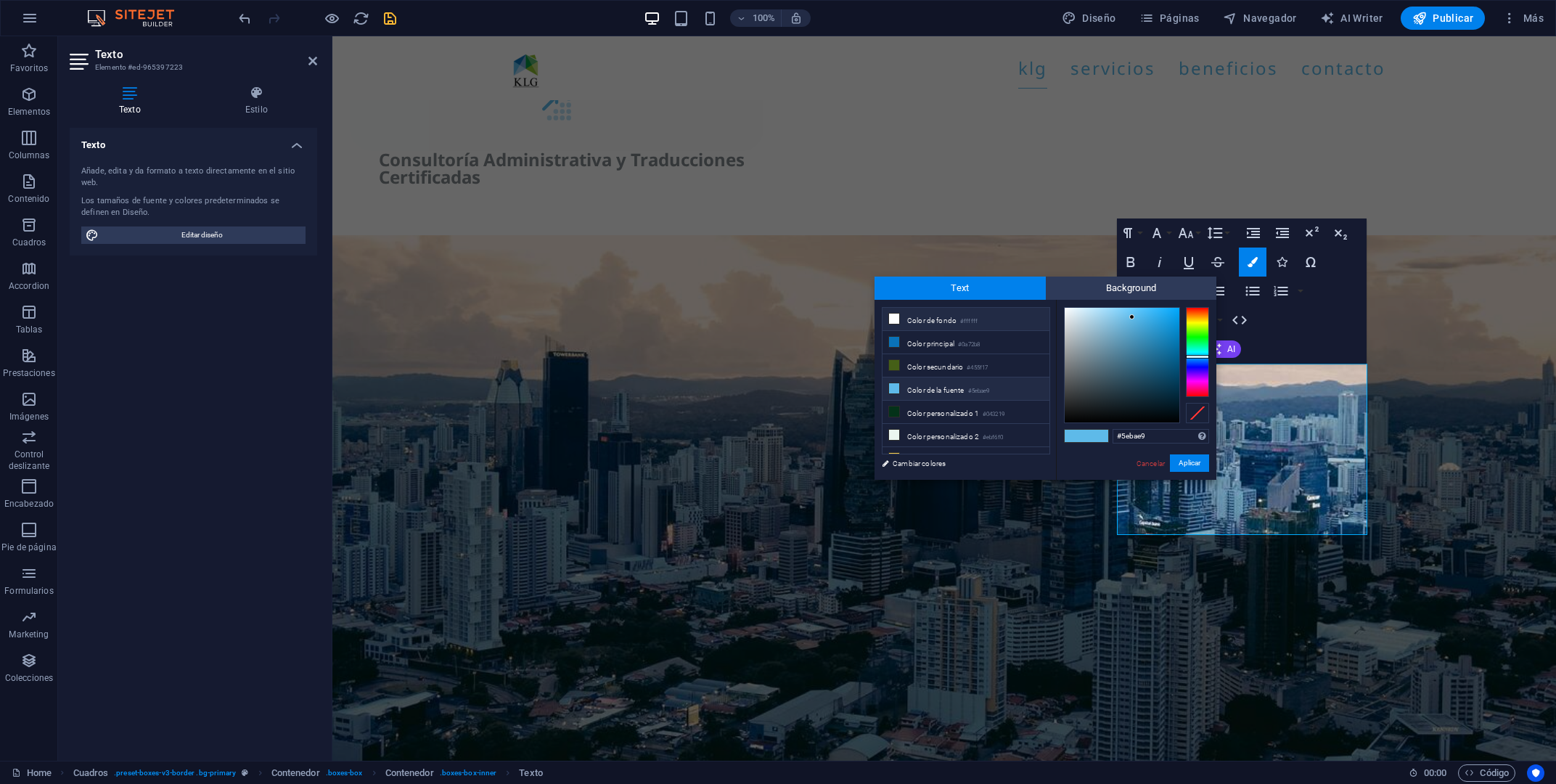
click at [974, 322] on small "#ffffff" at bounding box center [969, 321] width 18 height 11
type input "#ffffff"
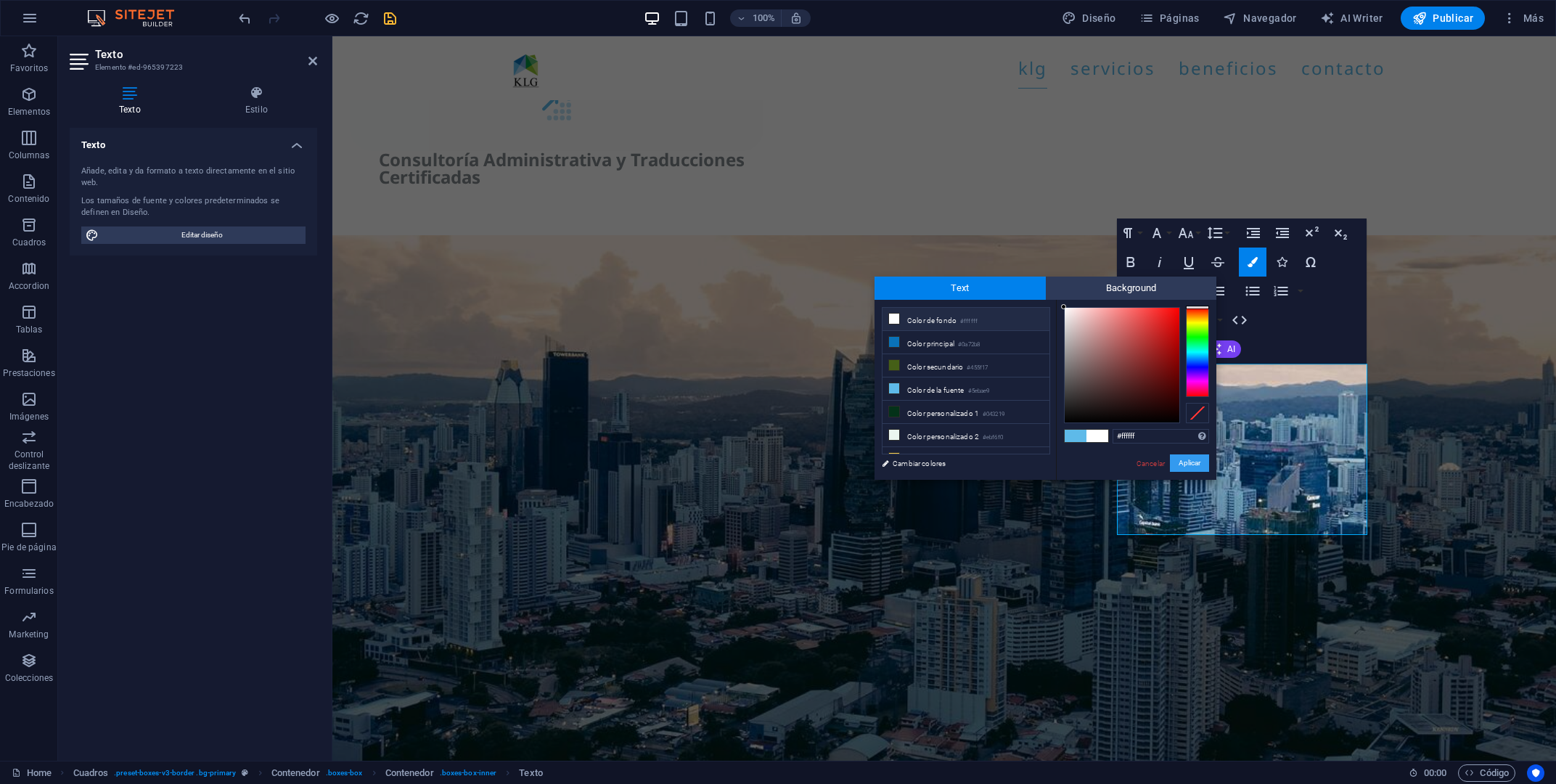
click at [1196, 468] on button "Aplicar" at bounding box center [1190, 463] width 40 height 18
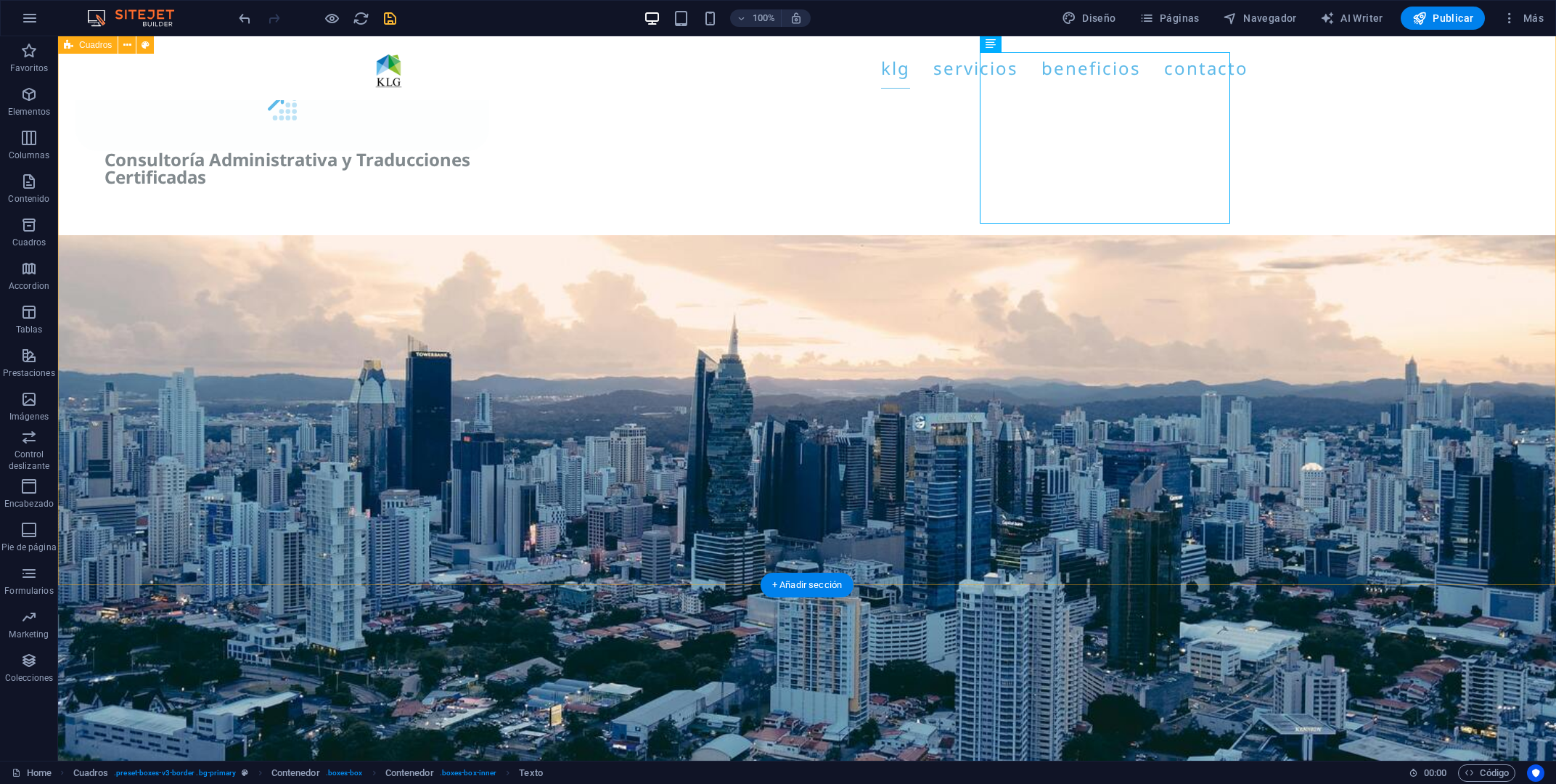
scroll to position [3805, 0]
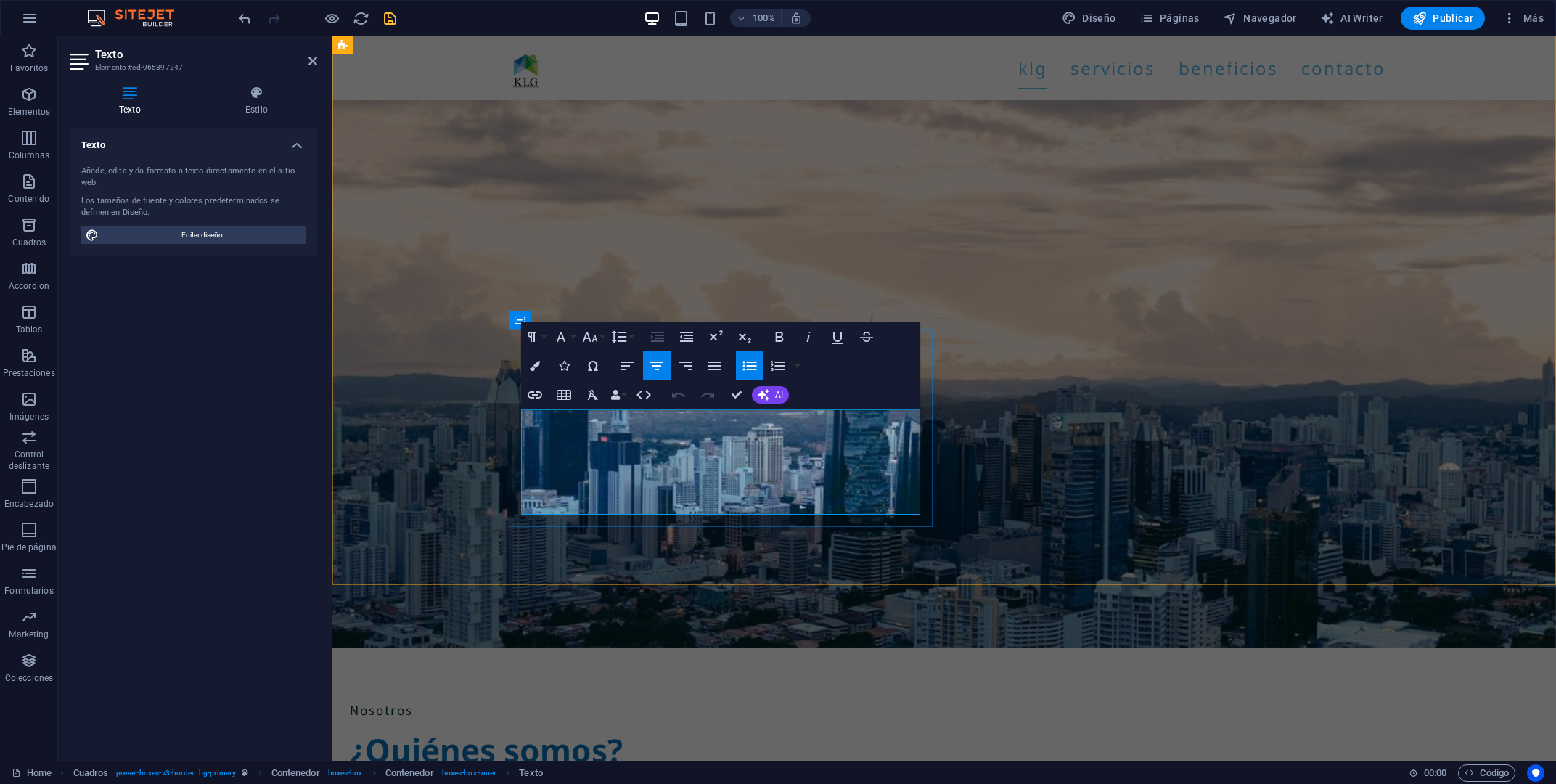
drag, startPoint x: 607, startPoint y: 420, endPoint x: 873, endPoint y: 505, distance: 279.3
click at [571, 338] on button "Font Family" at bounding box center [564, 336] width 27 height 29
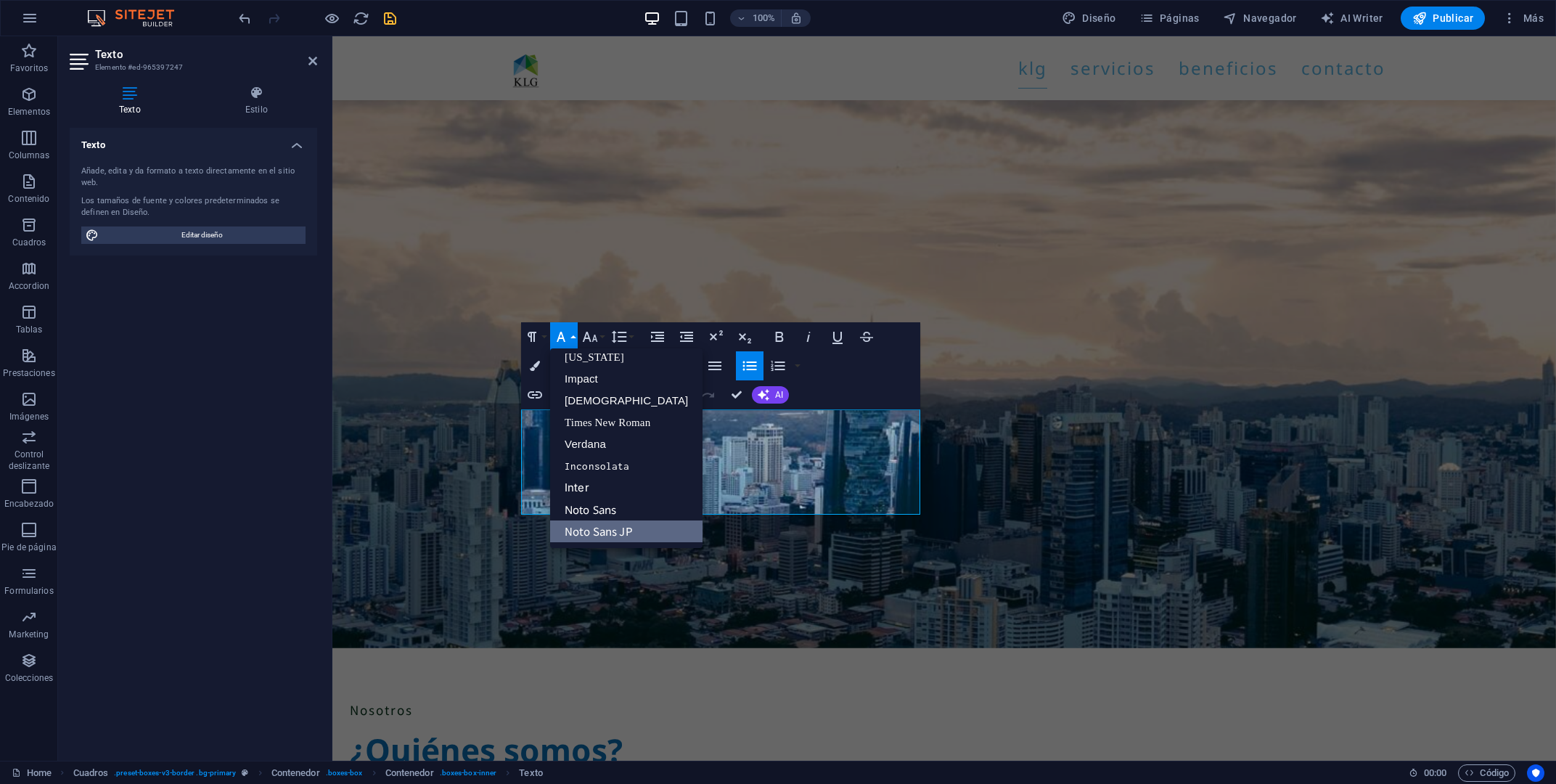
scroll to position [29, 0]
drag, startPoint x: 638, startPoint y: 529, endPoint x: 291, endPoint y: 402, distance: 369.5
click at [638, 529] on link "Noto Sans JP" at bounding box center [627, 532] width 153 height 22
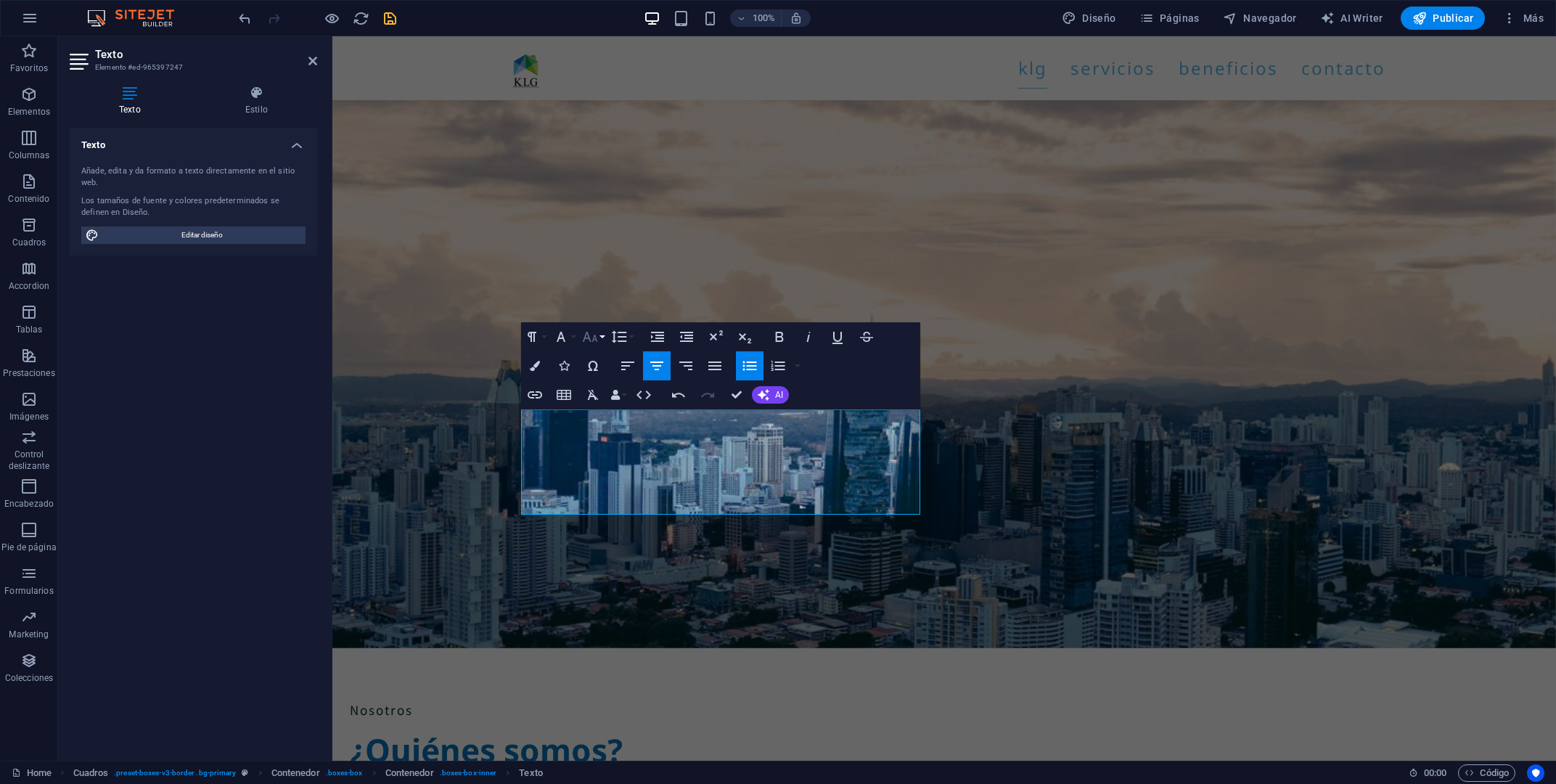
click at [601, 333] on button "Font Size" at bounding box center [593, 336] width 27 height 29
click at [614, 501] on link "18" at bounding box center [606, 495] width 53 height 22
click at [538, 368] on icon "button" at bounding box center [535, 366] width 11 height 11
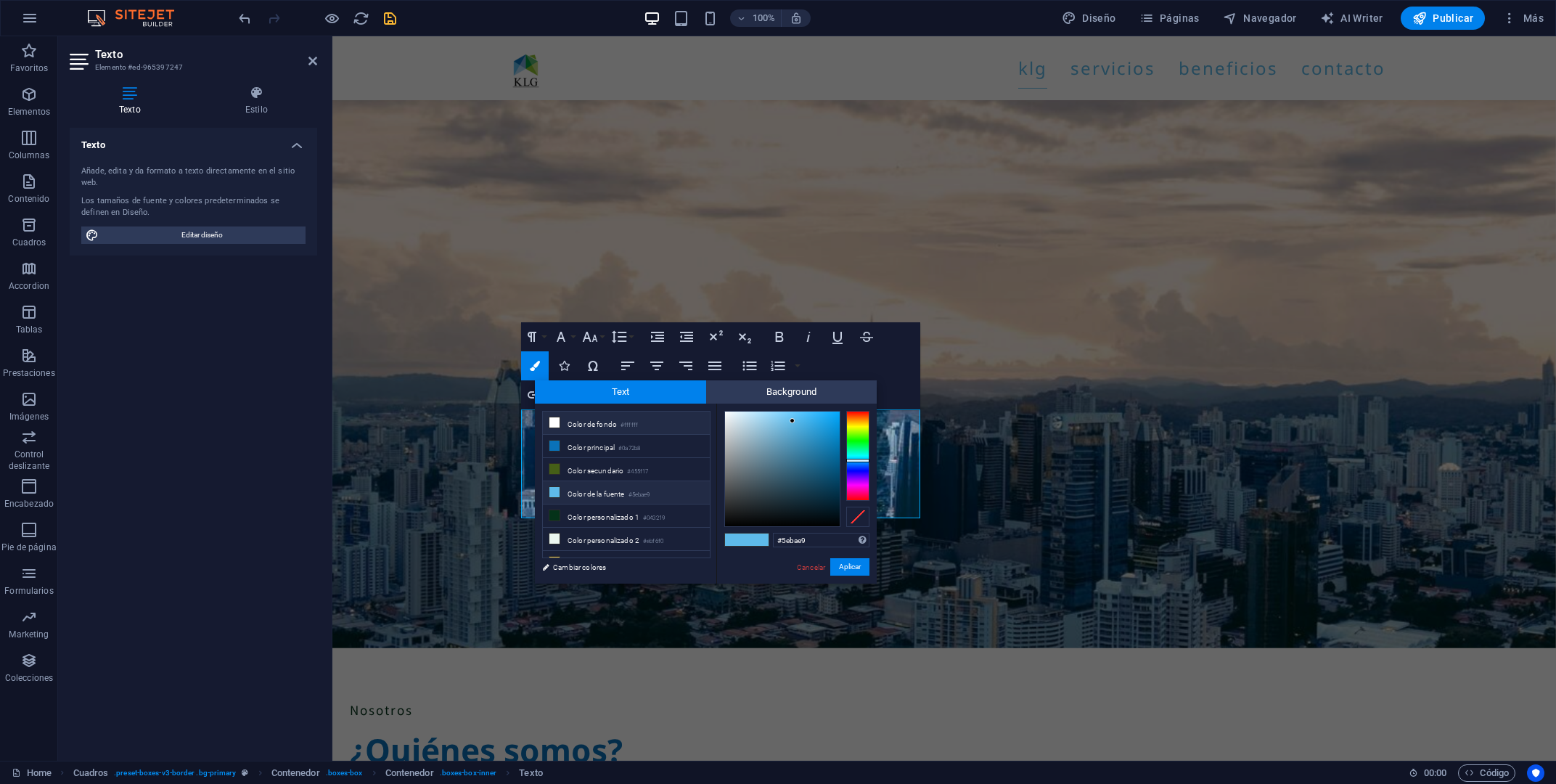
click at [583, 422] on li "Color de fondo #ffffff" at bounding box center [626, 423] width 167 height 23
type input "#ffffff"
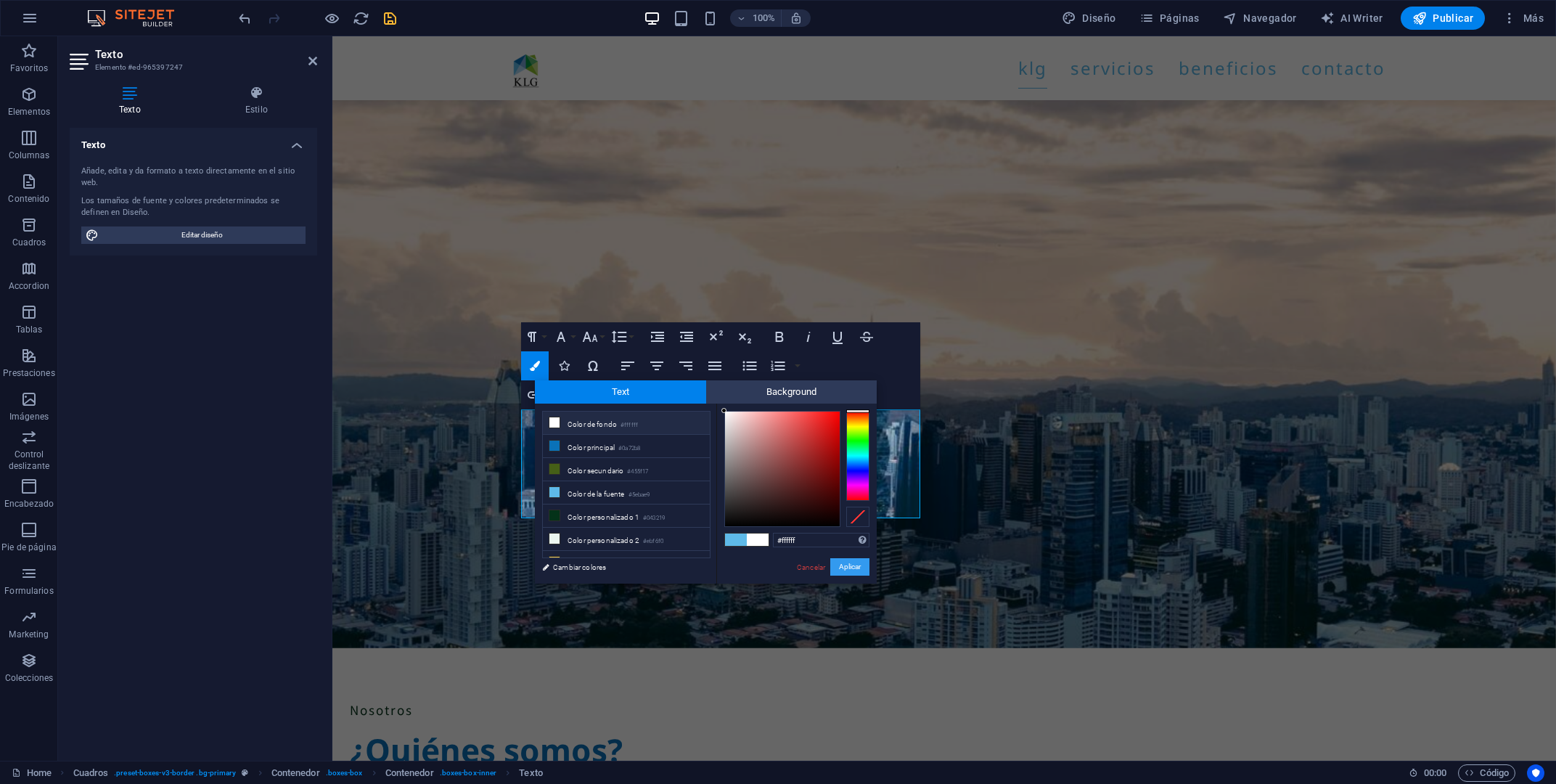
click at [841, 565] on button "Aplicar" at bounding box center [850, 567] width 40 height 18
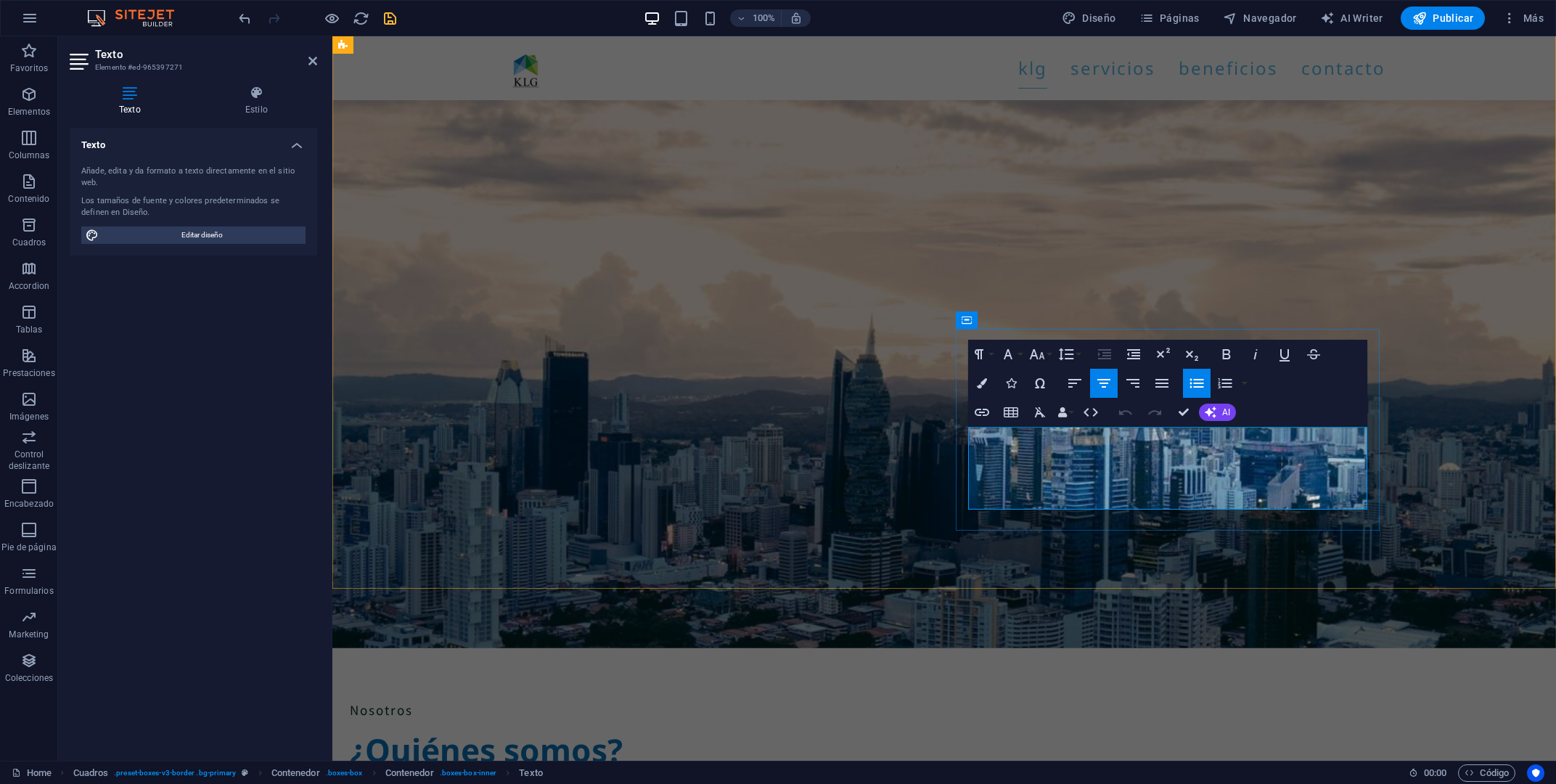
drag, startPoint x: 999, startPoint y: 435, endPoint x: 1235, endPoint y: 513, distance: 248.6
click at [1015, 354] on icon "button" at bounding box center [1008, 354] width 18 height 18
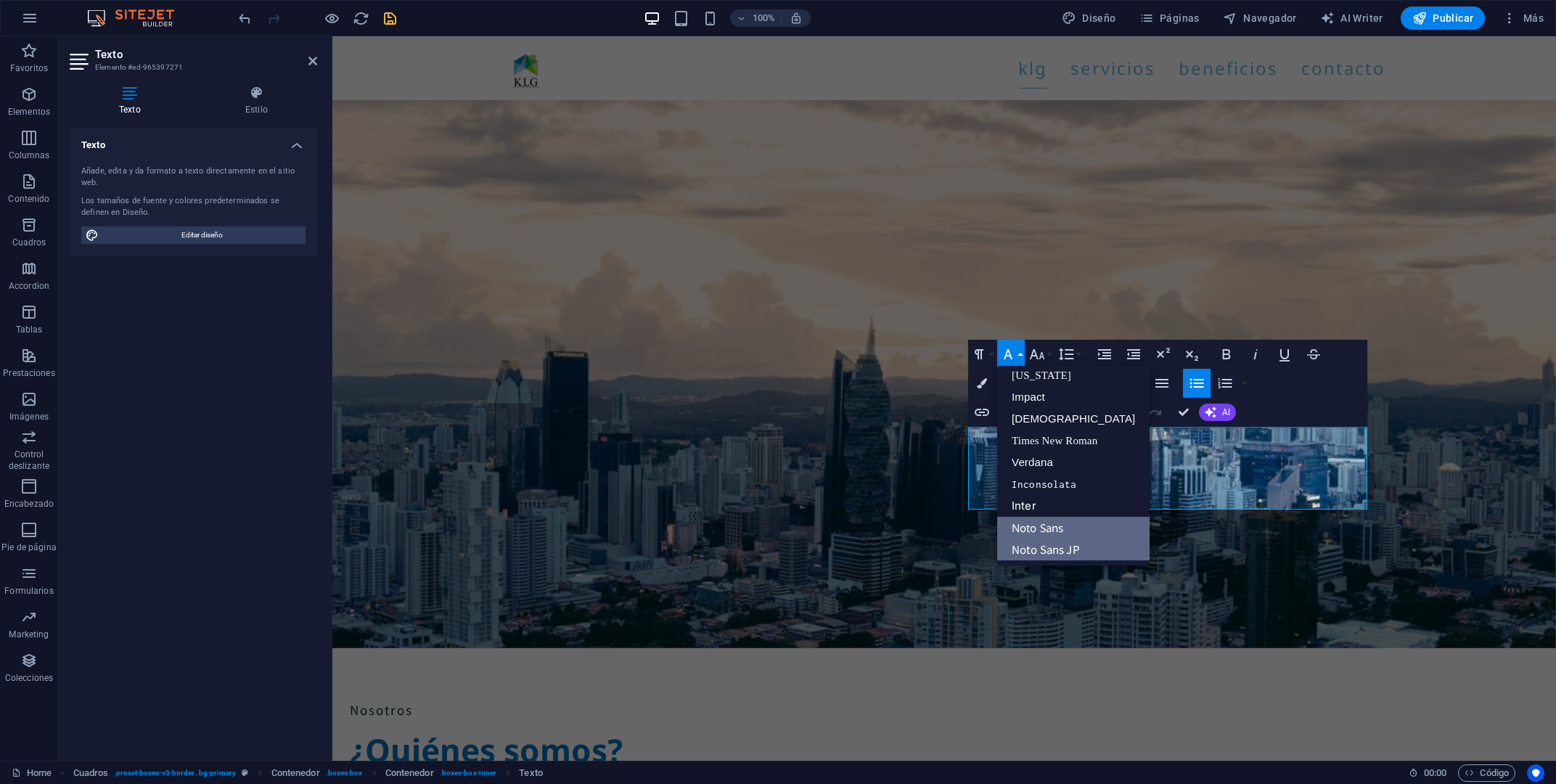
drag, startPoint x: 1078, startPoint y: 547, endPoint x: 1079, endPoint y: 536, distance: 11.0
click at [1081, 546] on link "Noto Sans JP" at bounding box center [1074, 549] width 153 height 22
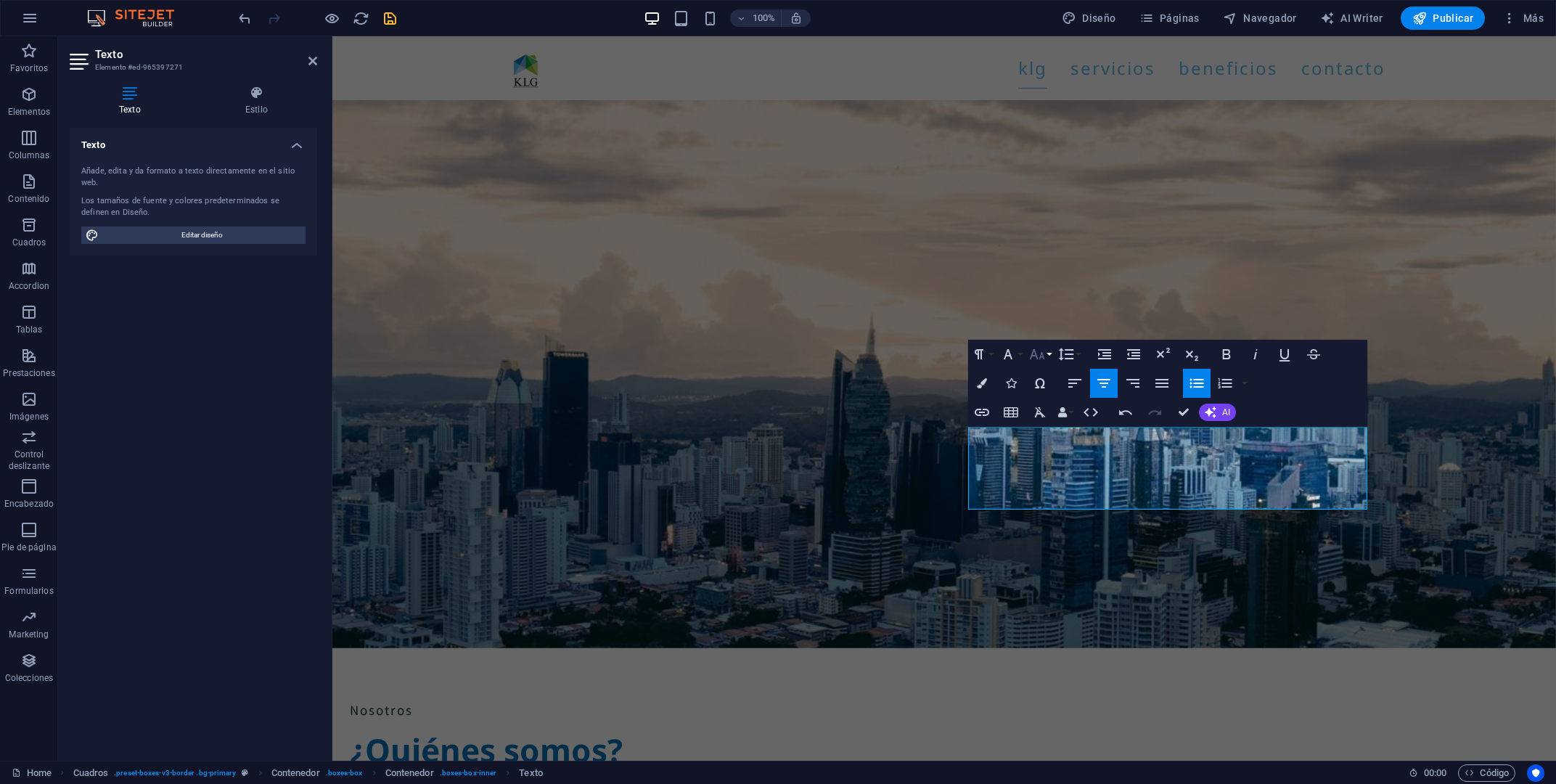
click at [1051, 354] on button "Font Size" at bounding box center [1040, 354] width 27 height 29
click at [1057, 508] on link "18" at bounding box center [1053, 513] width 53 height 22
click at [982, 381] on icon "button" at bounding box center [983, 384] width 11 height 11
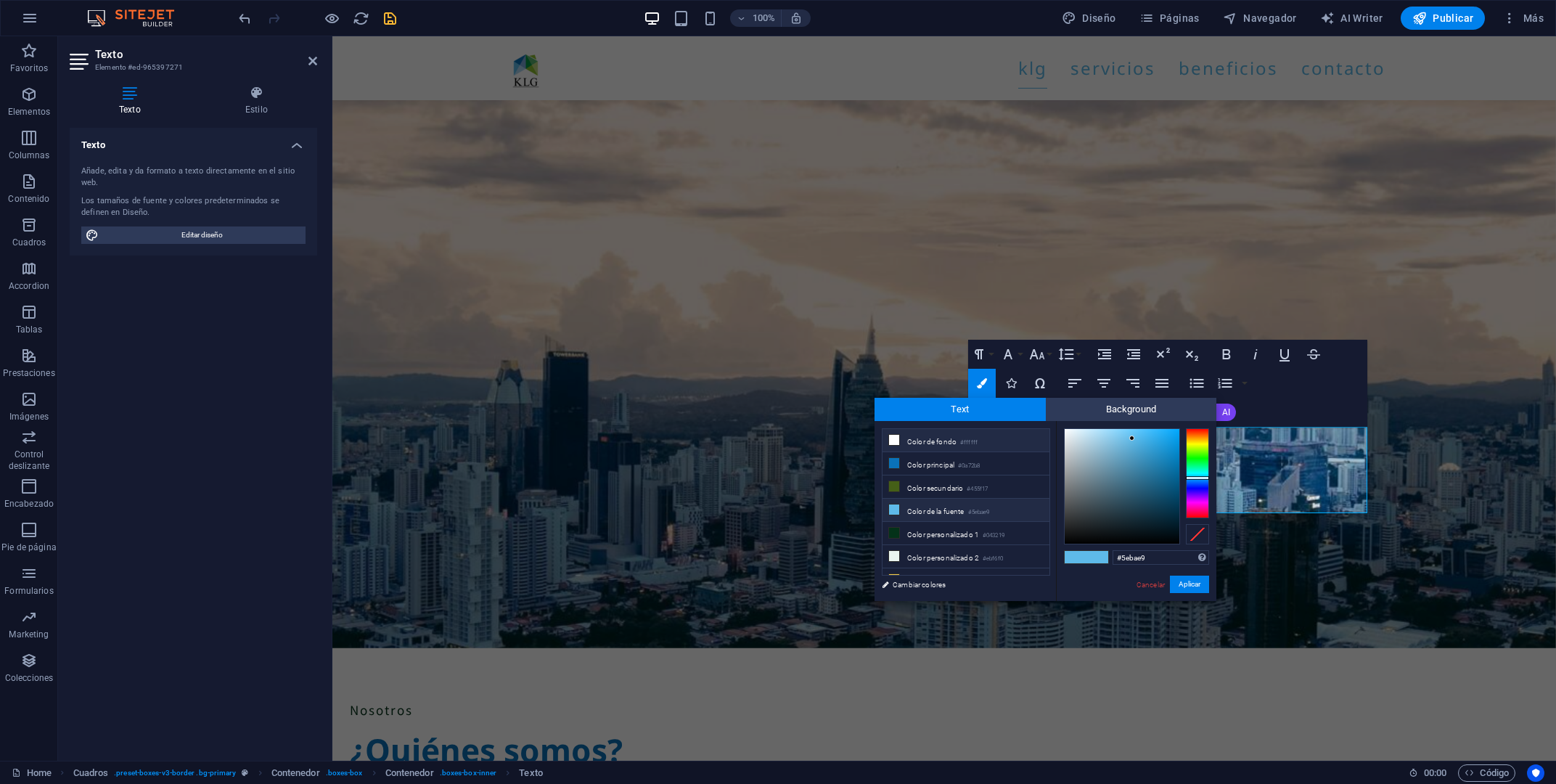
click at [985, 437] on li "Color de fondo #ffffff" at bounding box center [966, 441] width 167 height 23
type input "#ffffff"
click at [1191, 583] on button "Aplicar" at bounding box center [1190, 585] width 40 height 18
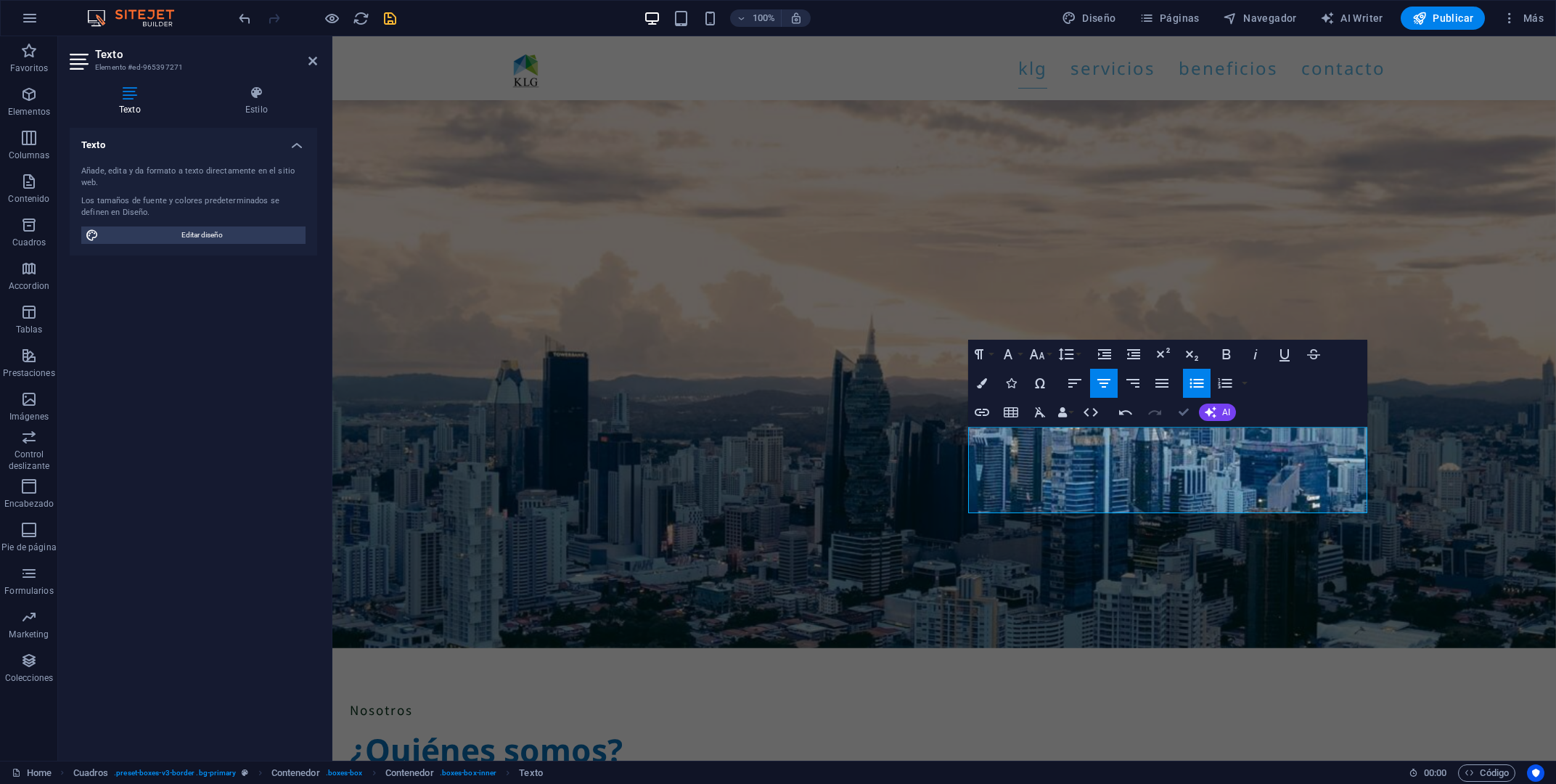
drag, startPoint x: 1194, startPoint y: 414, endPoint x: 988, endPoint y: 365, distance: 211.7
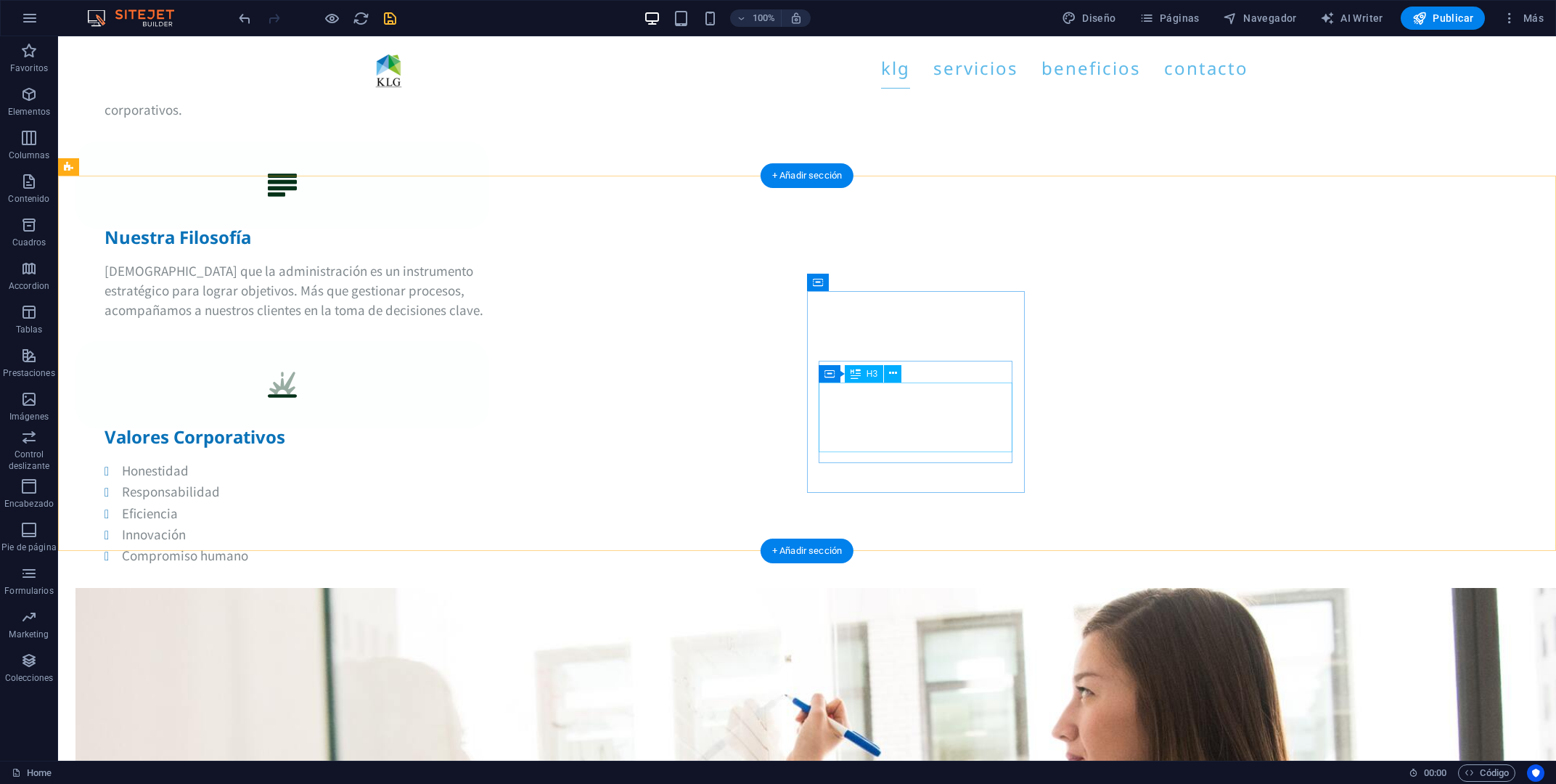
scroll to position [4951, 0]
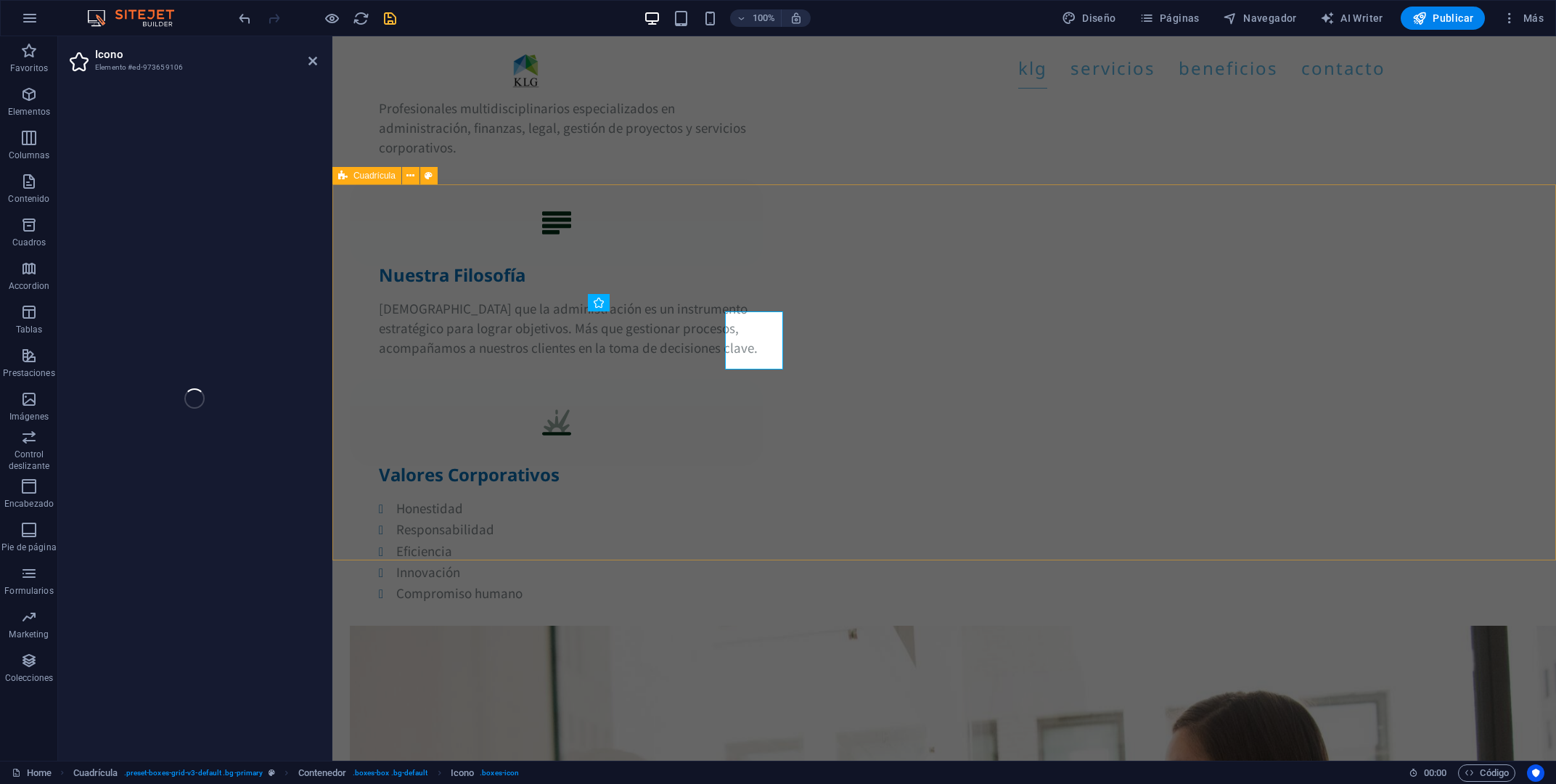
select select "xMidYMid"
select select "px"
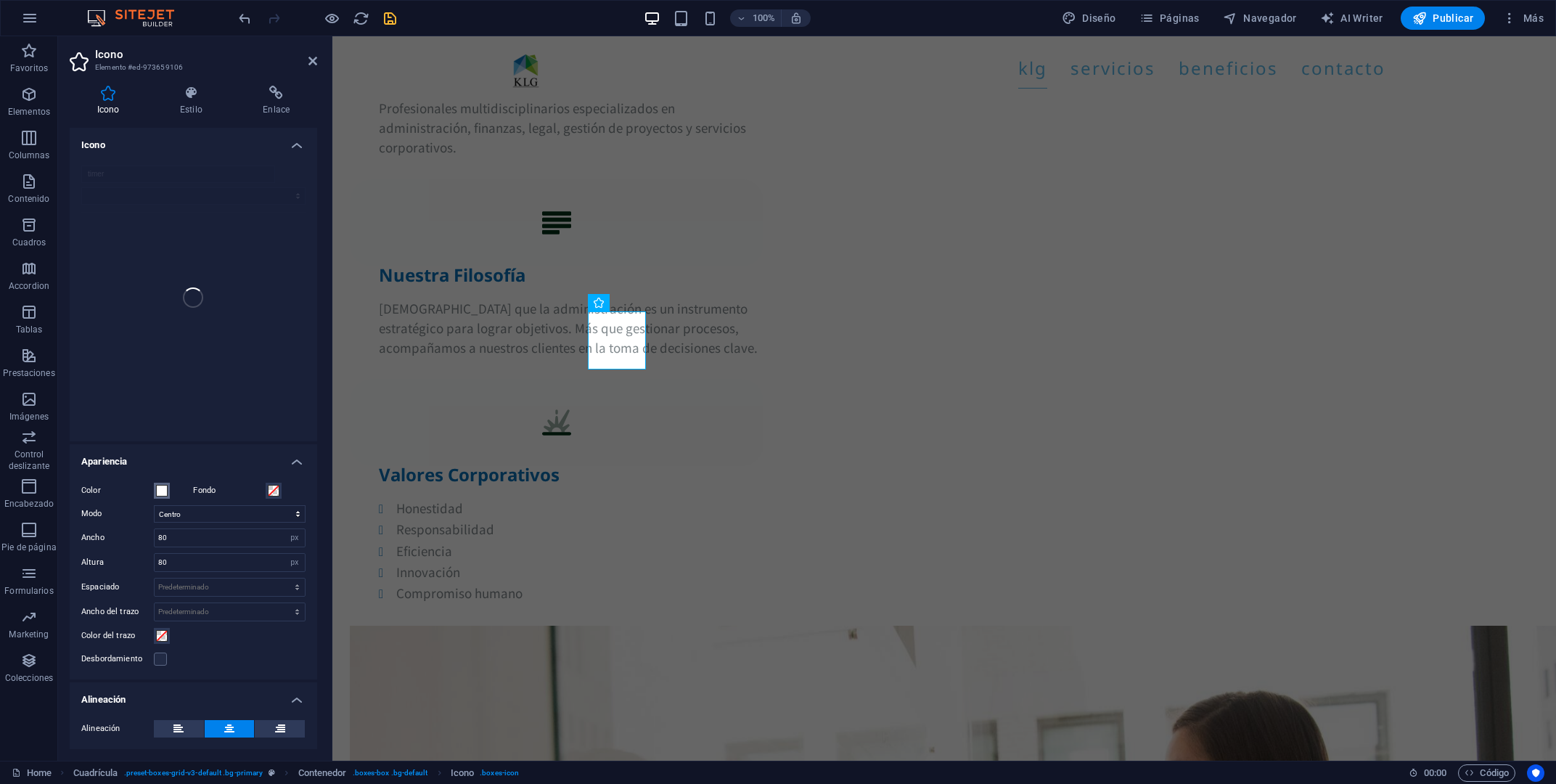
click at [164, 492] on span at bounding box center [162, 490] width 11 height 11
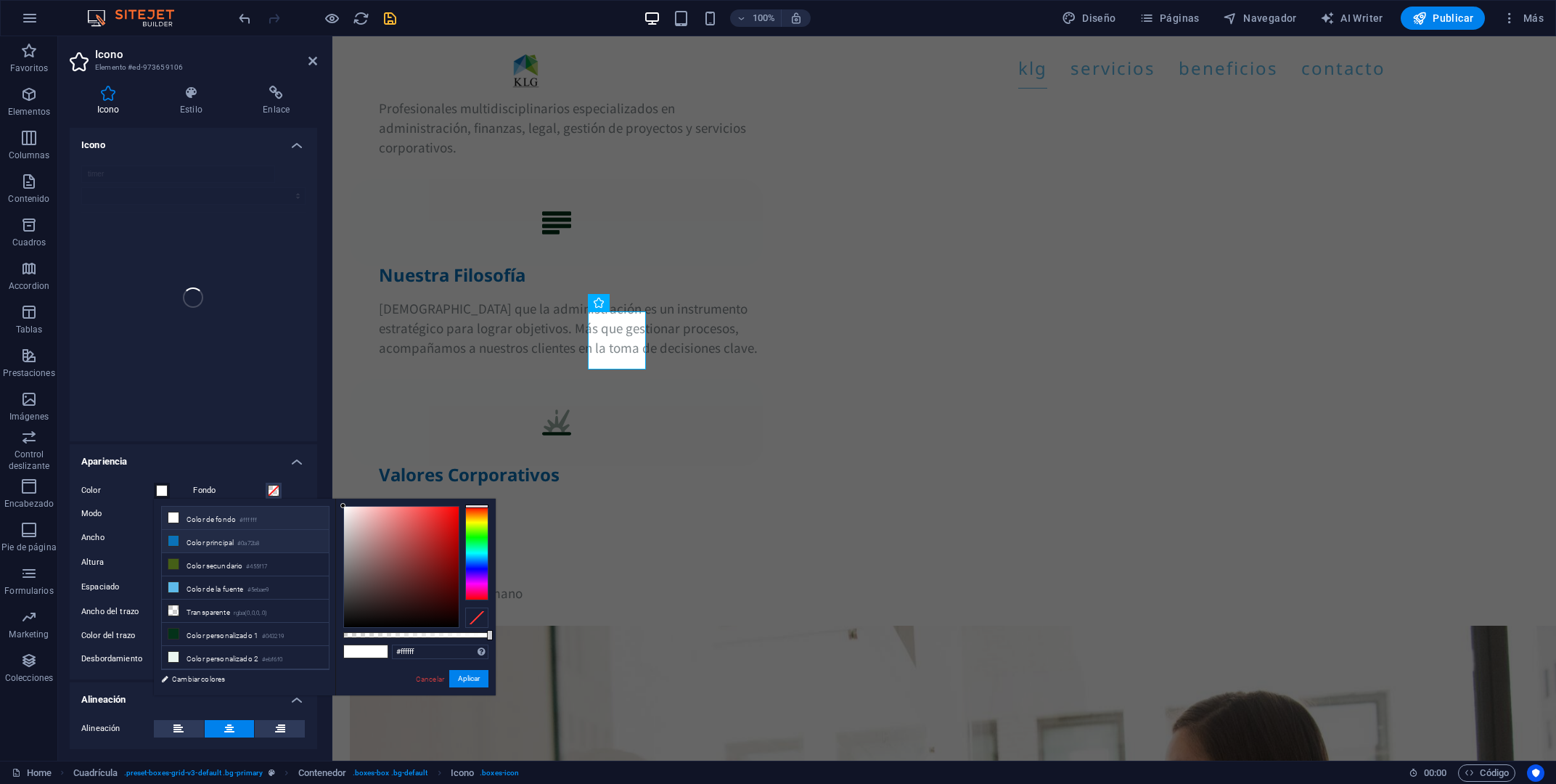
click at [190, 539] on li "Color principal #0a72b8" at bounding box center [245, 541] width 167 height 23
type input "#0a72b8"
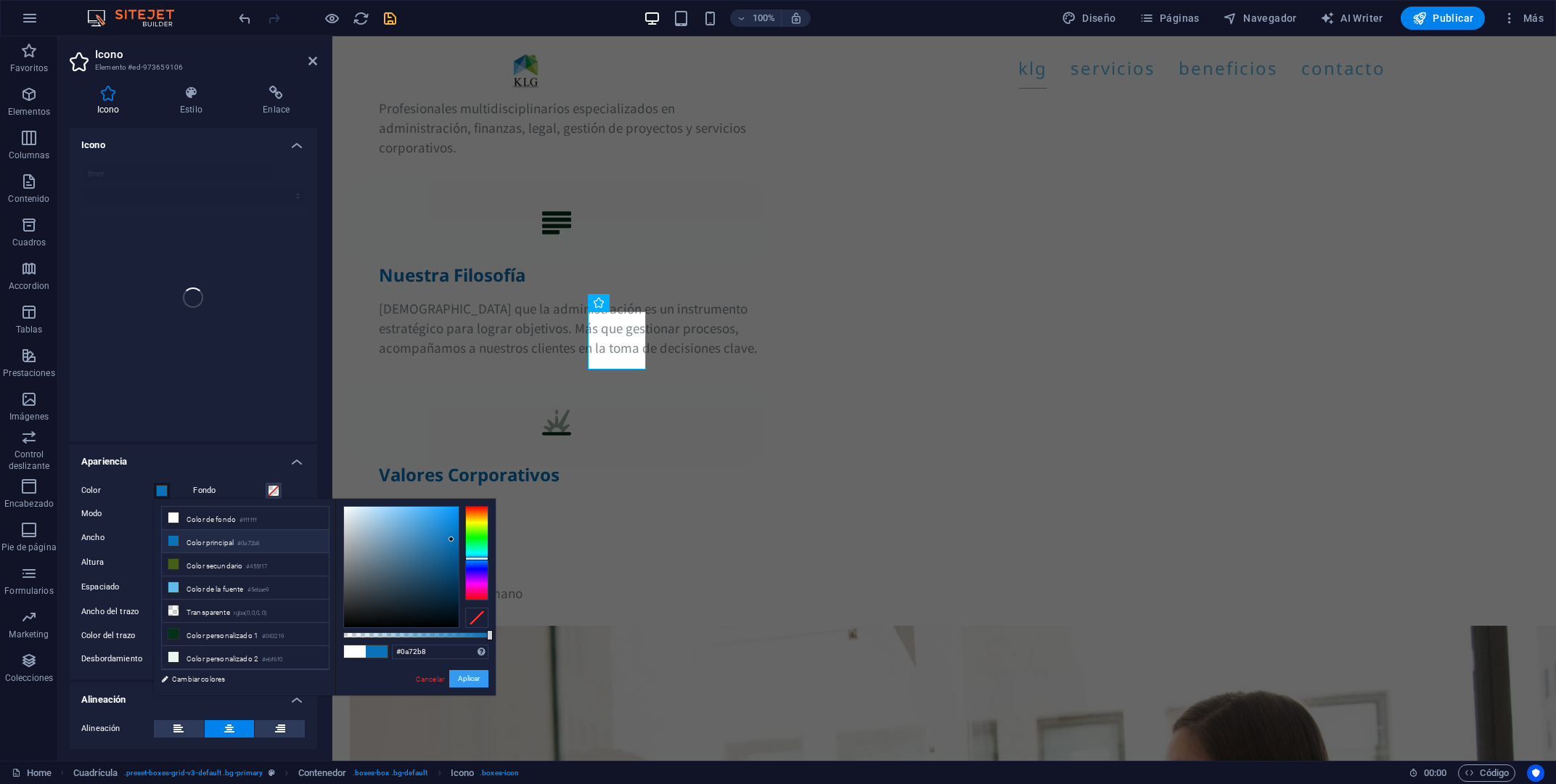
click at [464, 678] on button "Aplicar" at bounding box center [469, 679] width 40 height 18
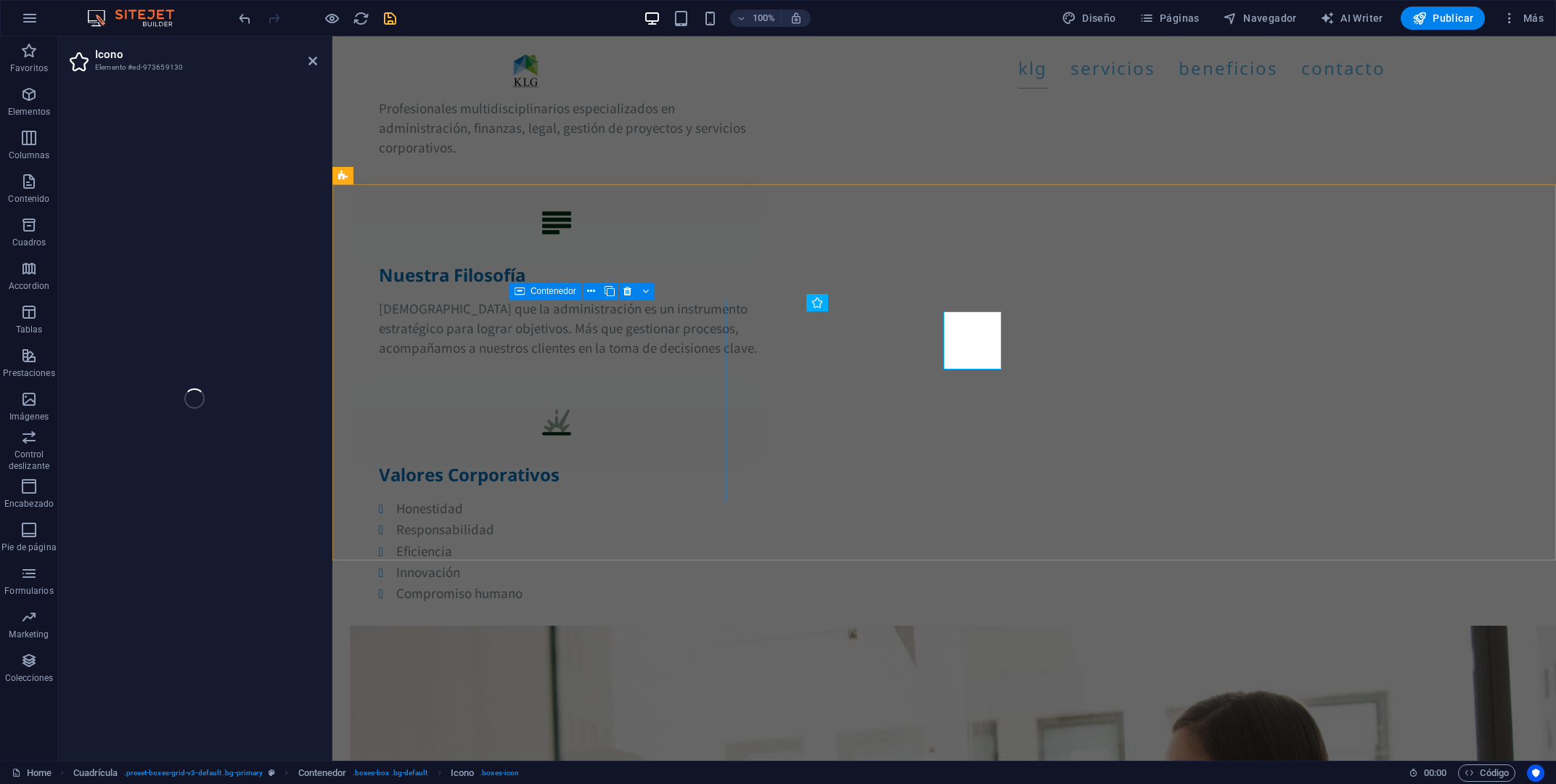
select select "xMidYMid"
select select "px"
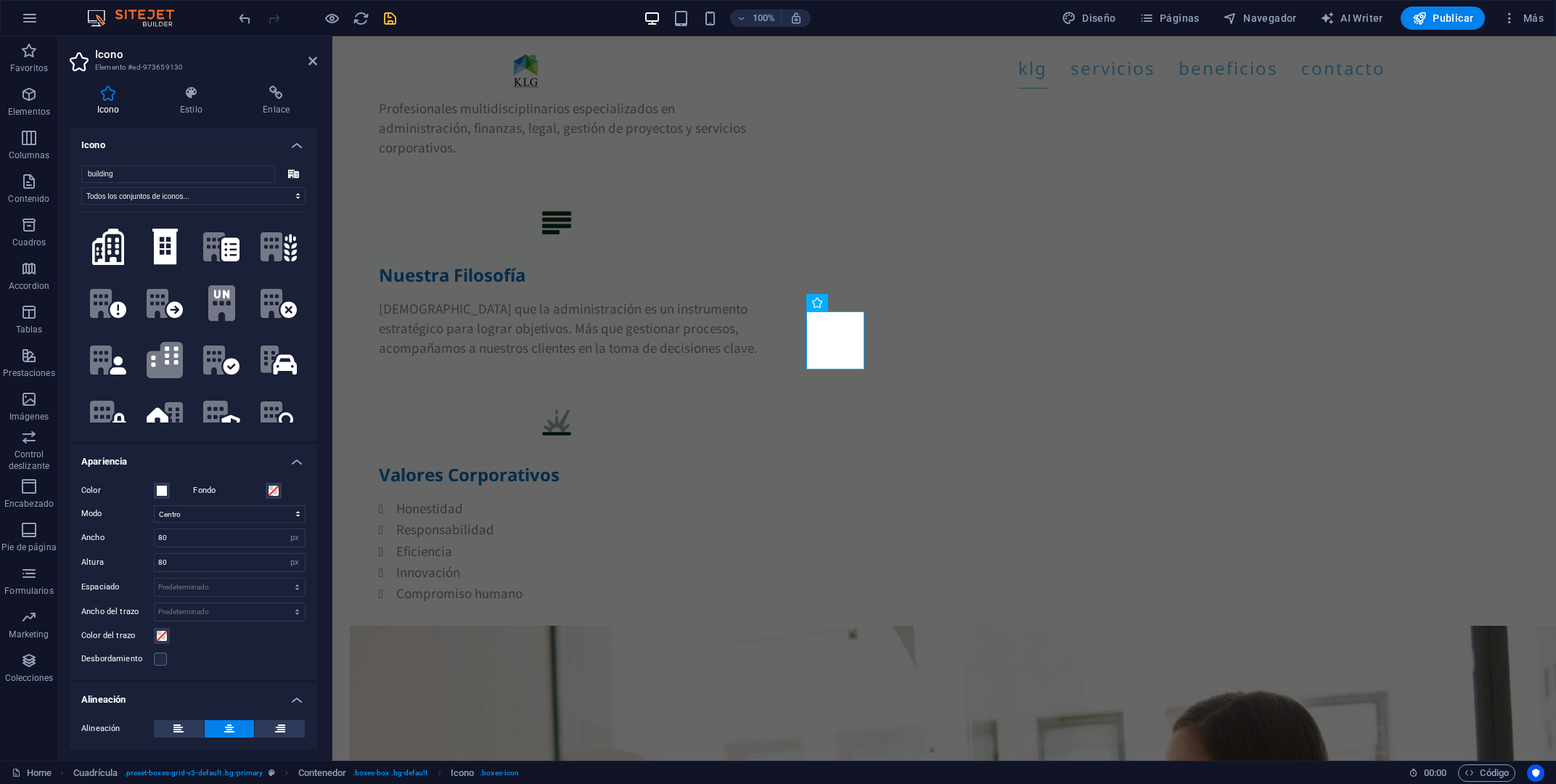
click at [152, 489] on label "Color" at bounding box center [118, 491] width 73 height 18
click at [154, 489] on button "Color" at bounding box center [162, 491] width 16 height 16
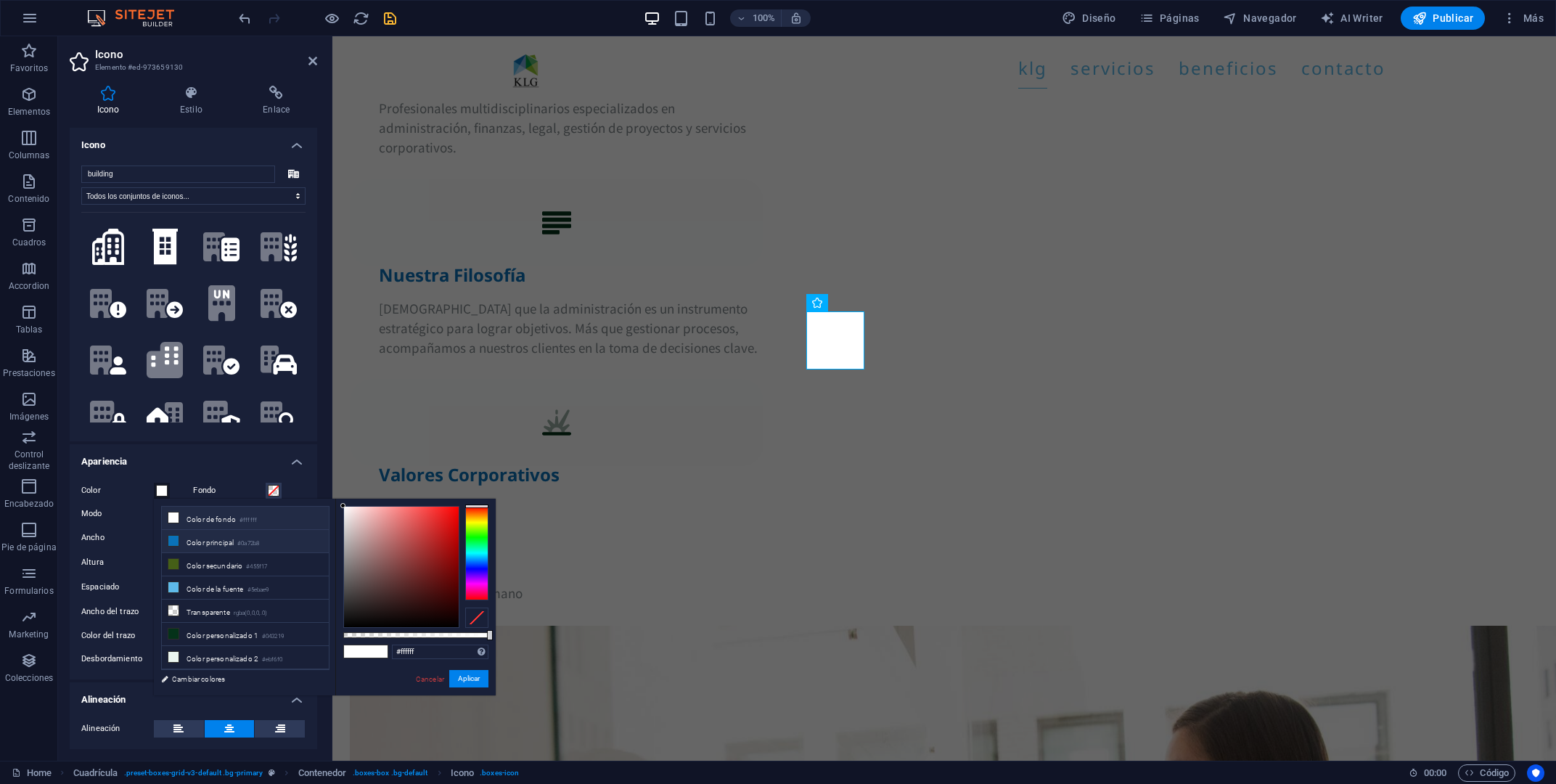
click at [196, 542] on li "Color principal #0a72b8" at bounding box center [245, 541] width 167 height 23
type input "#0a72b8"
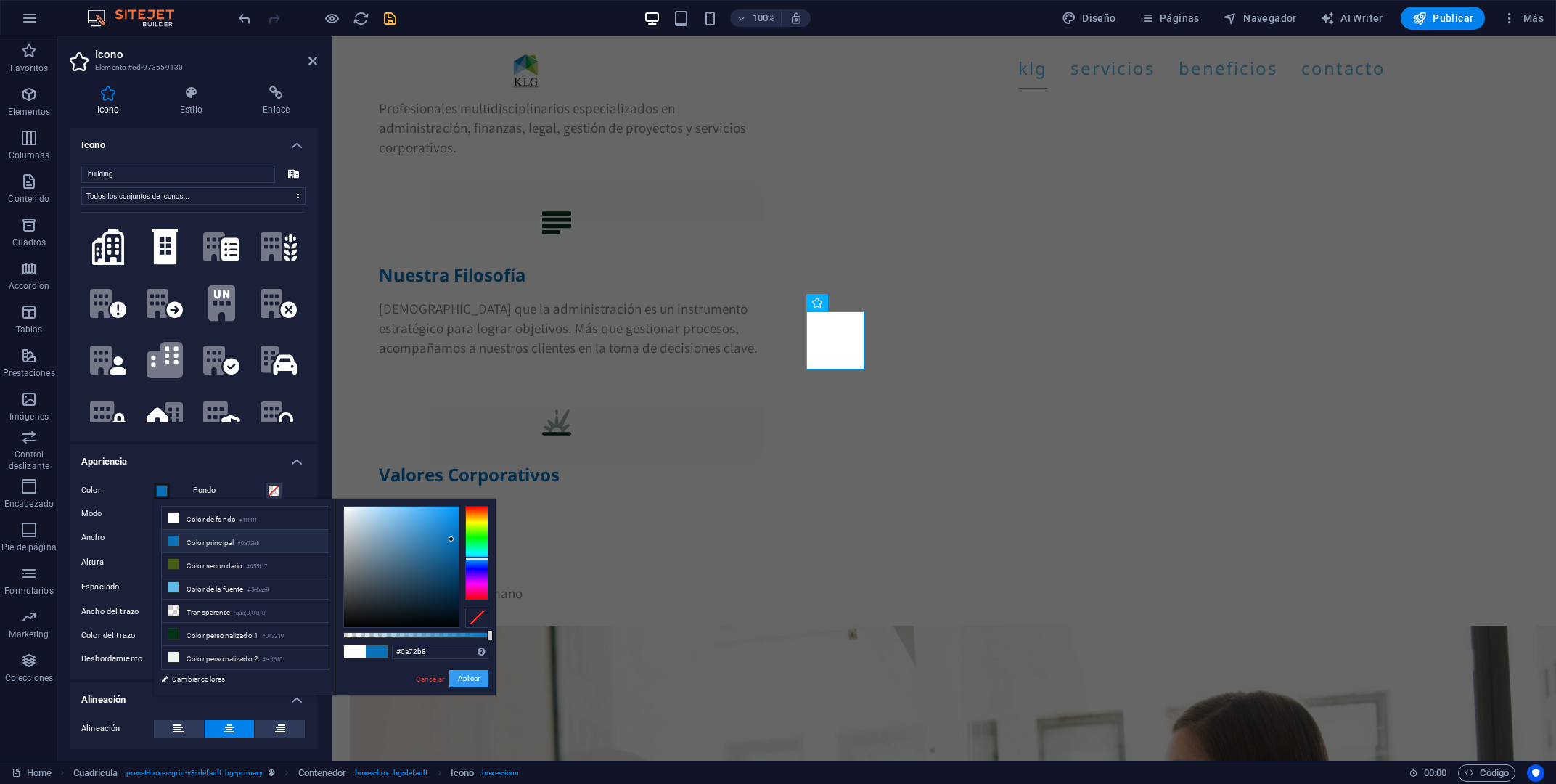
click at [478, 676] on button "Aplicar" at bounding box center [469, 679] width 40 height 18
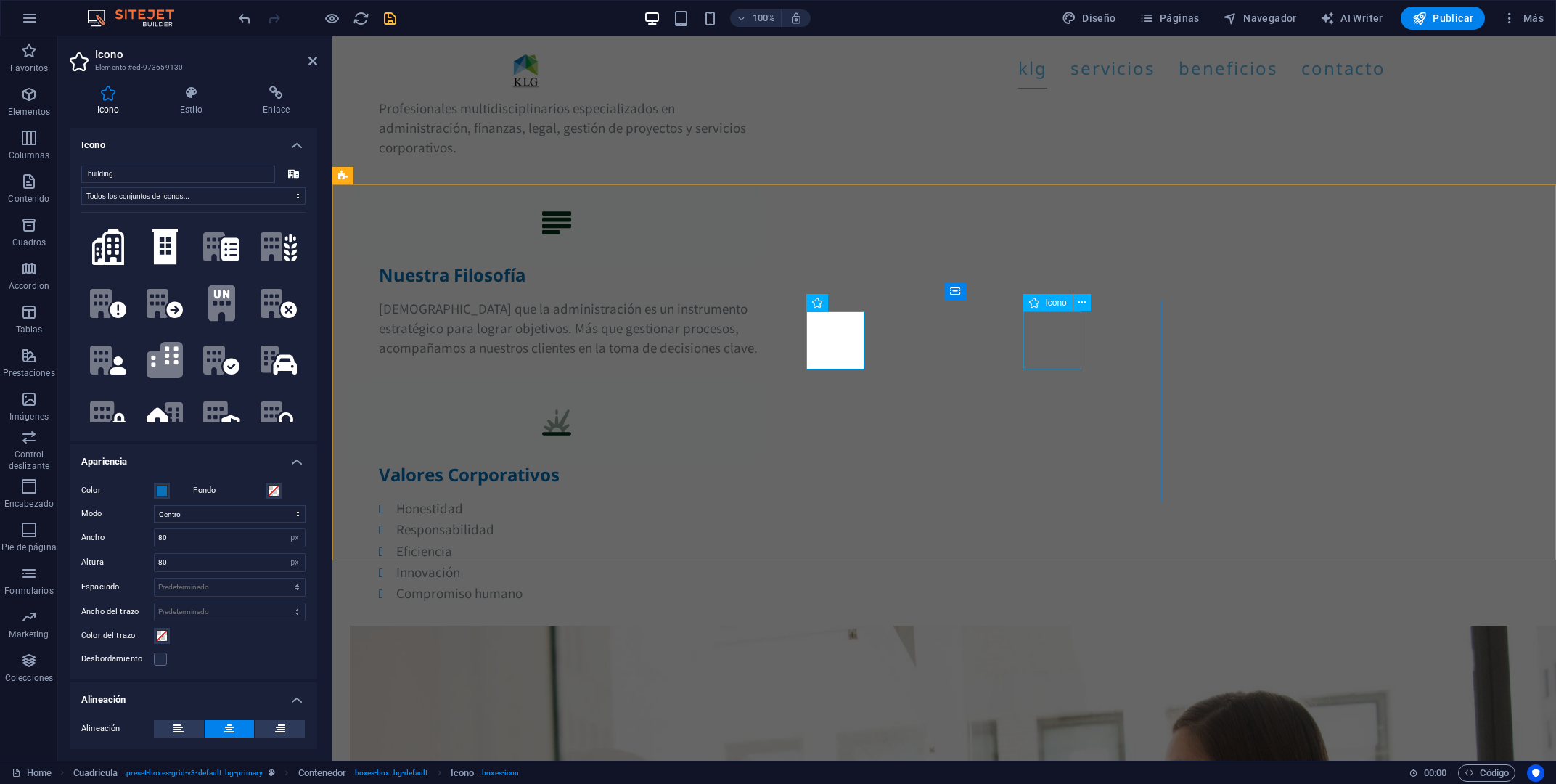
select select "xMidYMid"
select select "px"
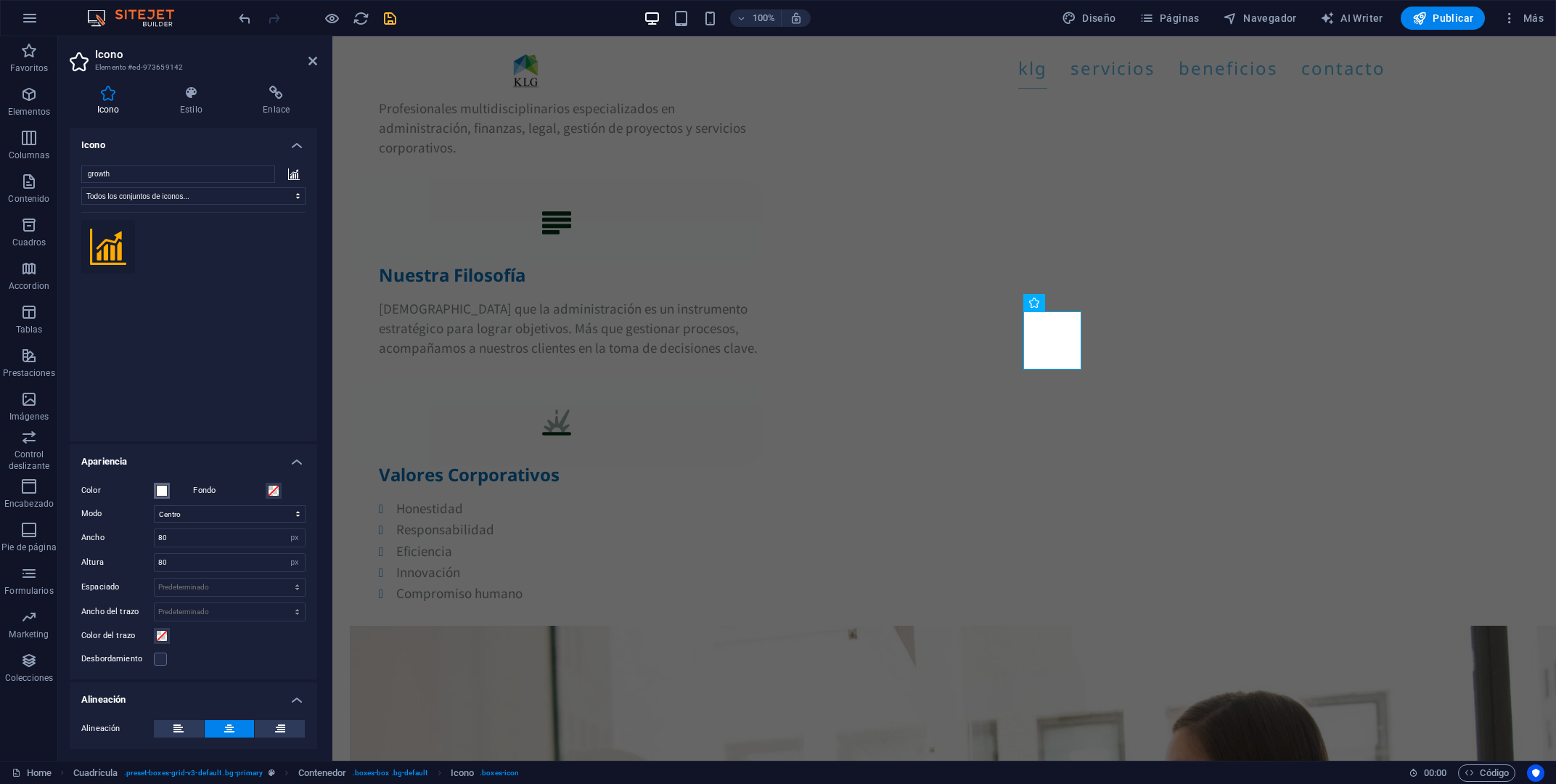
click at [157, 493] on span at bounding box center [162, 490] width 11 height 11
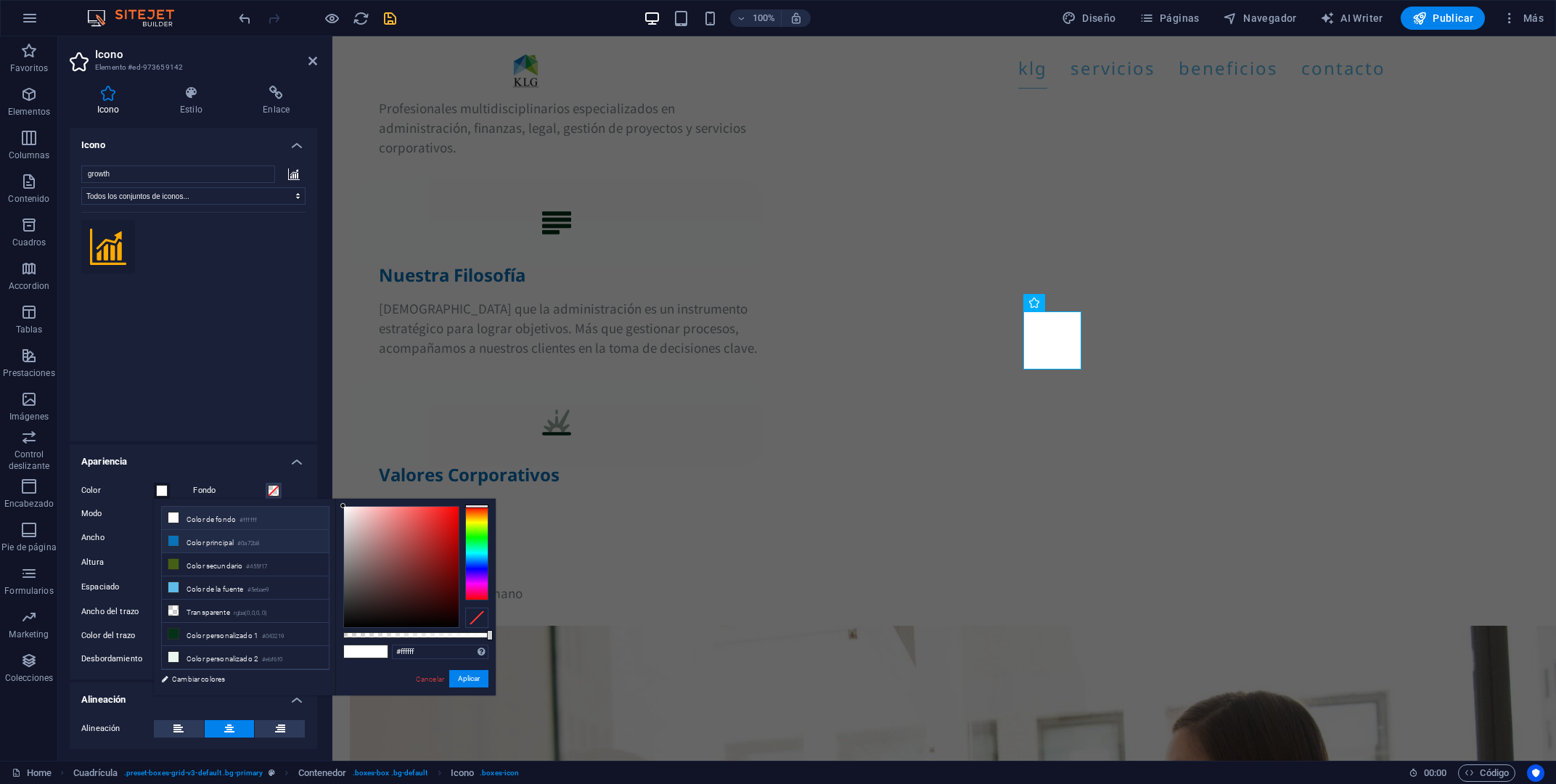
click at [197, 542] on li "Color principal #0a72b8" at bounding box center [245, 541] width 167 height 23
type input "#0a72b8"
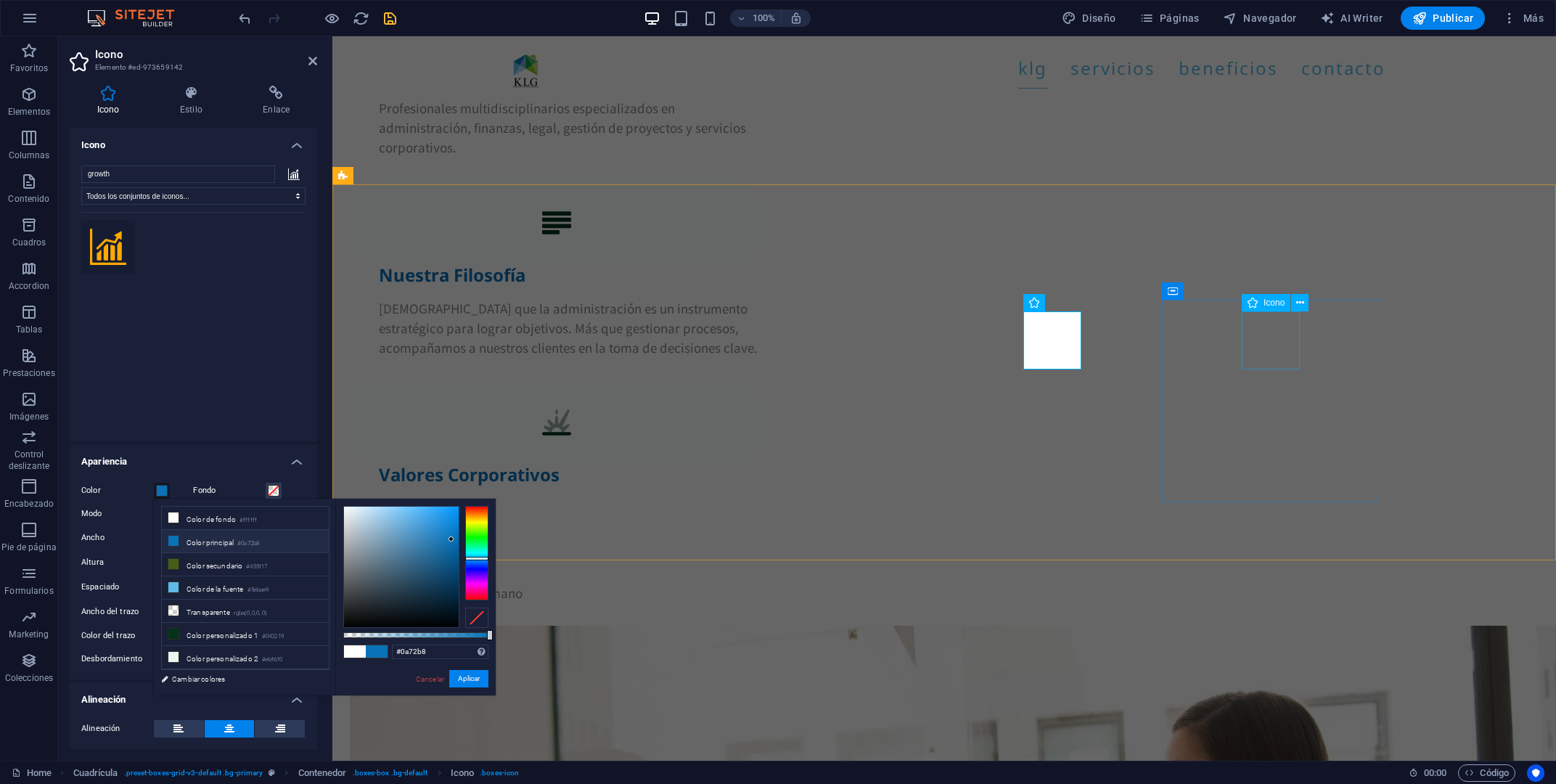
select select "xMidYMid"
select select "px"
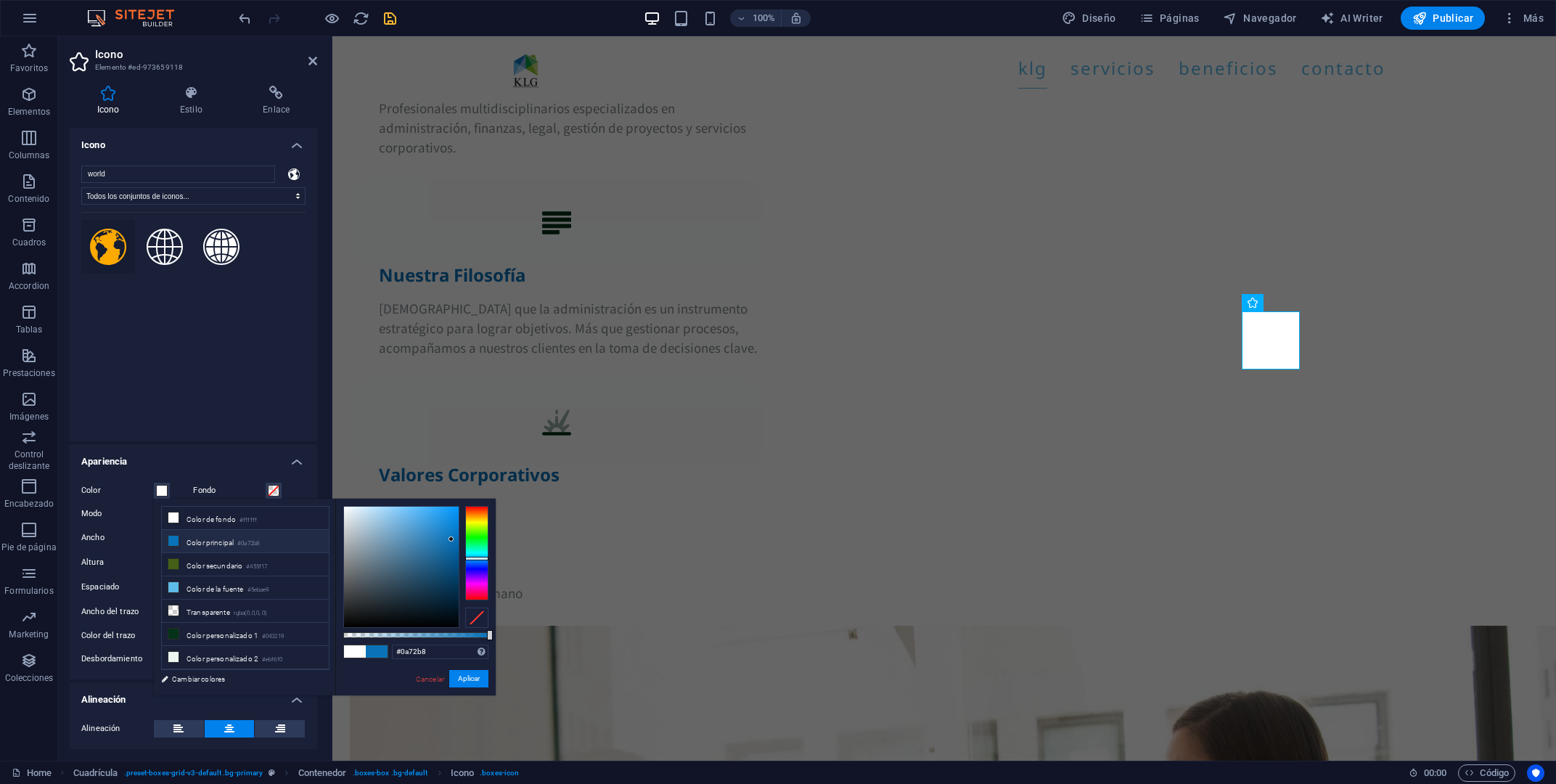
click at [190, 538] on li "Color principal #0a72b8" at bounding box center [245, 541] width 167 height 23
click at [466, 680] on button "Aplicar" at bounding box center [469, 679] width 40 height 18
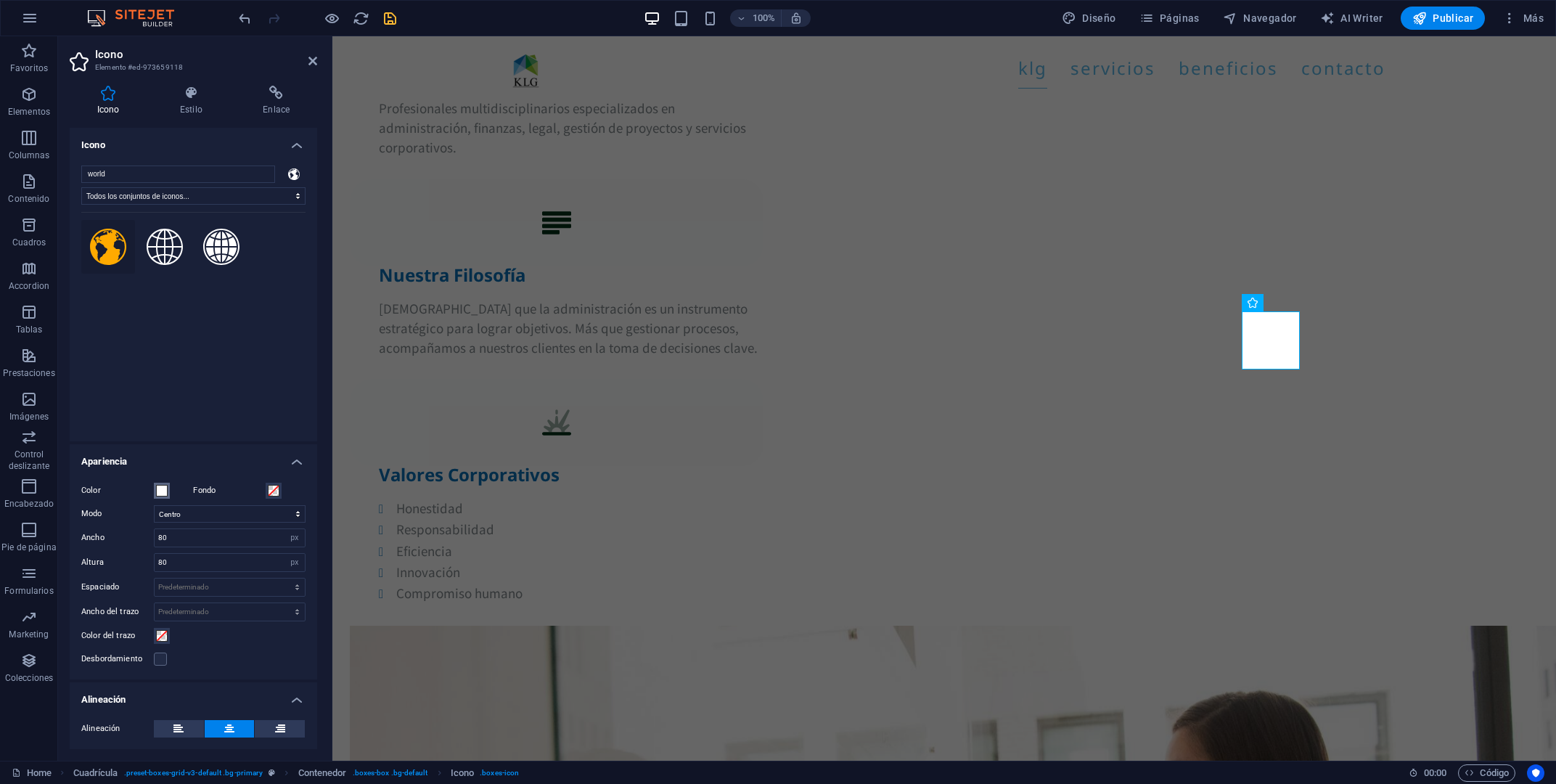
click at [166, 488] on span at bounding box center [162, 490] width 11 height 11
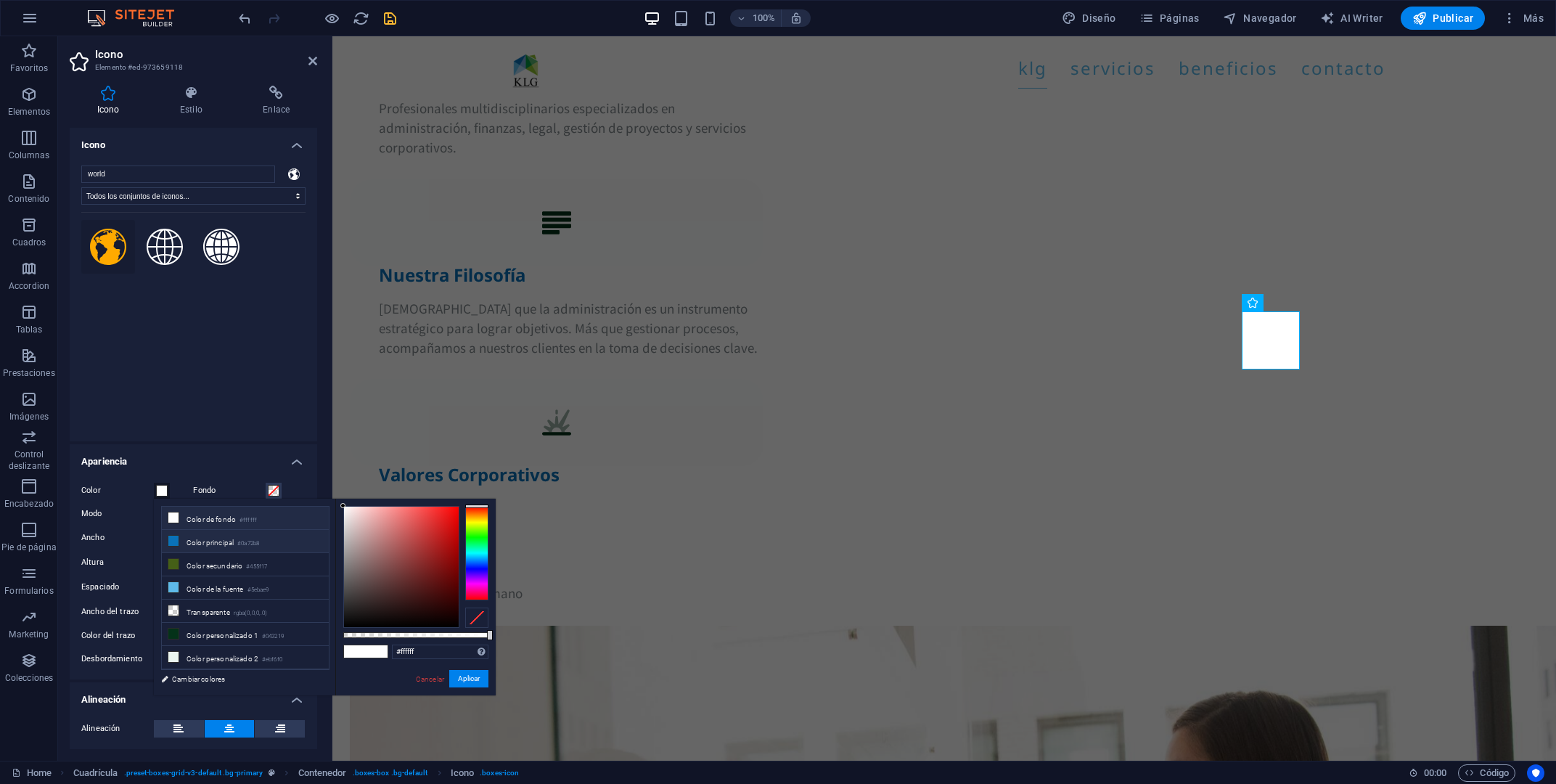
click at [213, 542] on li "Color principal #0a72b8" at bounding box center [245, 541] width 167 height 23
type input "#0a72b8"
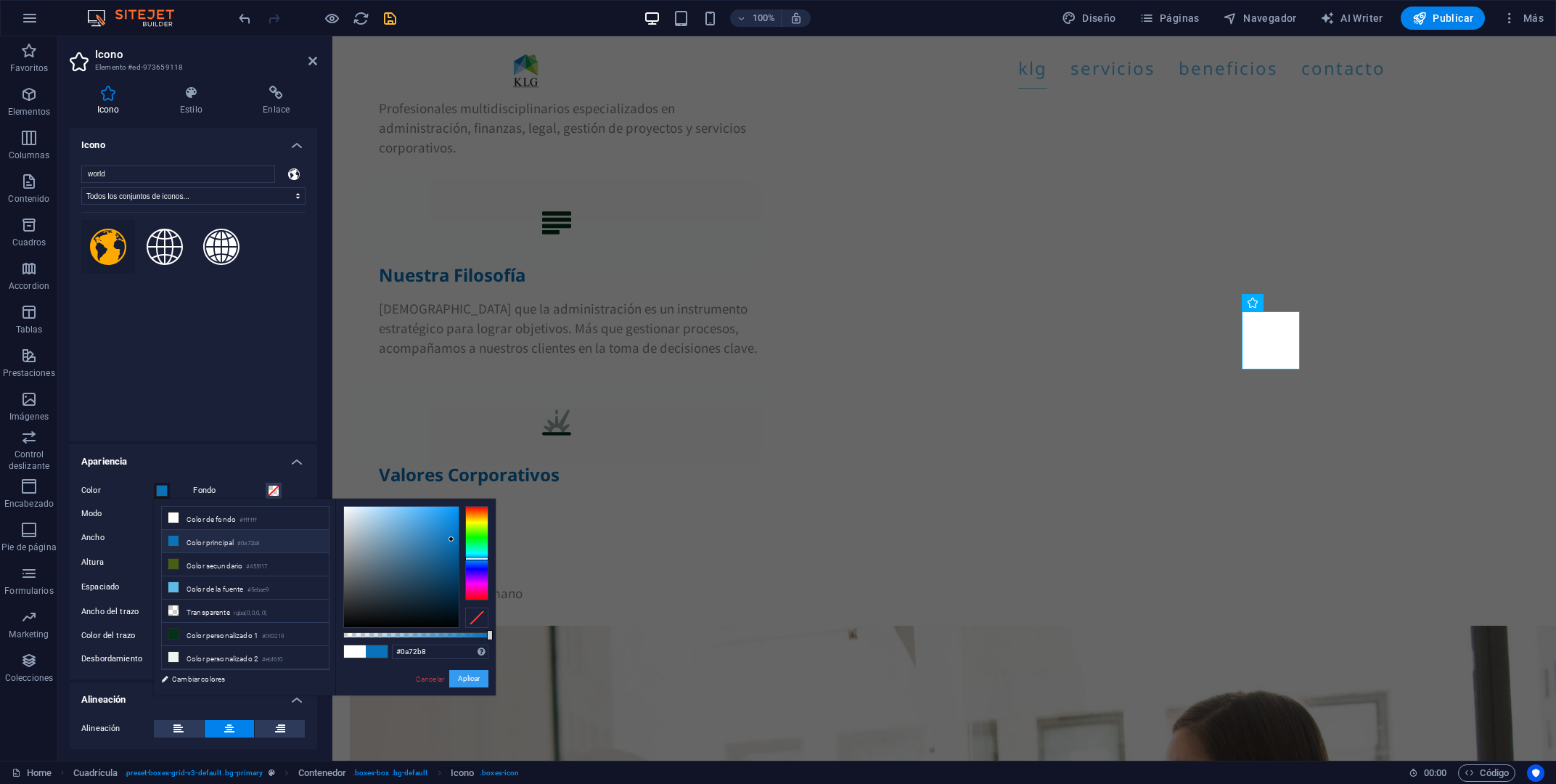
click at [479, 680] on button "Aplicar" at bounding box center [469, 679] width 40 height 18
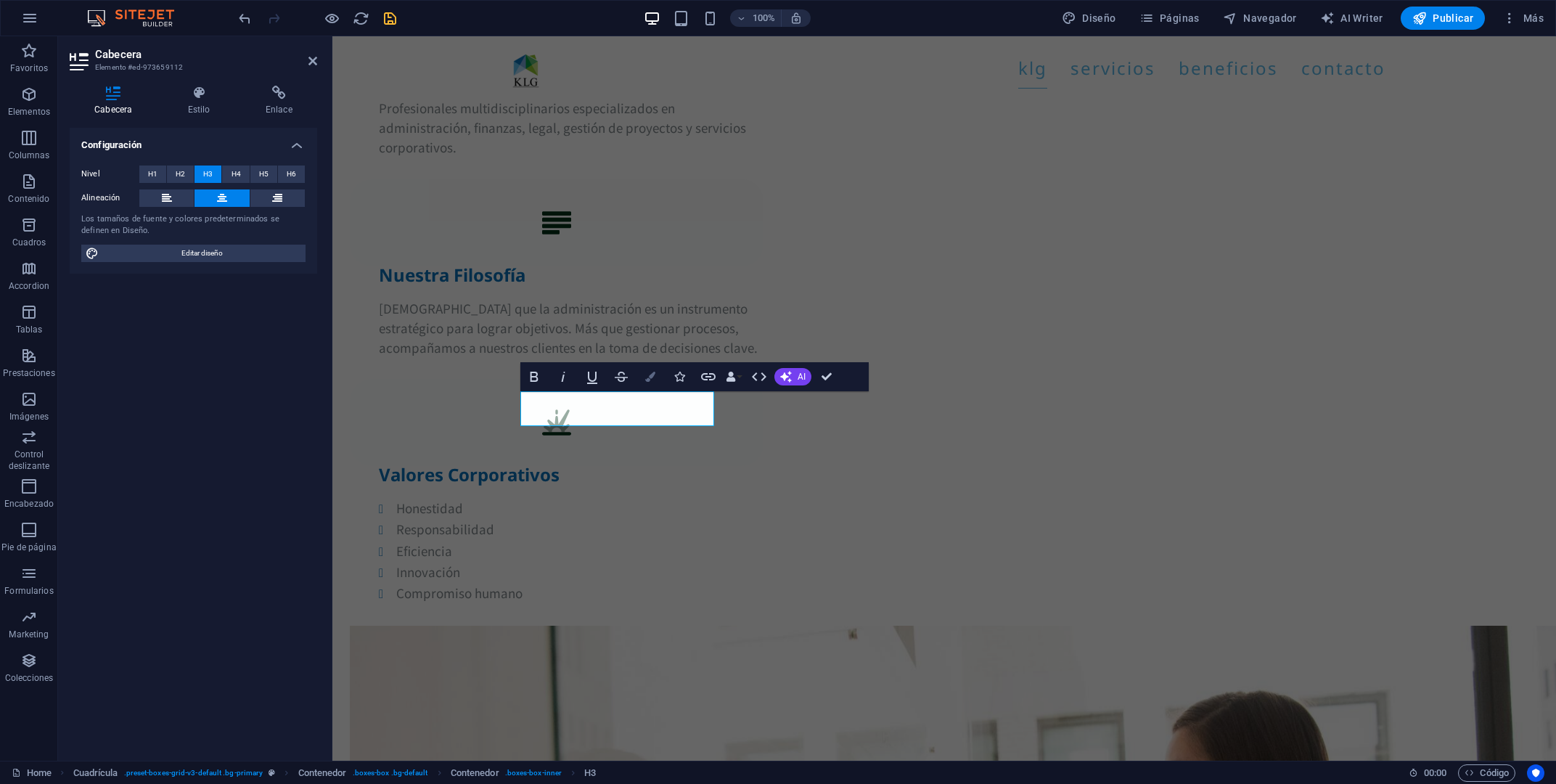
click at [657, 370] on button "Colors" at bounding box center [650, 376] width 27 height 29
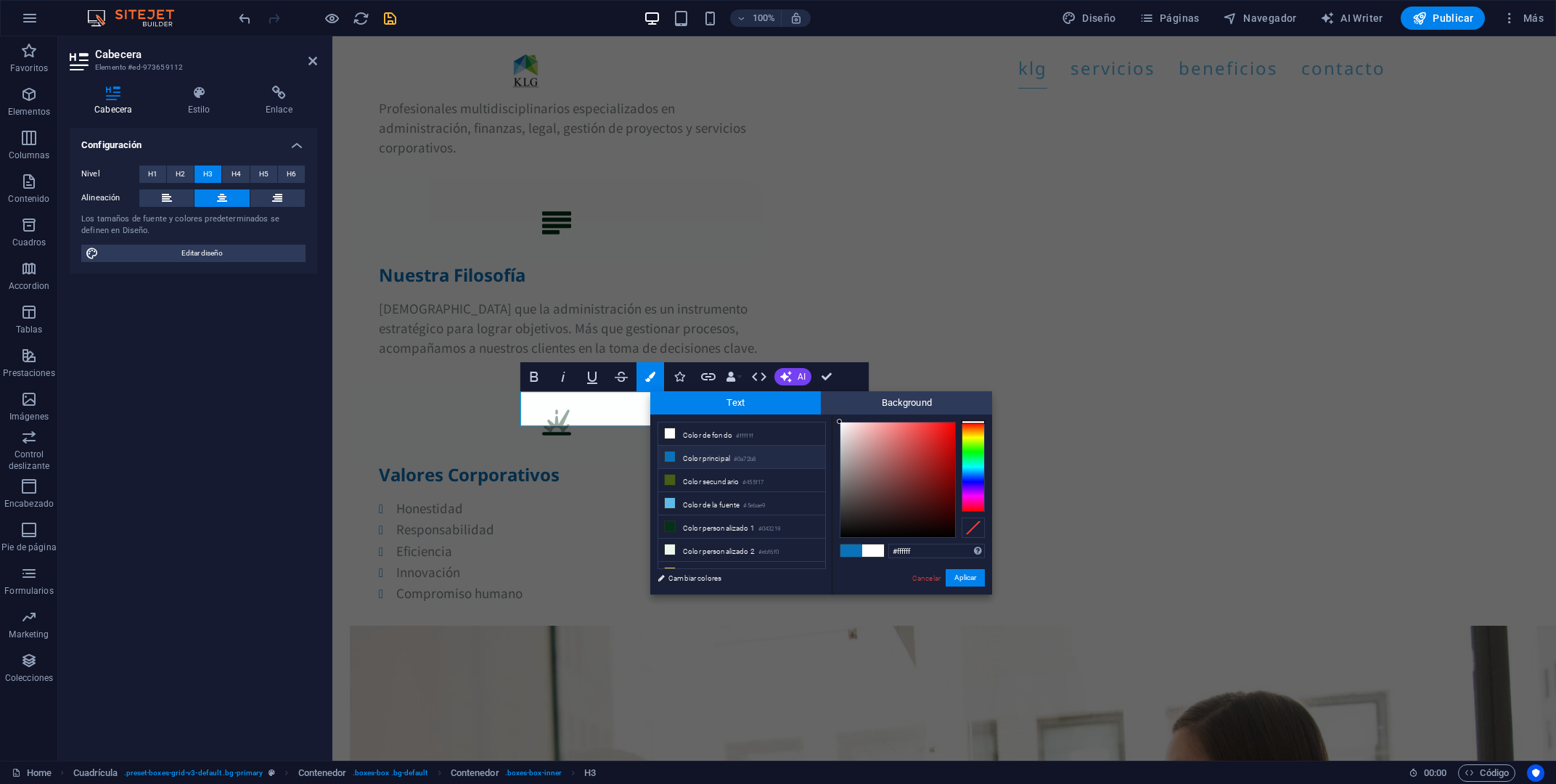
click at [695, 456] on li "Color principal #0a72b8" at bounding box center [742, 457] width 167 height 23
type input "#0a72b8"
click at [970, 580] on button "Aplicar" at bounding box center [965, 578] width 40 height 18
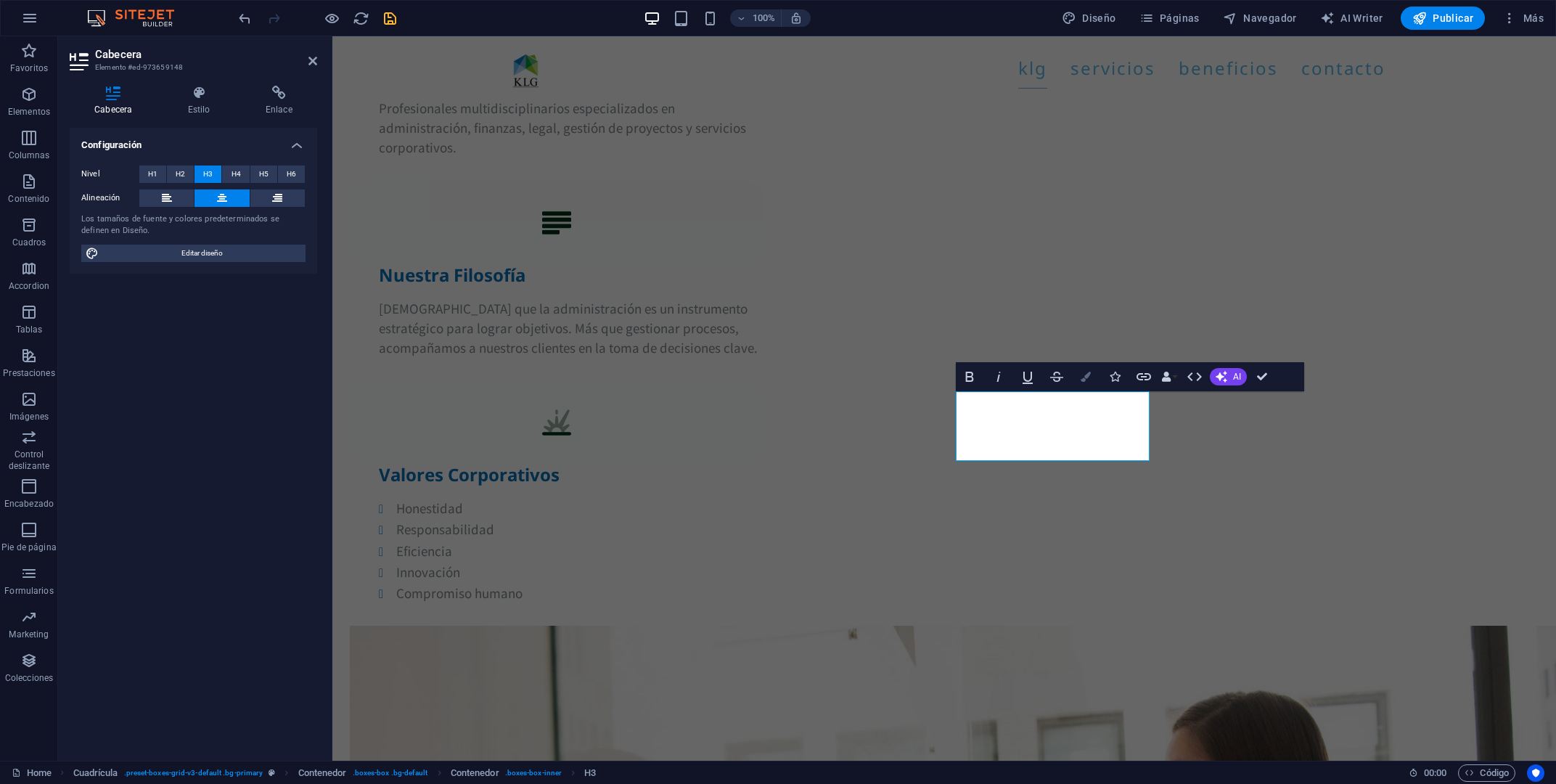
click at [1086, 380] on icon "button" at bounding box center [1086, 377] width 11 height 11
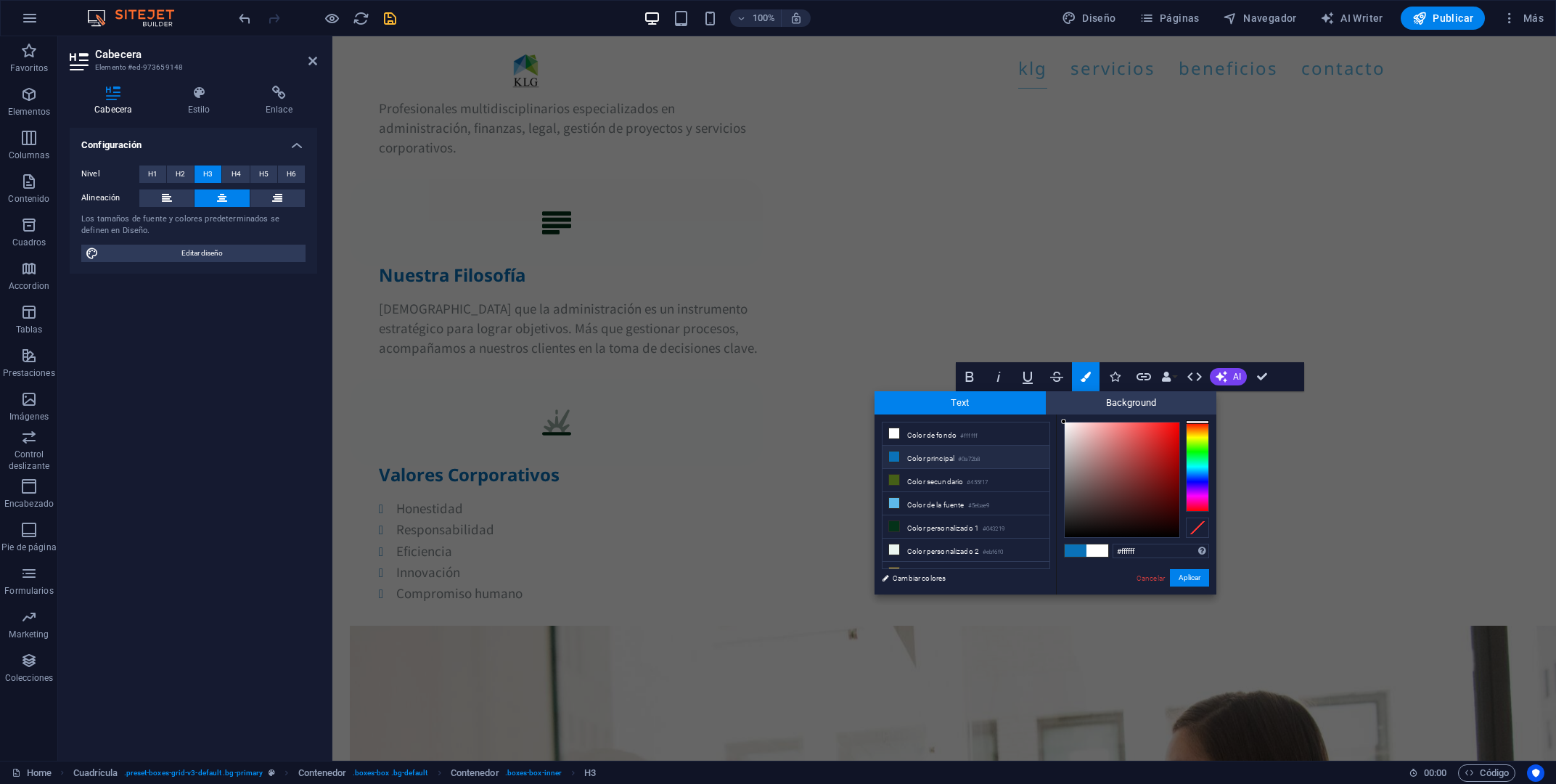
click at [953, 456] on li "Color principal #0a72b8" at bounding box center [966, 457] width 167 height 23
type input "#0a72b8"
click at [1178, 576] on button "Aplicar" at bounding box center [1190, 578] width 40 height 18
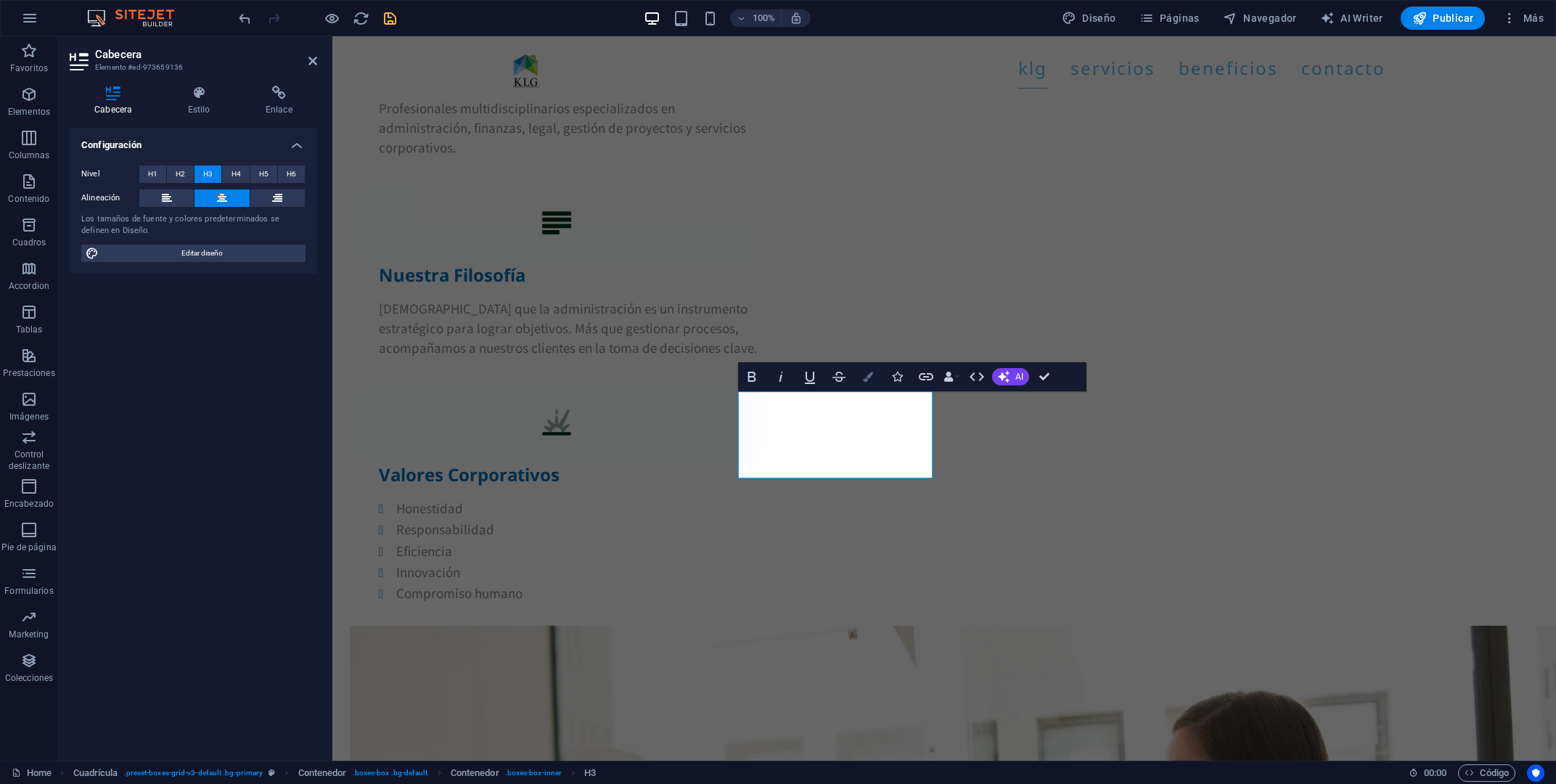
click at [876, 370] on button "Colors" at bounding box center [868, 376] width 27 height 29
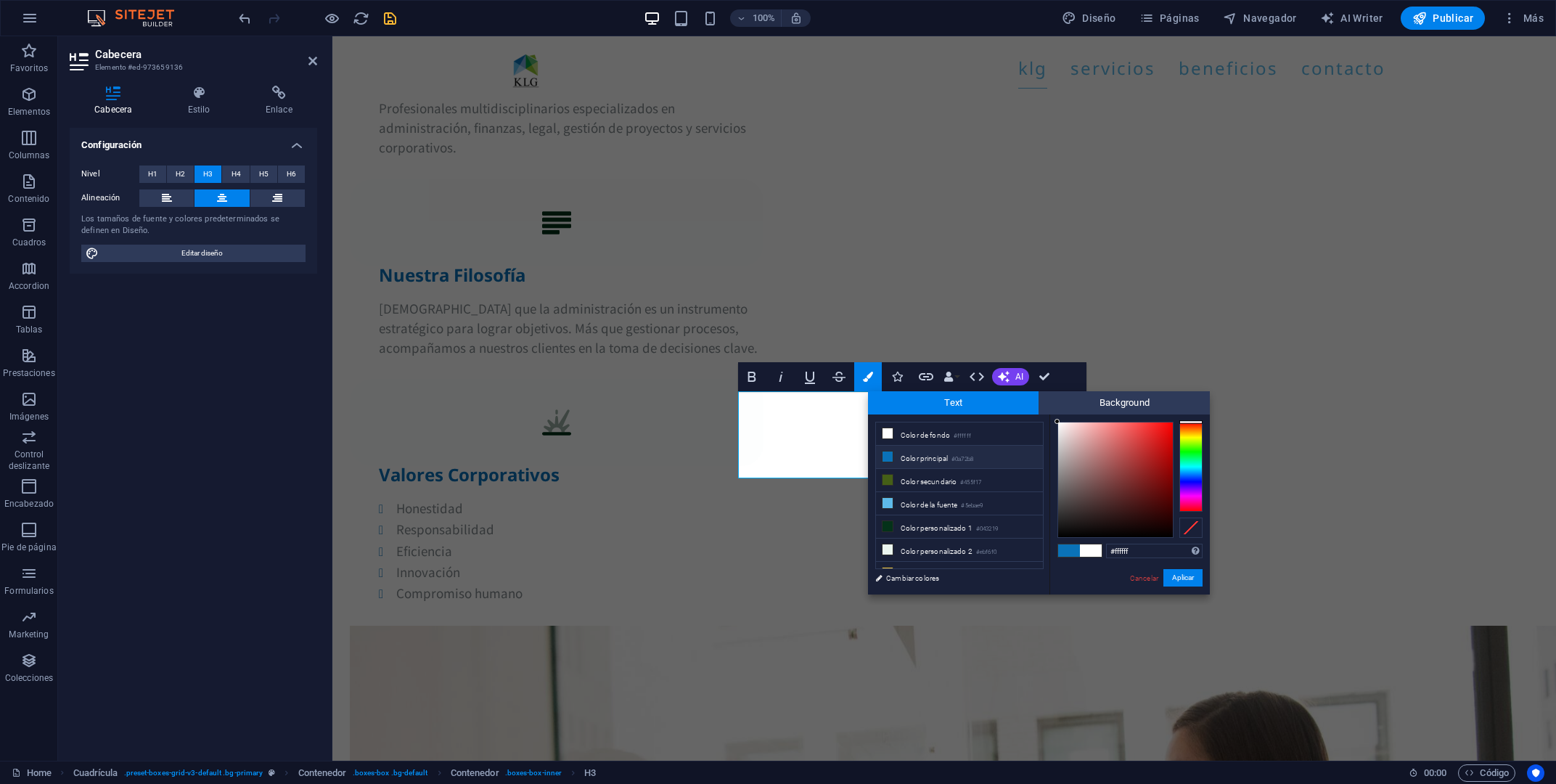
click at [912, 458] on li "Color principal #0a72b8" at bounding box center [960, 457] width 167 height 23
type input "#0a72b8"
click at [1178, 581] on button "Aplicar" at bounding box center [1183, 578] width 40 height 18
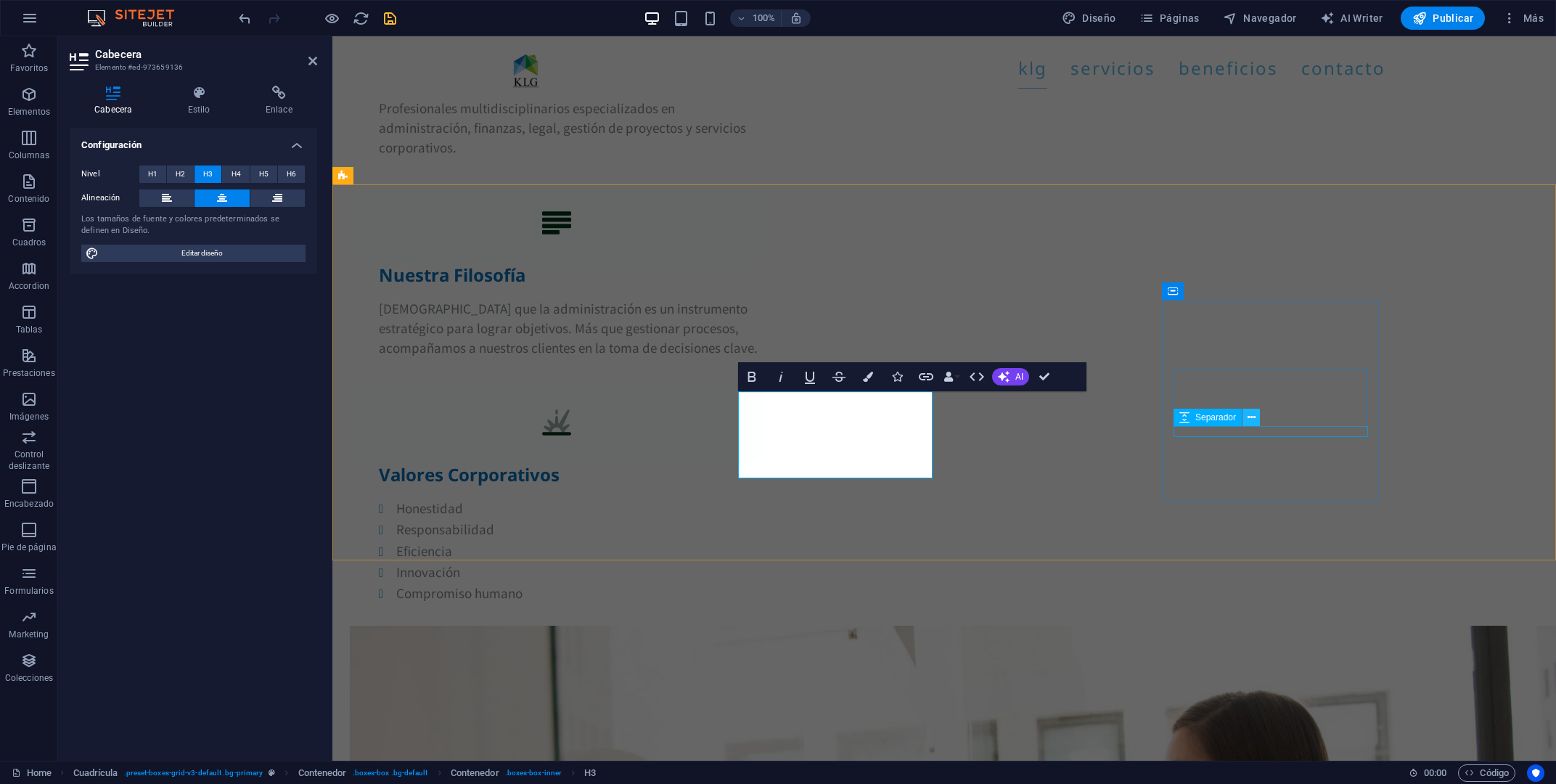
click at [1249, 415] on icon at bounding box center [1251, 417] width 8 height 15
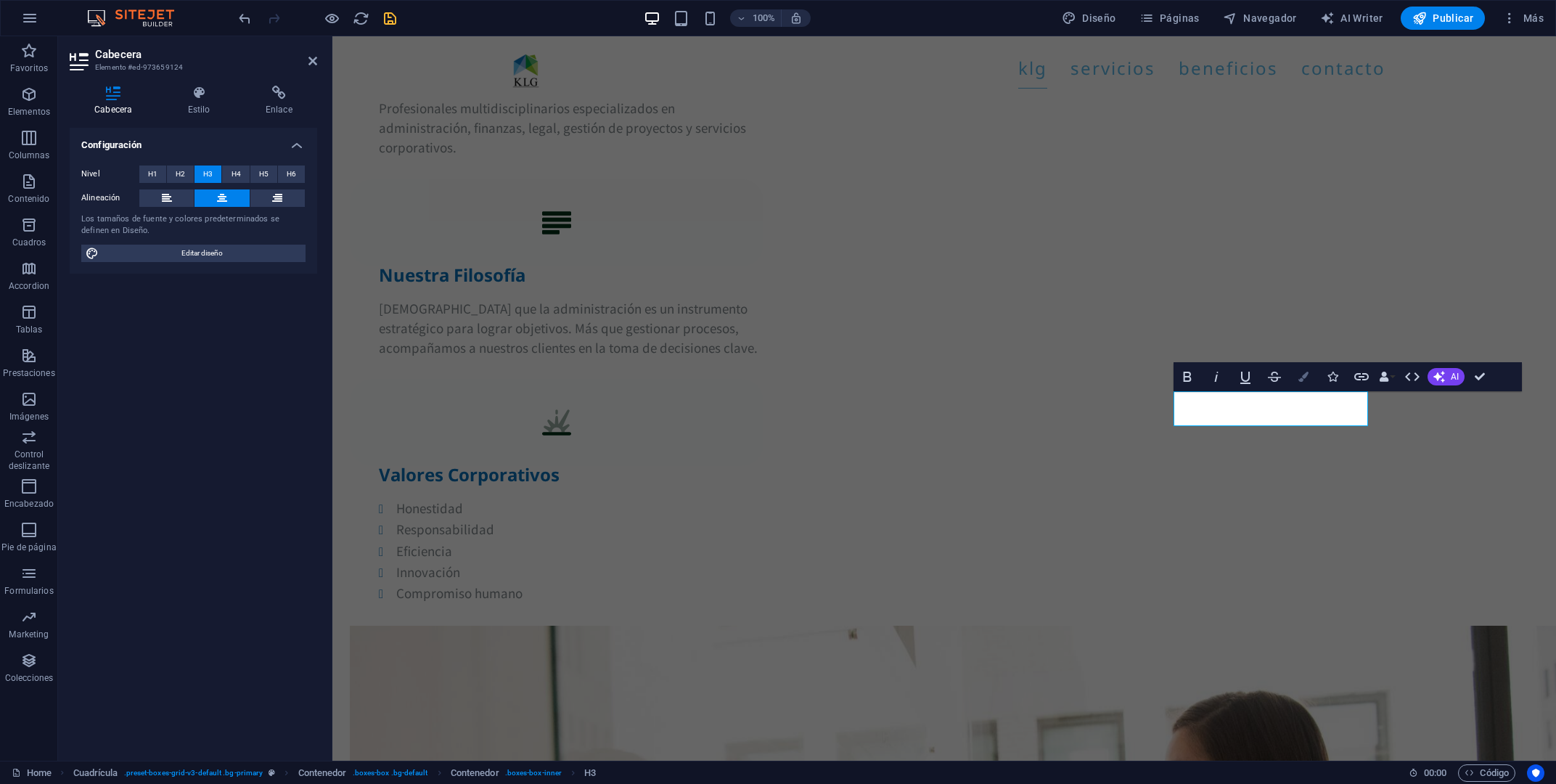
click at [1313, 379] on button "Colors" at bounding box center [1303, 376] width 27 height 29
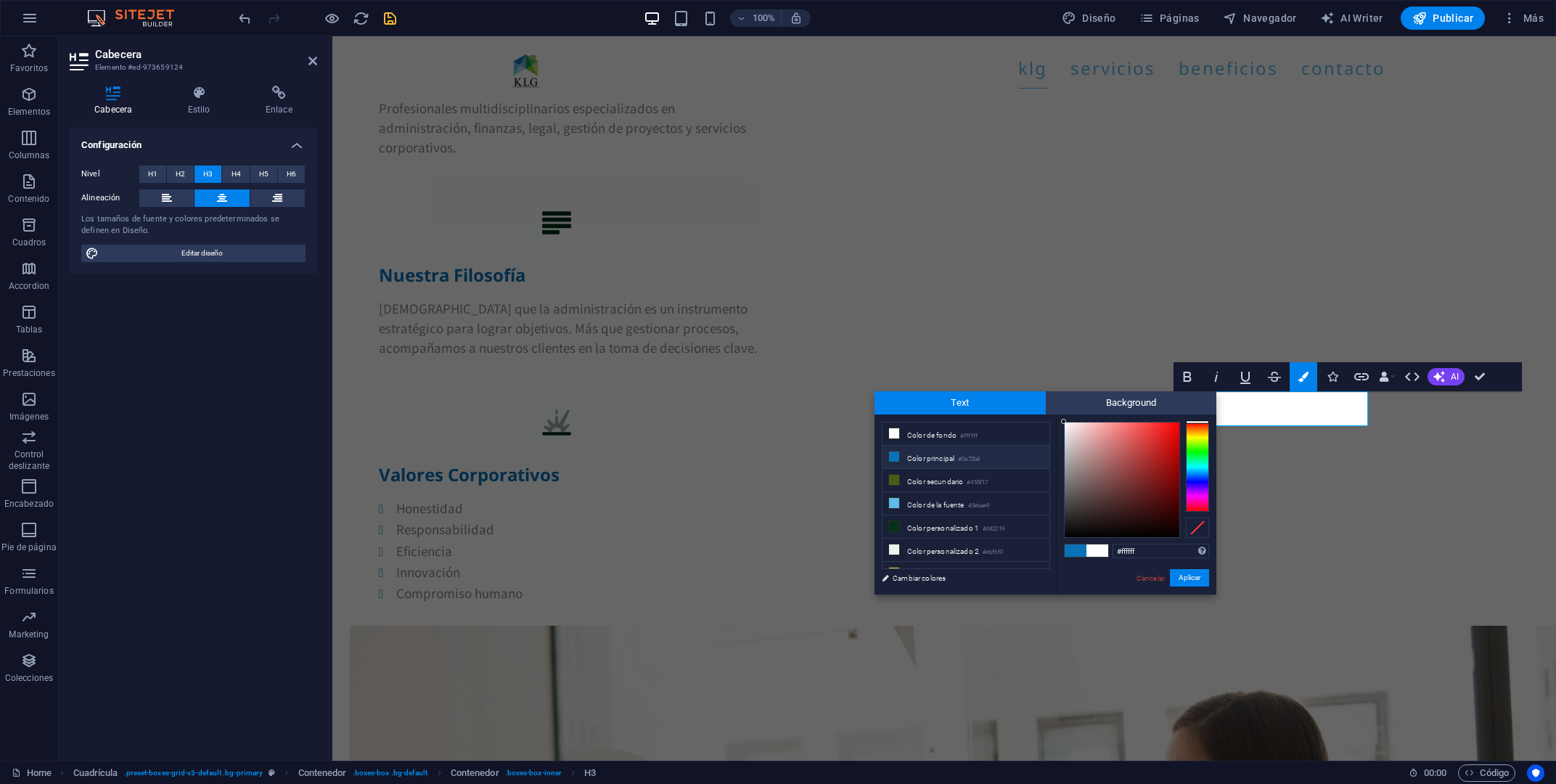
click at [980, 458] on small "#0a72b8" at bounding box center [969, 459] width 22 height 11
type input "#0a72b8"
click at [1192, 579] on button "Aplicar" at bounding box center [1190, 578] width 40 height 18
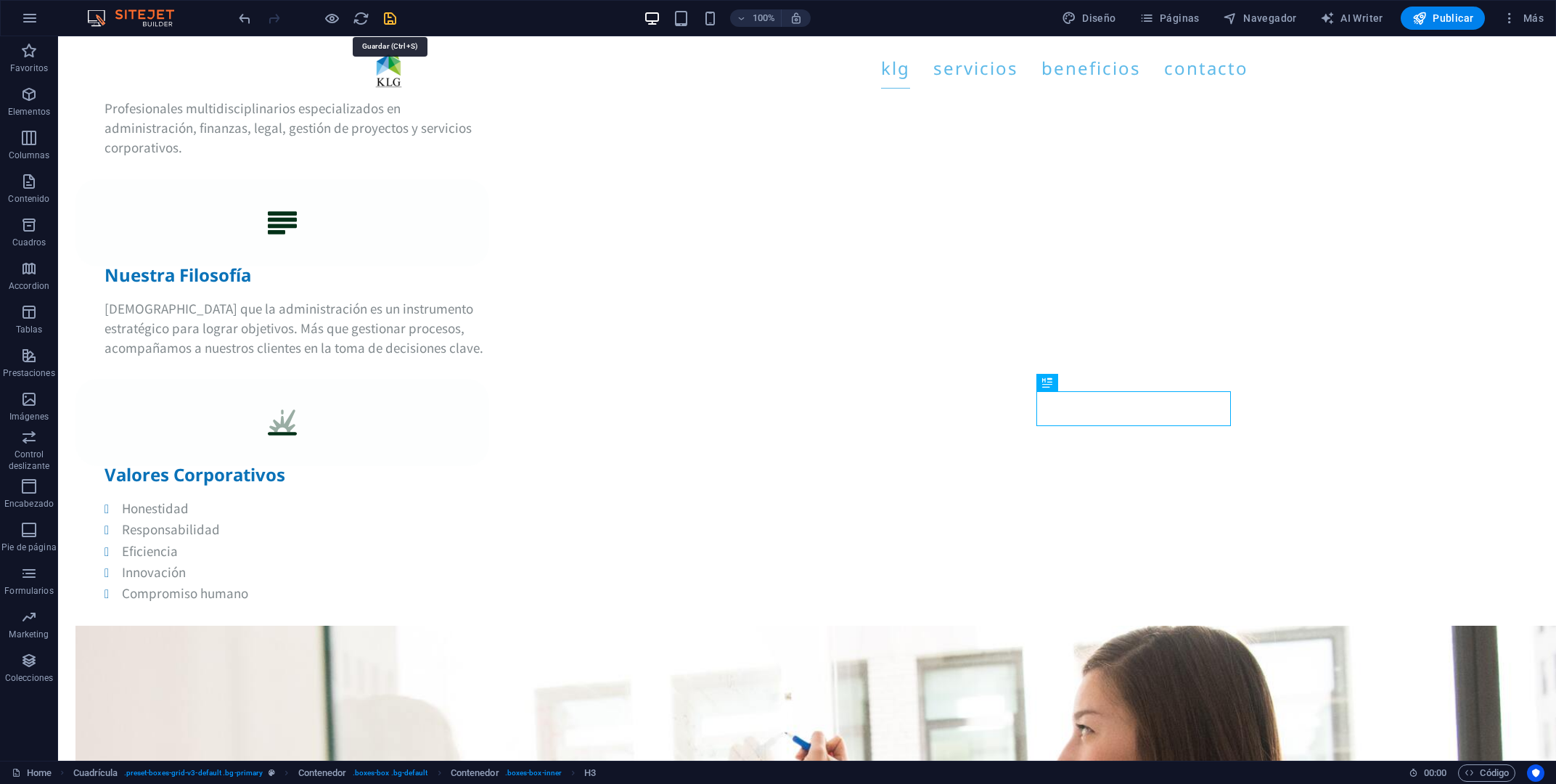
click at [395, 23] on icon "save" at bounding box center [390, 18] width 17 height 17
checkbox input "false"
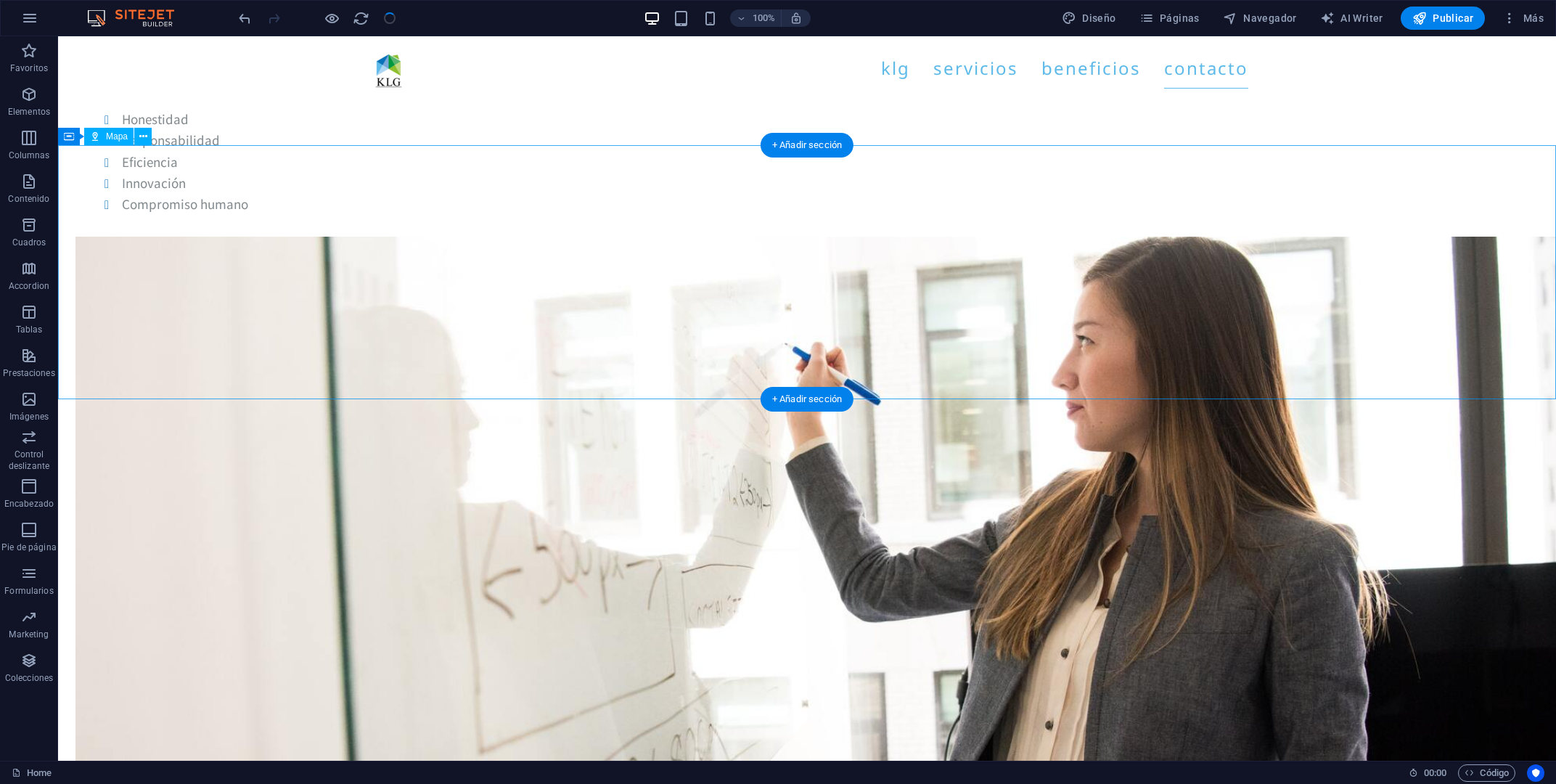
scroll to position [5417, 0]
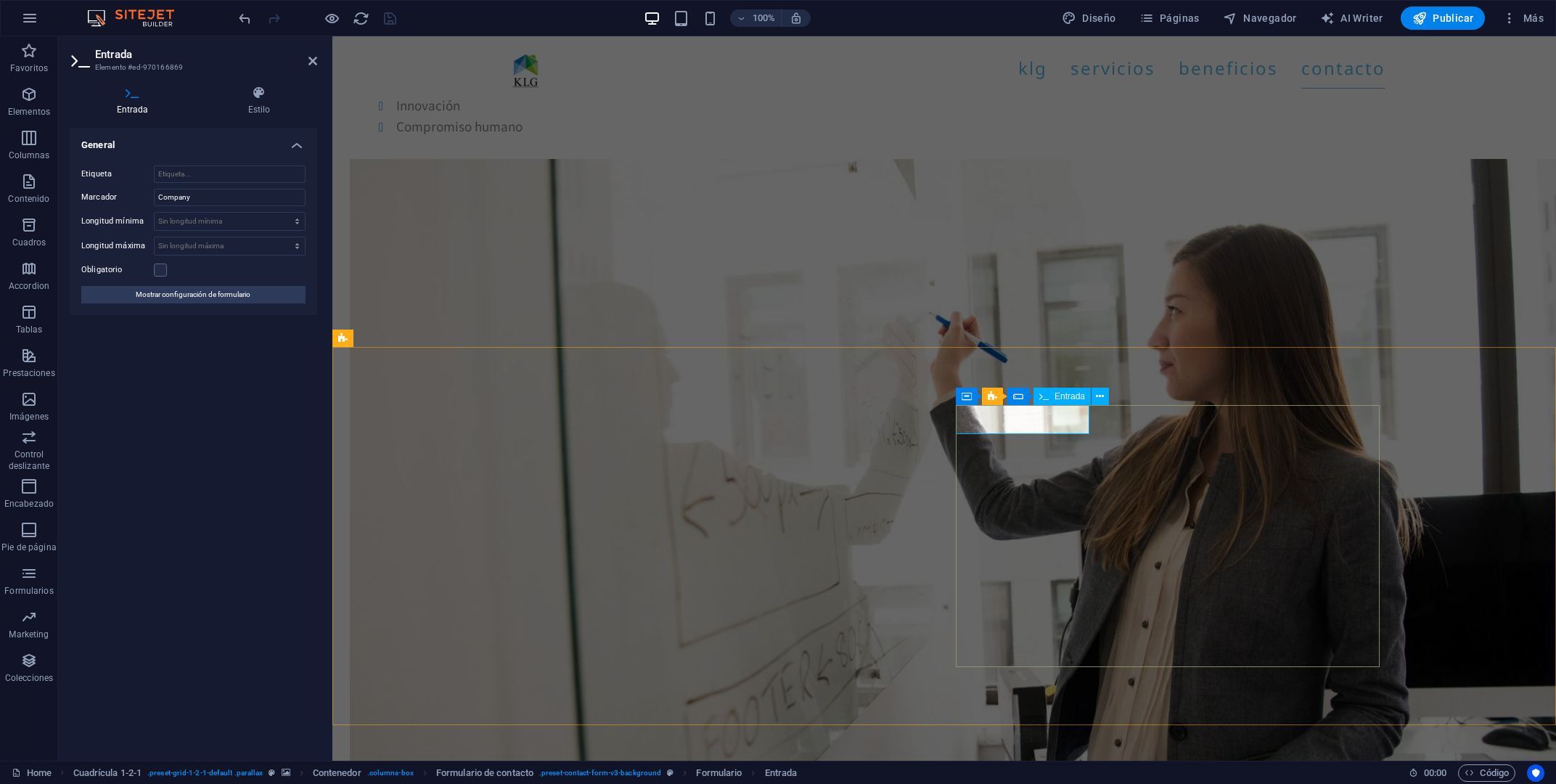
drag, startPoint x: 210, startPoint y: 198, endPoint x: 155, endPoint y: 194, distance: 55.1
click at [155, 194] on input "Company" at bounding box center [229, 198] width 152 height 18
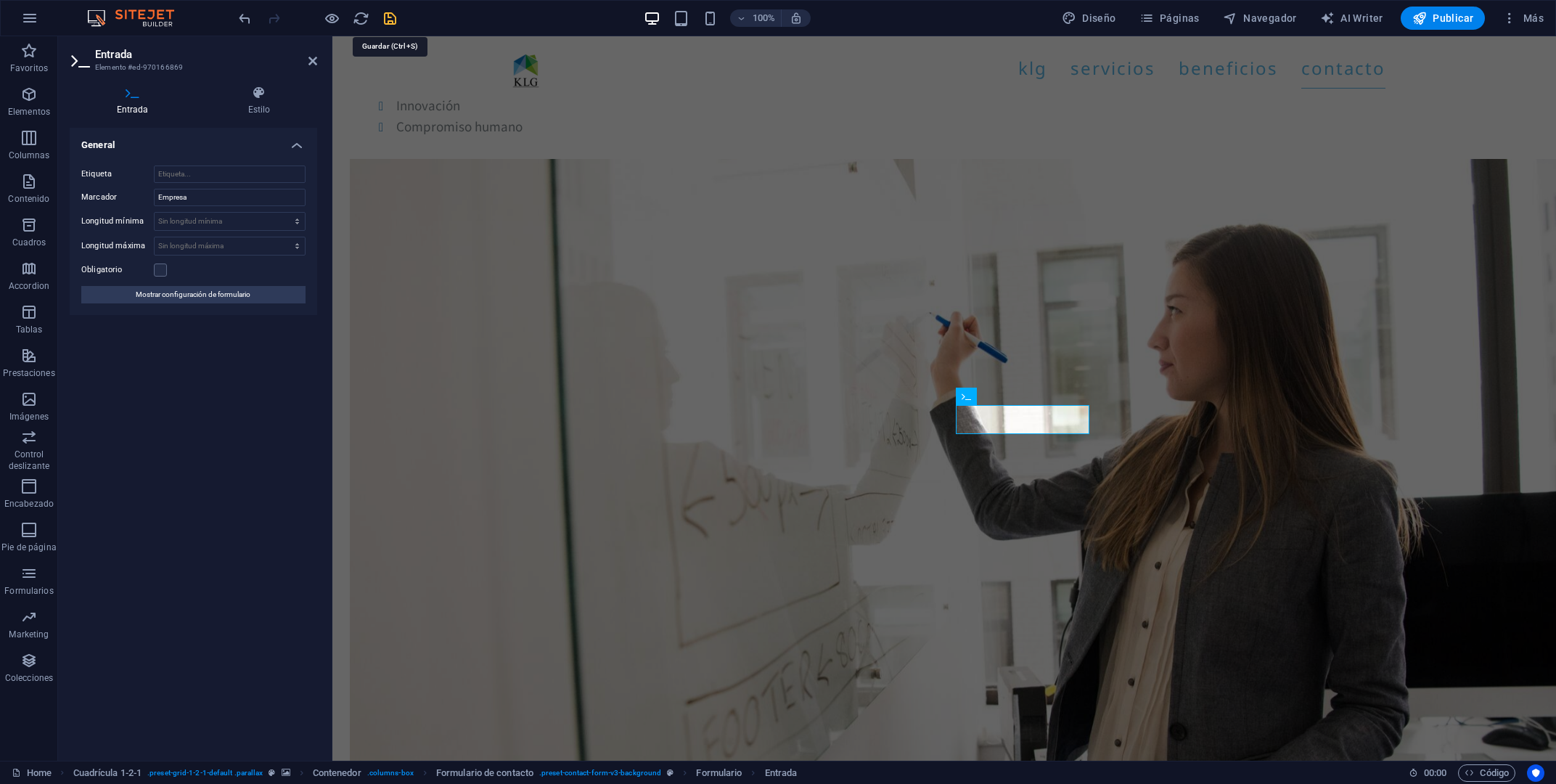
type input "Empresa"
click at [383, 19] on icon "save" at bounding box center [390, 18] width 17 height 17
checkbox input "false"
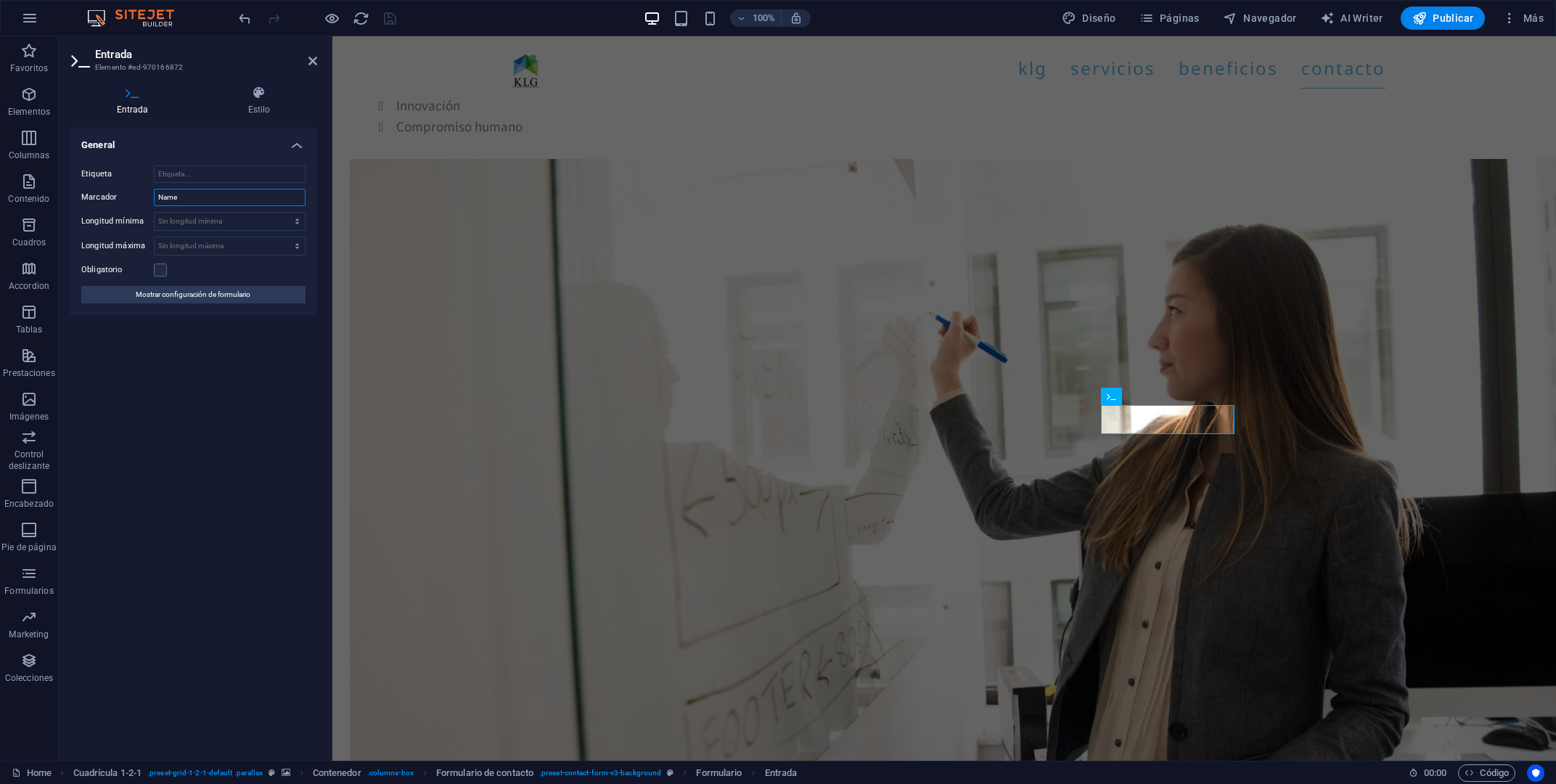
drag, startPoint x: 211, startPoint y: 197, endPoint x: 147, endPoint y: 194, distance: 64.1
click at [154, 194] on input "Name" at bounding box center [229, 198] width 152 height 18
type input "Nombre"
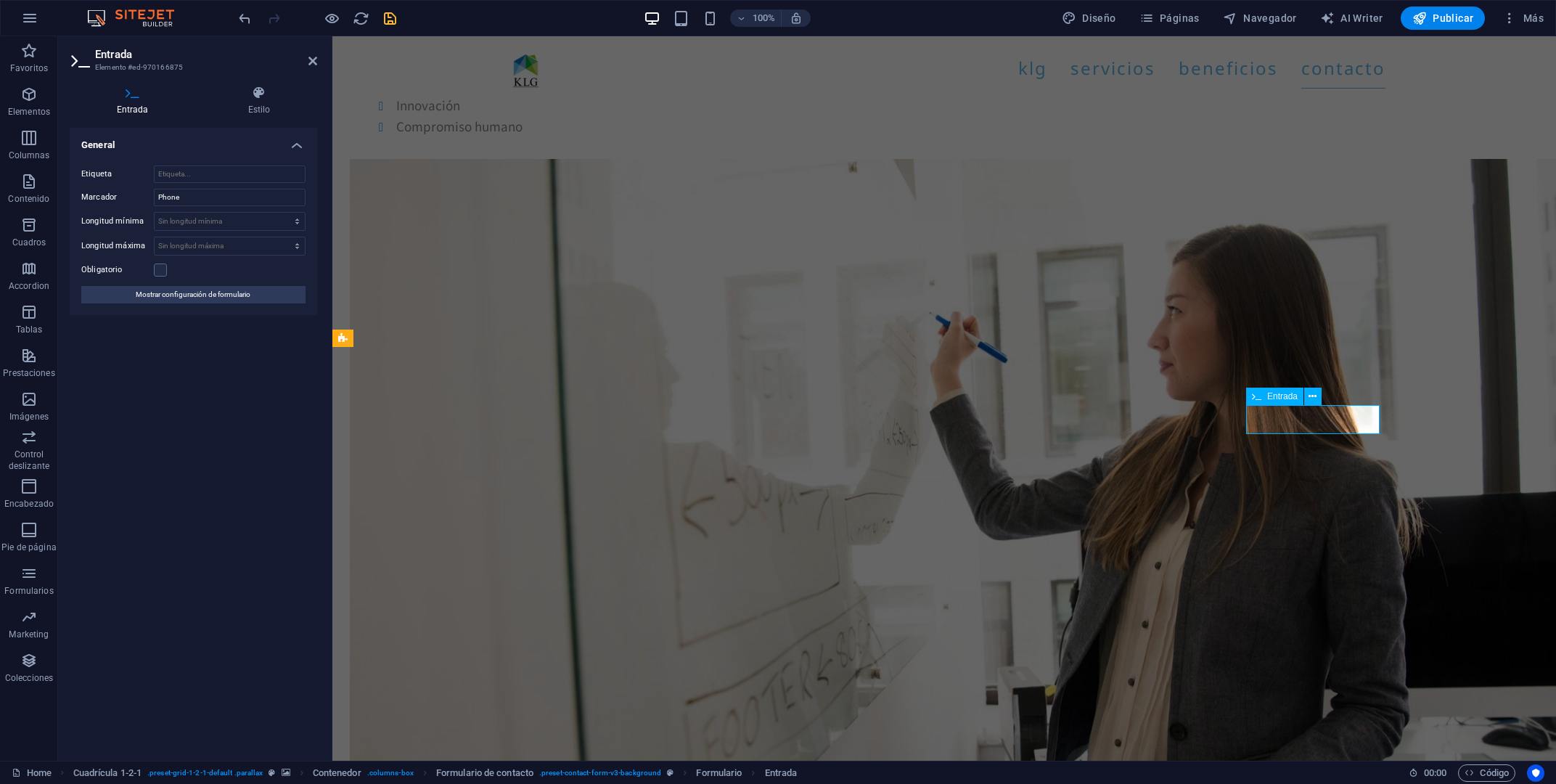
drag, startPoint x: 190, startPoint y: 195, endPoint x: 103, endPoint y: 198, distance: 87.1
click at [154, 198] on input "Phone" at bounding box center [229, 198] width 152 height 18
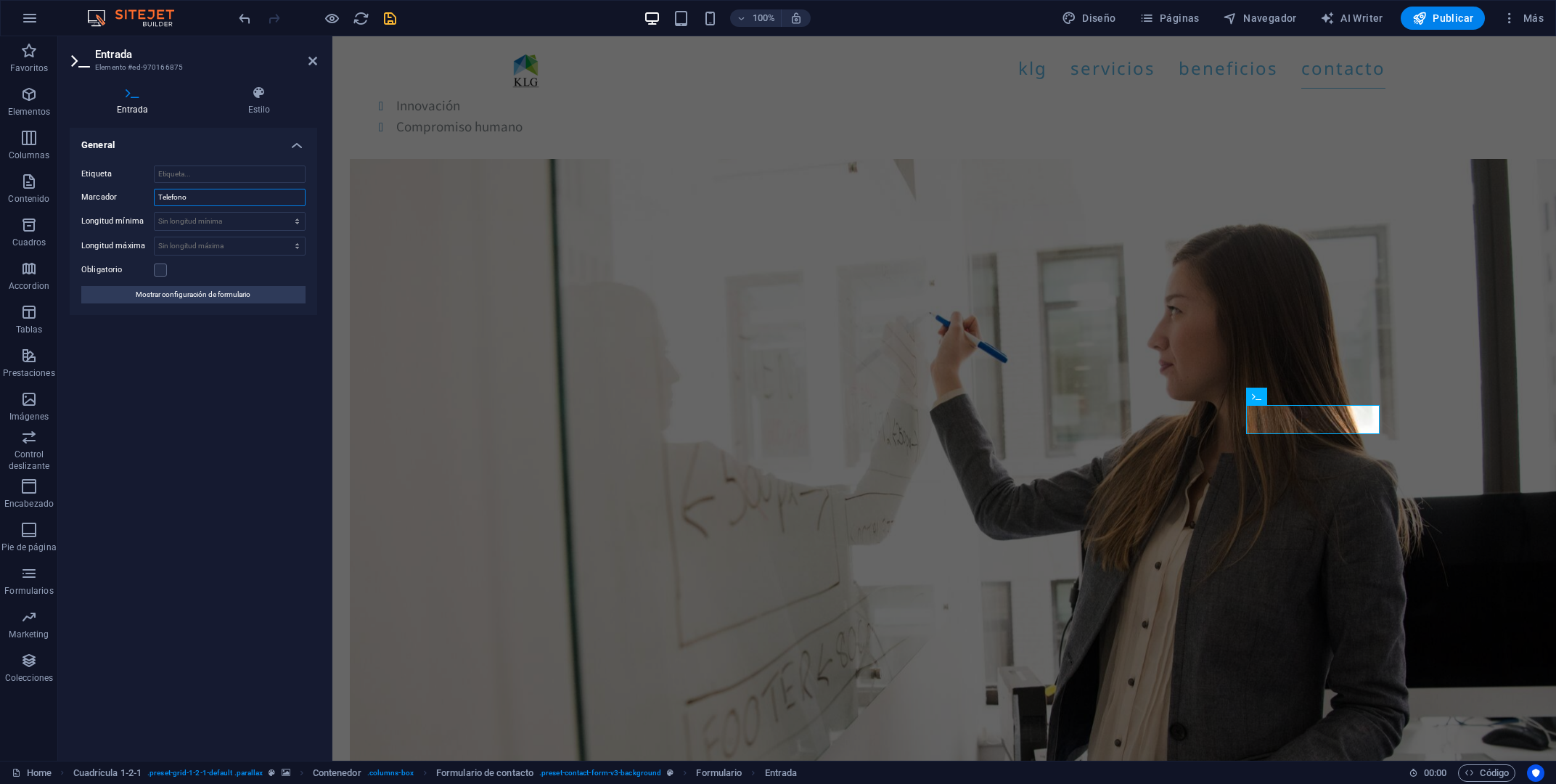
click at [173, 196] on input "Telefono" at bounding box center [229, 198] width 152 height 18
type input "Teléfono"
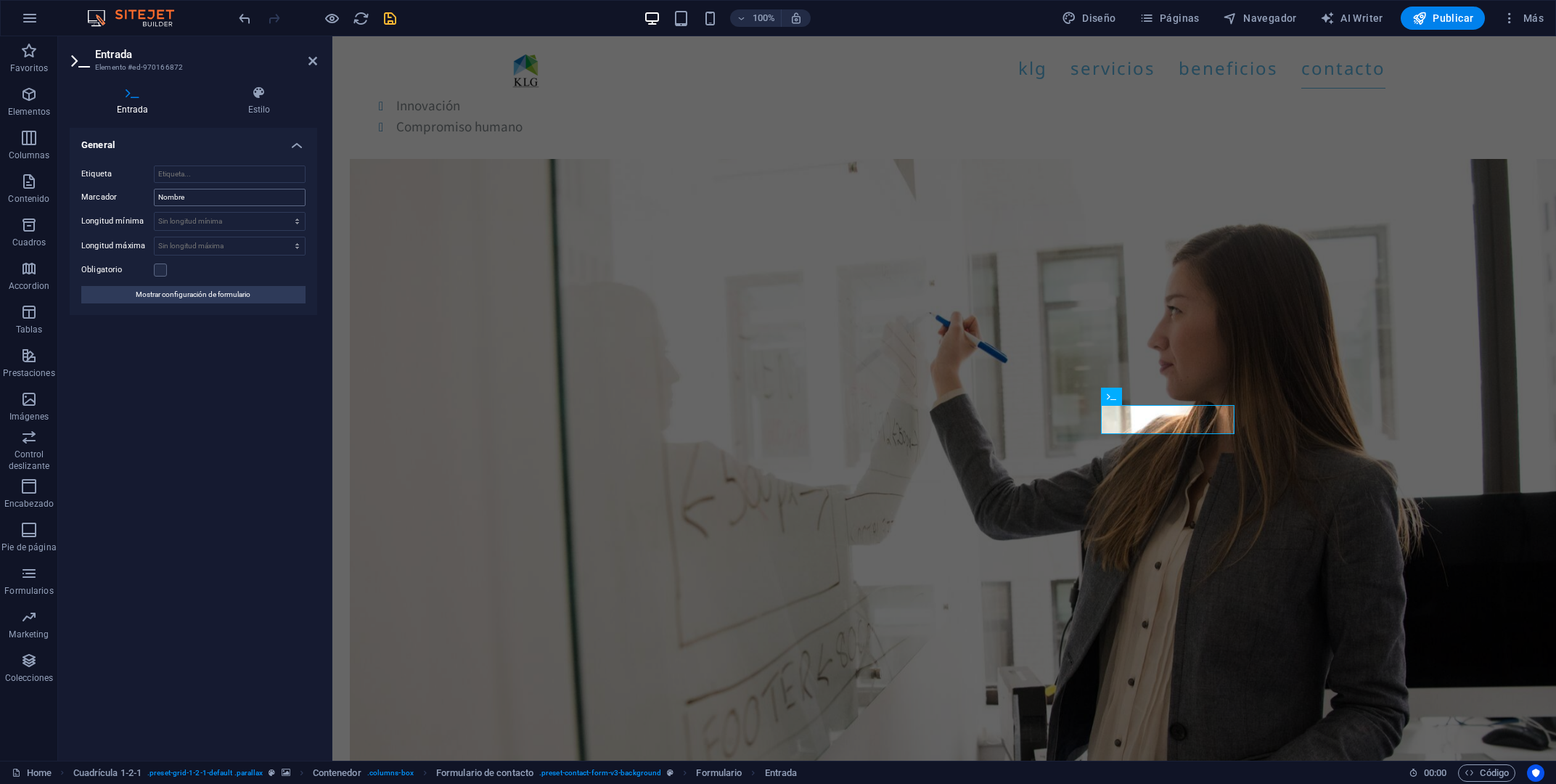
click at [204, 192] on input "Nombre" at bounding box center [229, 198] width 152 height 18
type input "Nombre y Apellido"
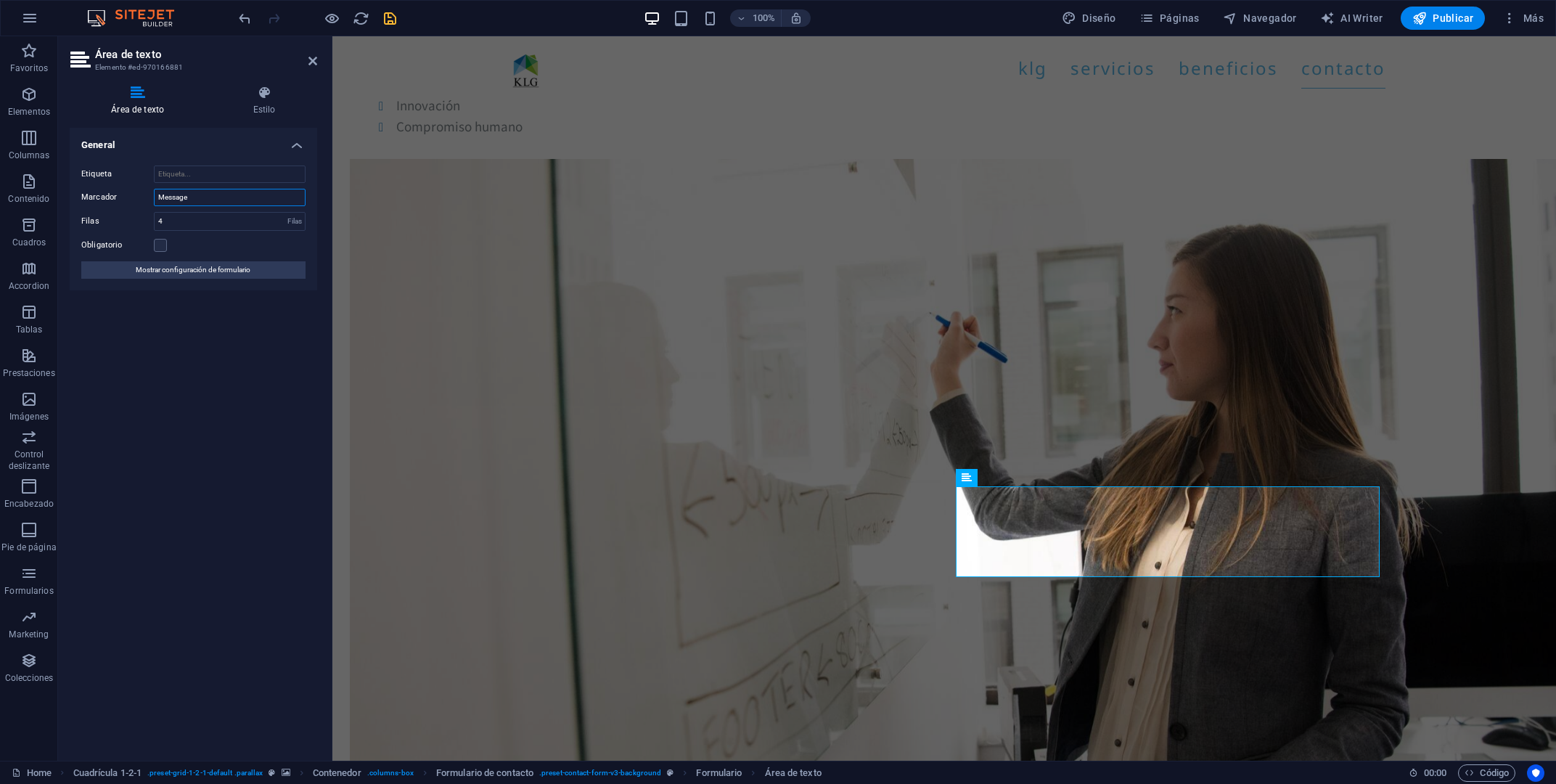
drag, startPoint x: 210, startPoint y: 195, endPoint x: 169, endPoint y: 200, distance: 41.3
click at [169, 200] on input "Message" at bounding box center [229, 198] width 152 height 18
type input "Mensaje"
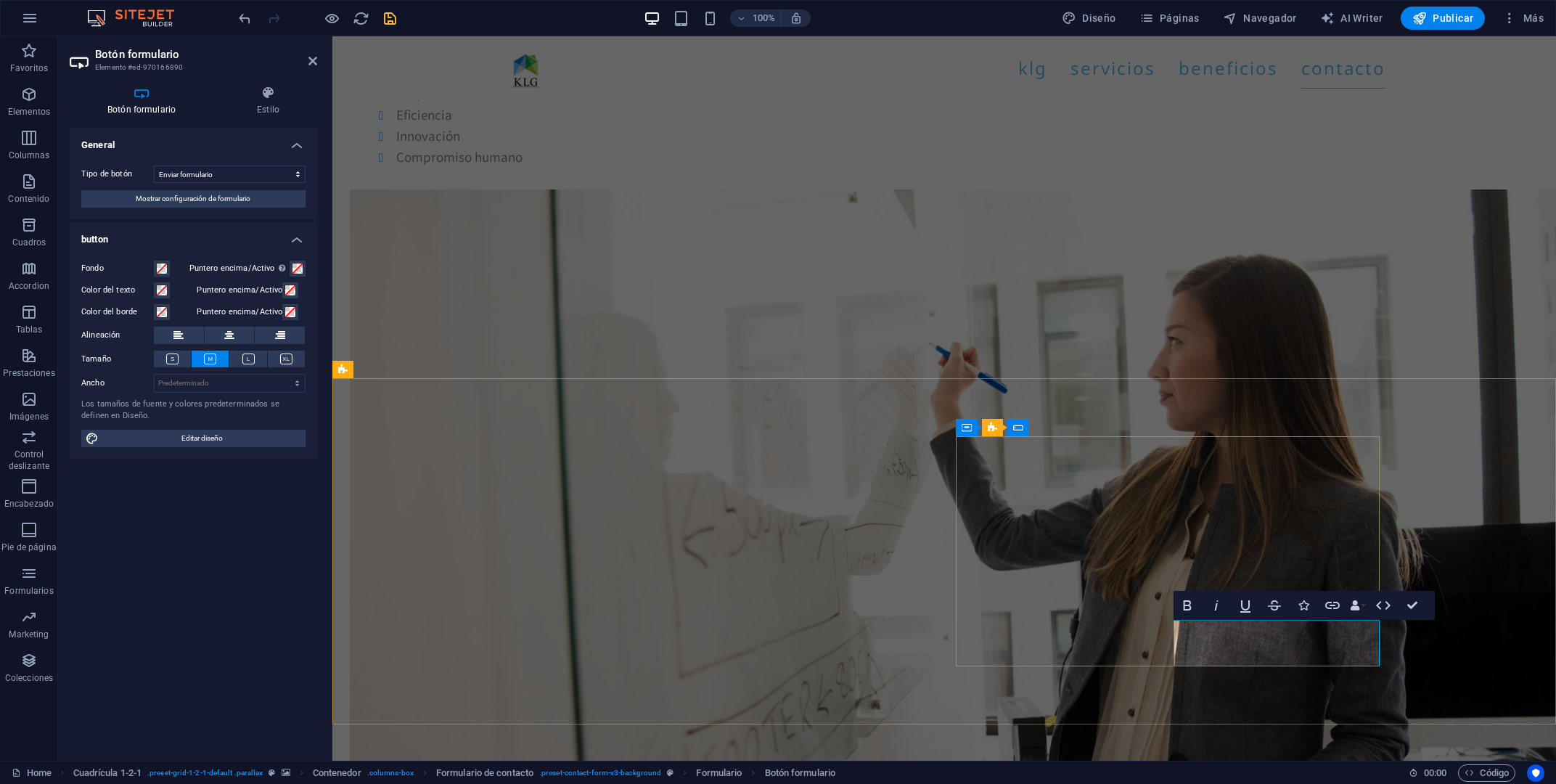
type button "Submit"
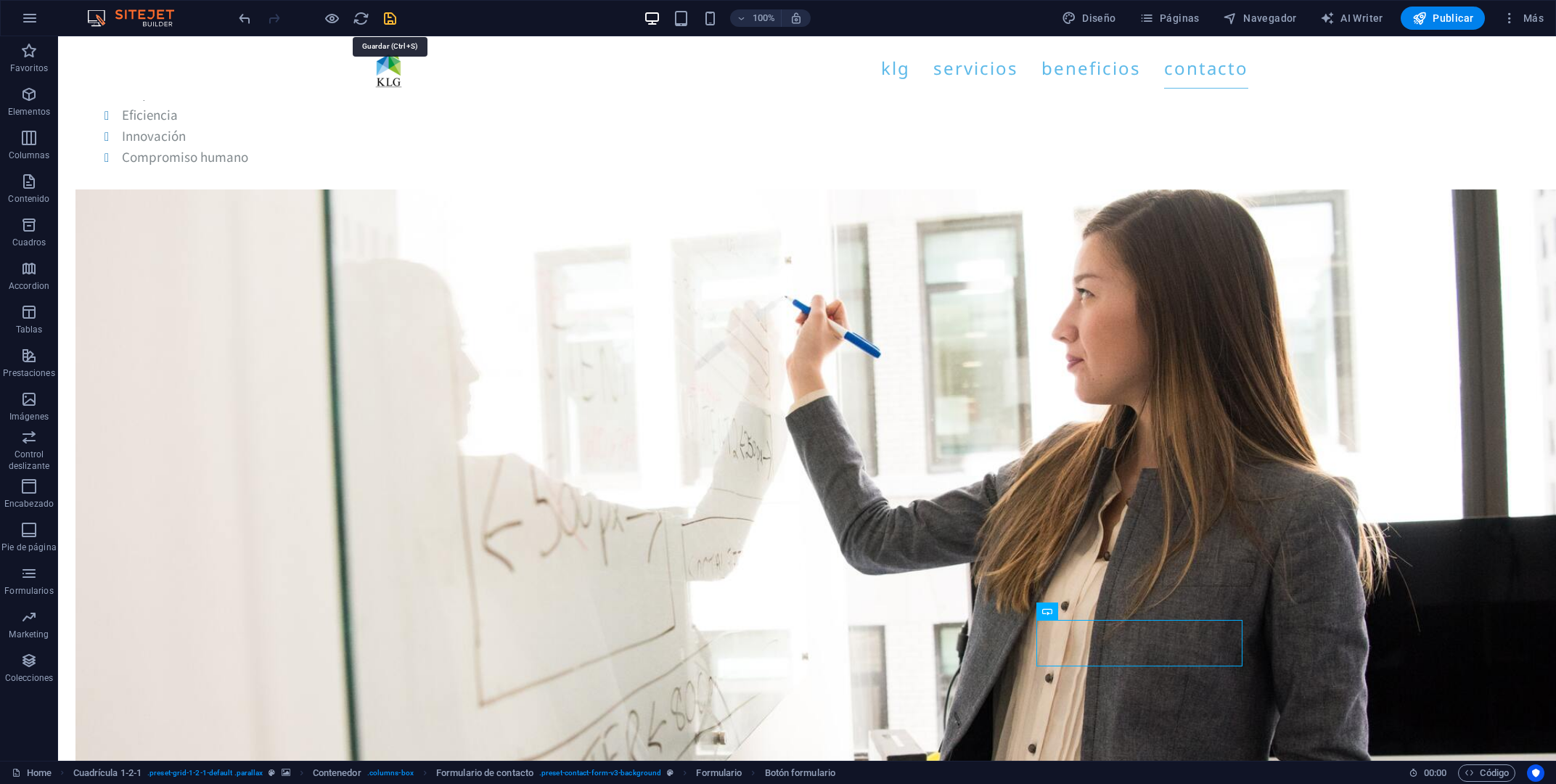
click at [392, 14] on icon "save" at bounding box center [390, 18] width 17 height 17
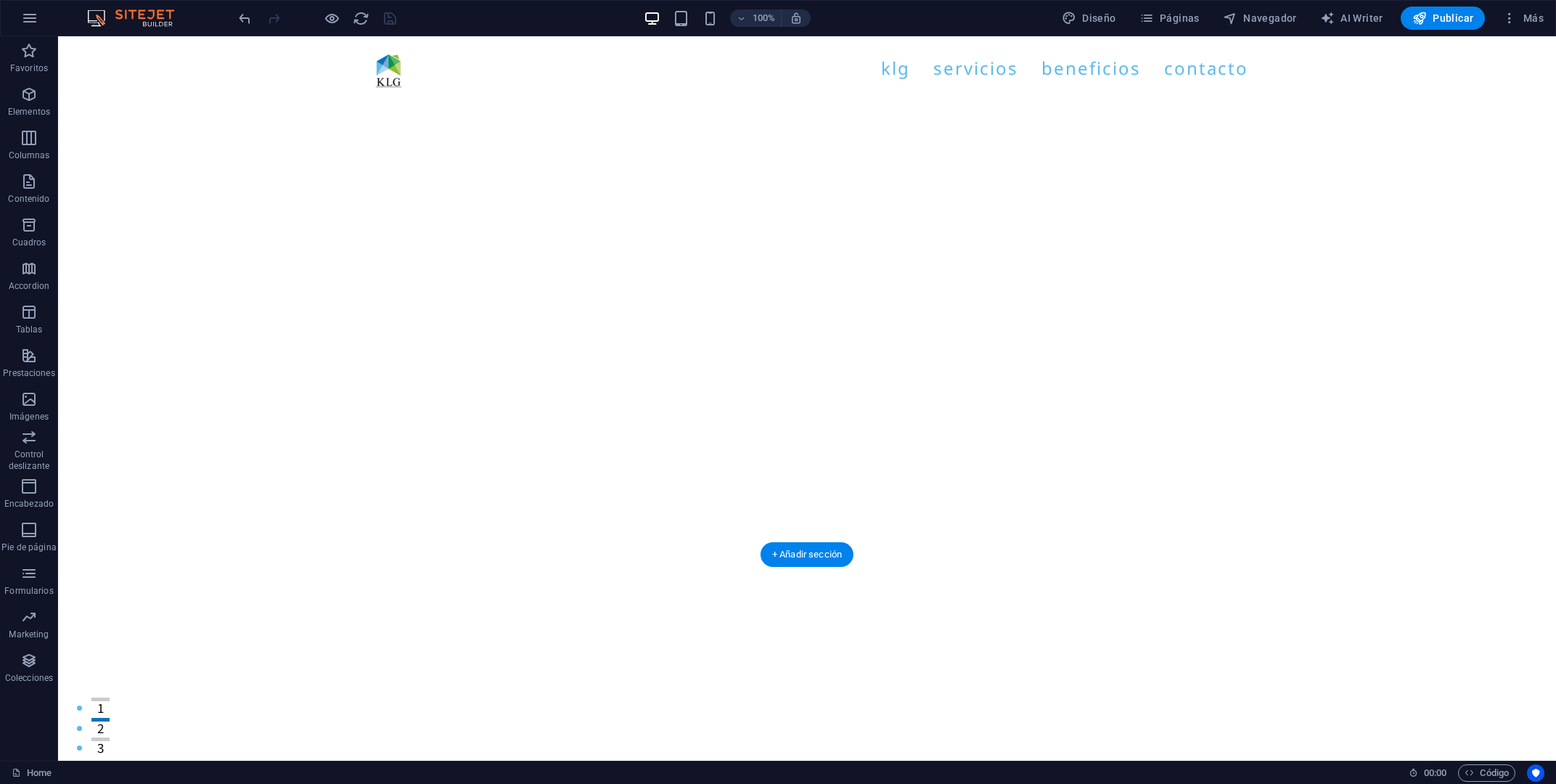
scroll to position [0, 0]
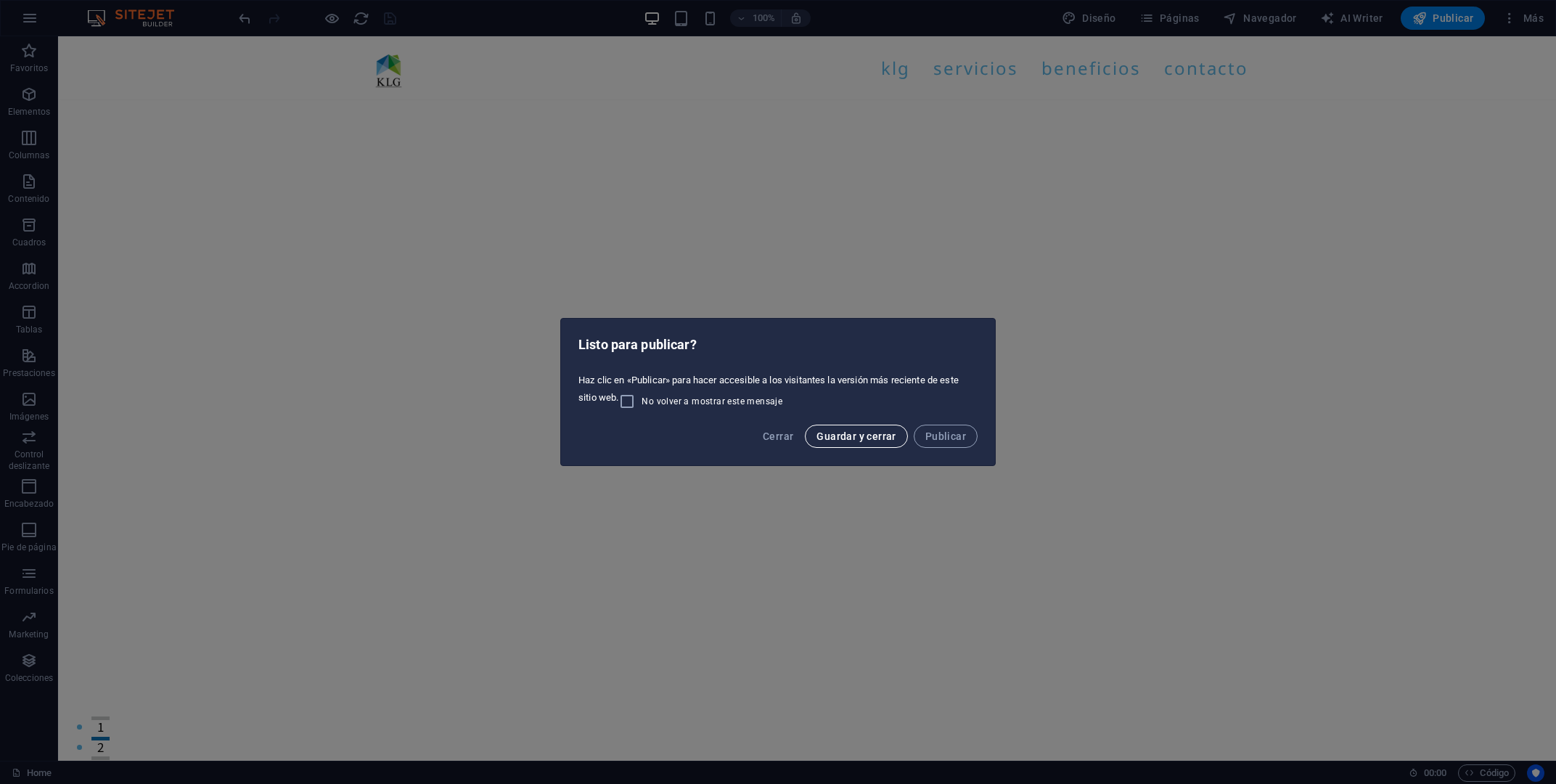
click at [868, 437] on span "Guardar y cerrar" at bounding box center [856, 435] width 79 height 11
